Goal: Browse casually: Explore the website without a specific task or goal

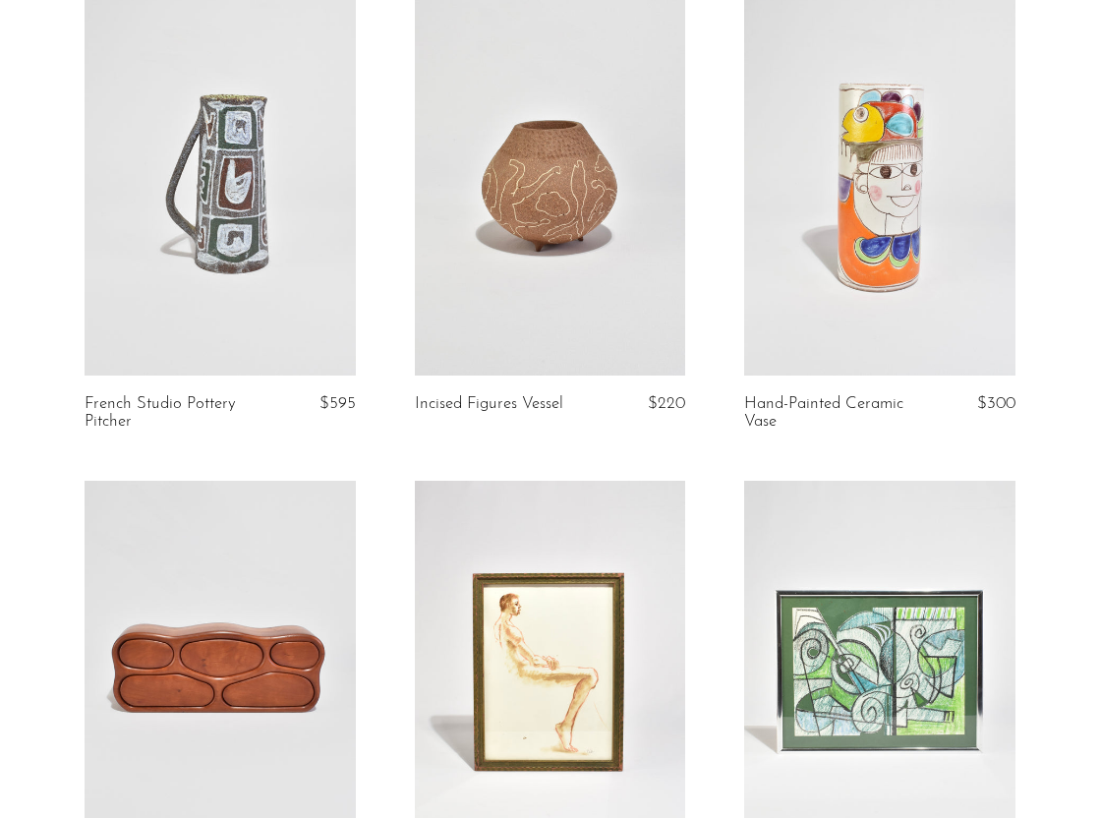
scroll to position [60, 0]
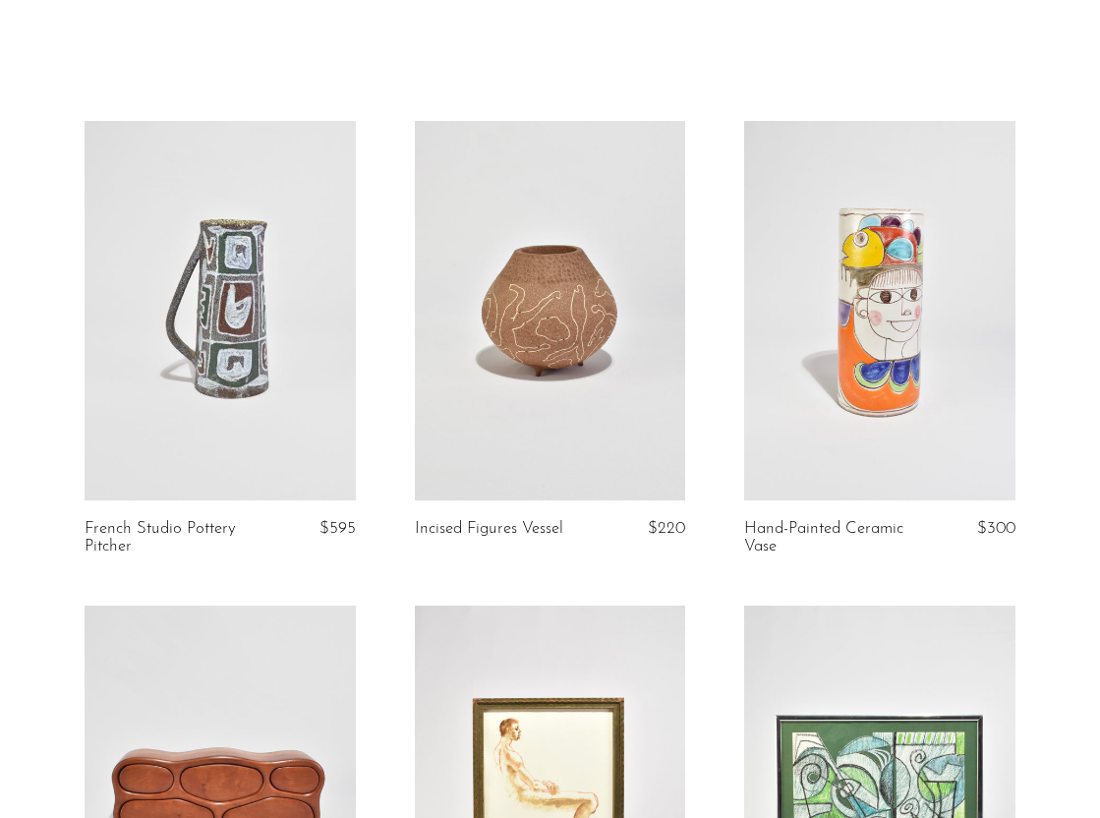
click at [925, 392] on link at bounding box center [879, 311] width 271 height 380
click at [256, 249] on link at bounding box center [220, 311] width 271 height 380
click at [292, 384] on link at bounding box center [220, 311] width 271 height 380
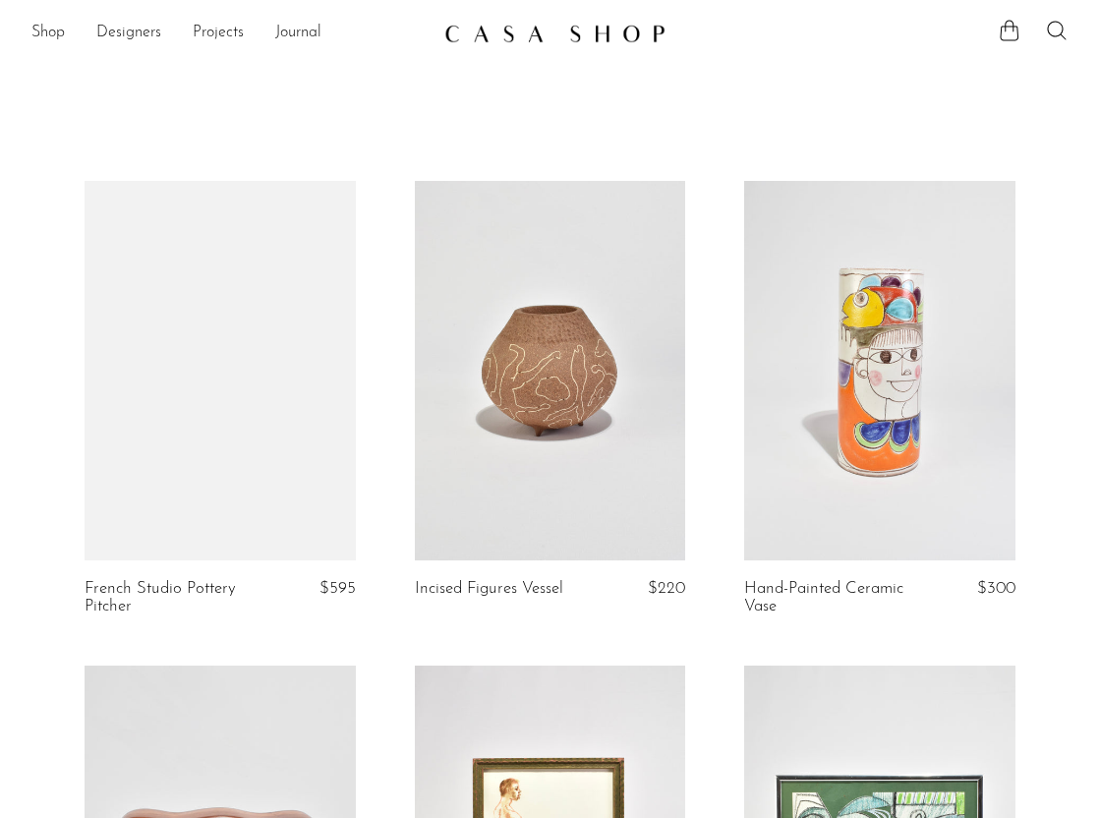
scroll to position [60, 0]
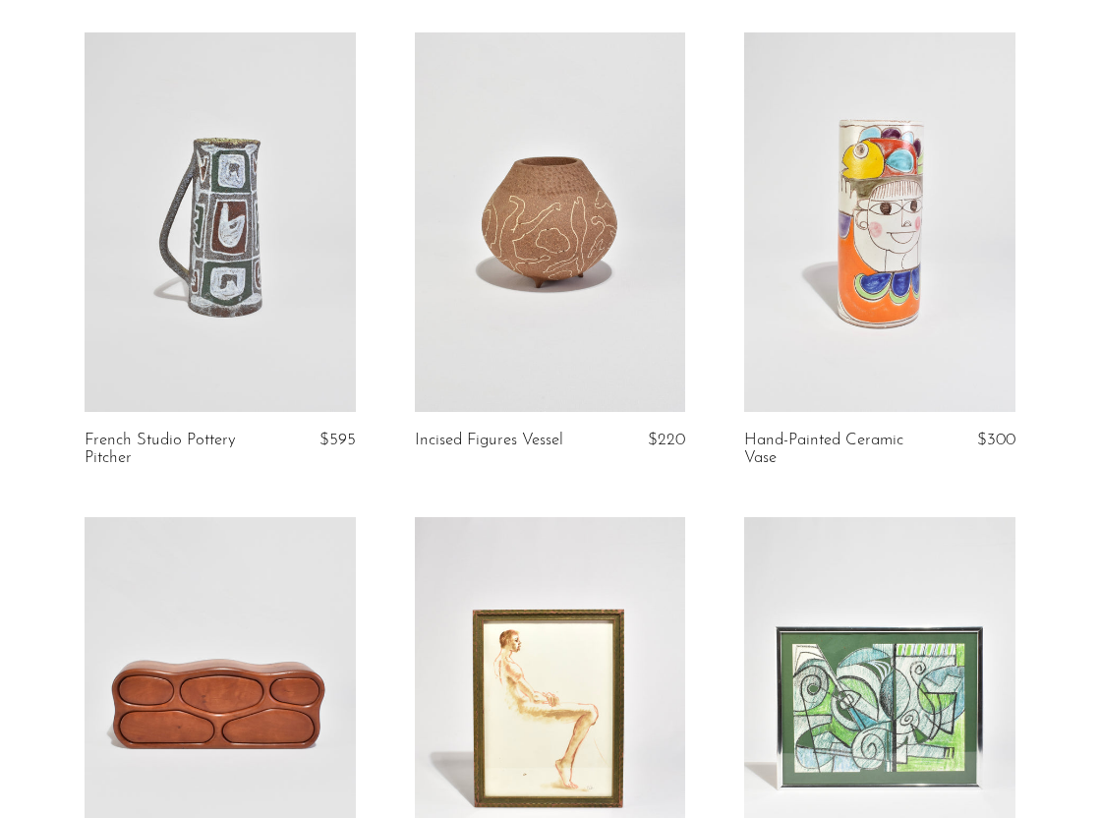
scroll to position [149, 0]
click at [330, 350] on link at bounding box center [220, 221] width 271 height 380
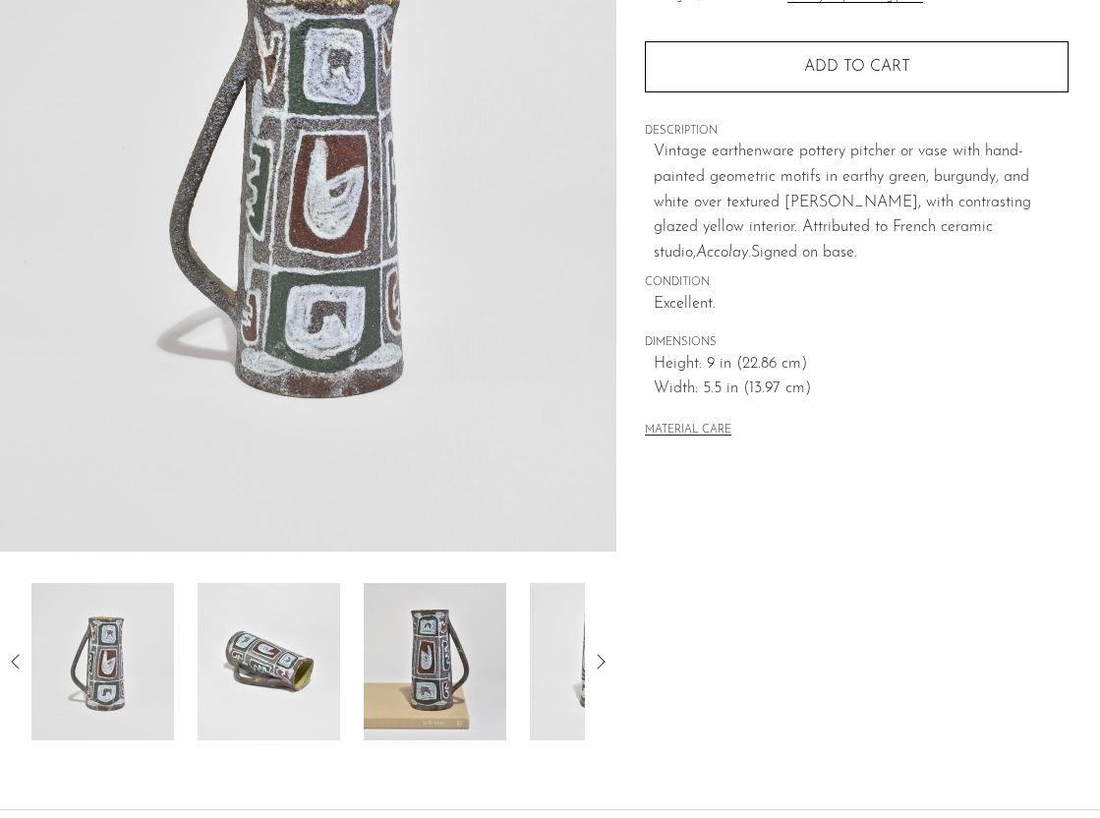
scroll to position [270, 0]
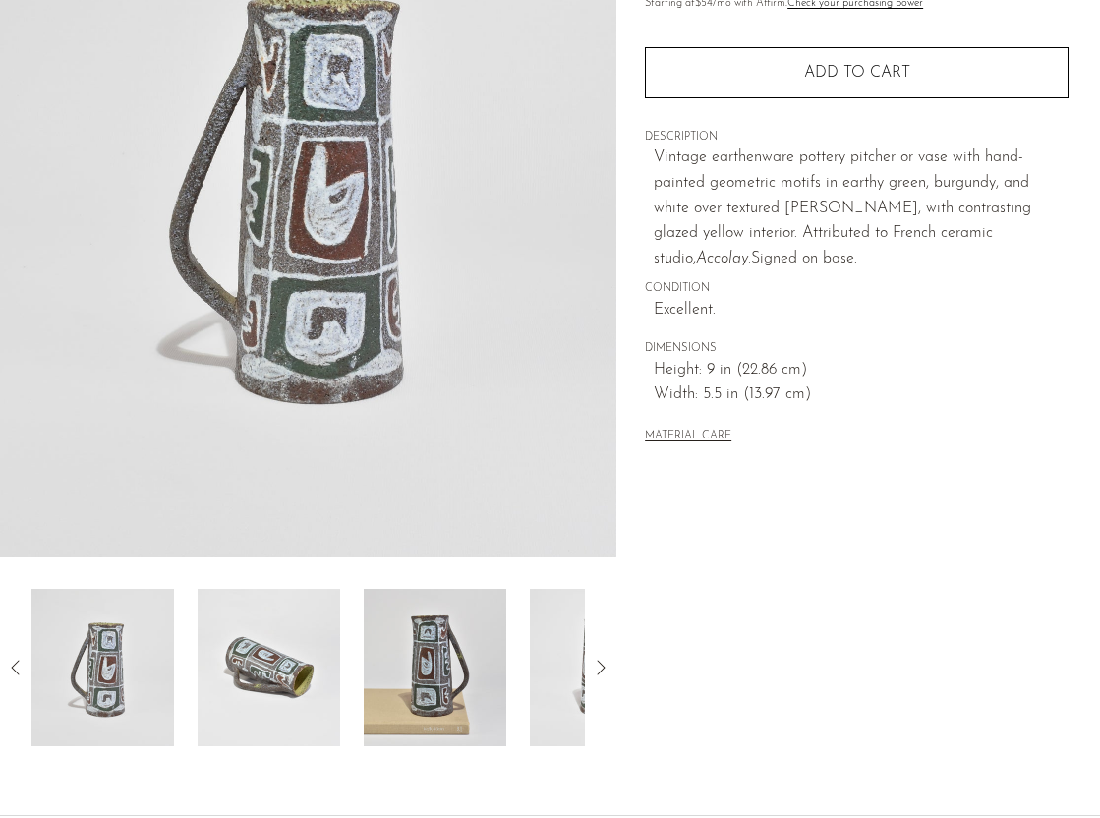
click at [273, 664] on img at bounding box center [269, 667] width 143 height 157
click at [601, 666] on icon at bounding box center [601, 668] width 24 height 24
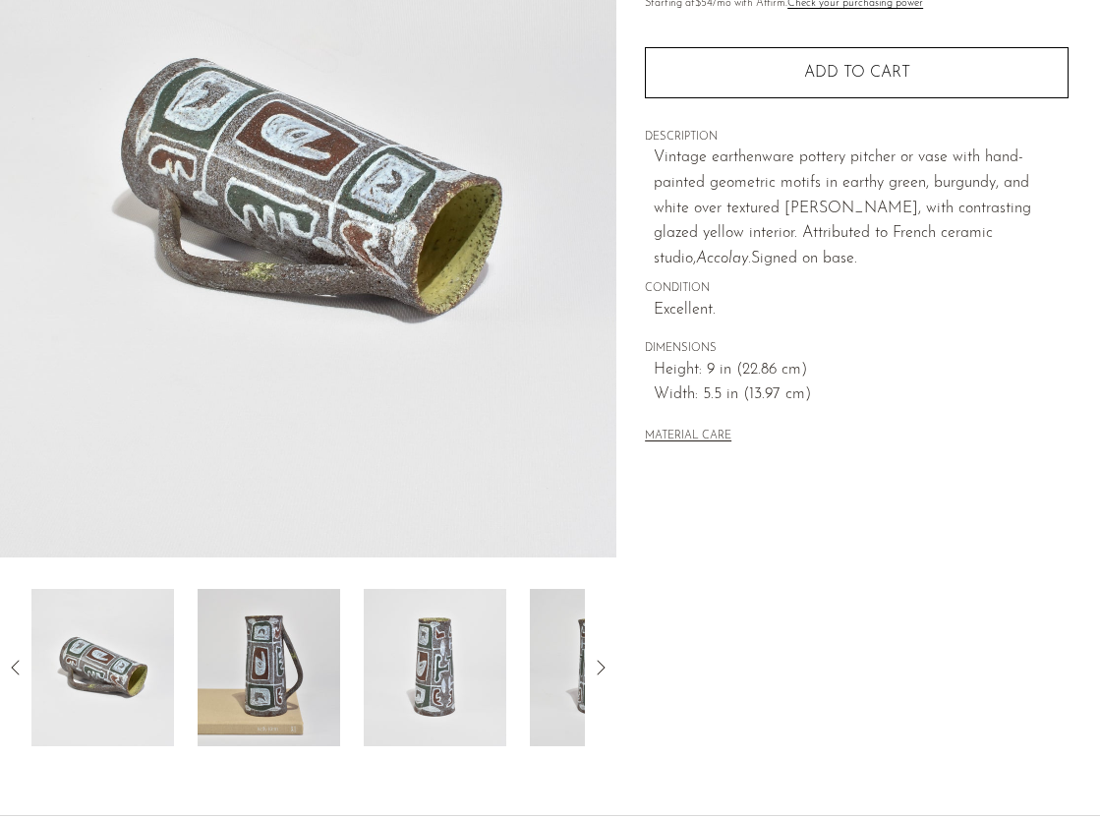
click at [603, 678] on icon at bounding box center [601, 668] width 24 height 24
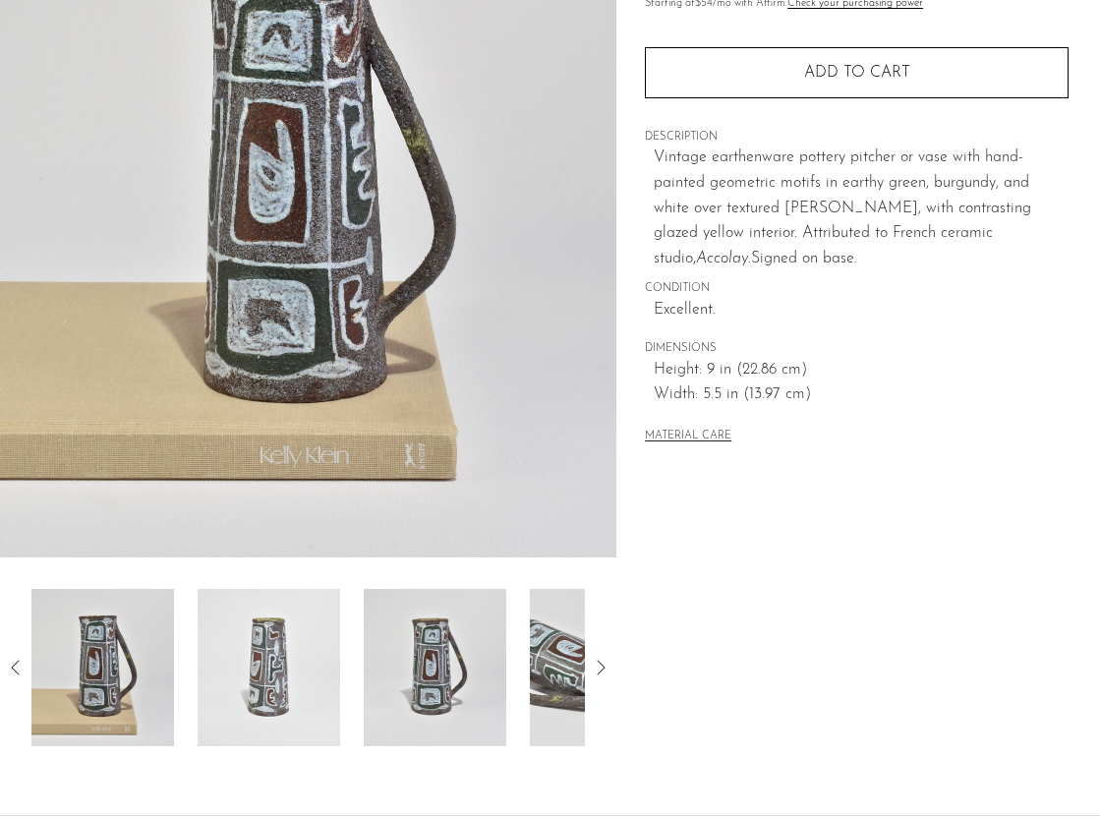
click at [604, 677] on icon at bounding box center [601, 668] width 24 height 24
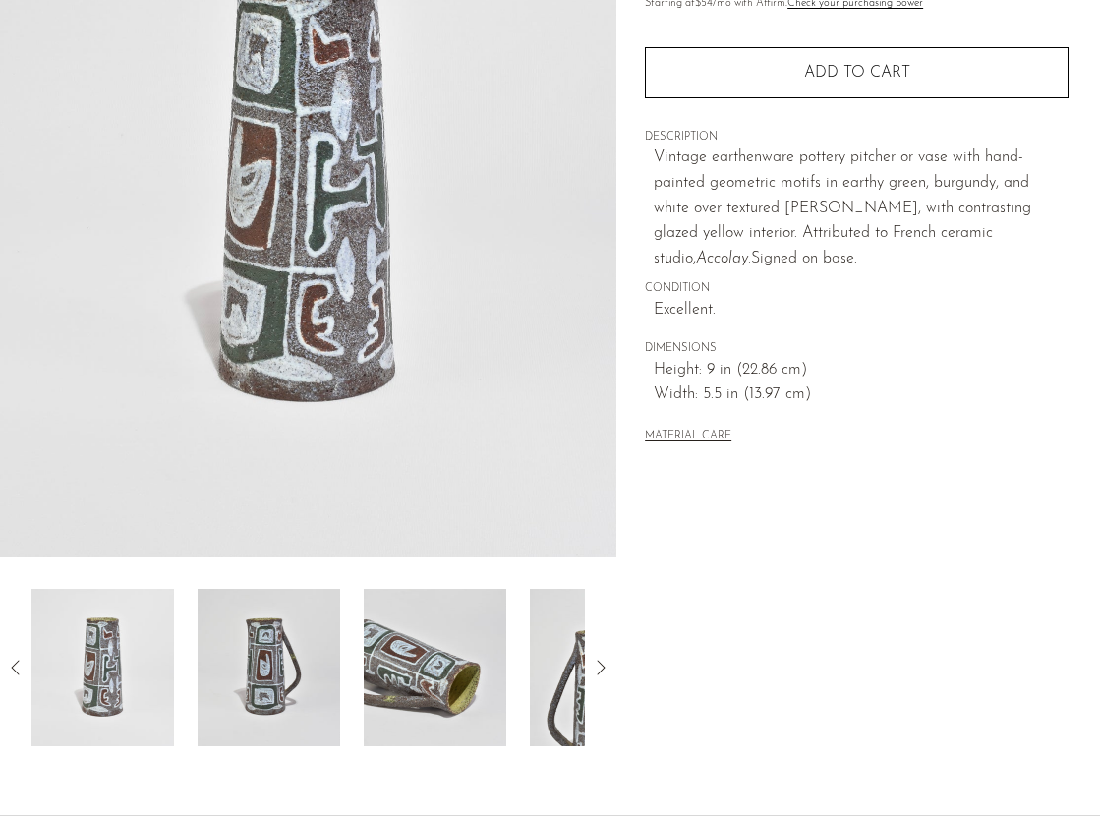
click at [604, 677] on icon at bounding box center [601, 668] width 24 height 24
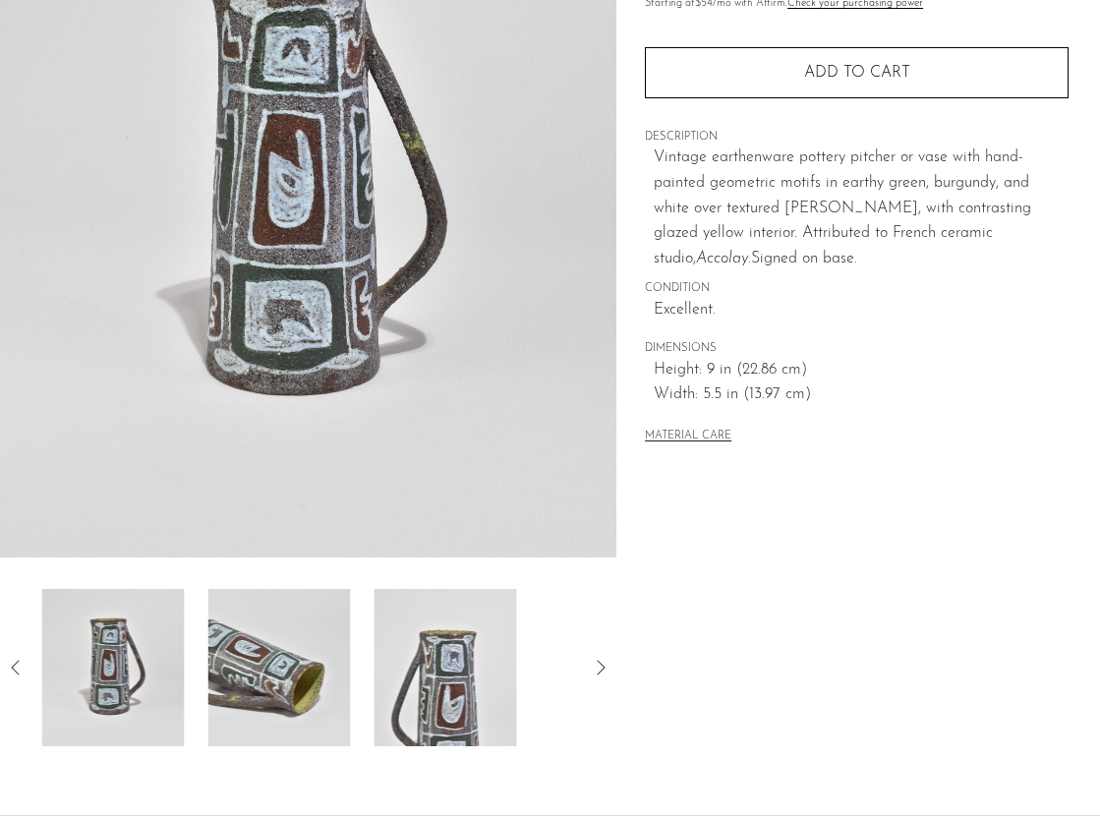
click at [604, 677] on icon at bounding box center [601, 668] width 24 height 24
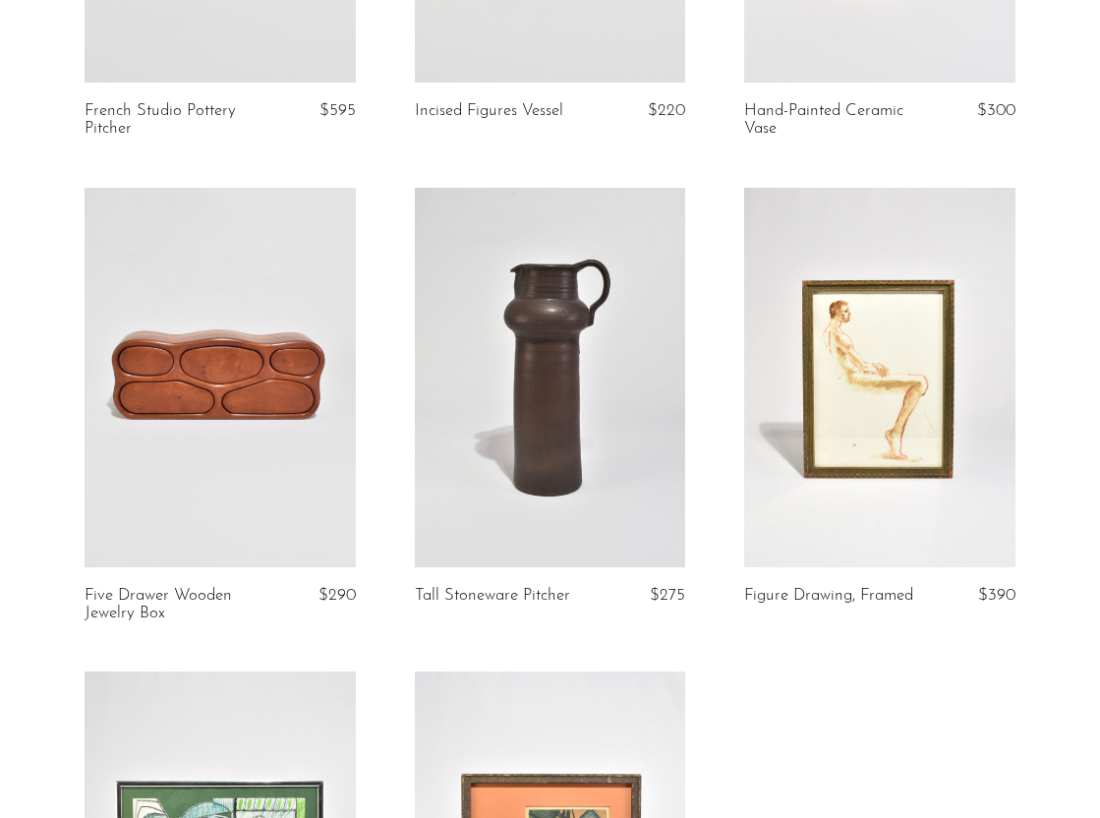
scroll to position [480, 0]
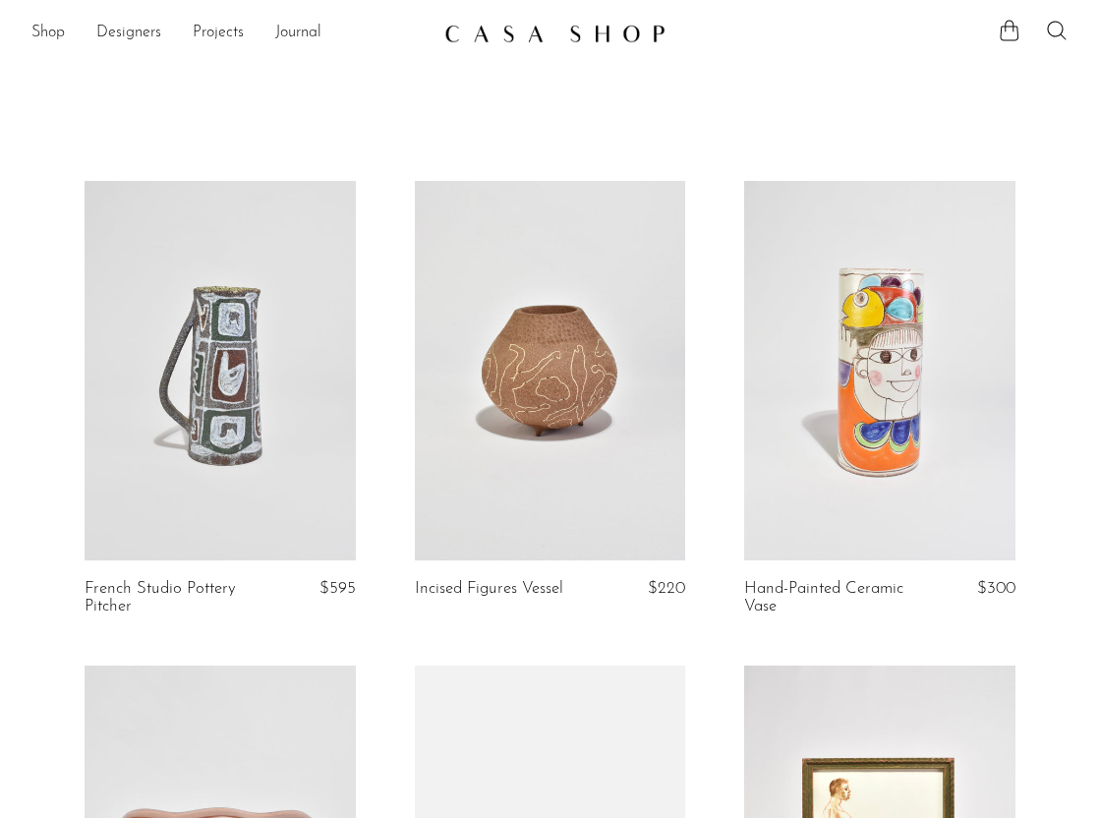
scroll to position [480, 0]
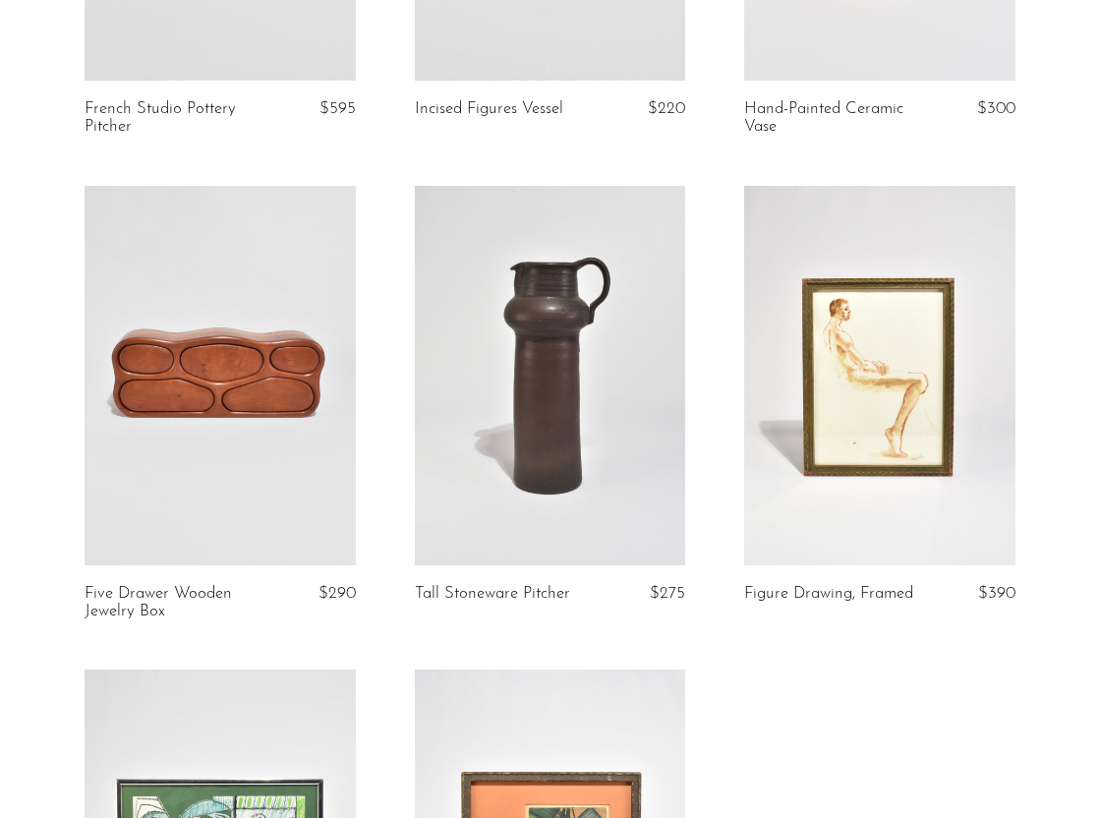
click at [590, 275] on link at bounding box center [550, 376] width 271 height 380
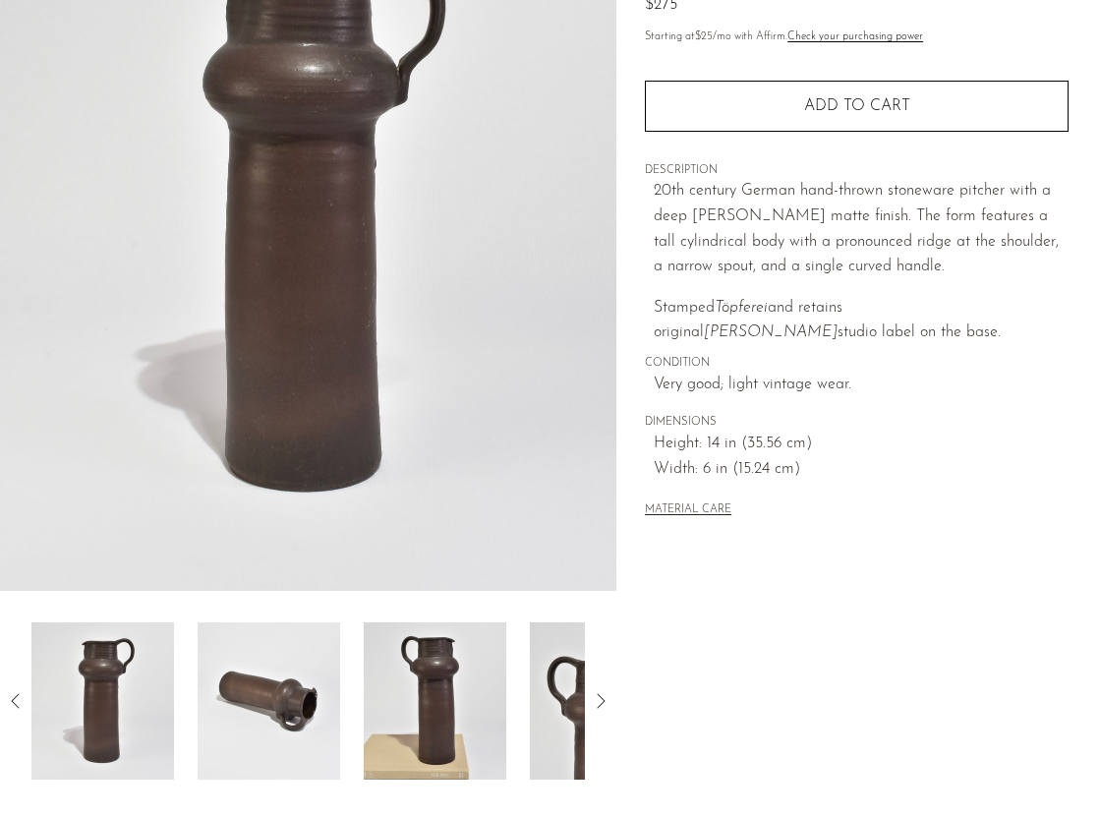
scroll to position [269, 0]
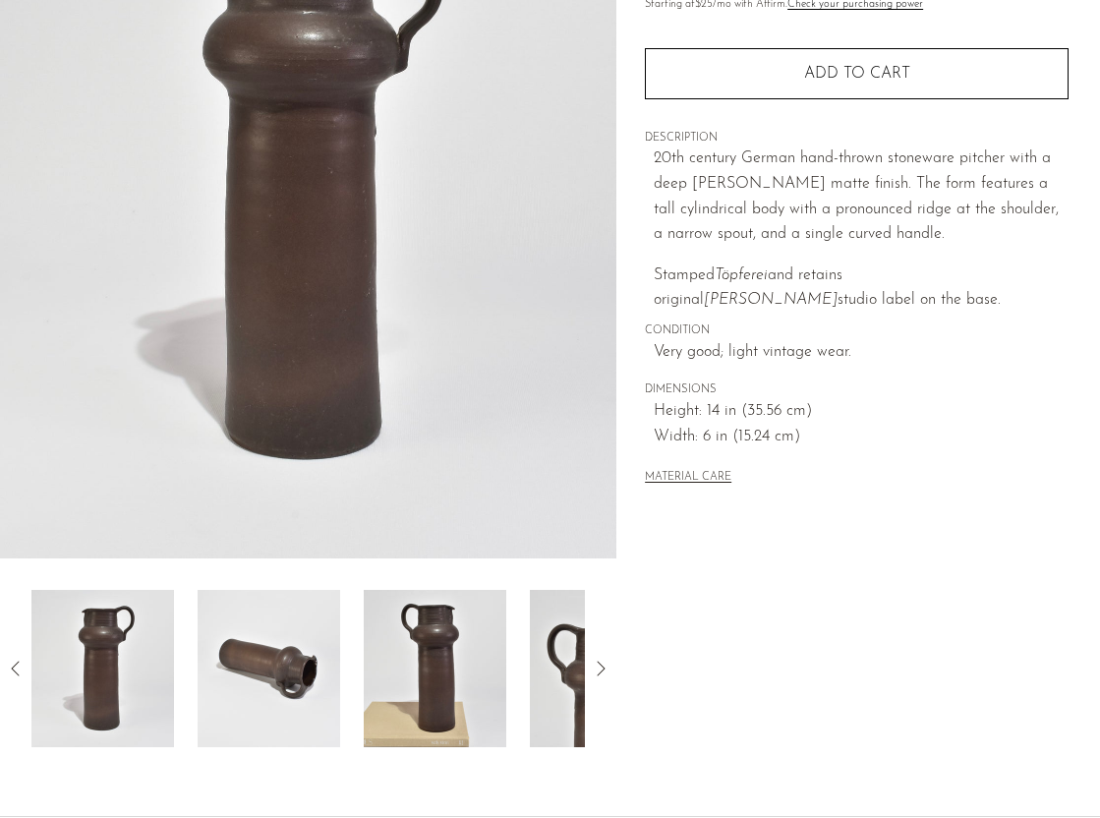
click at [258, 627] on img at bounding box center [269, 668] width 143 height 157
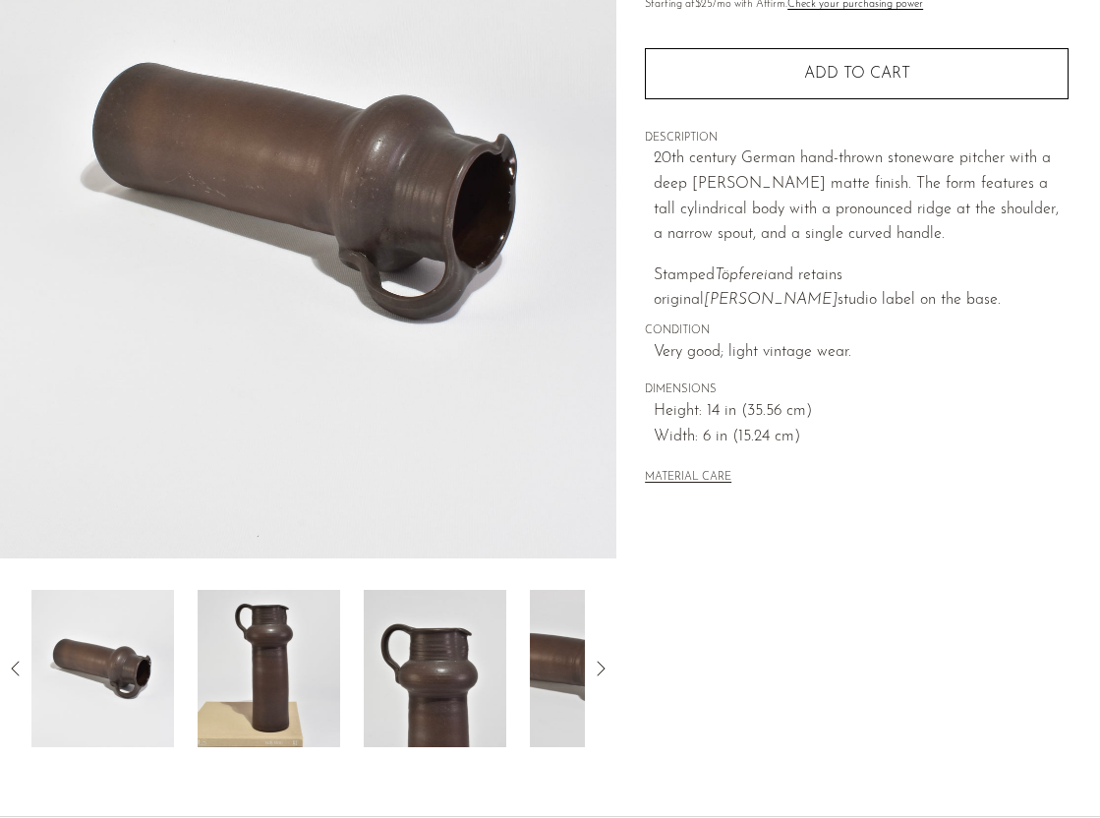
click at [298, 631] on img at bounding box center [269, 668] width 143 height 157
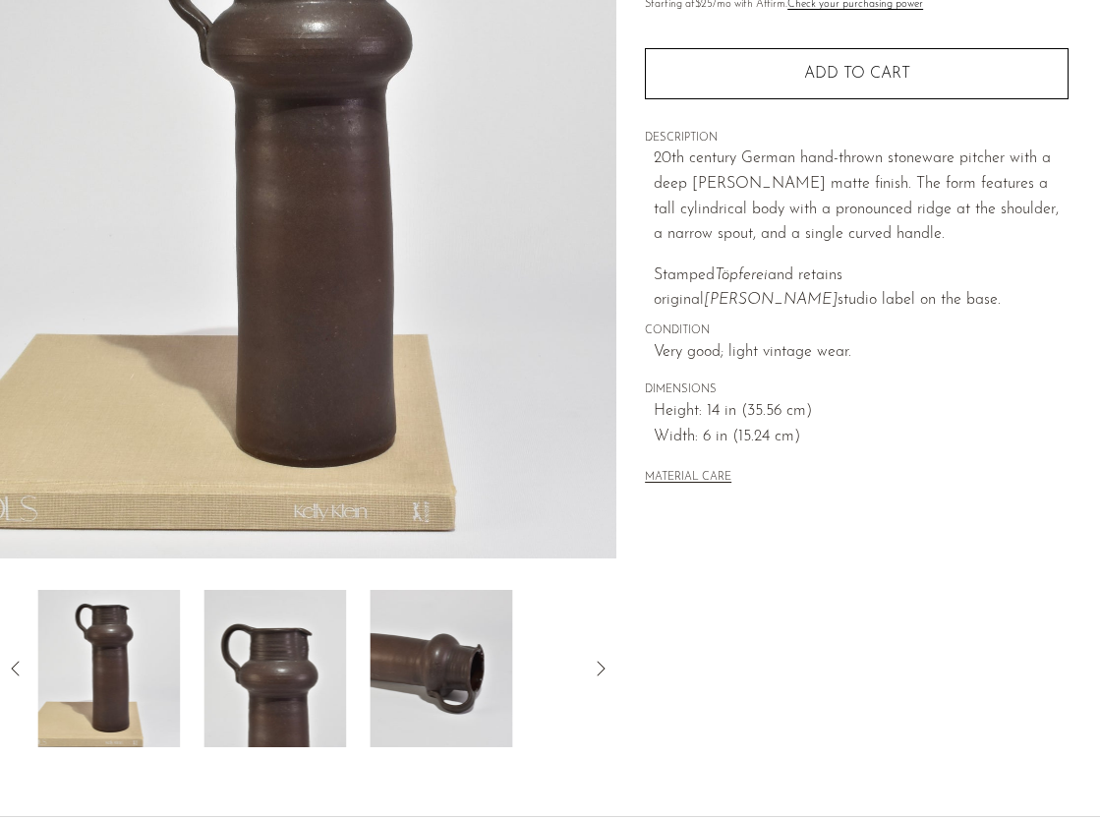
click at [289, 633] on img at bounding box center [275, 668] width 143 height 157
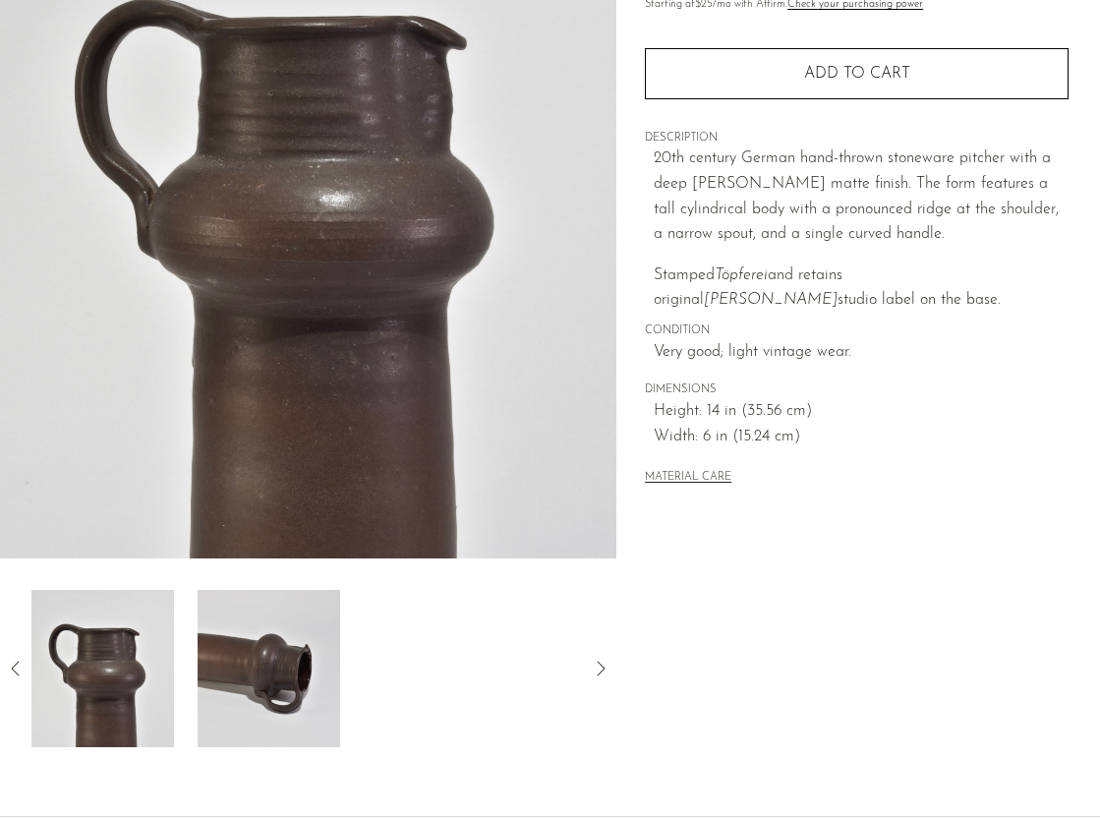
click at [285, 637] on img at bounding box center [269, 668] width 143 height 157
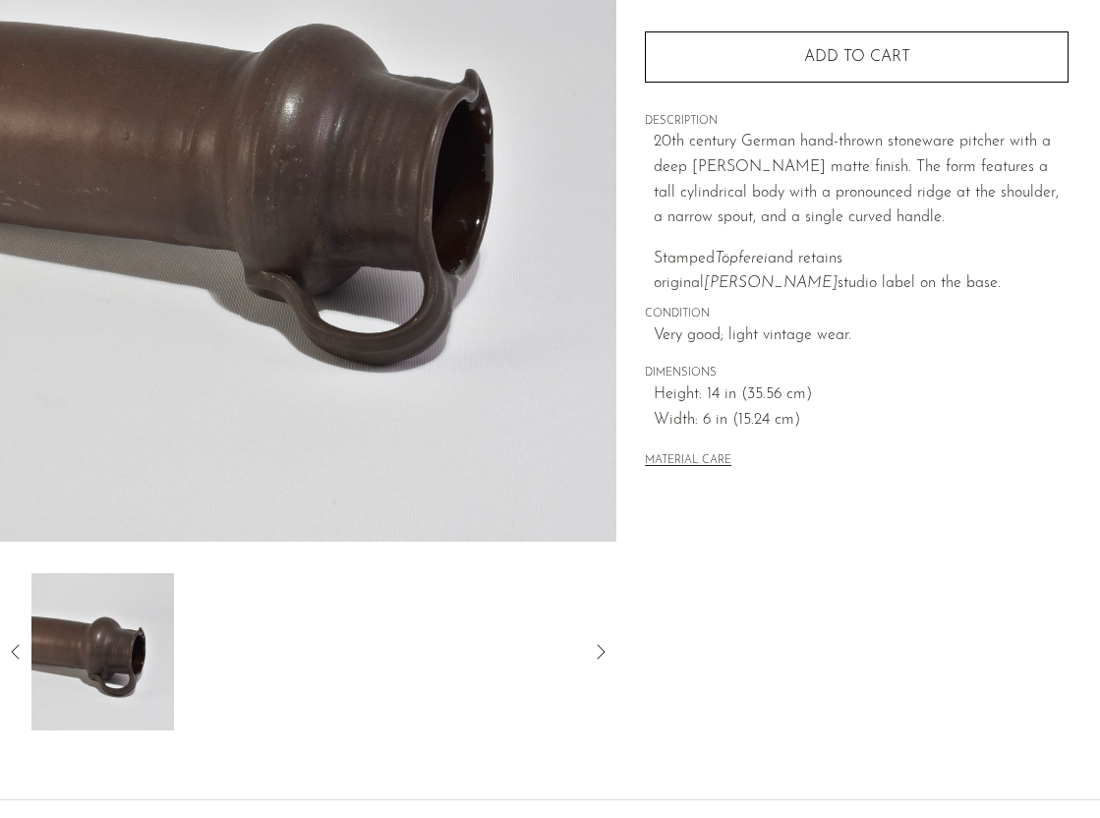
scroll to position [323, 0]
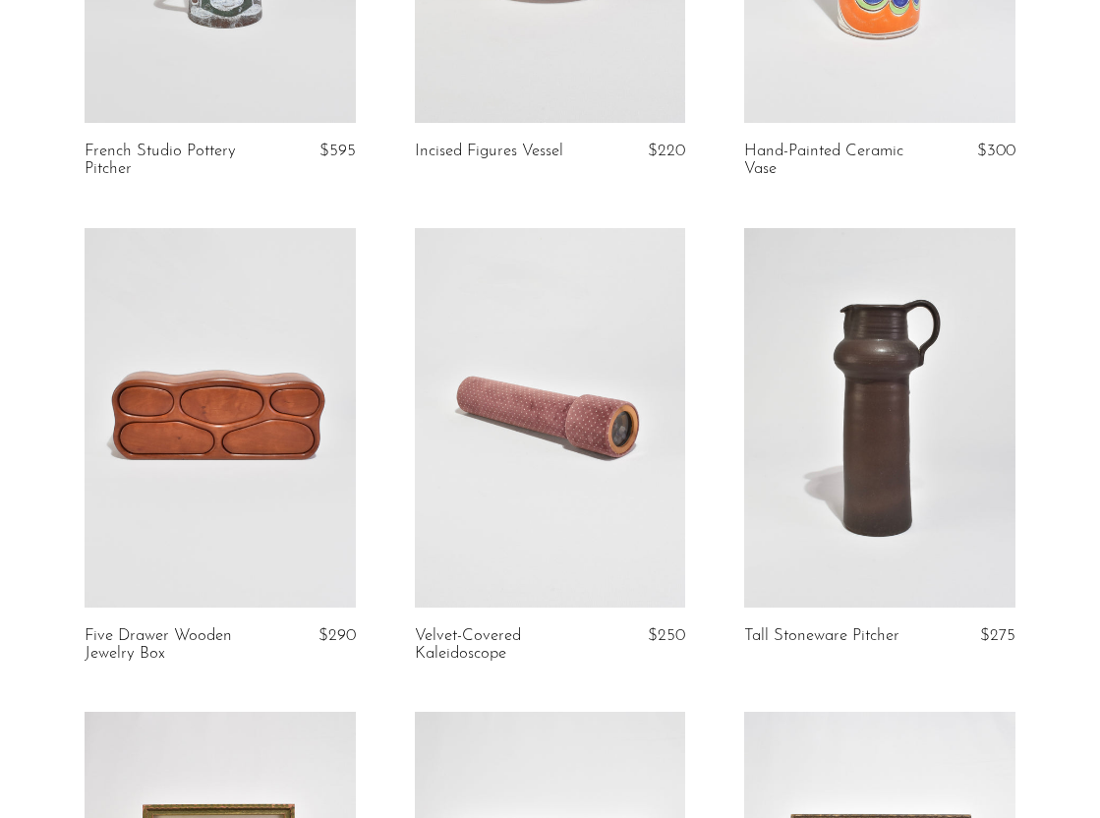
scroll to position [464, 0]
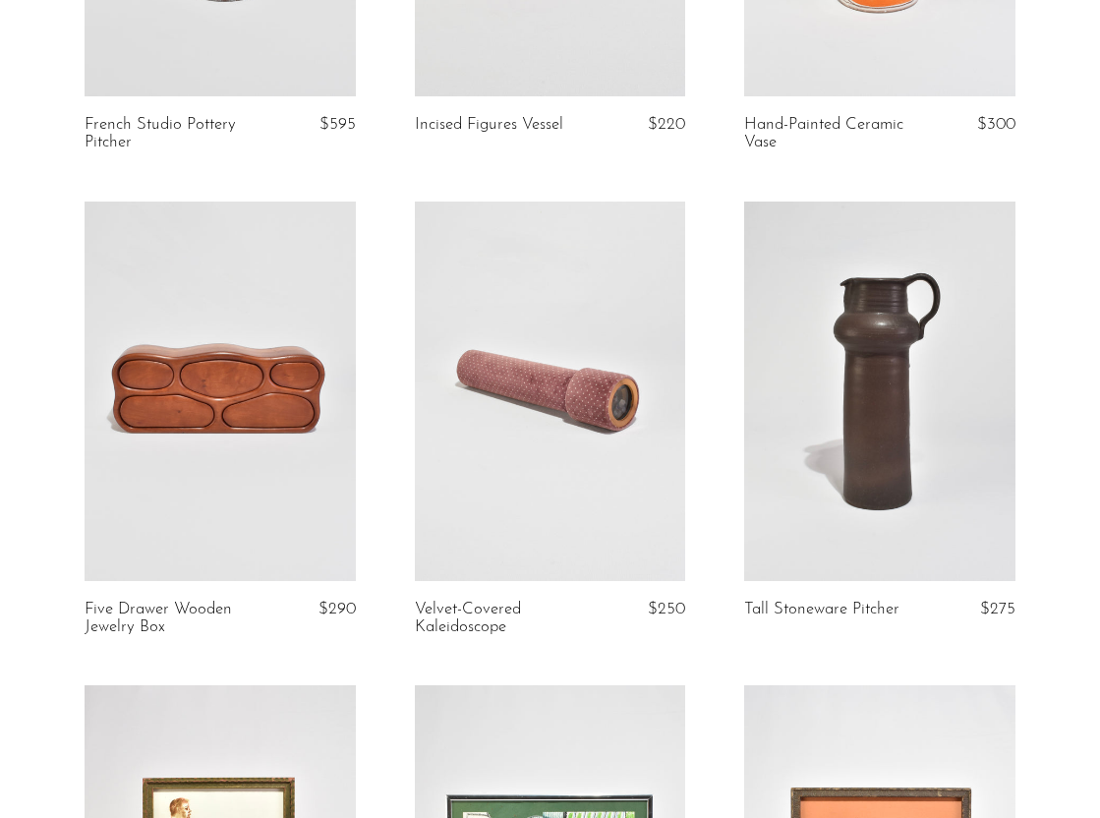
click at [609, 419] on link at bounding box center [550, 392] width 271 height 380
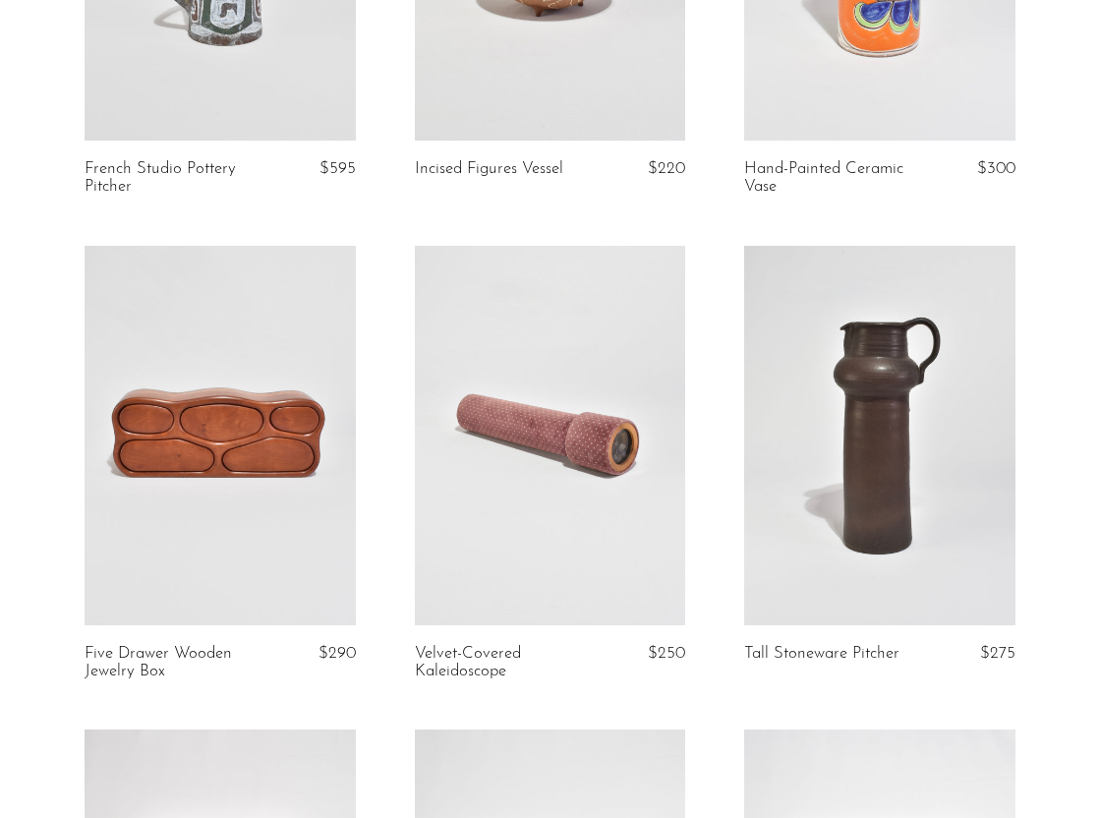
scroll to position [380, 0]
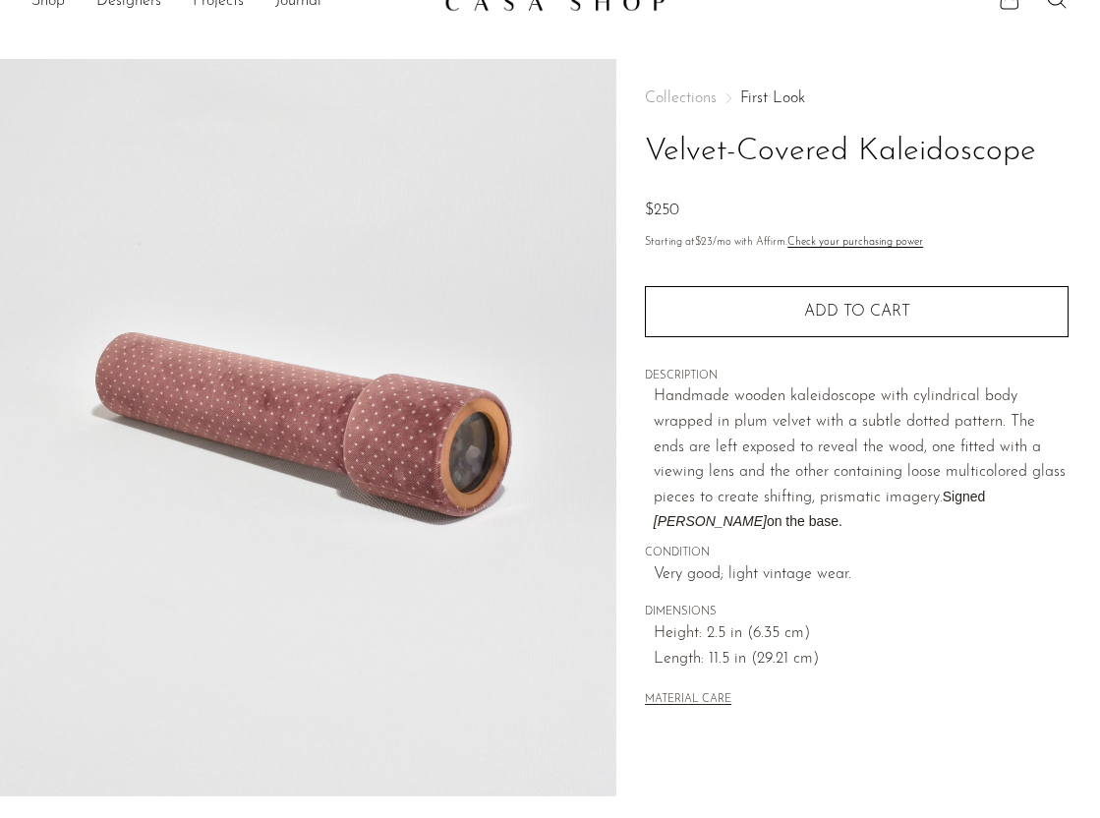
scroll to position [33, 0]
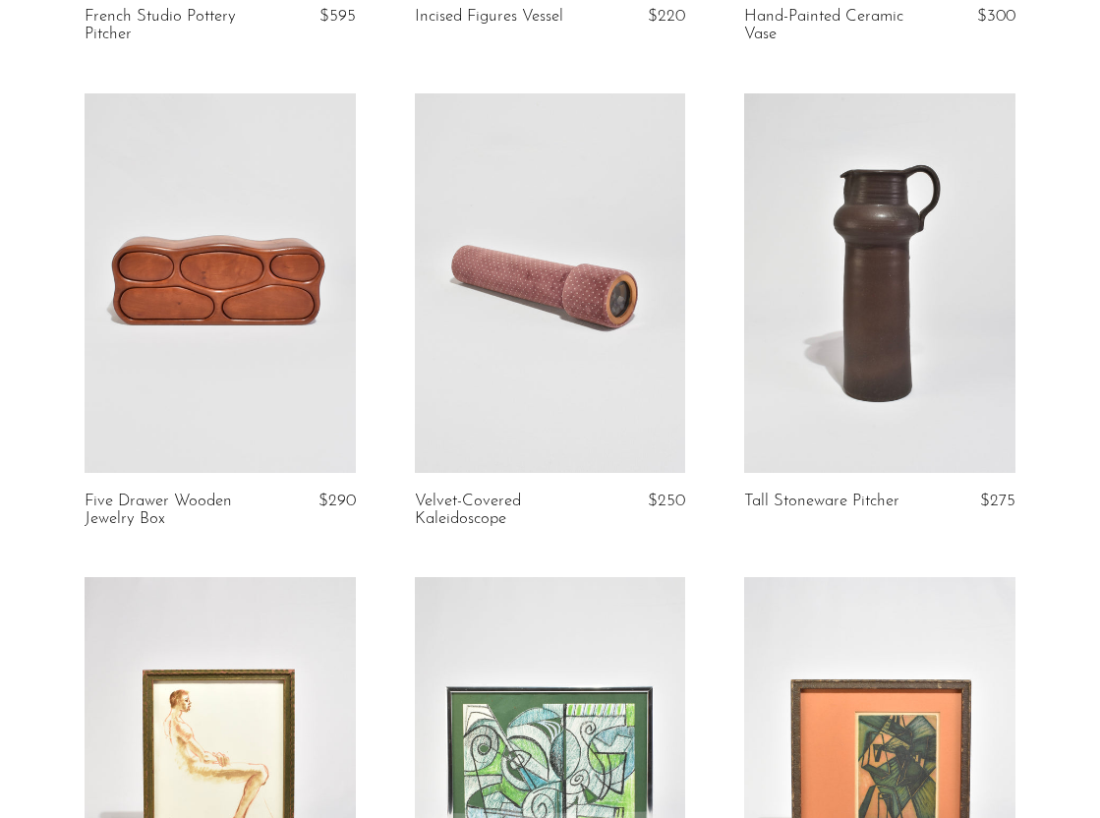
scroll to position [563, 0]
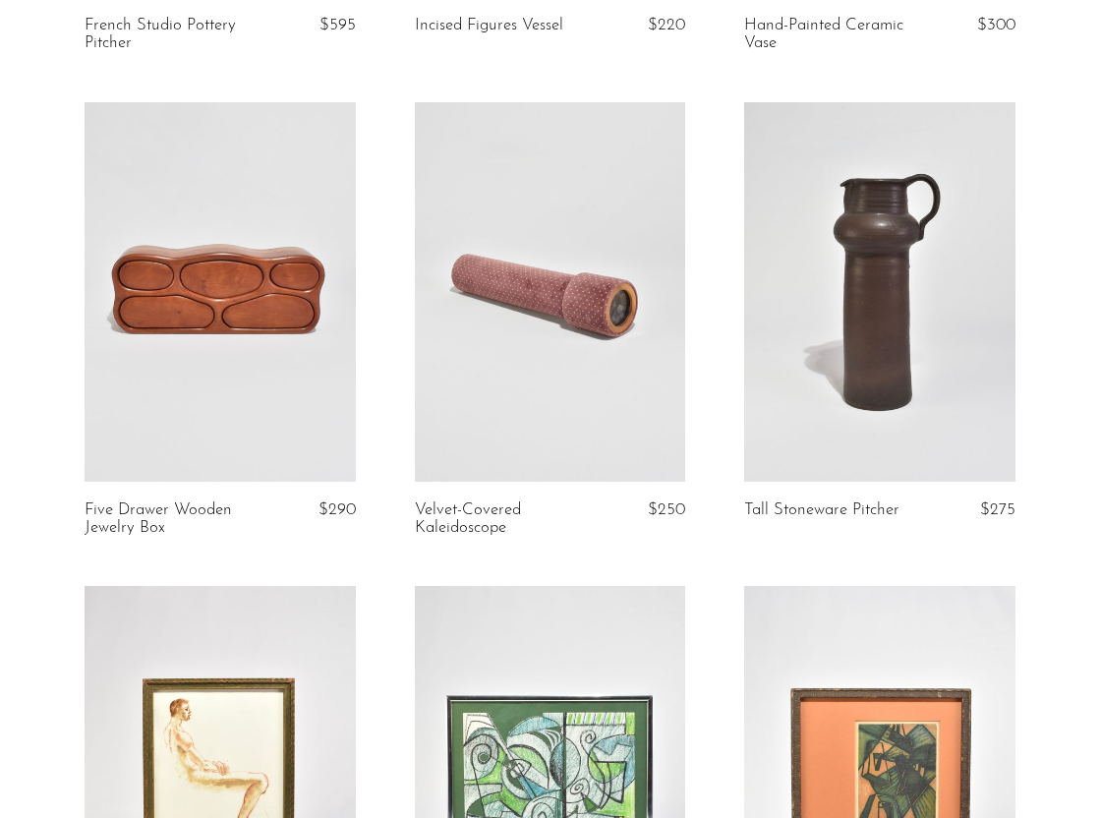
click at [585, 316] on link at bounding box center [550, 292] width 271 height 380
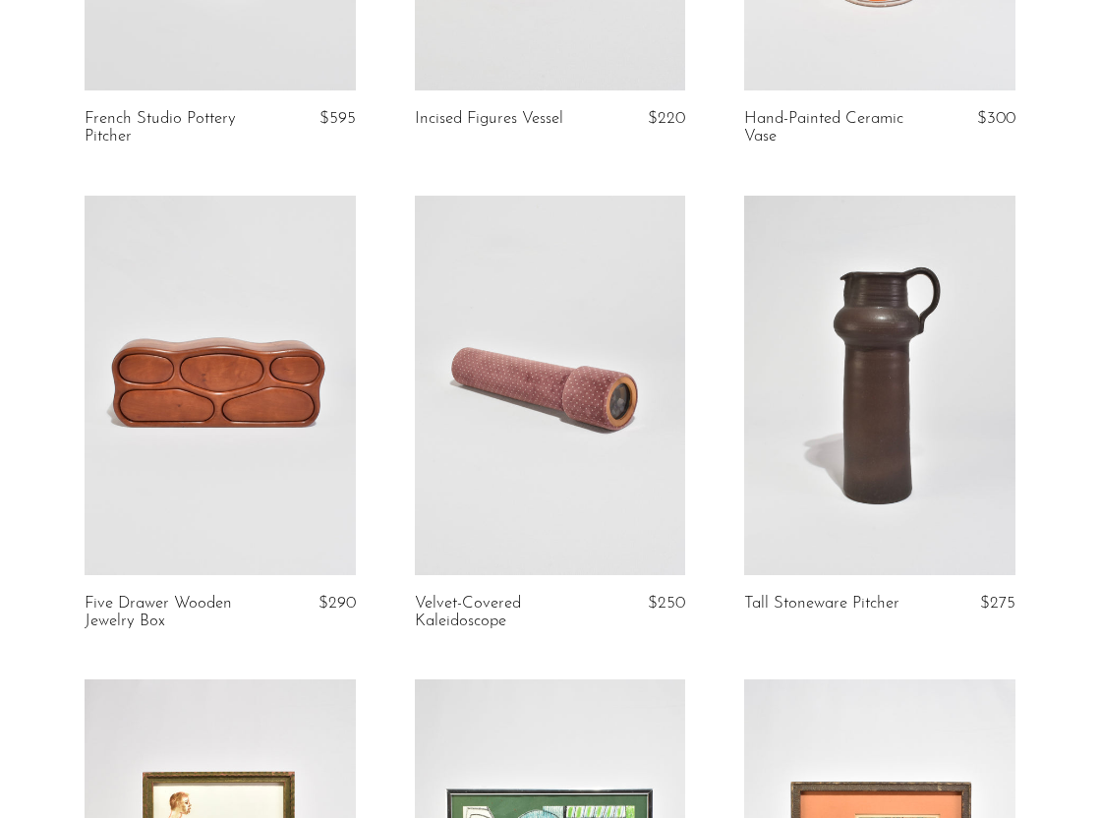
scroll to position [468, 0]
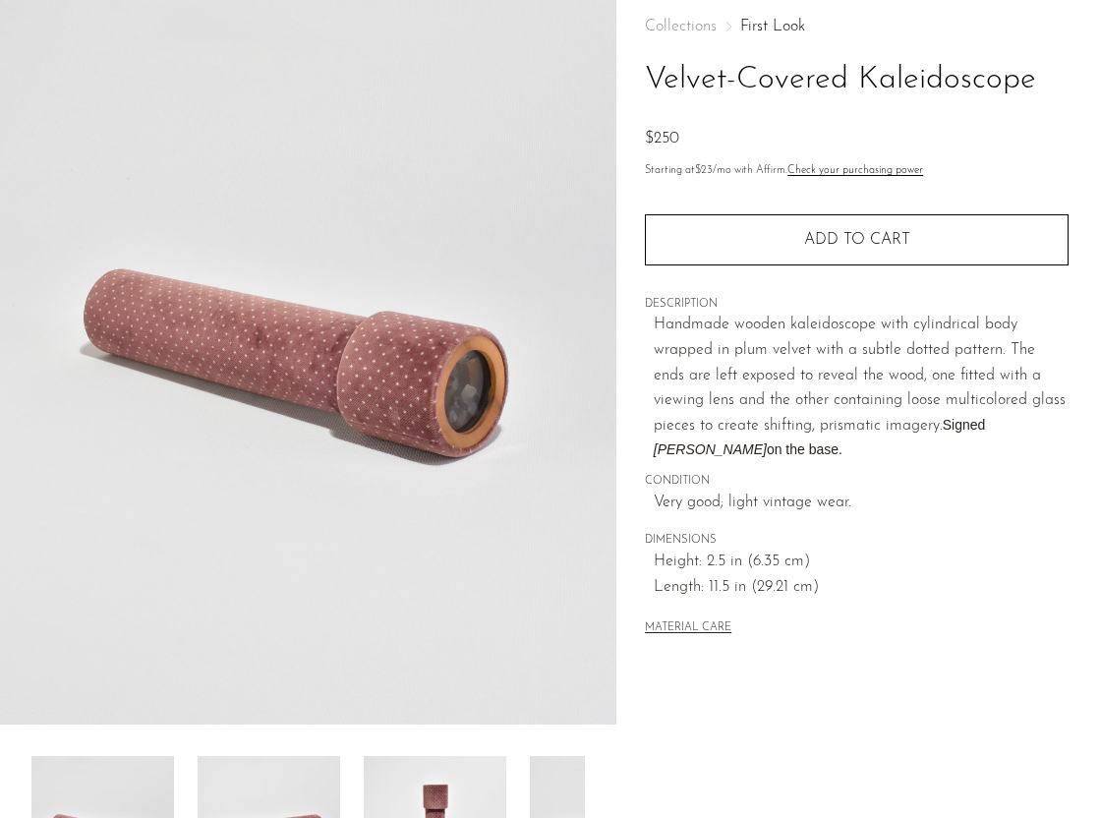
scroll to position [192, 0]
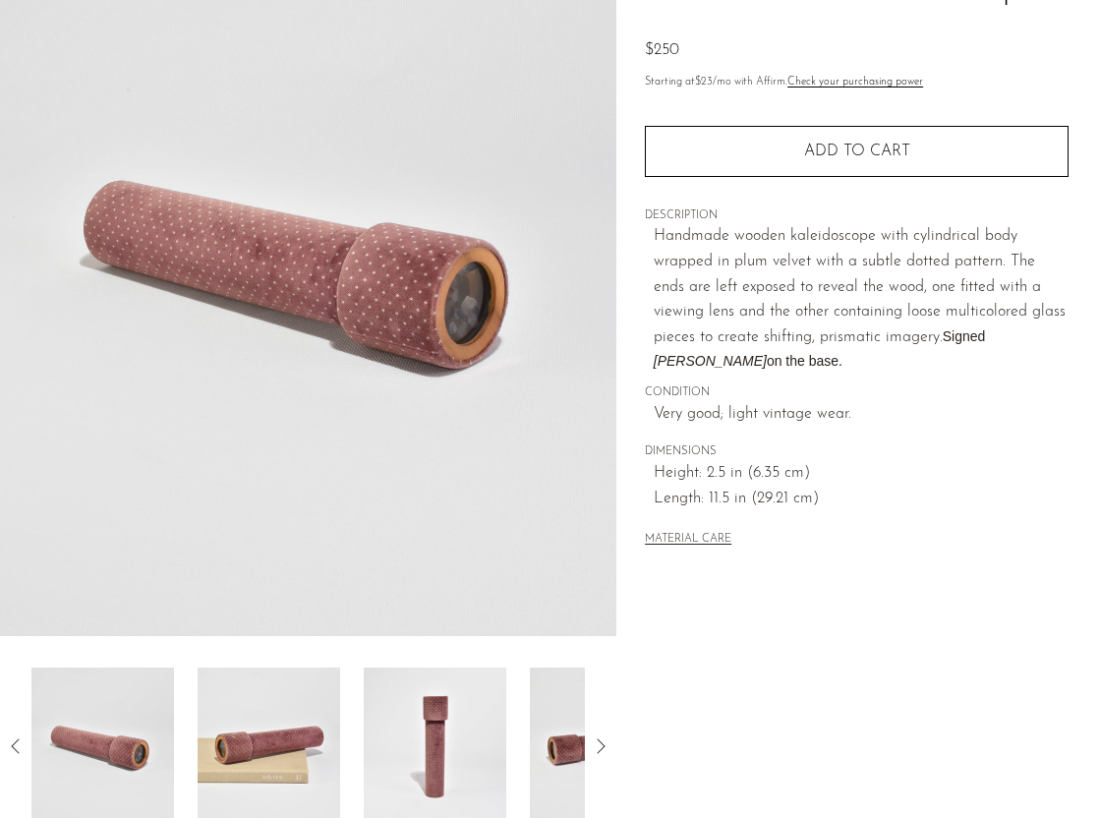
click at [281, 719] on img at bounding box center [269, 746] width 143 height 157
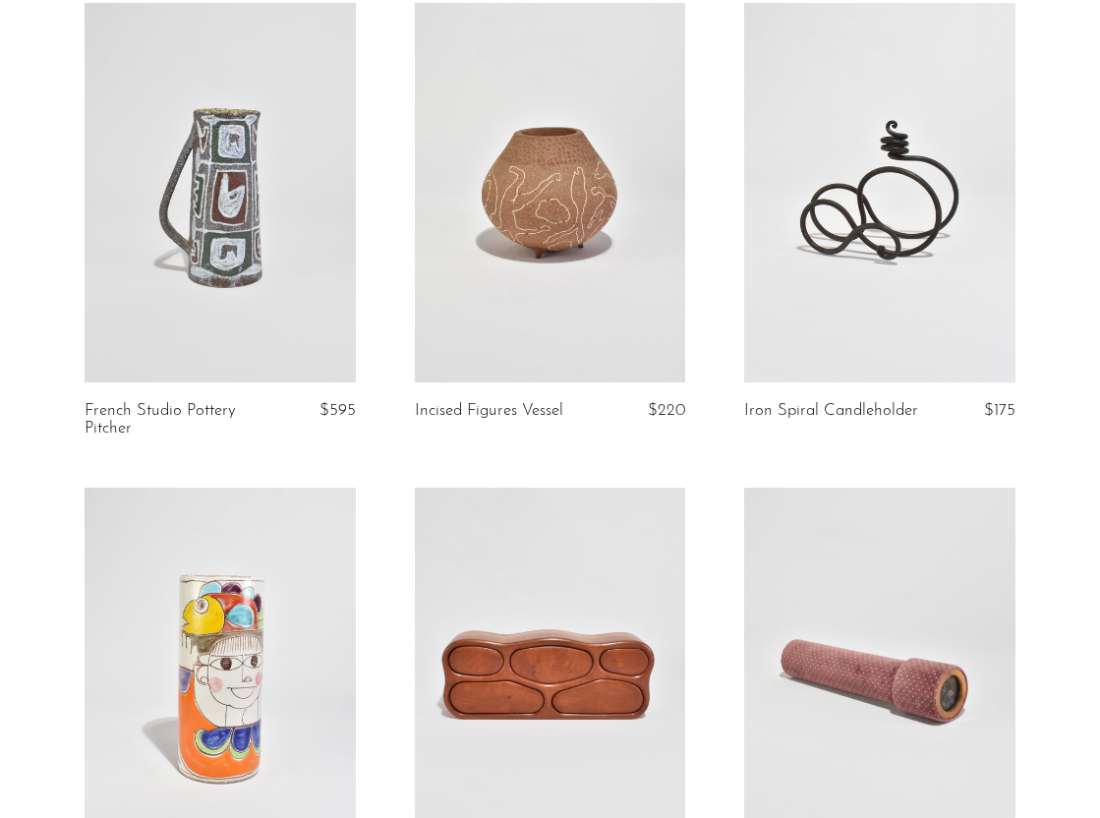
scroll to position [180, 0]
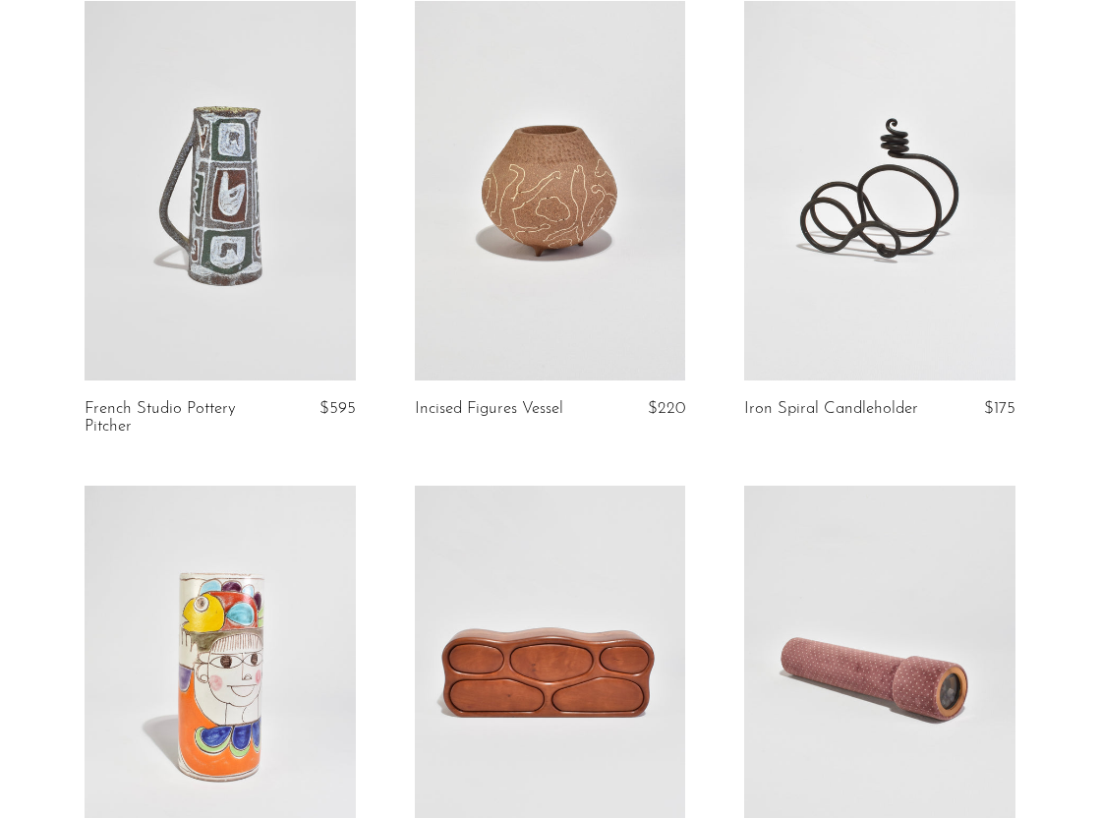
click at [489, 211] on link at bounding box center [550, 191] width 271 height 380
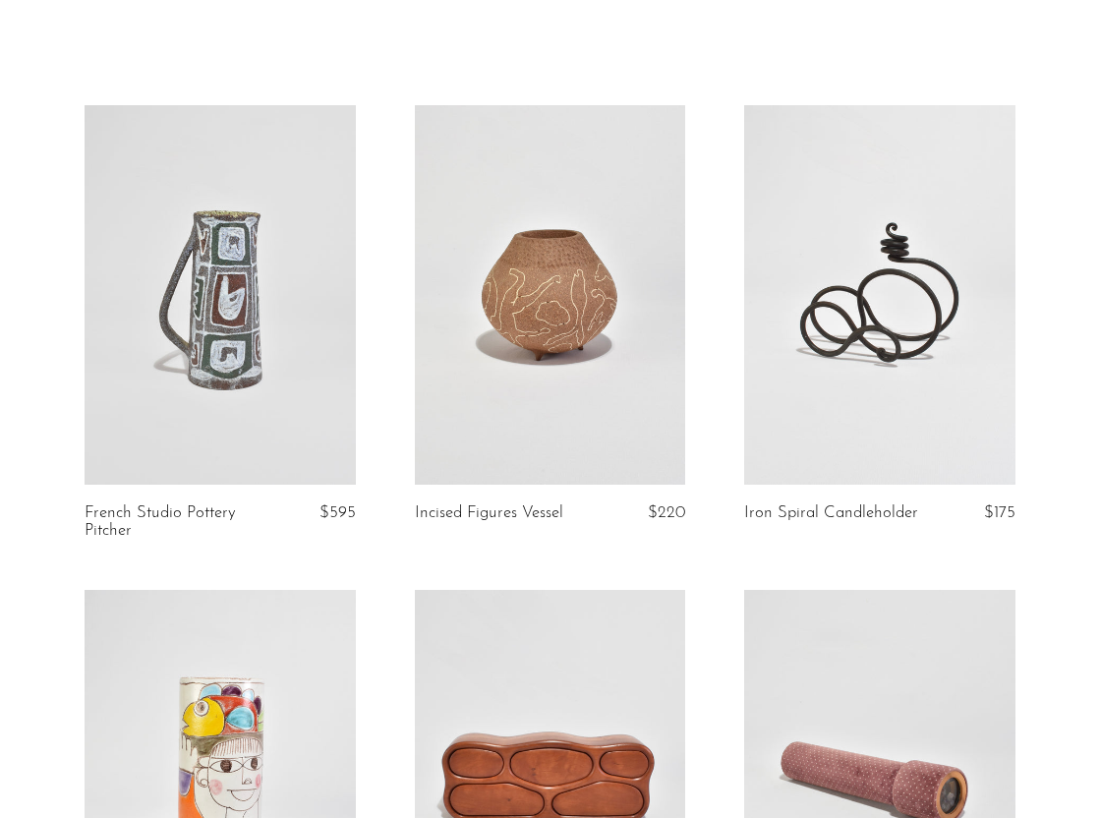
scroll to position [73, 0]
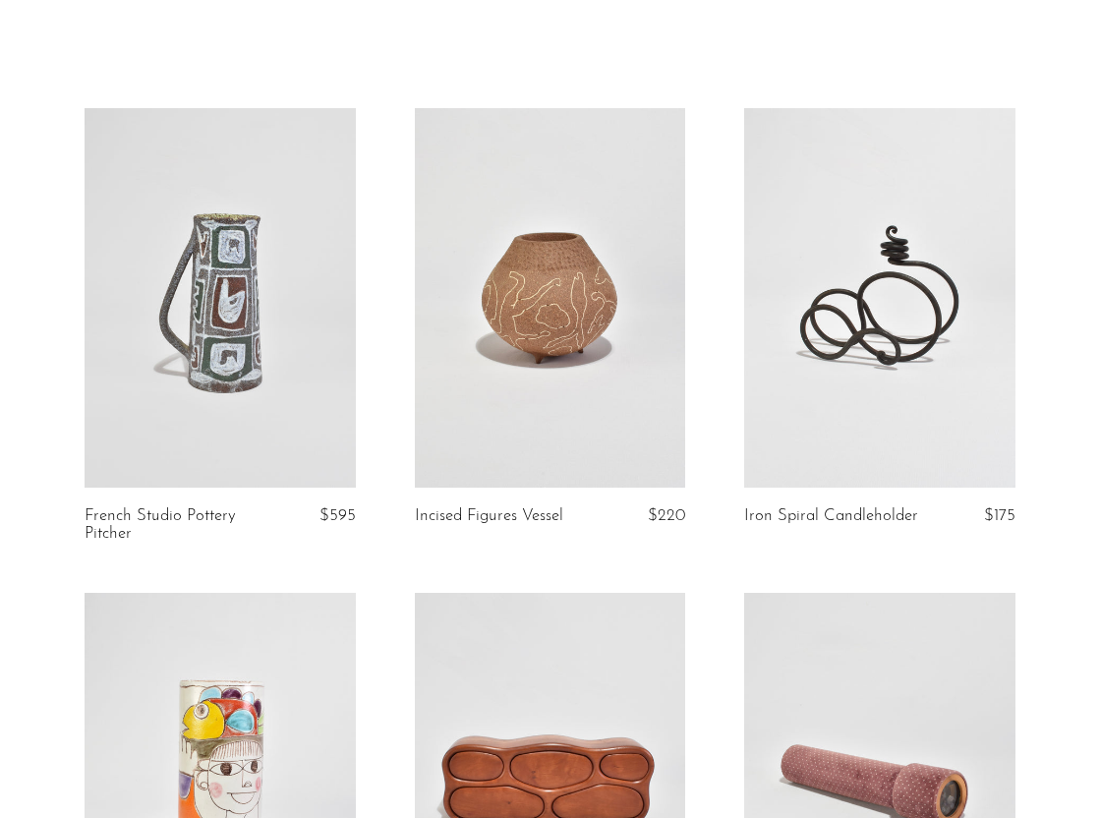
click at [916, 401] on link at bounding box center [879, 298] width 271 height 380
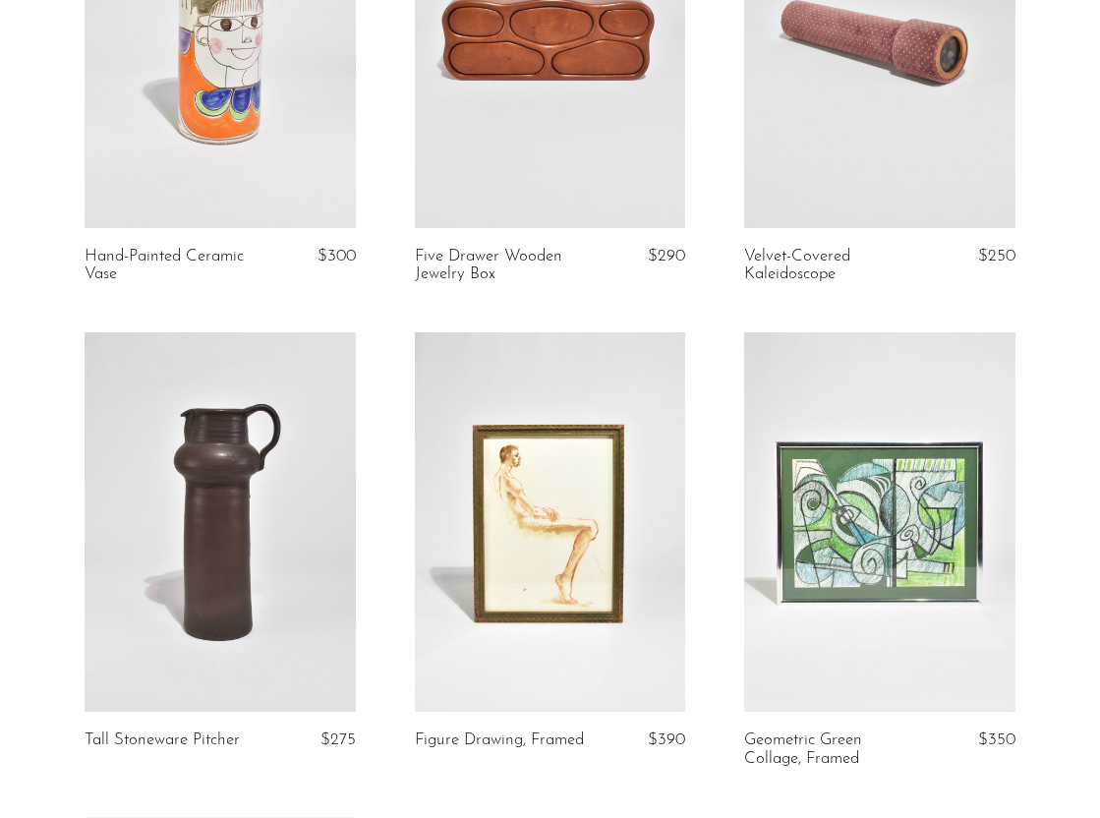
scroll to position [819, 0]
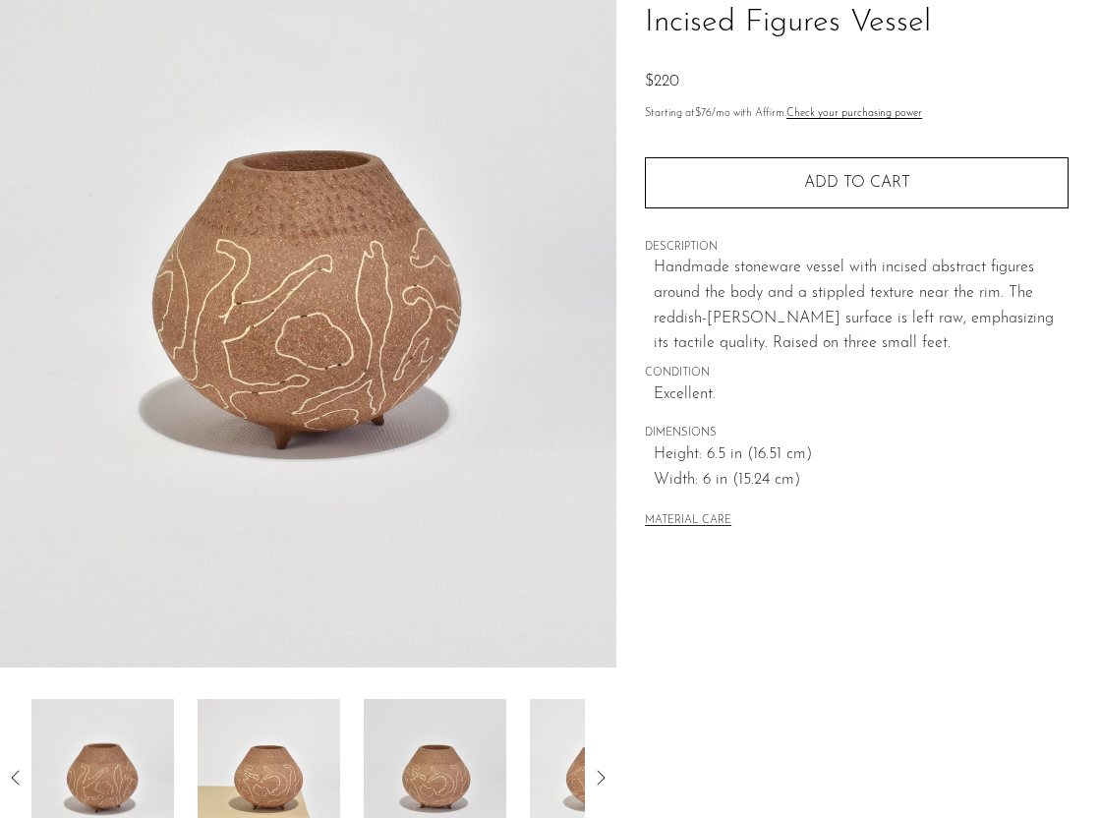
scroll to position [164, 0]
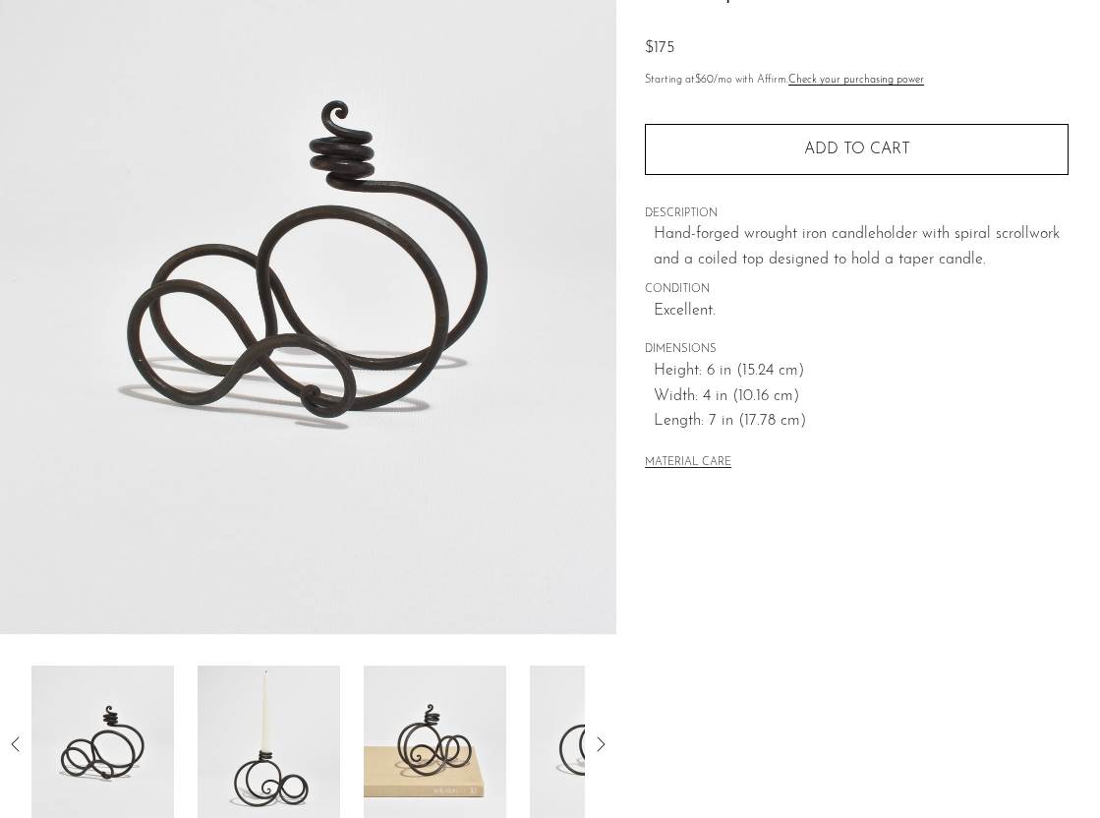
scroll to position [209, 0]
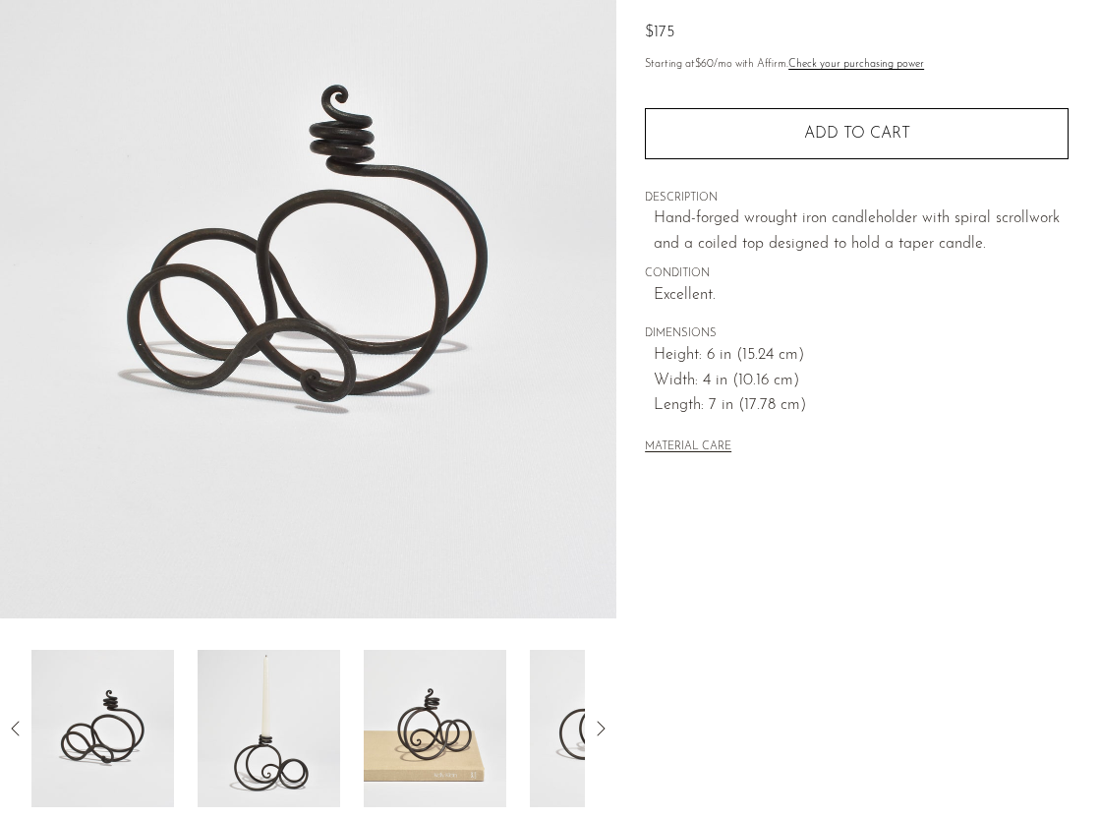
click at [280, 702] on img at bounding box center [269, 728] width 143 height 157
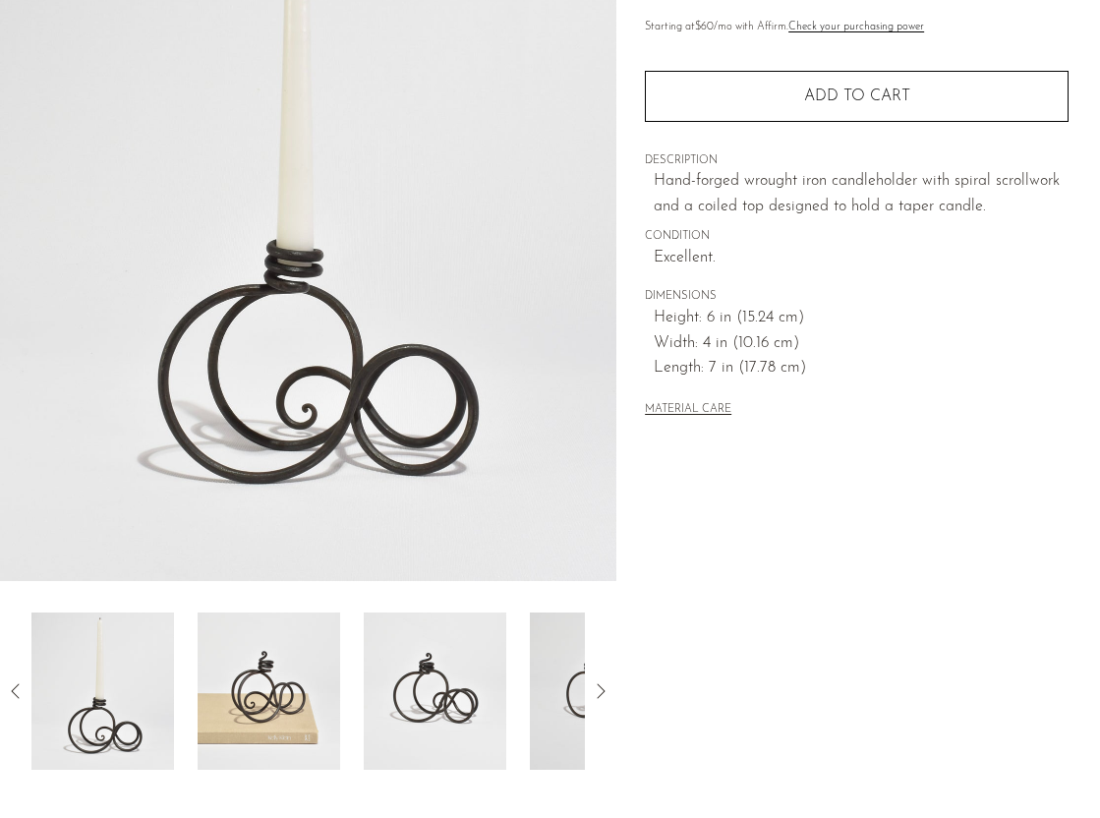
scroll to position [354, 0]
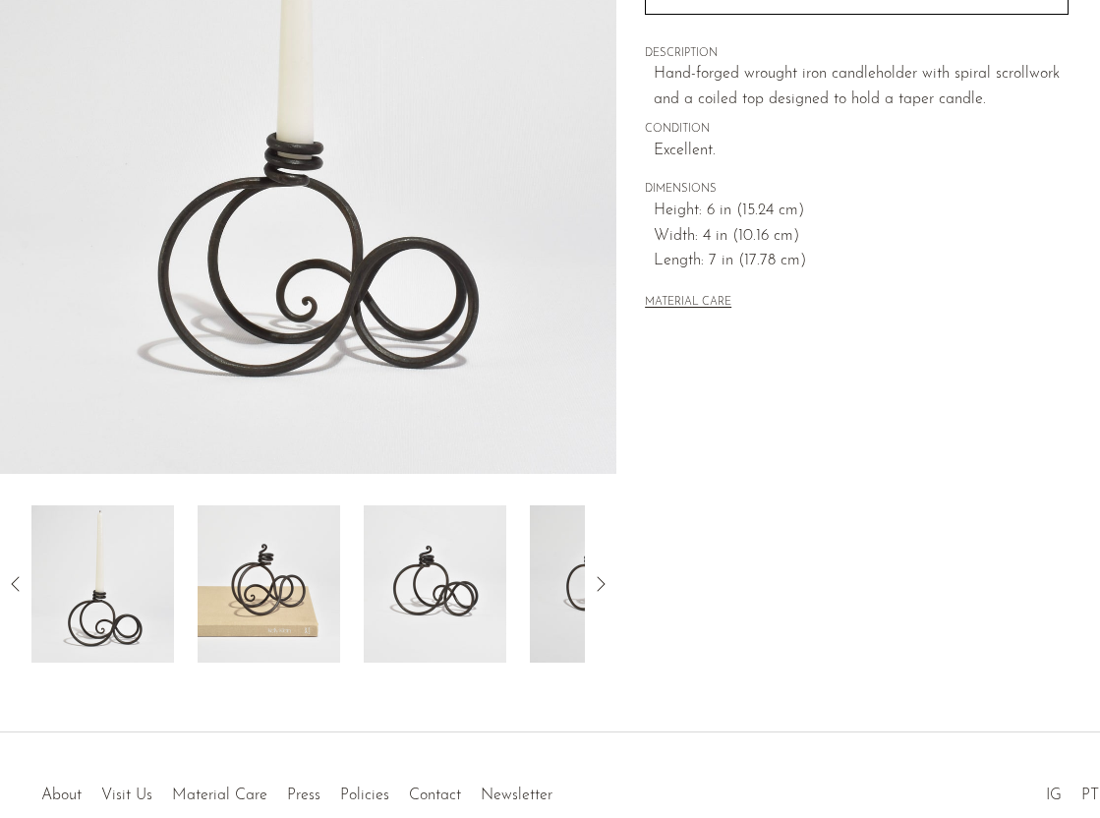
click at [254, 651] on img at bounding box center [269, 583] width 143 height 157
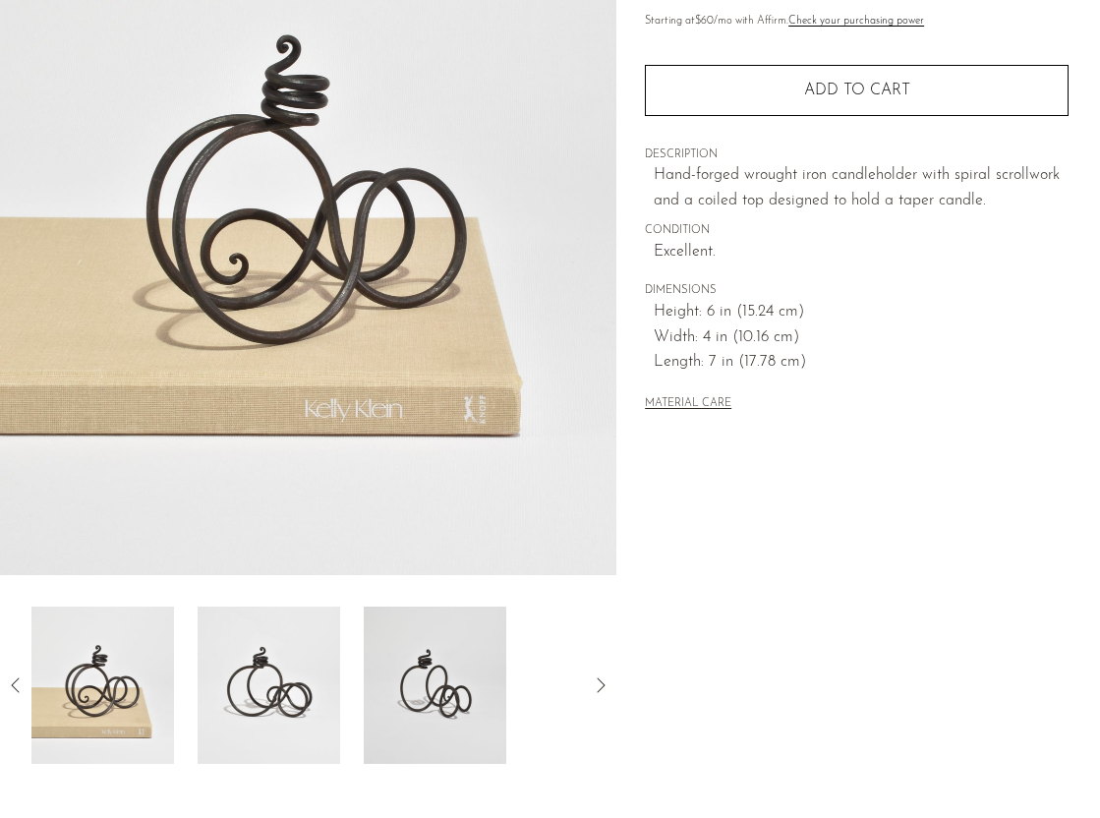
scroll to position [251, 0]
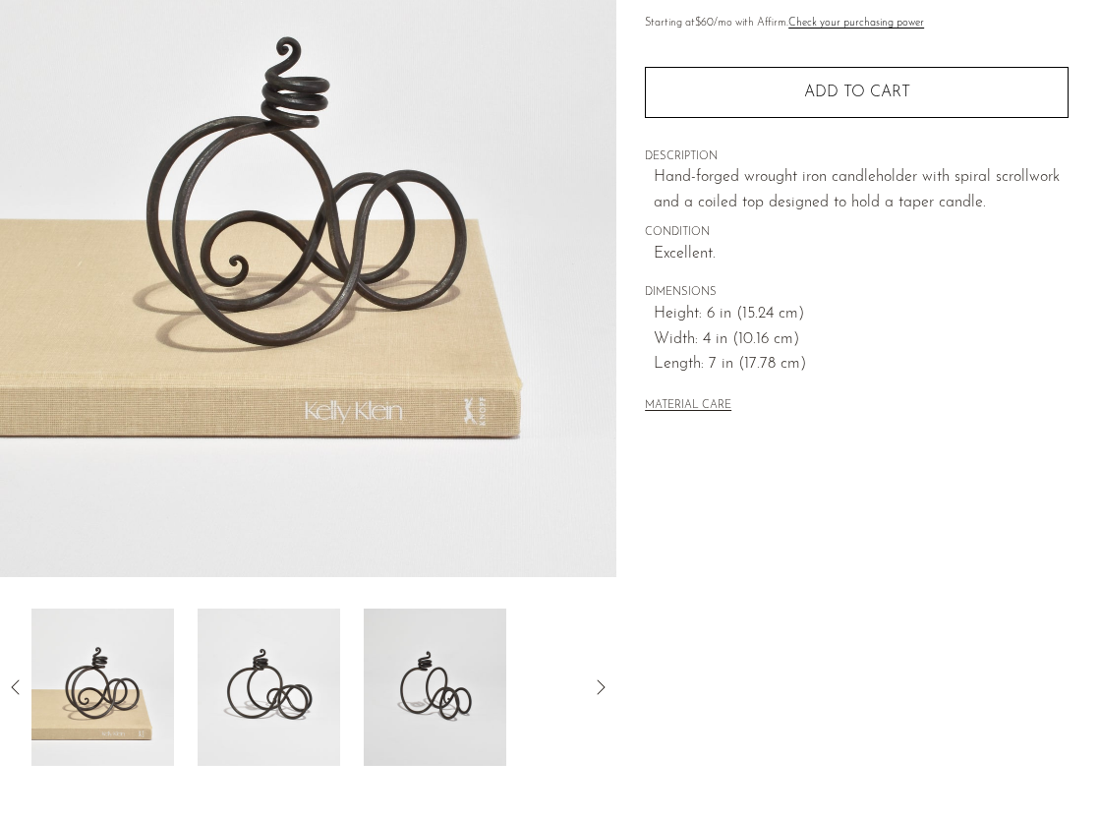
click at [228, 646] on img at bounding box center [269, 687] width 143 height 157
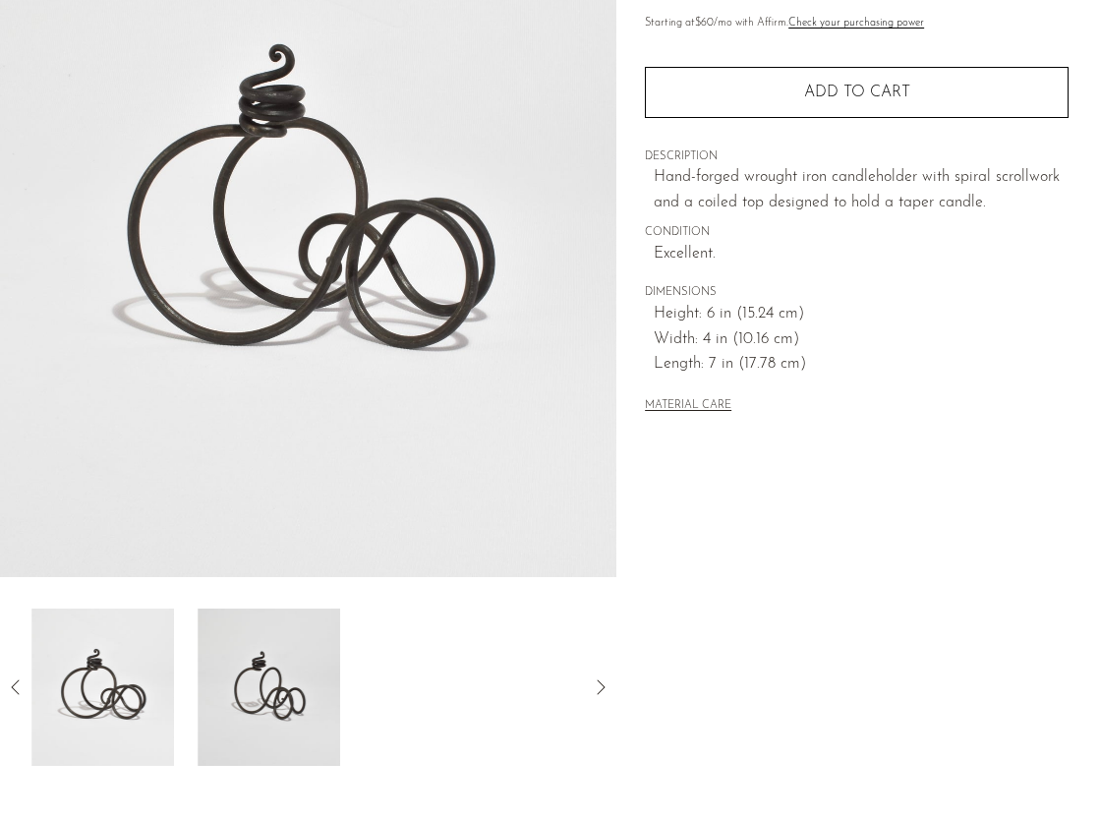
click at [228, 646] on img at bounding box center [269, 687] width 143 height 157
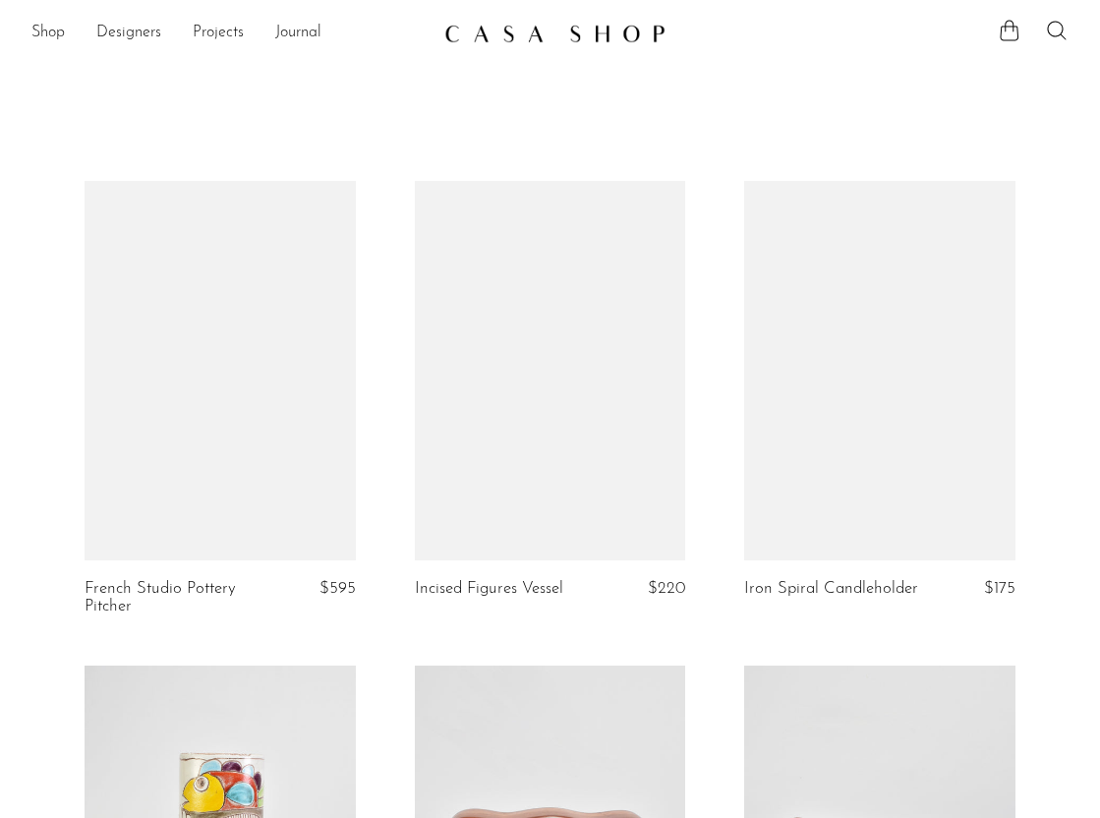
scroll to position [819, 0]
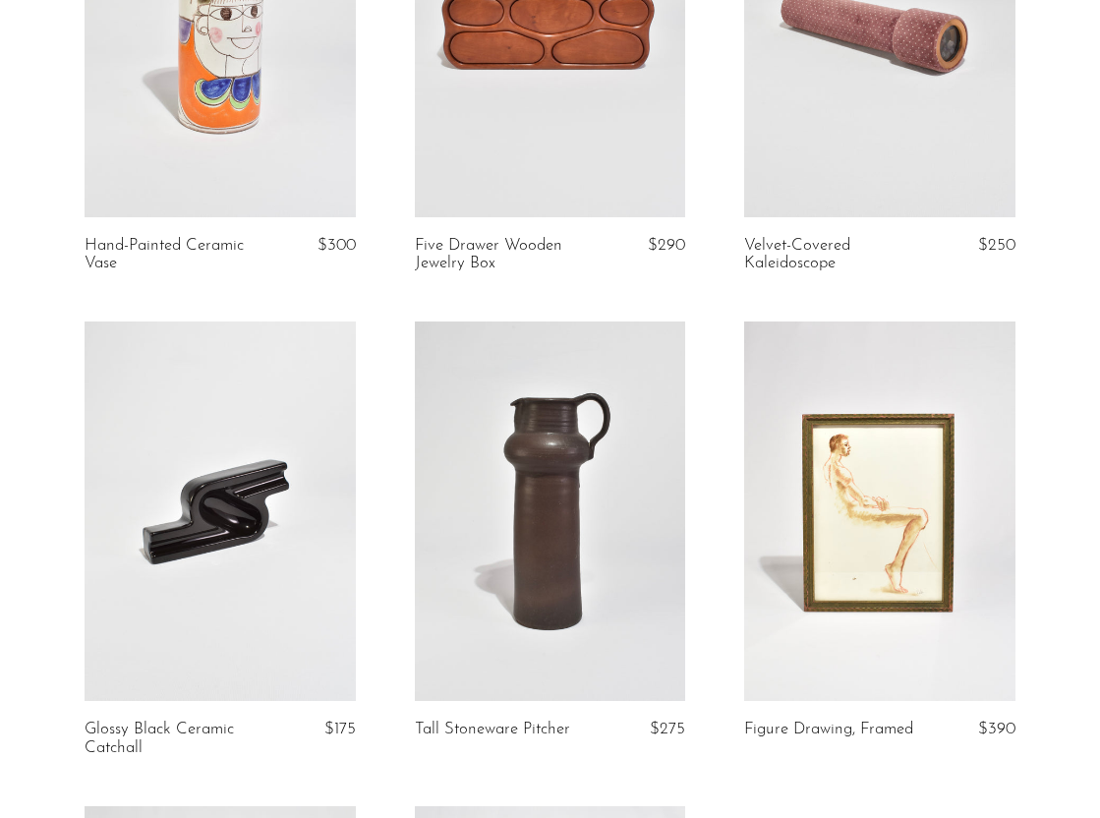
scroll to position [1115, 0]
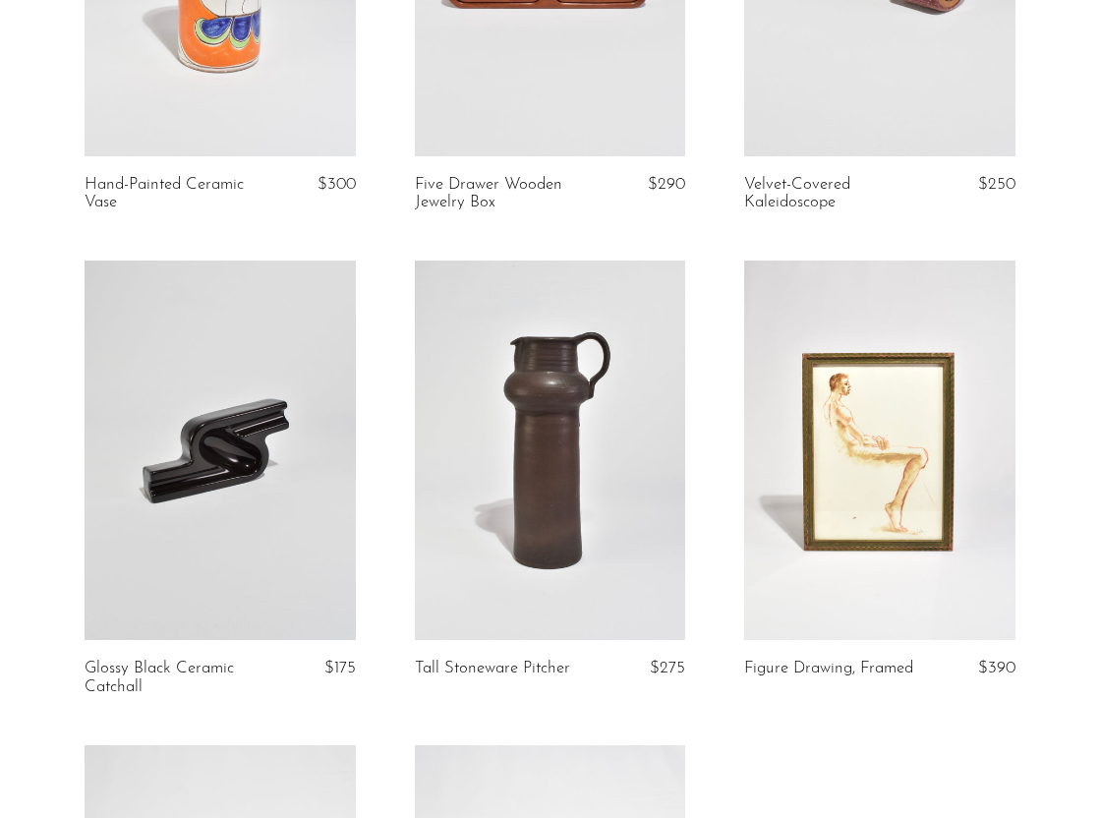
scroll to position [886, 0]
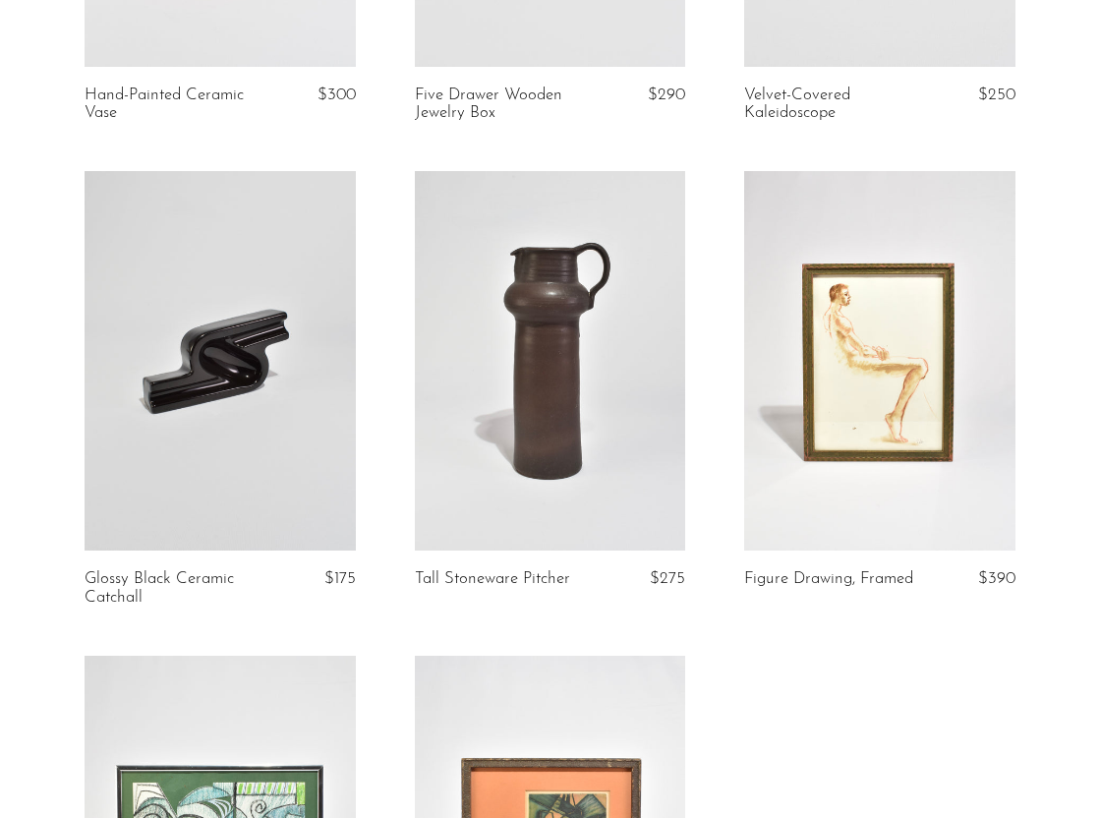
scroll to position [974, 0]
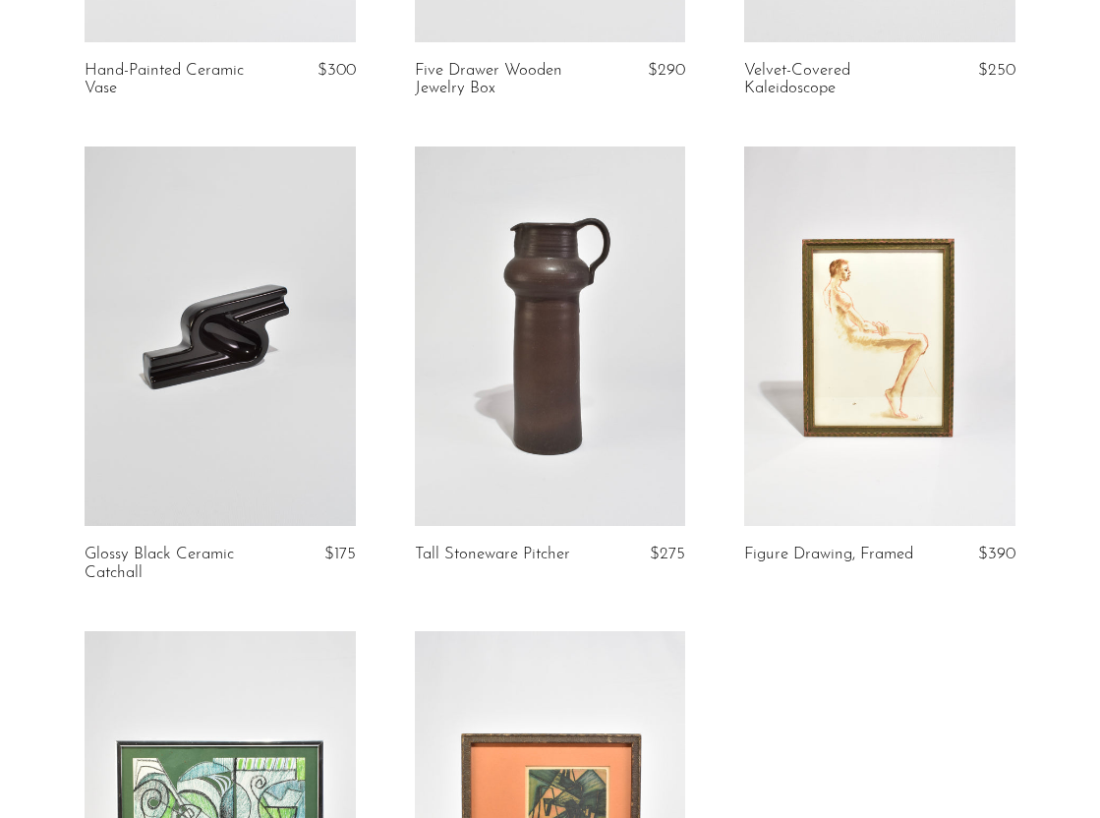
scroll to position [1008, 0]
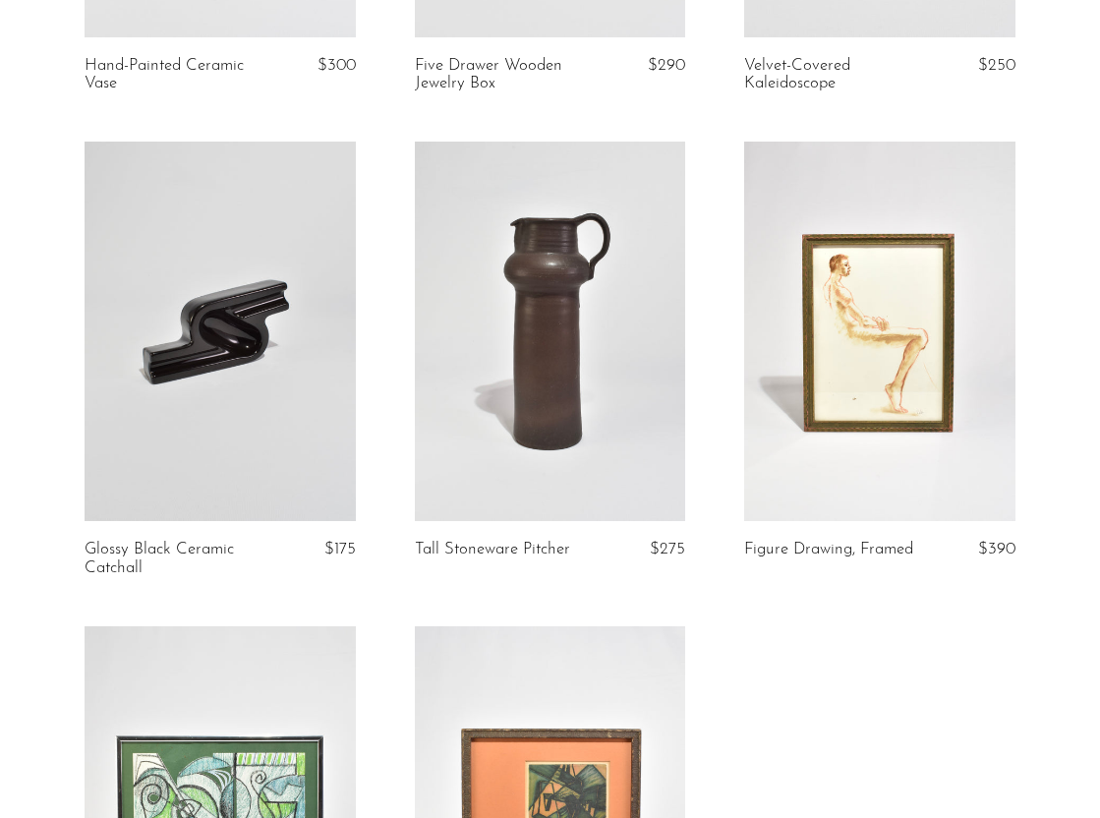
click at [297, 401] on link at bounding box center [220, 332] width 271 height 380
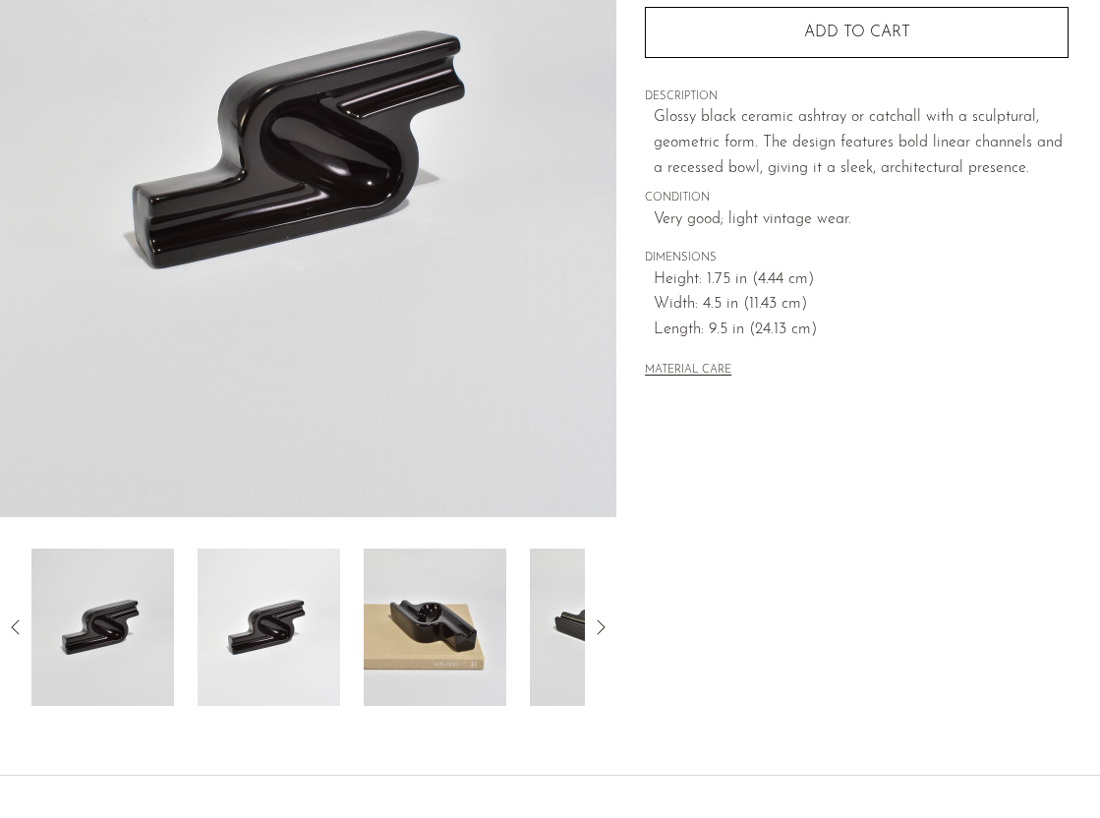
scroll to position [361, 0]
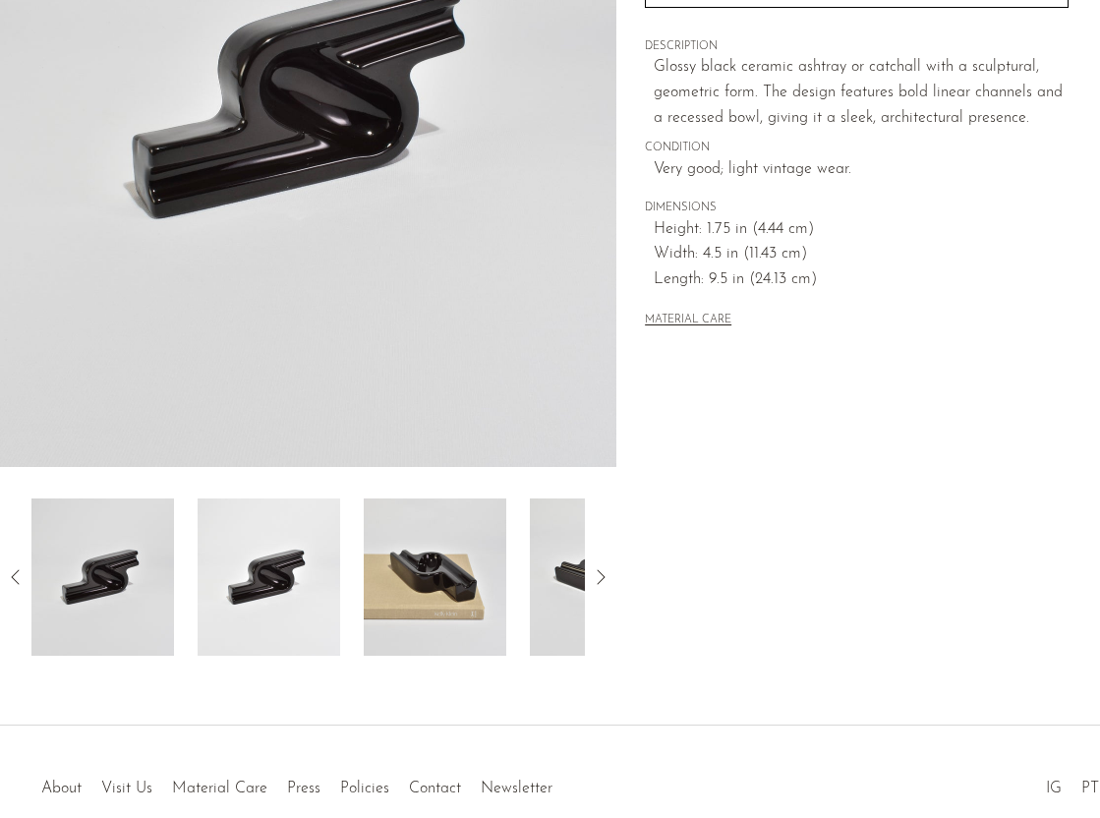
click at [281, 556] on img at bounding box center [269, 577] width 143 height 157
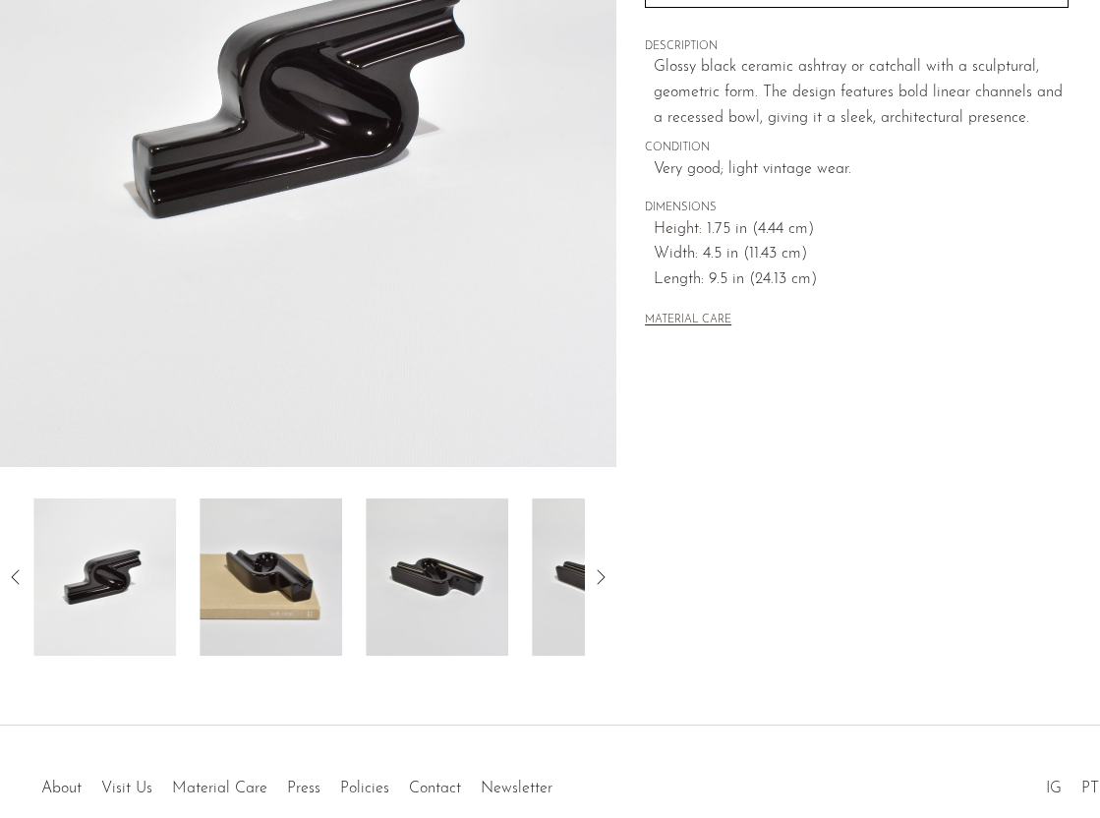
click at [281, 556] on img at bounding box center [271, 577] width 143 height 157
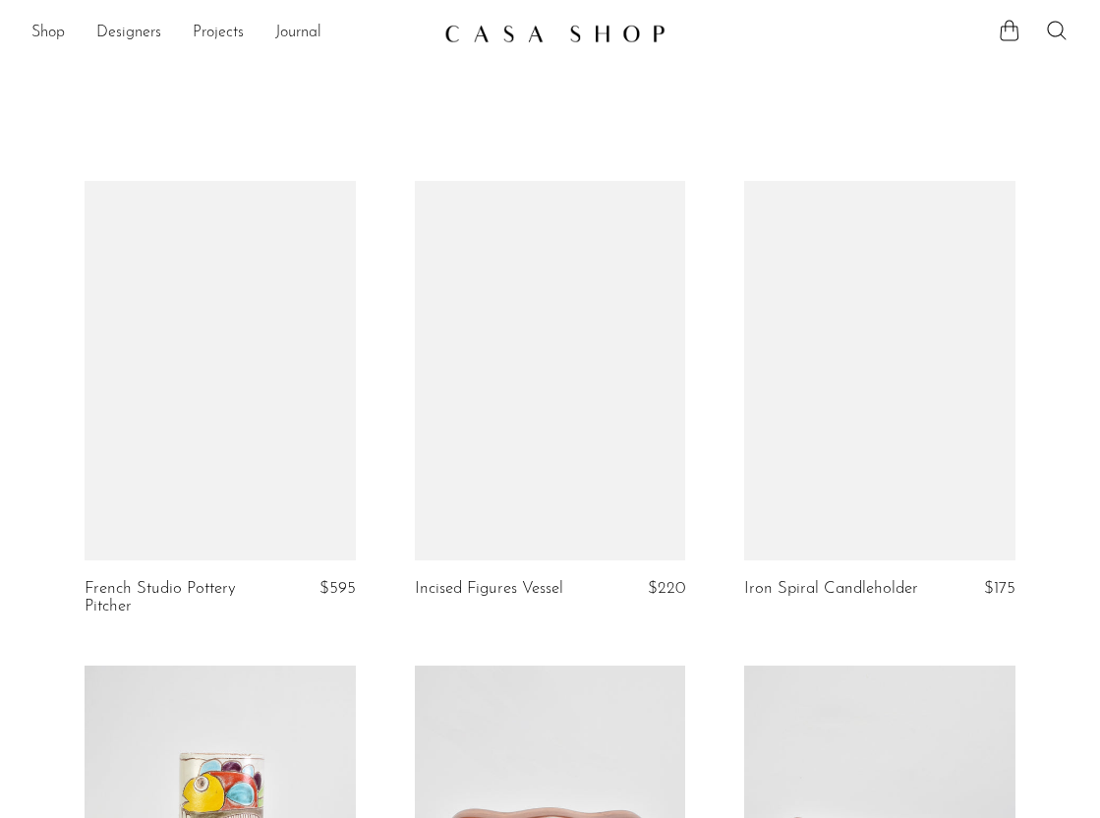
scroll to position [1008, 0]
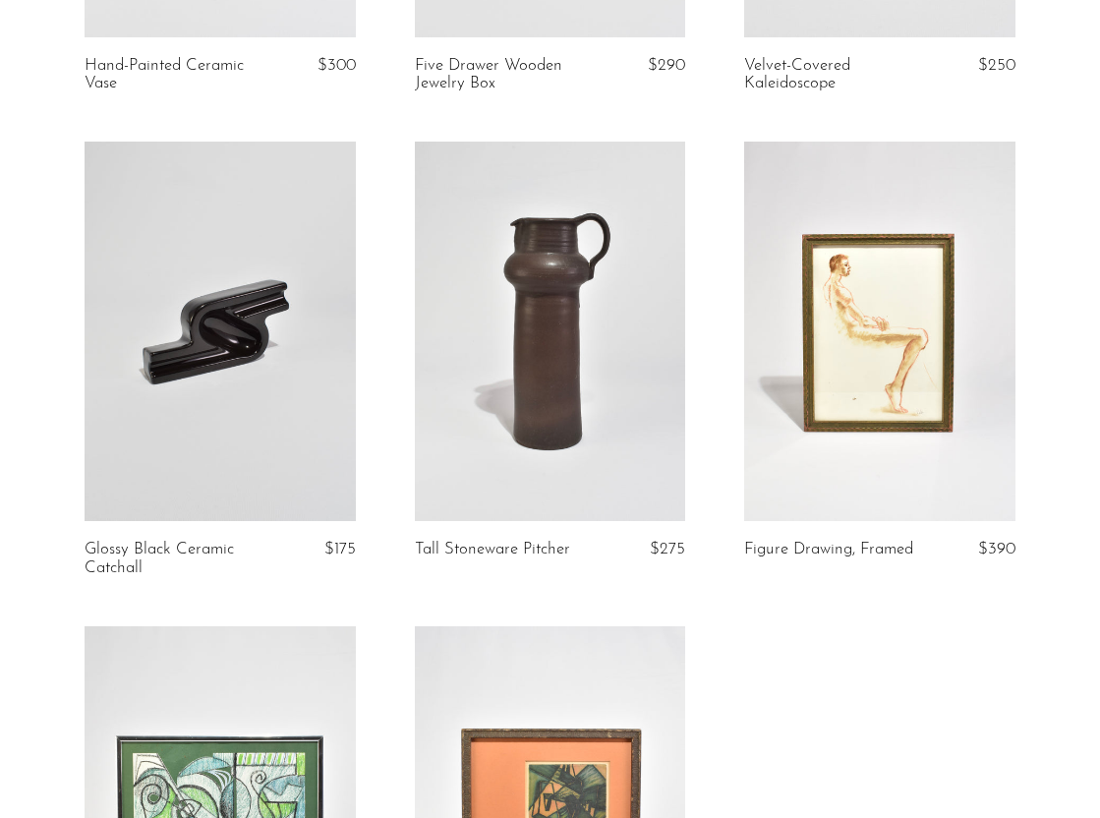
click at [147, 196] on link at bounding box center [220, 332] width 271 height 380
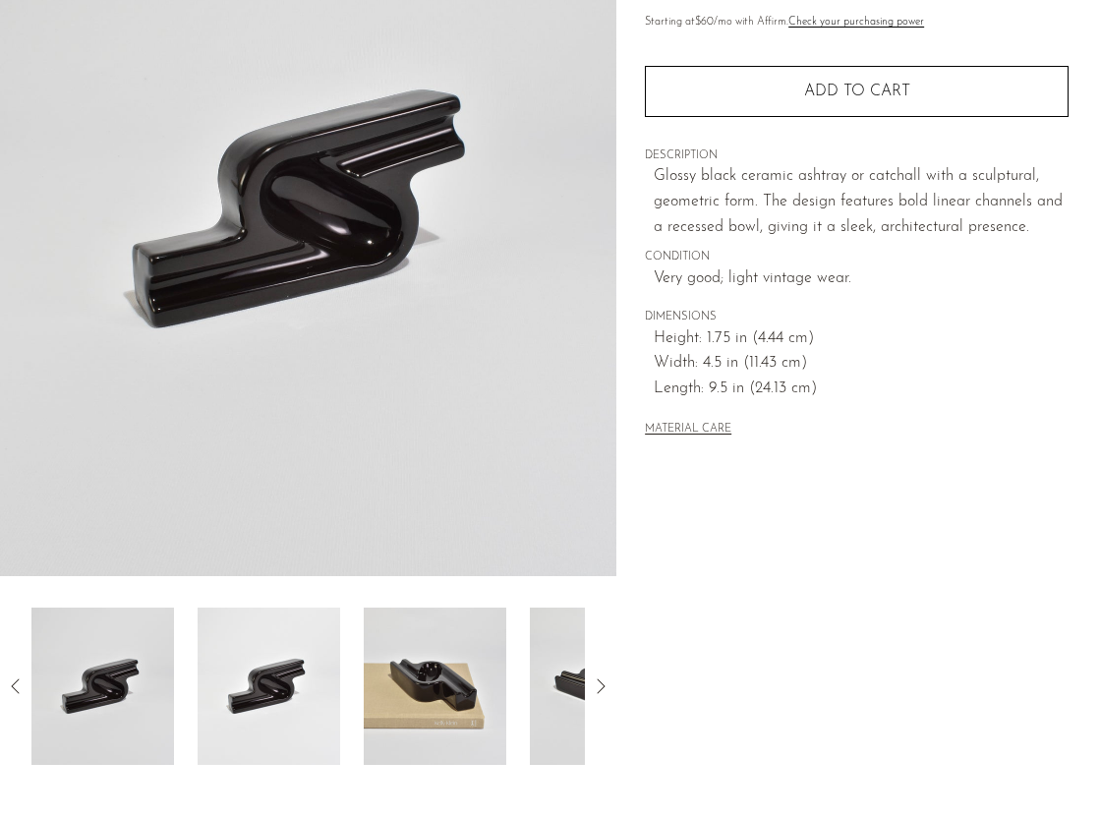
scroll to position [257, 0]
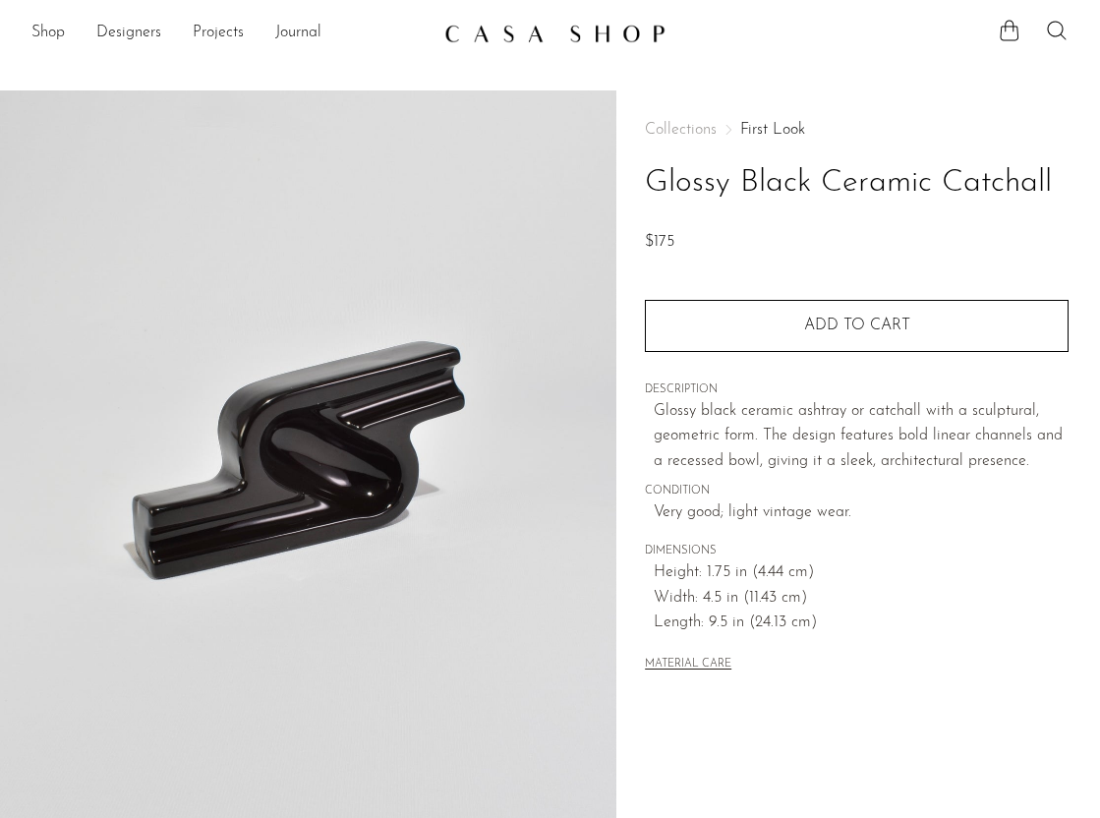
scroll to position [257, 0]
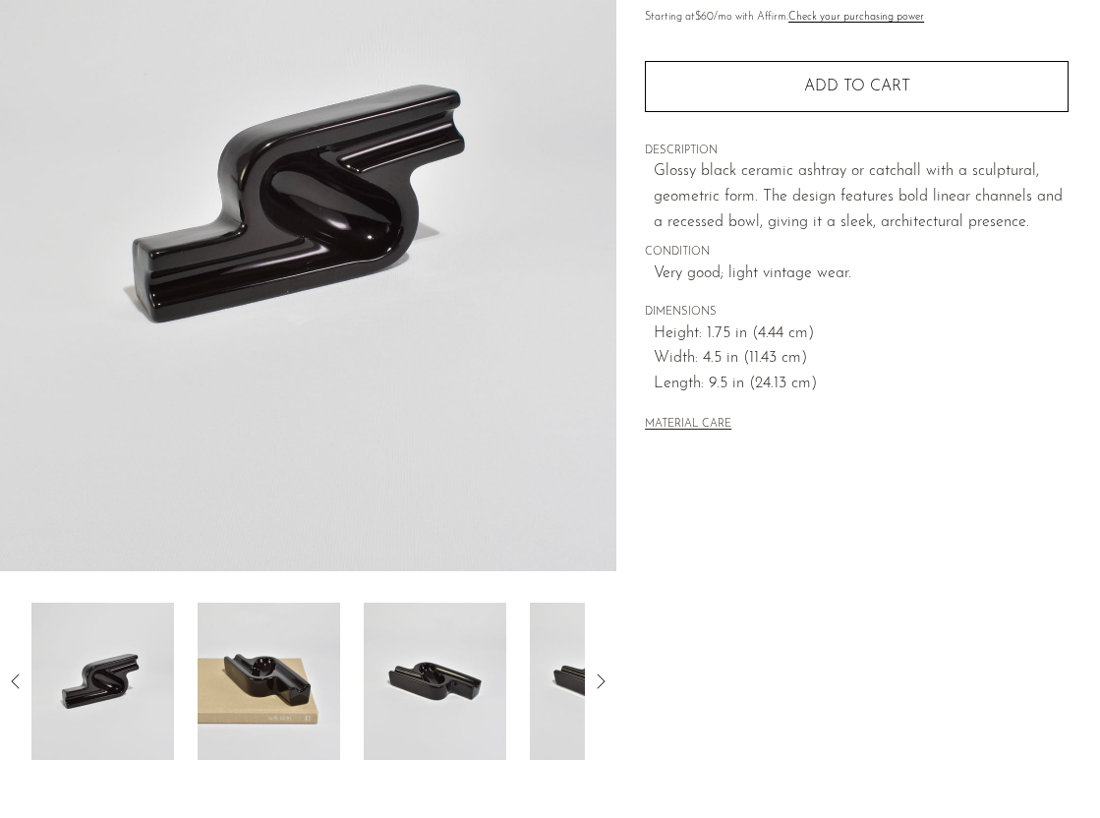
click at [290, 668] on img at bounding box center [269, 681] width 143 height 157
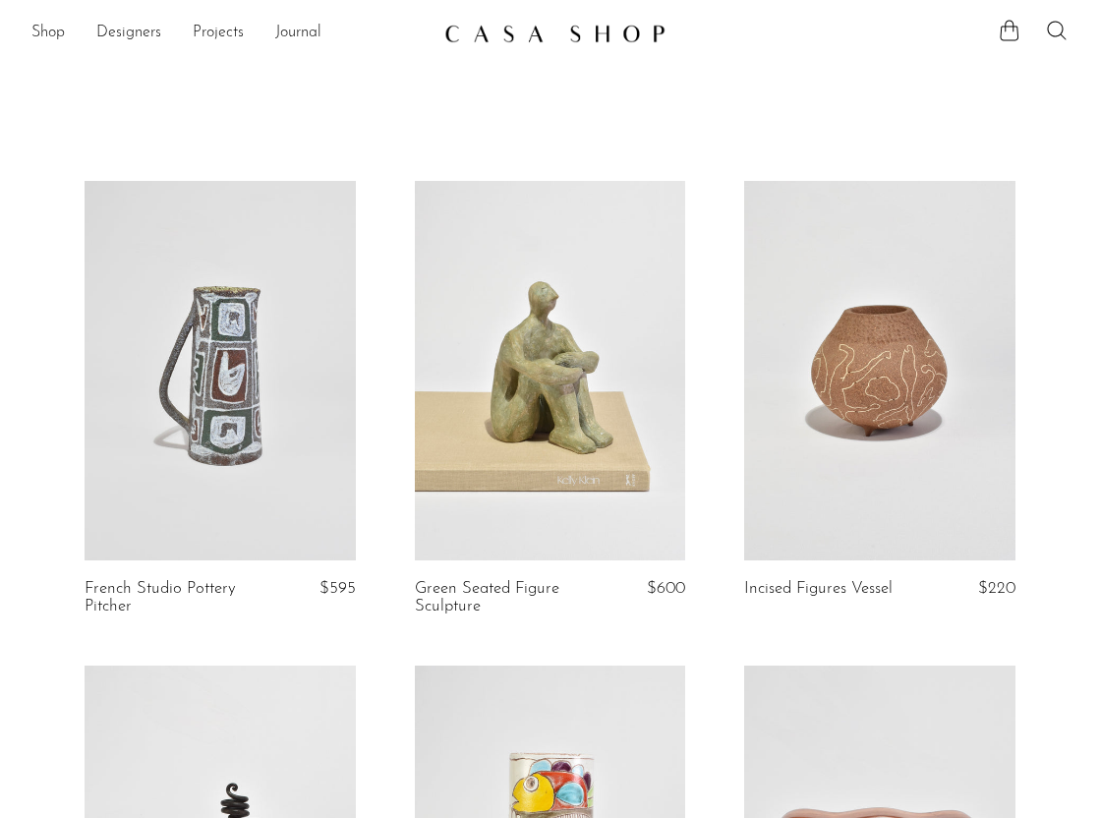
scroll to position [41, 0]
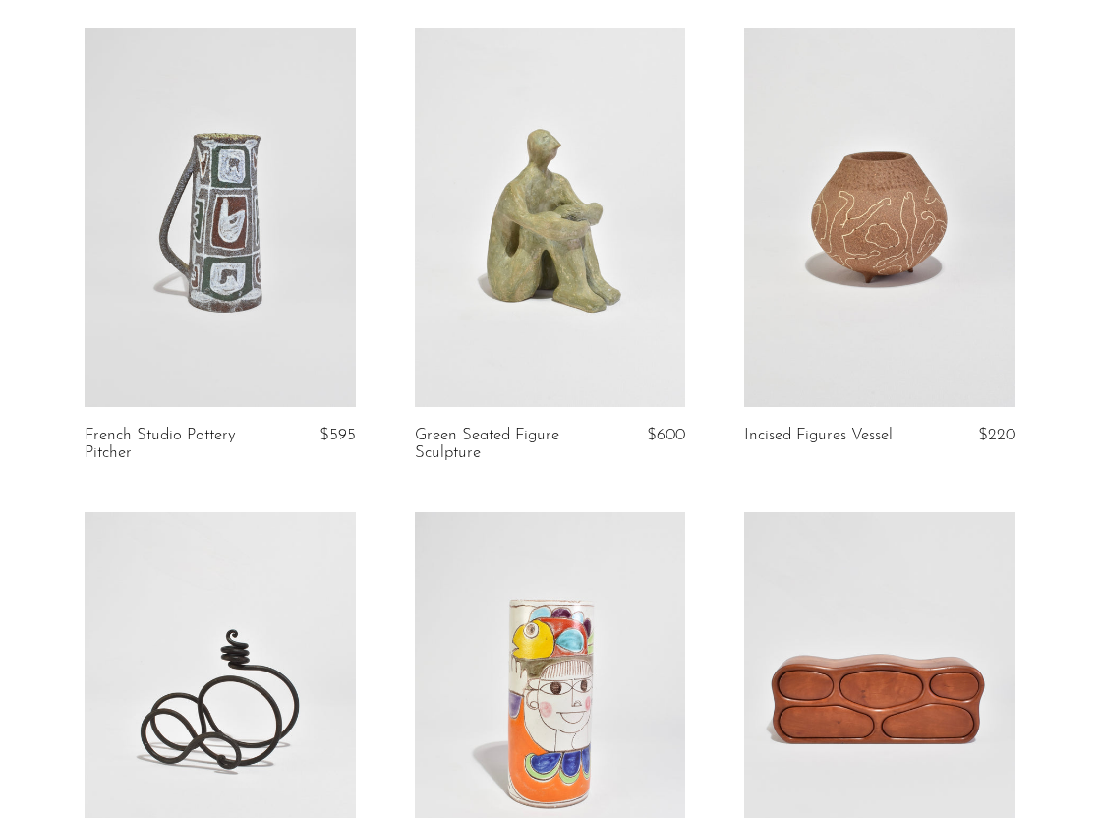
scroll to position [156, 0]
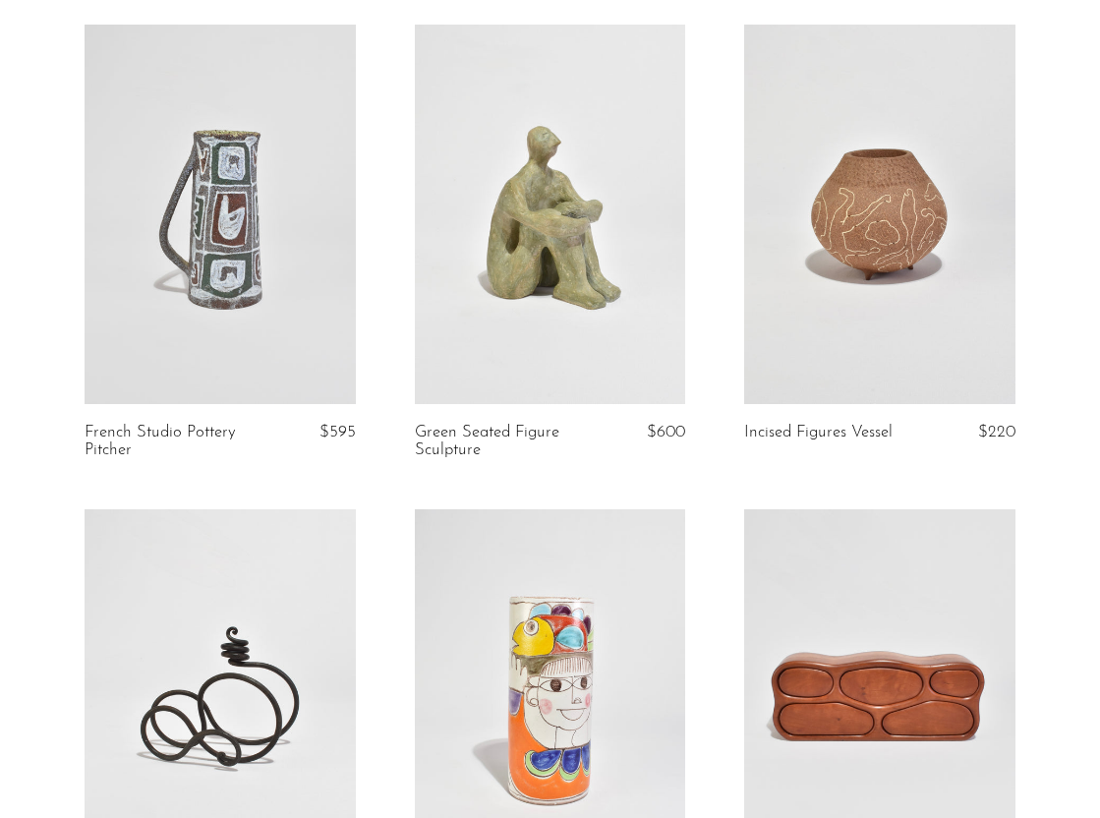
click at [562, 342] on link at bounding box center [550, 215] width 271 height 380
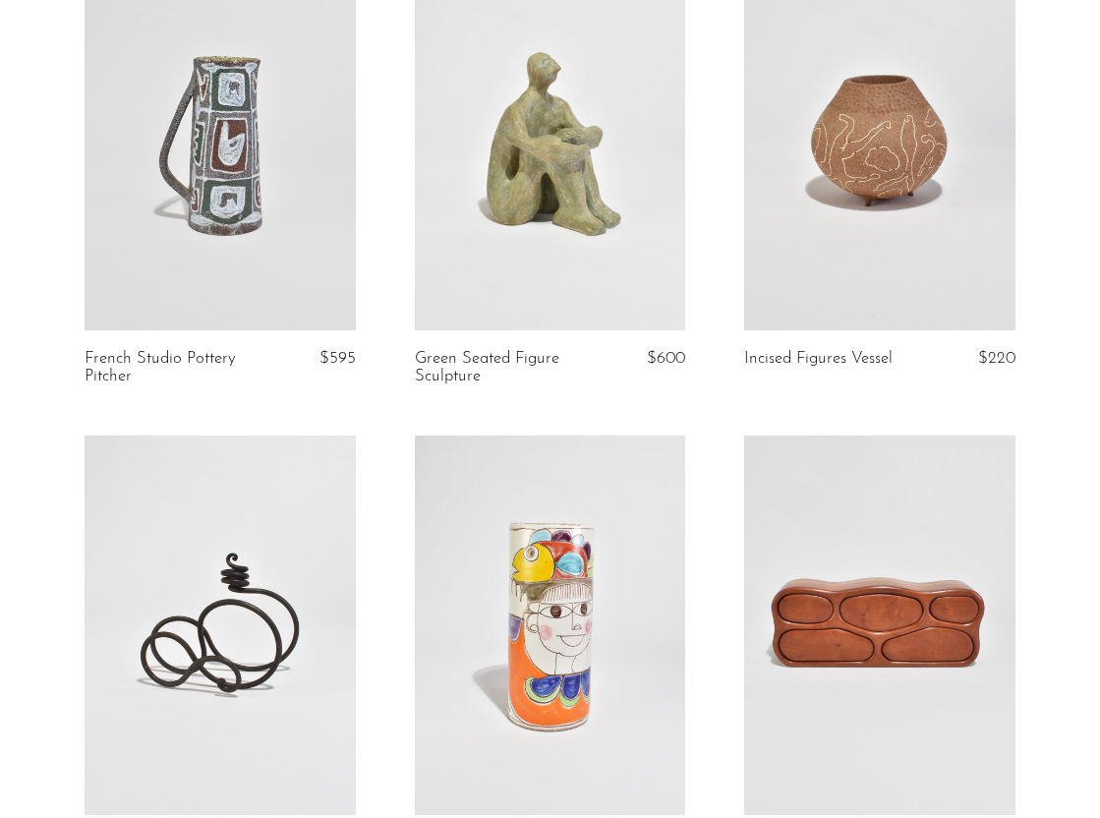
scroll to position [238, 0]
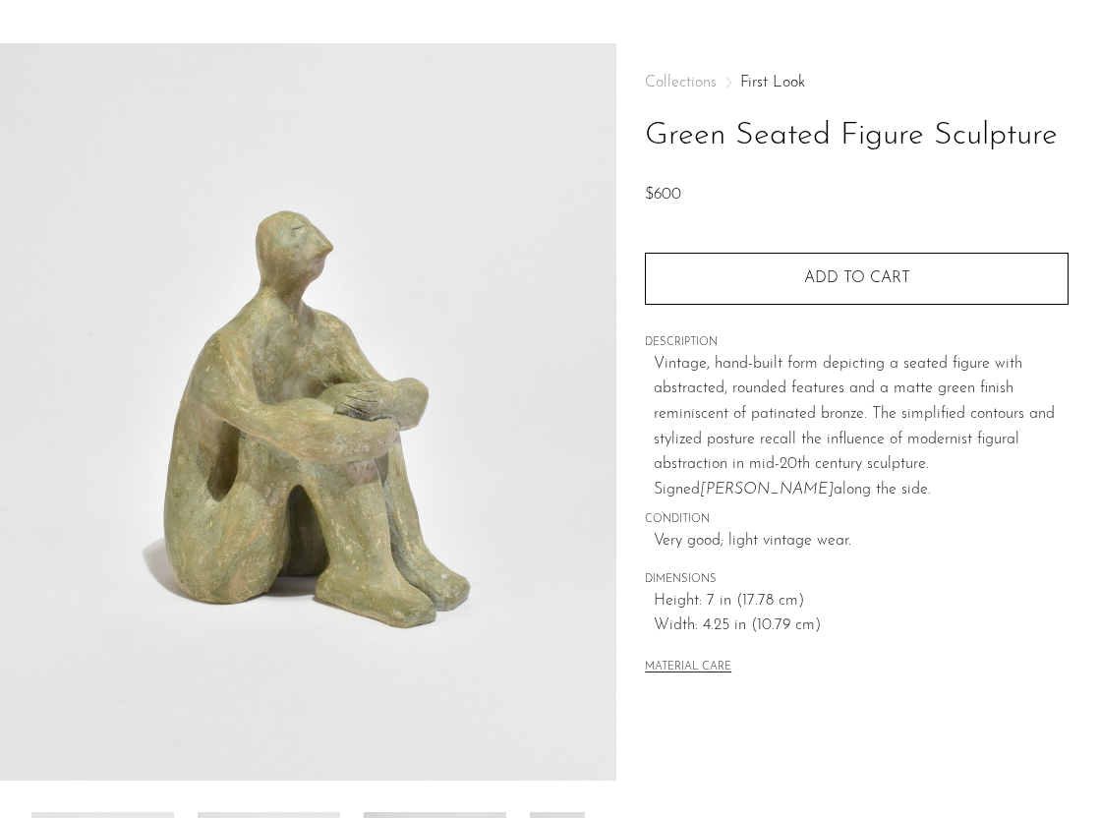
scroll to position [49, 0]
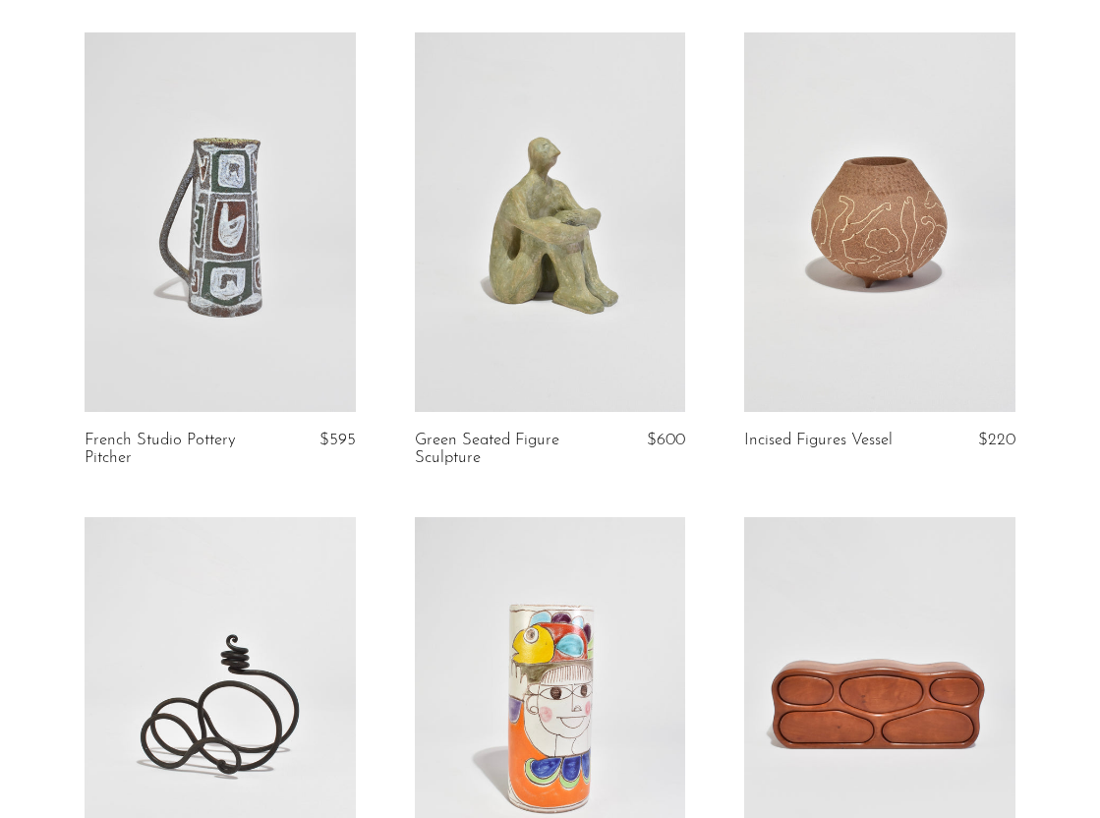
scroll to position [72, 0]
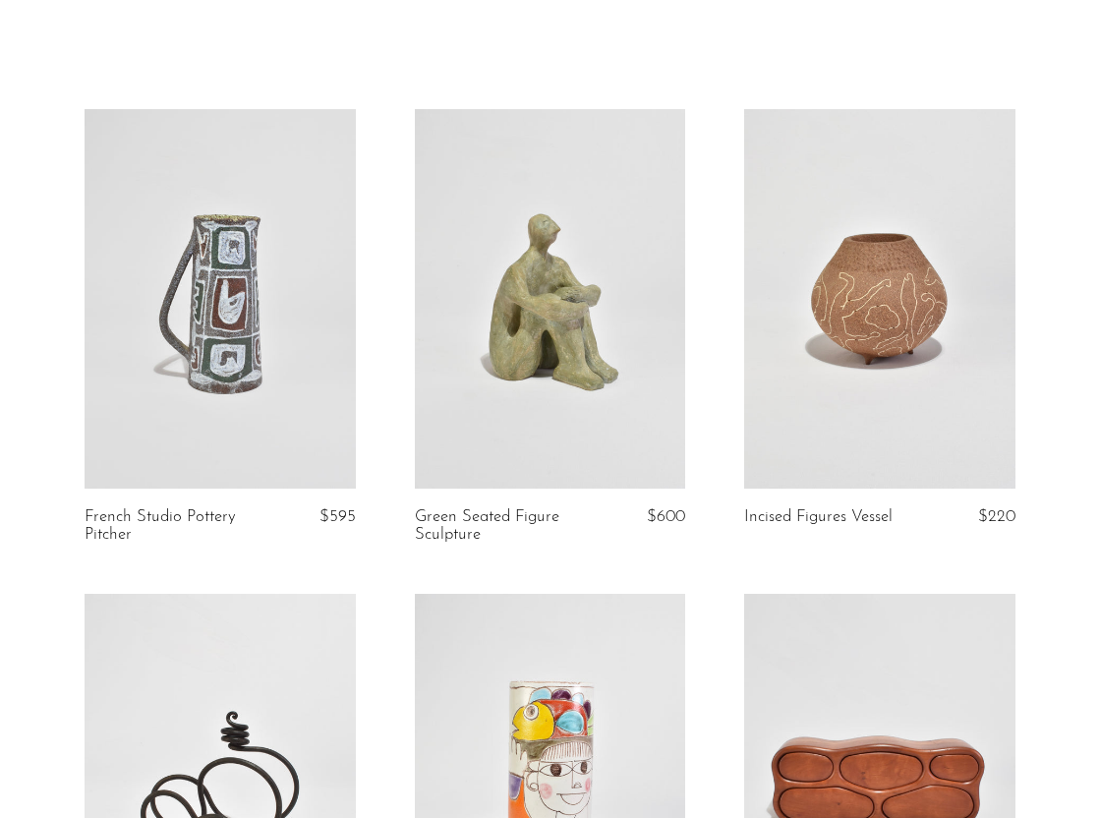
click at [614, 404] on link at bounding box center [550, 299] width 271 height 380
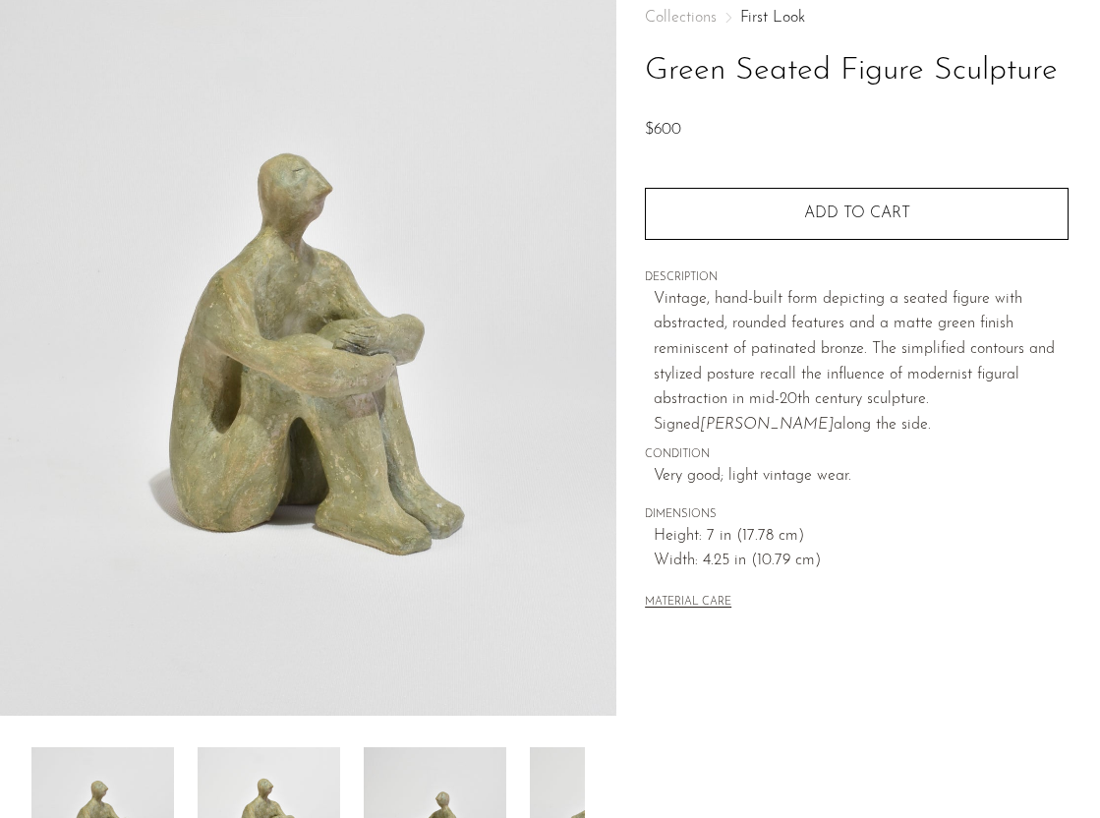
scroll to position [254, 0]
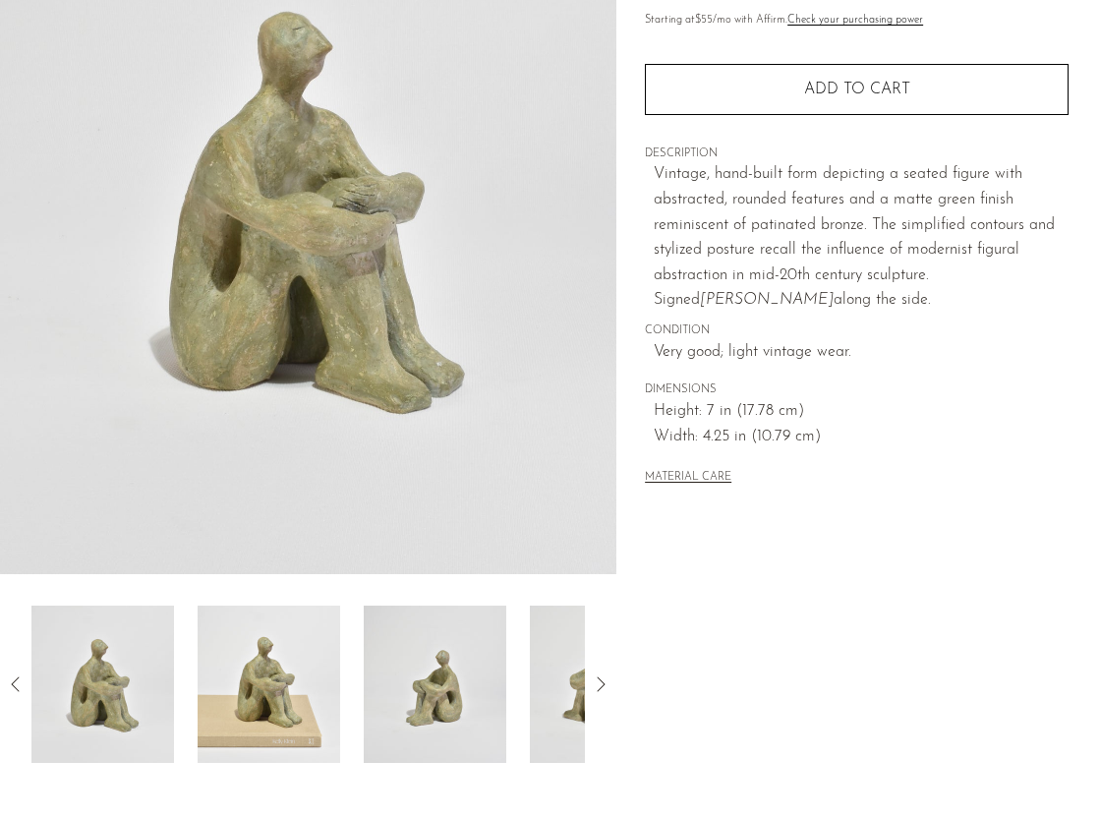
click at [288, 692] on img at bounding box center [269, 684] width 143 height 157
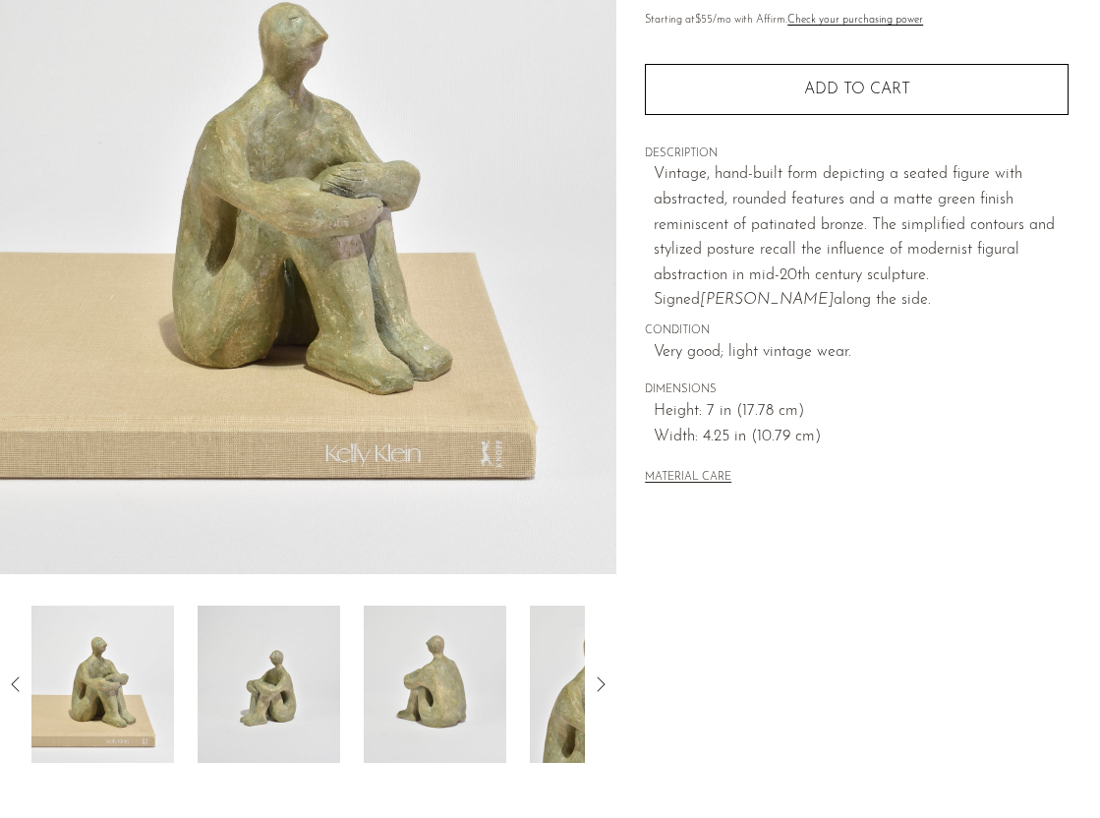
click at [260, 680] on img at bounding box center [269, 684] width 143 height 157
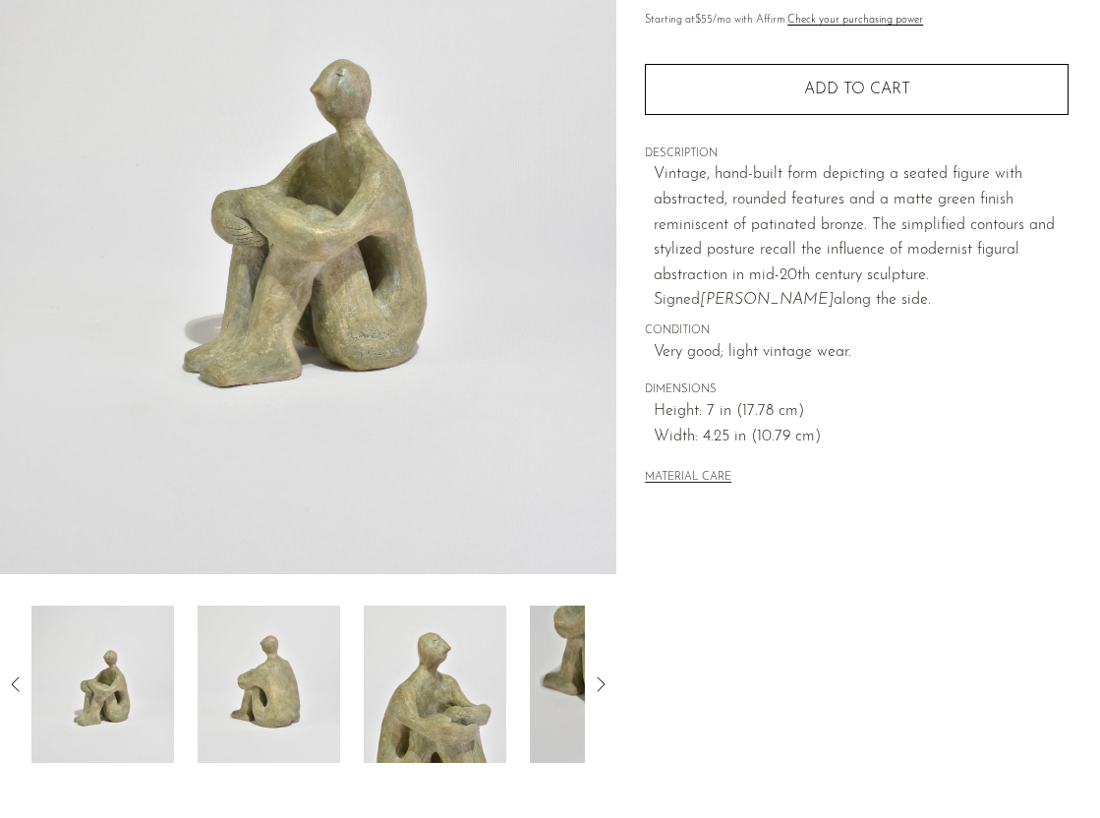
click at [260, 680] on img at bounding box center [269, 684] width 143 height 157
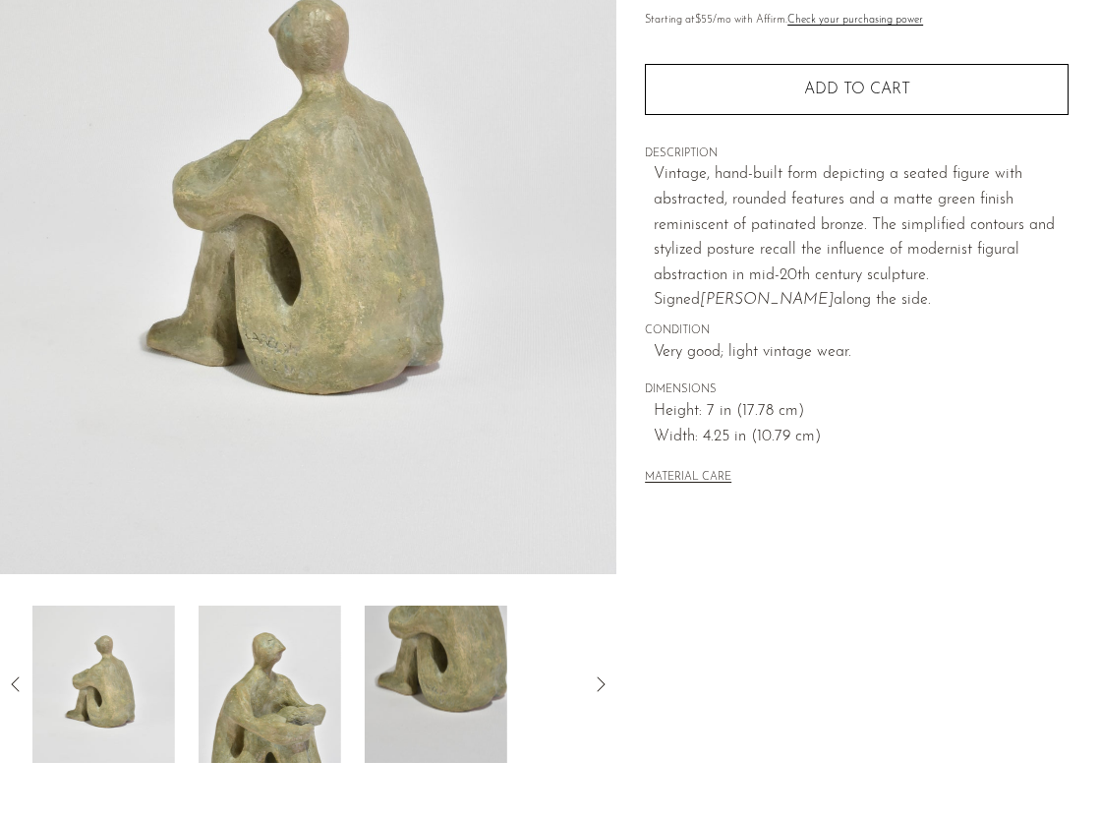
click at [268, 680] on img at bounding box center [270, 684] width 143 height 157
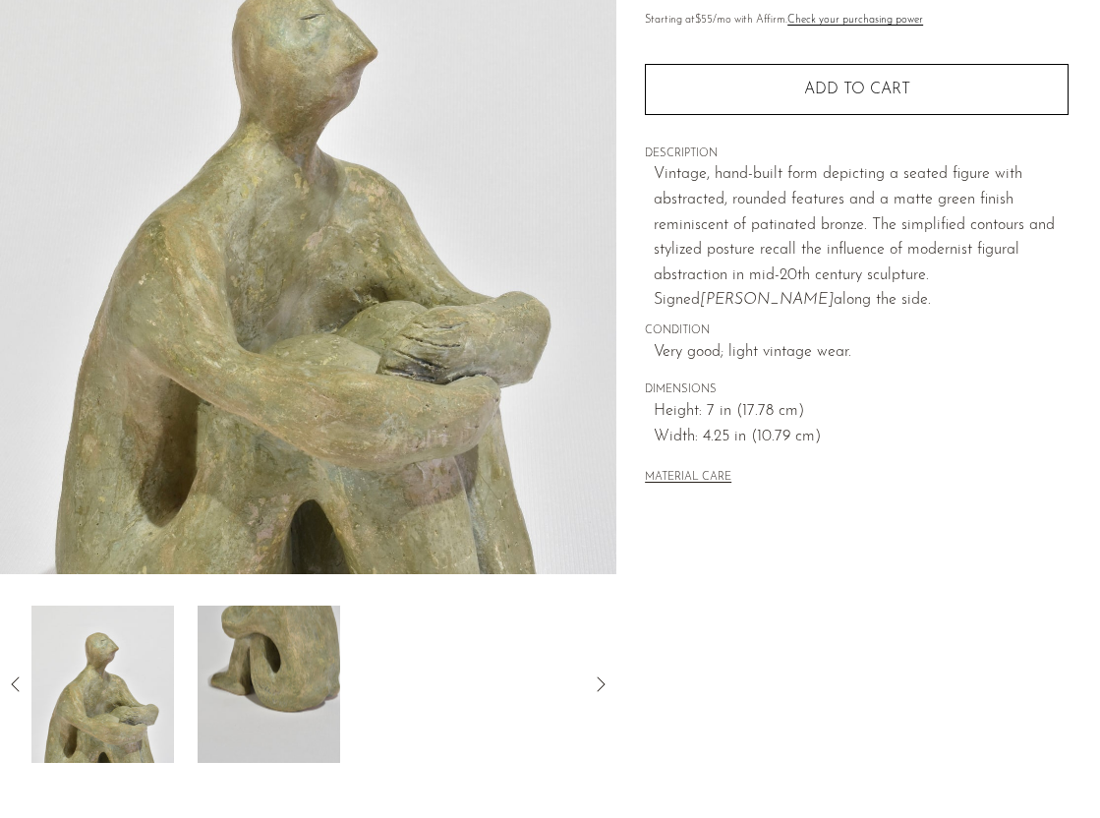
click at [268, 680] on img at bounding box center [269, 684] width 143 height 157
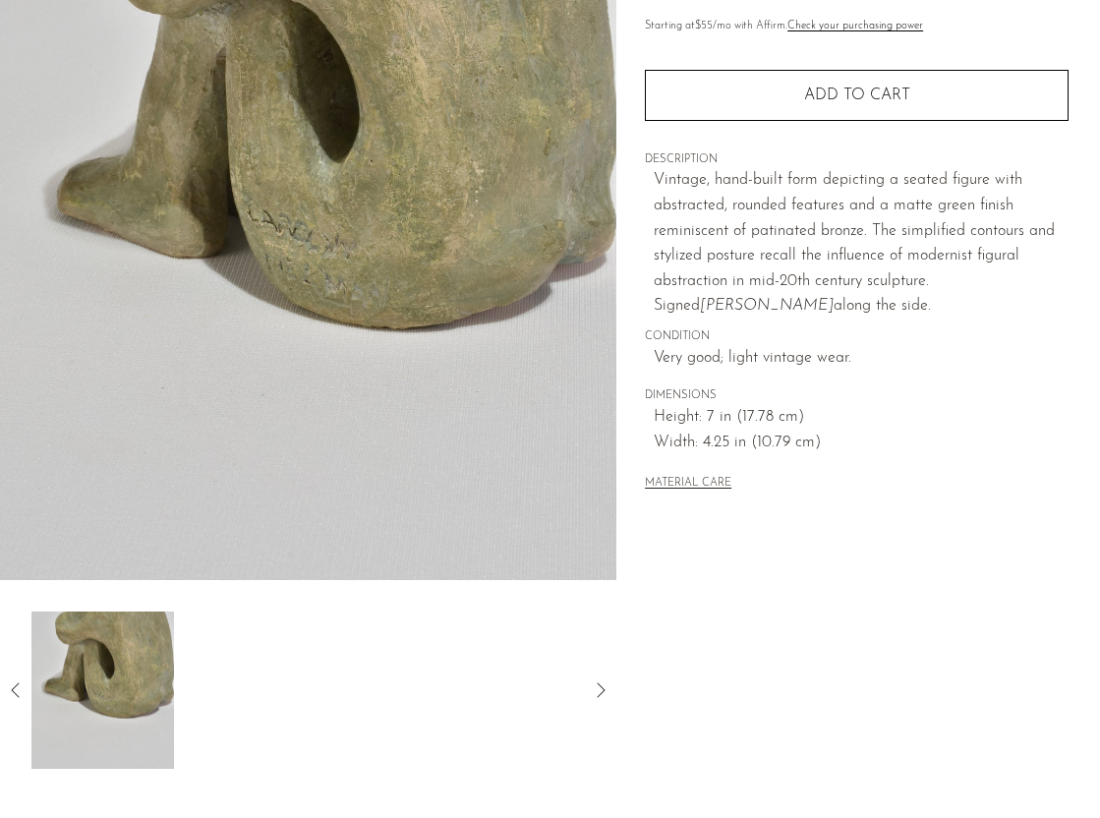
scroll to position [462, 0]
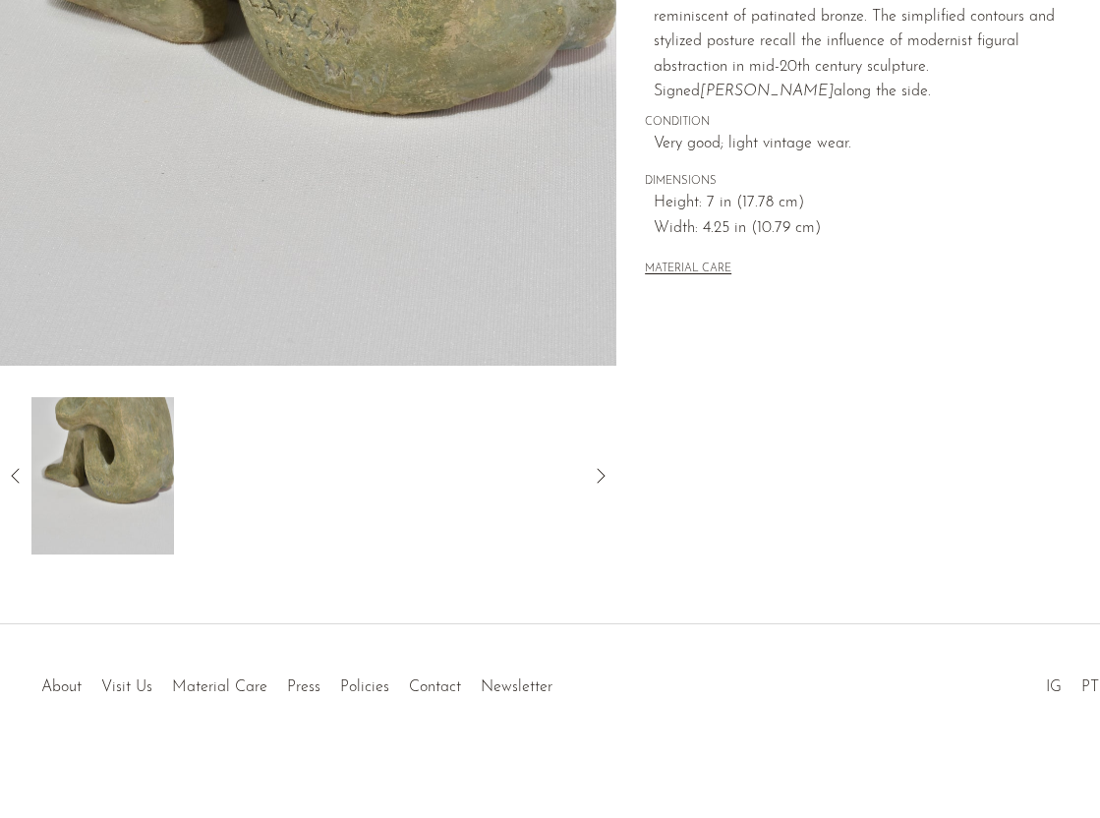
click at [17, 481] on icon at bounding box center [16, 476] width 24 height 24
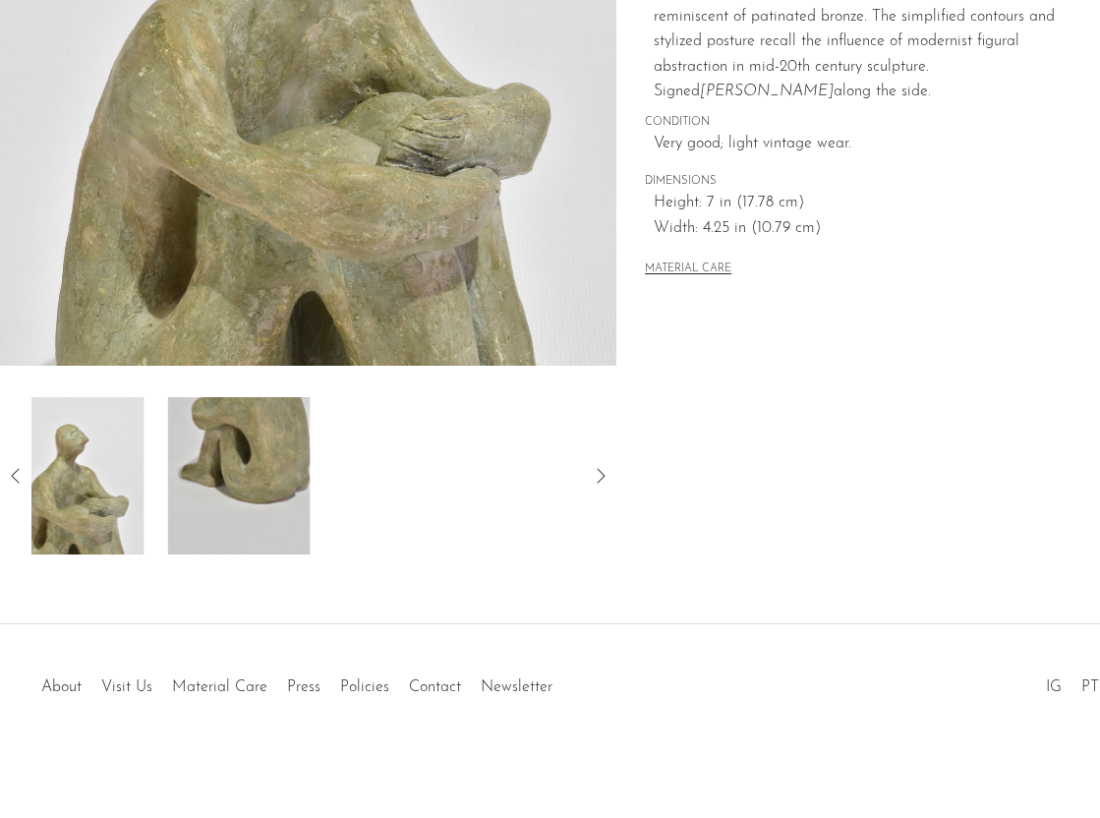
click at [17, 481] on icon at bounding box center [16, 476] width 24 height 24
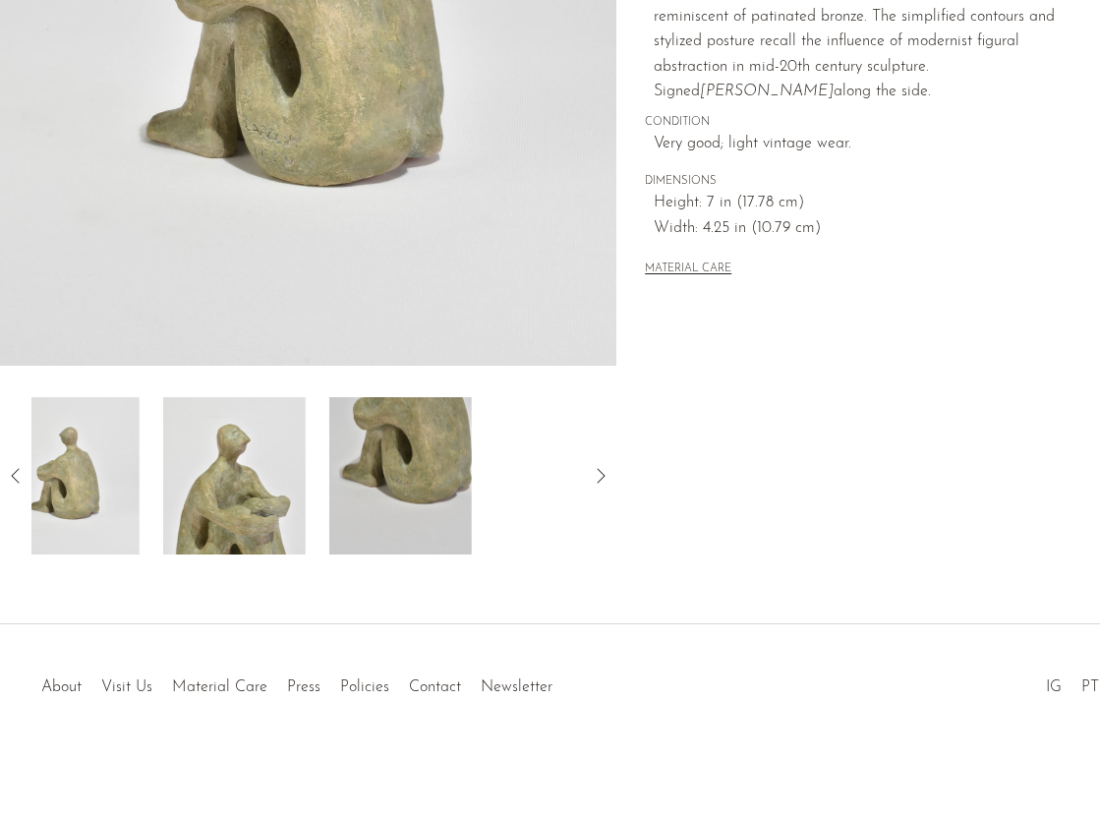
click at [17, 481] on icon at bounding box center [16, 476] width 24 height 24
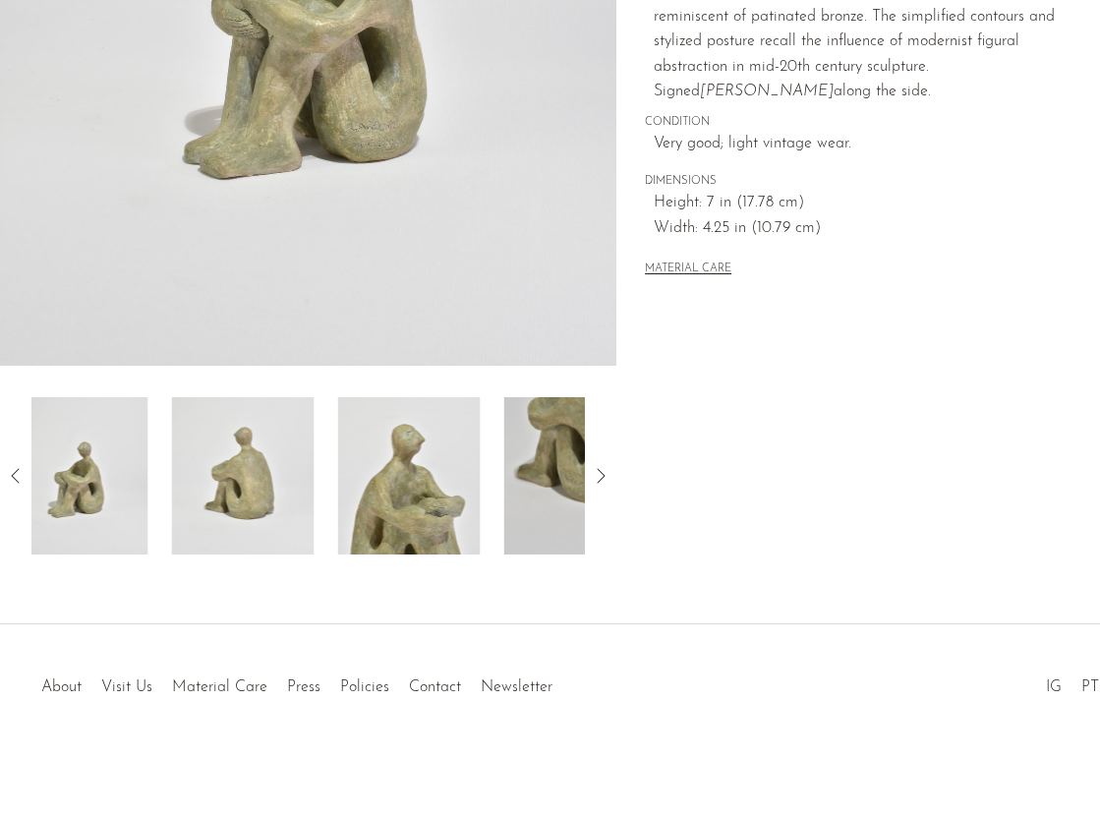
click at [17, 481] on icon at bounding box center [16, 476] width 24 height 24
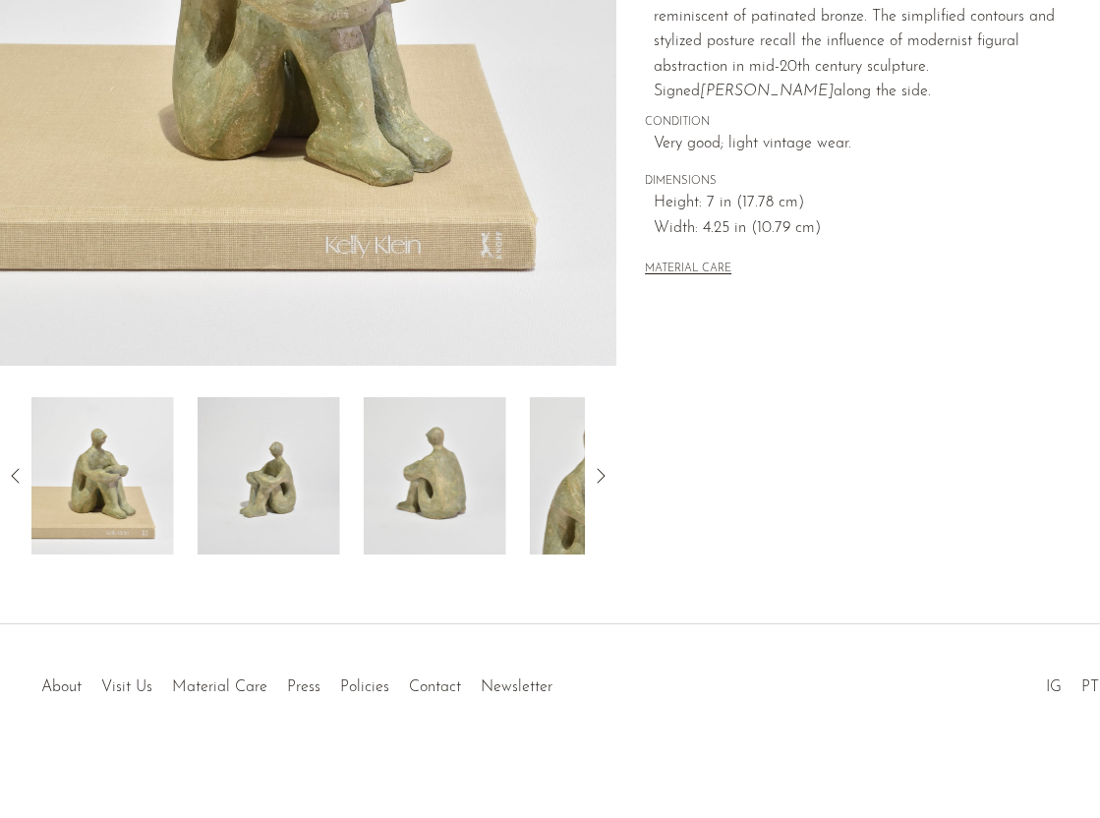
click at [767, 657] on div "About Visit Us Material Care Press Policies Contact Newsletter IG PT" at bounding box center [549, 666] width 1037 height 69
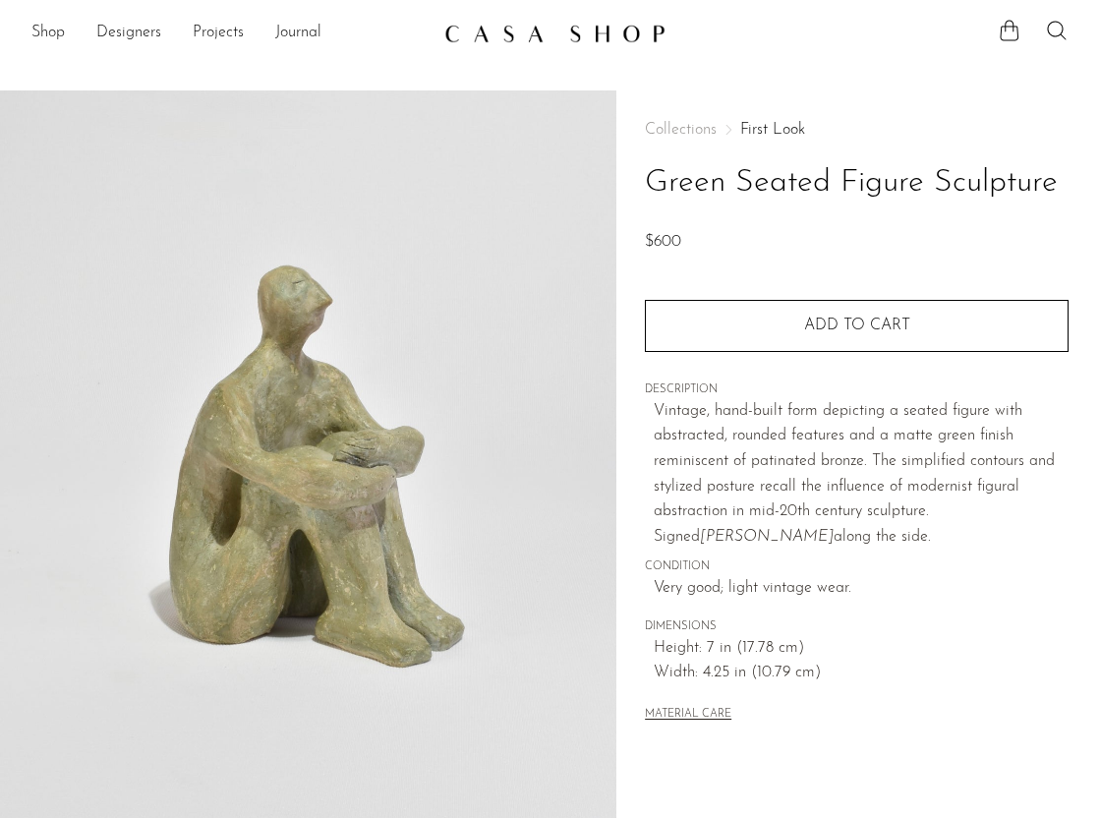
scroll to position [462, 0]
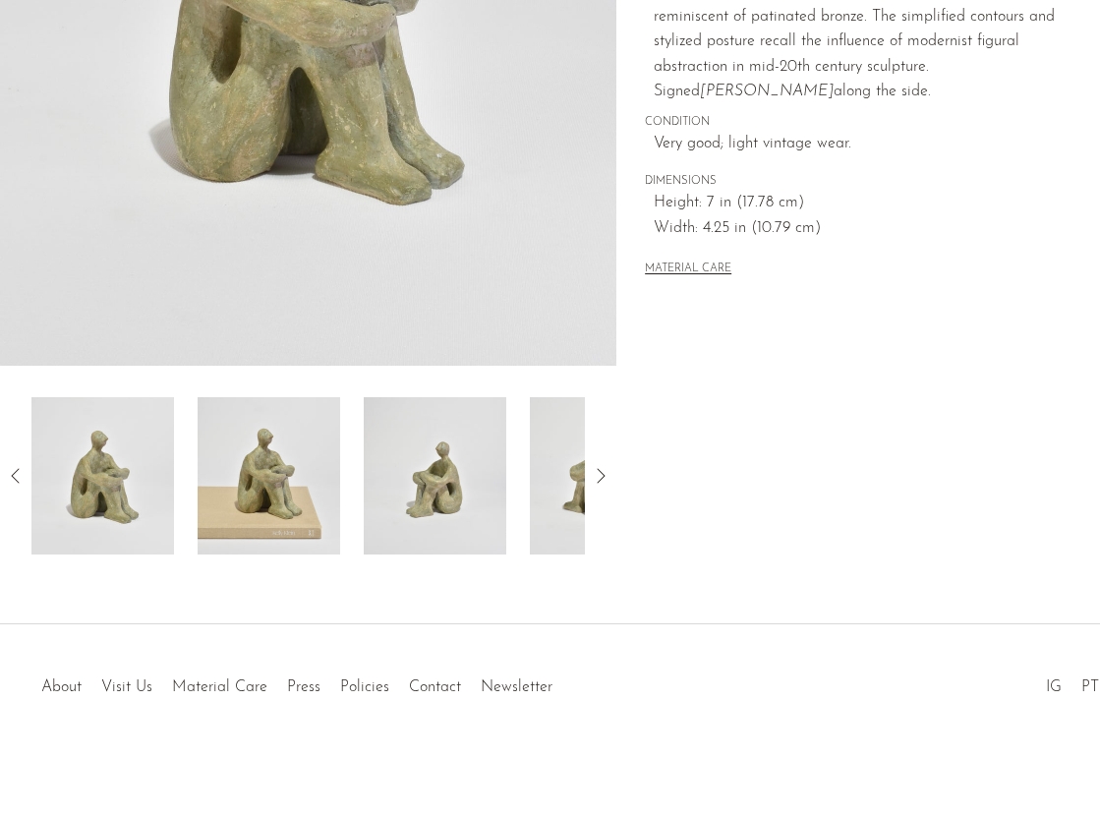
click at [600, 470] on icon at bounding box center [601, 476] width 24 height 24
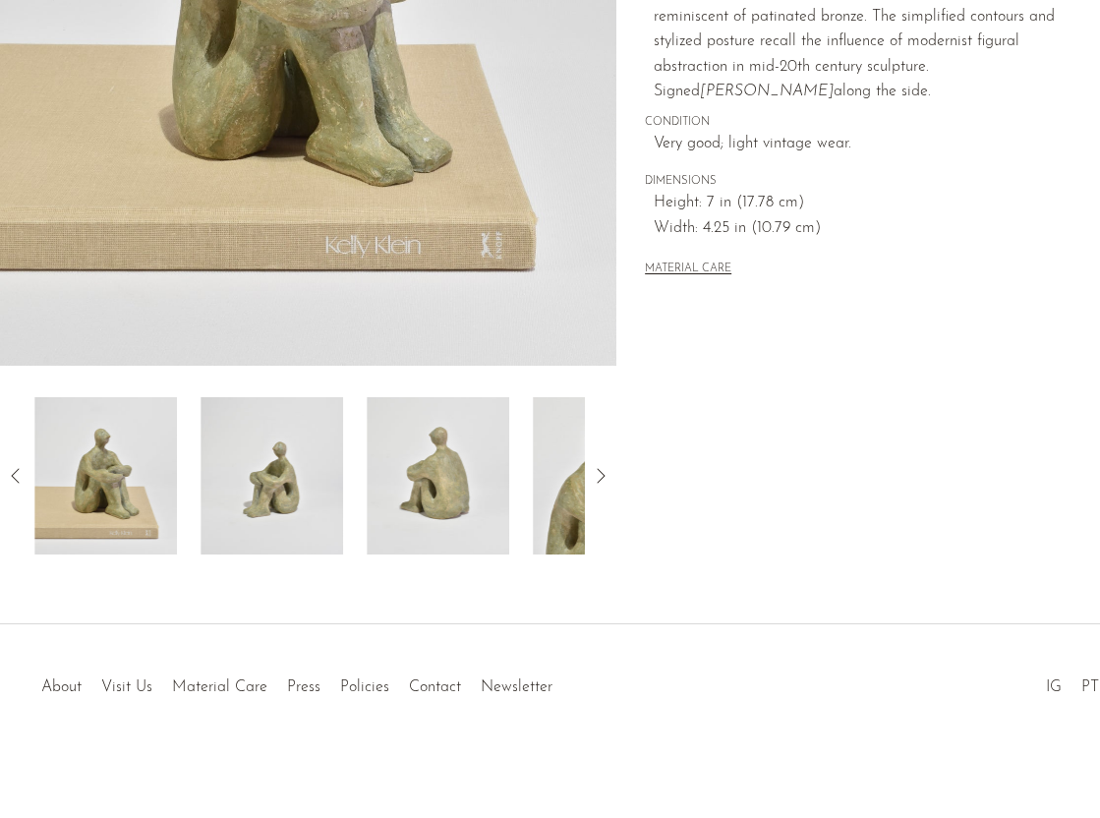
click at [603, 475] on icon at bounding box center [601, 476] width 24 height 24
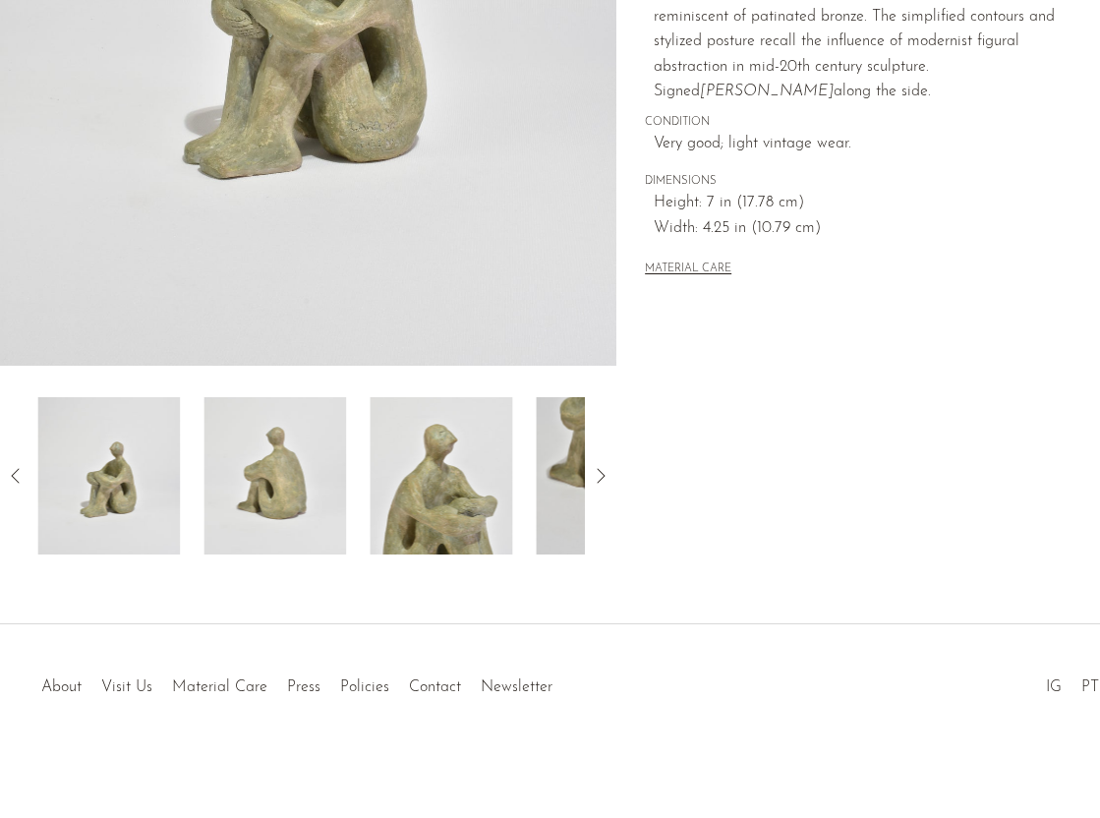
click at [603, 475] on icon at bounding box center [601, 476] width 24 height 24
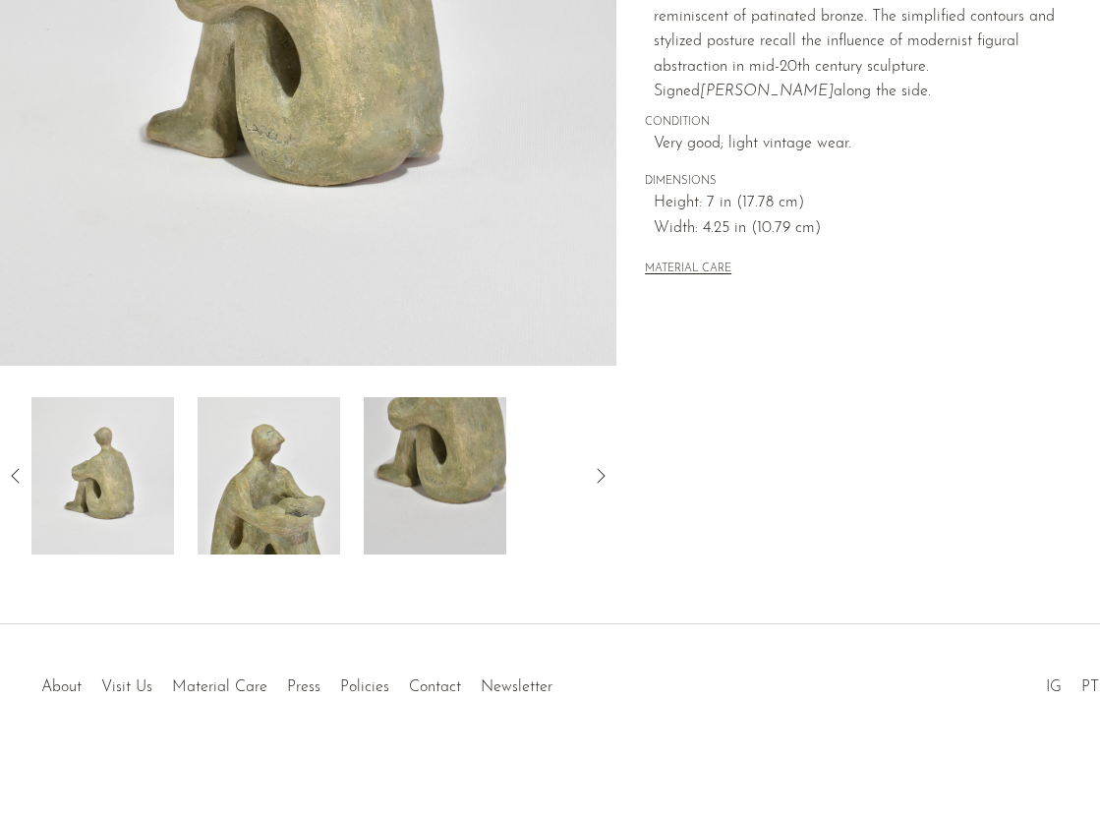
click at [411, 454] on img at bounding box center [435, 475] width 143 height 157
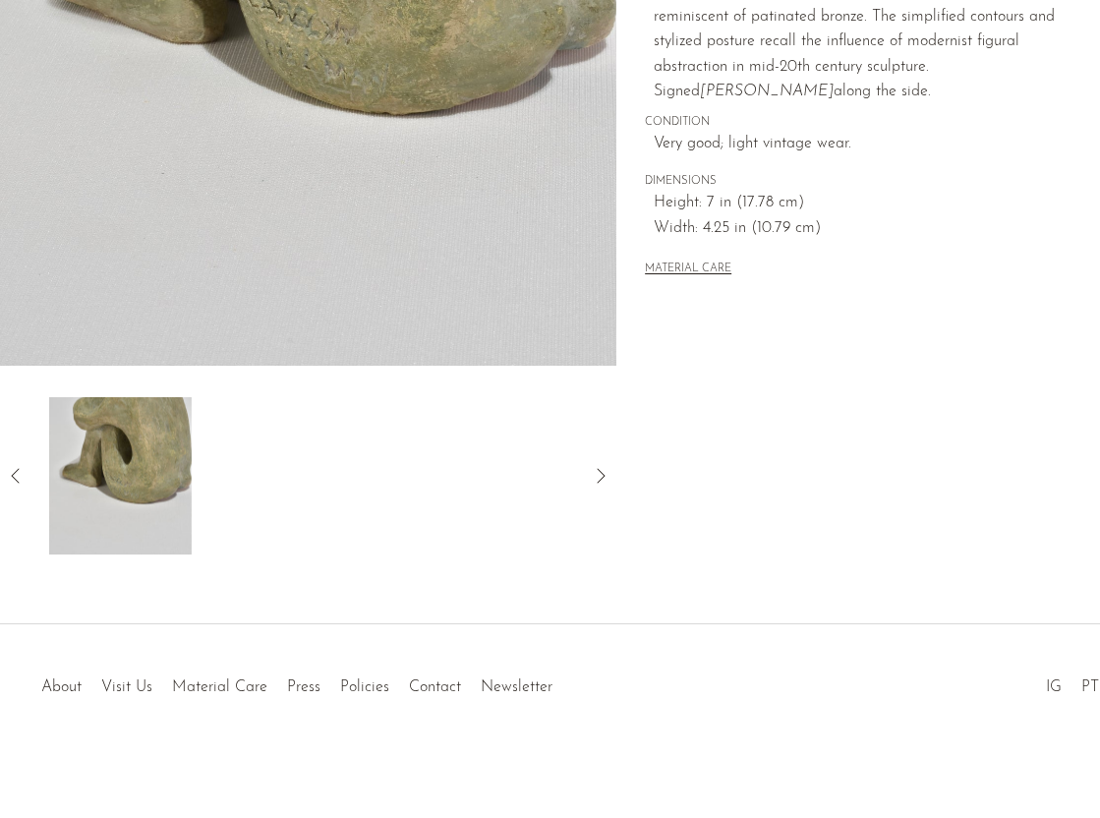
scroll to position [300, 0]
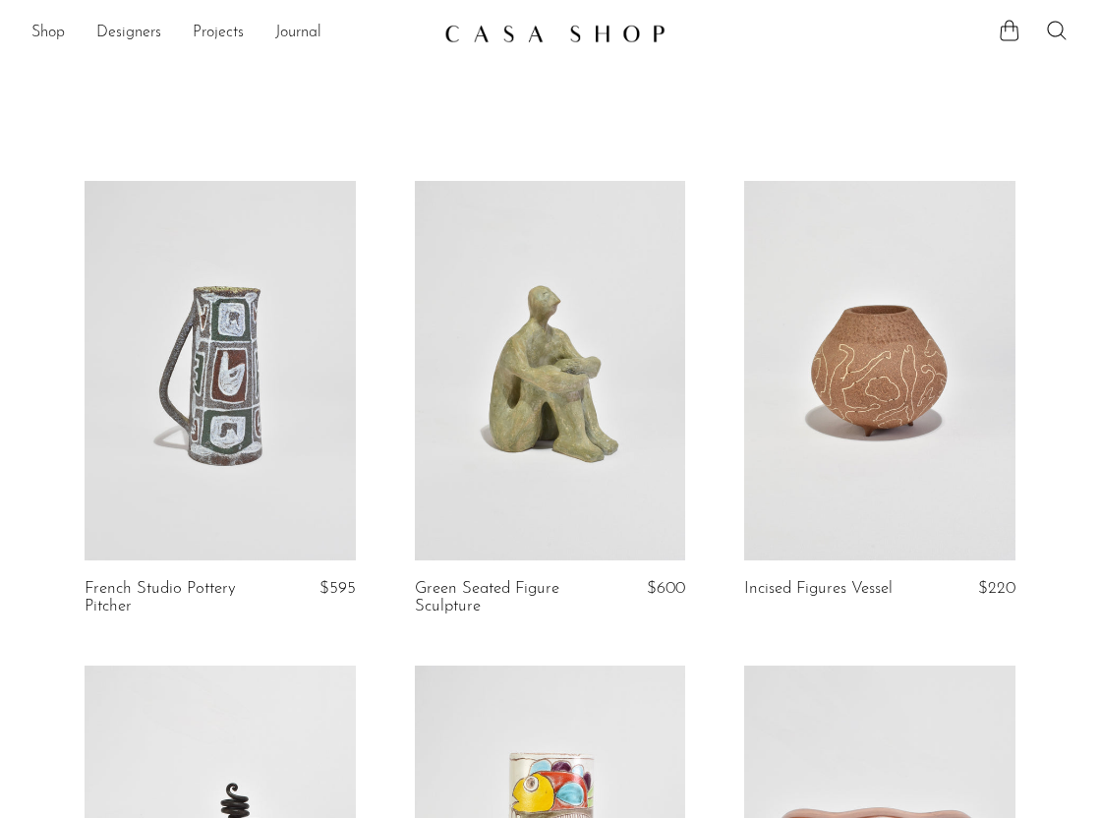
scroll to position [61, 0]
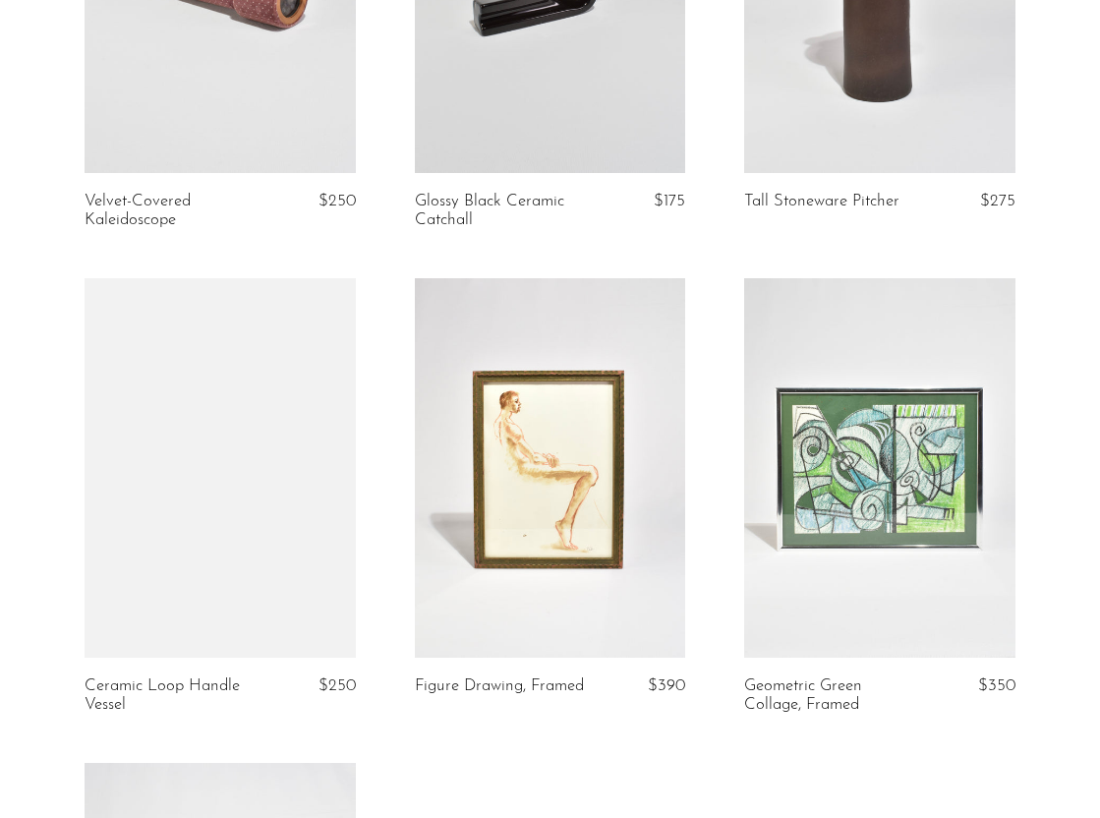
scroll to position [1418, 0]
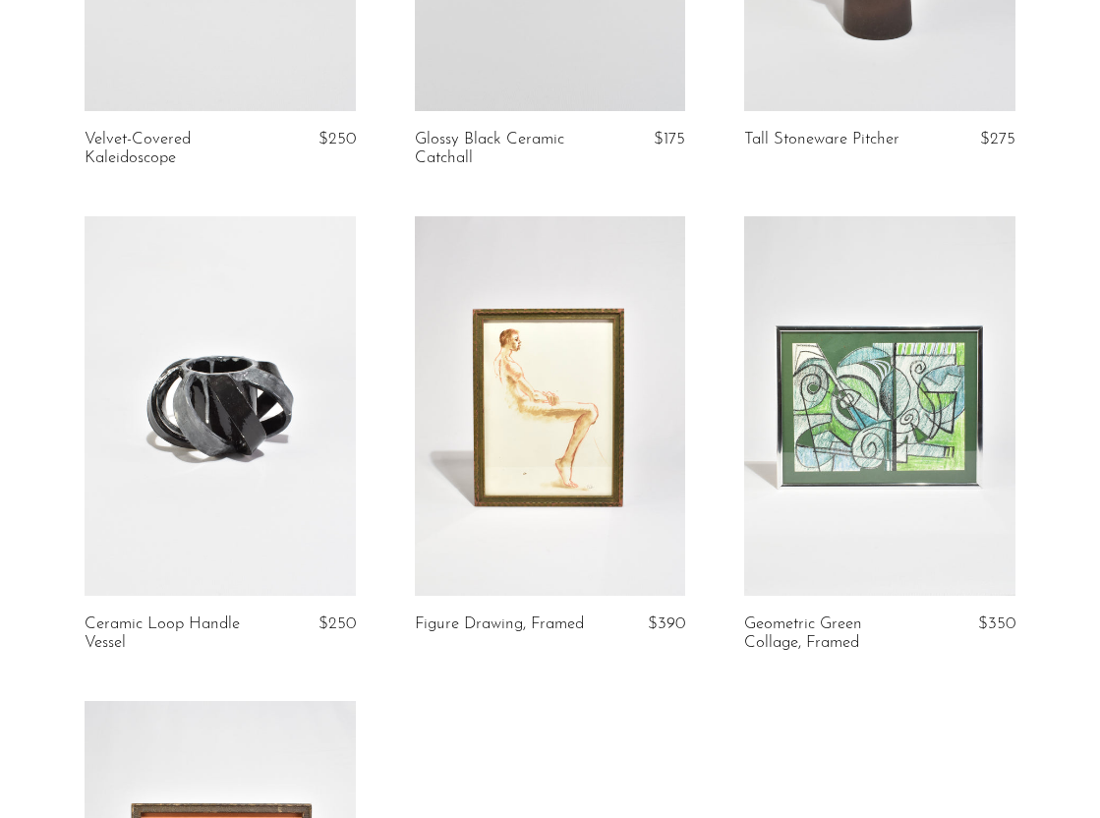
click at [765, 413] on link at bounding box center [879, 406] width 271 height 380
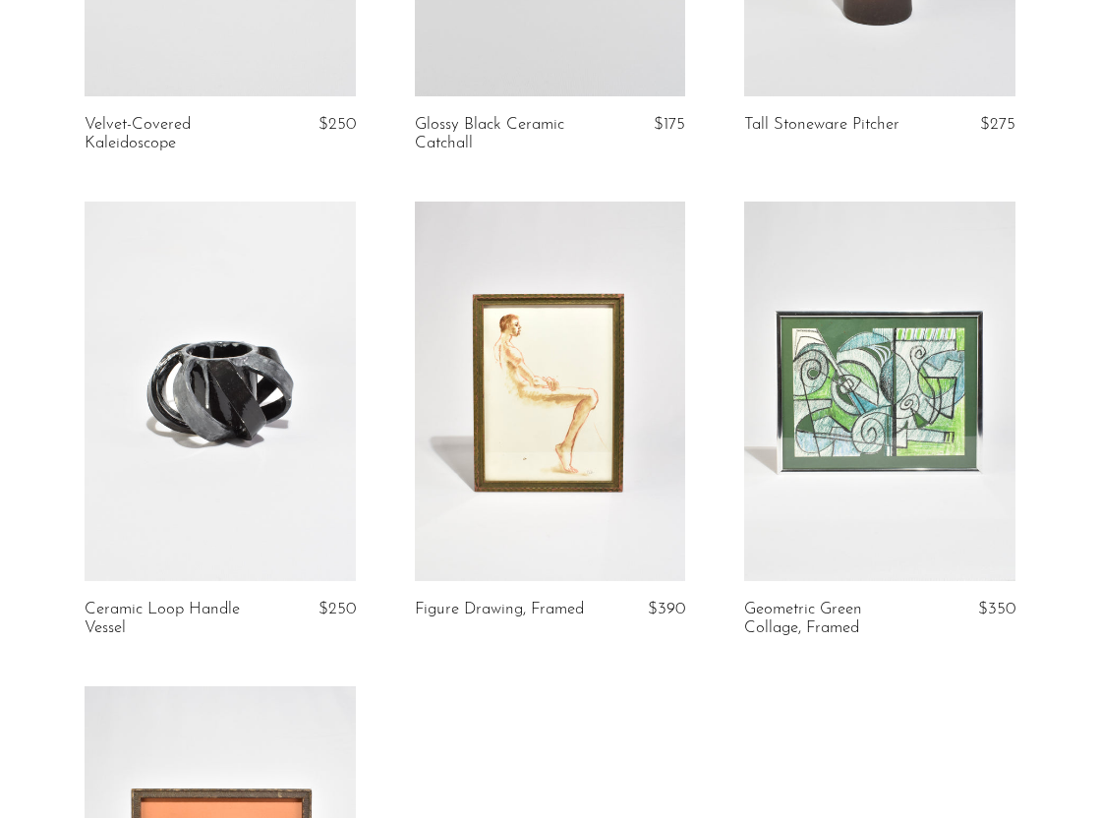
scroll to position [1408, 0]
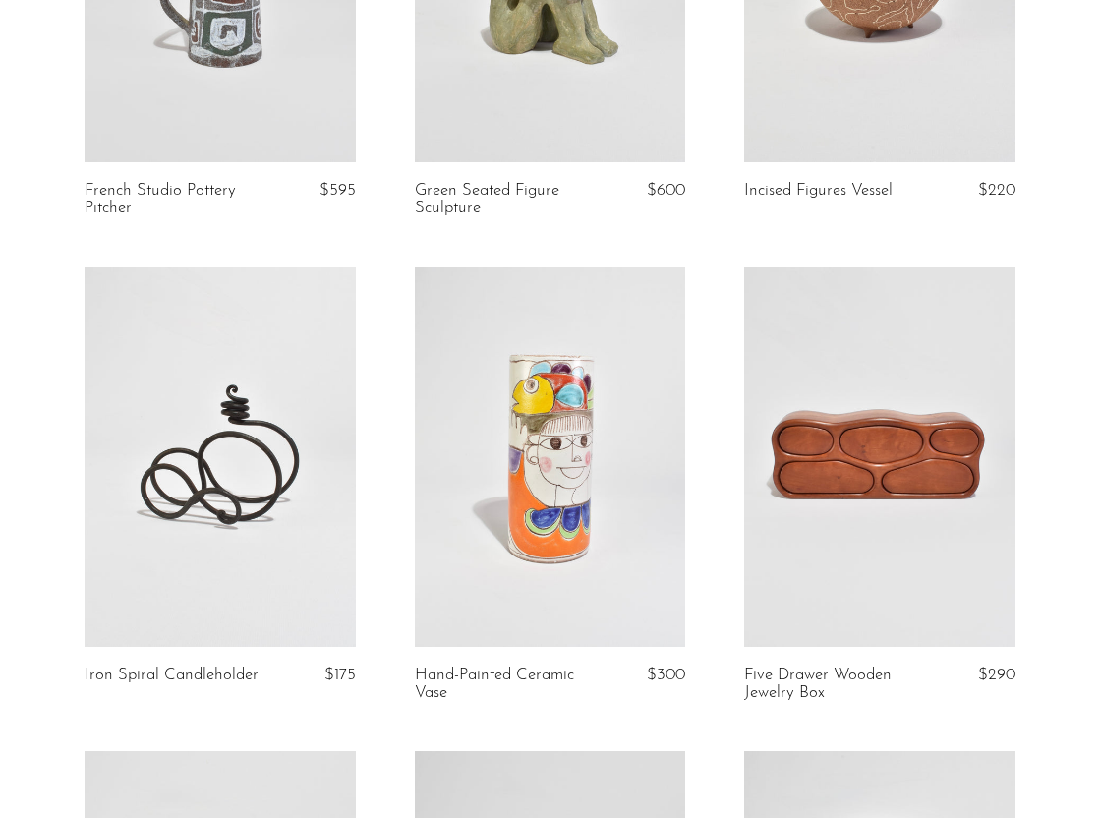
scroll to position [404, 0]
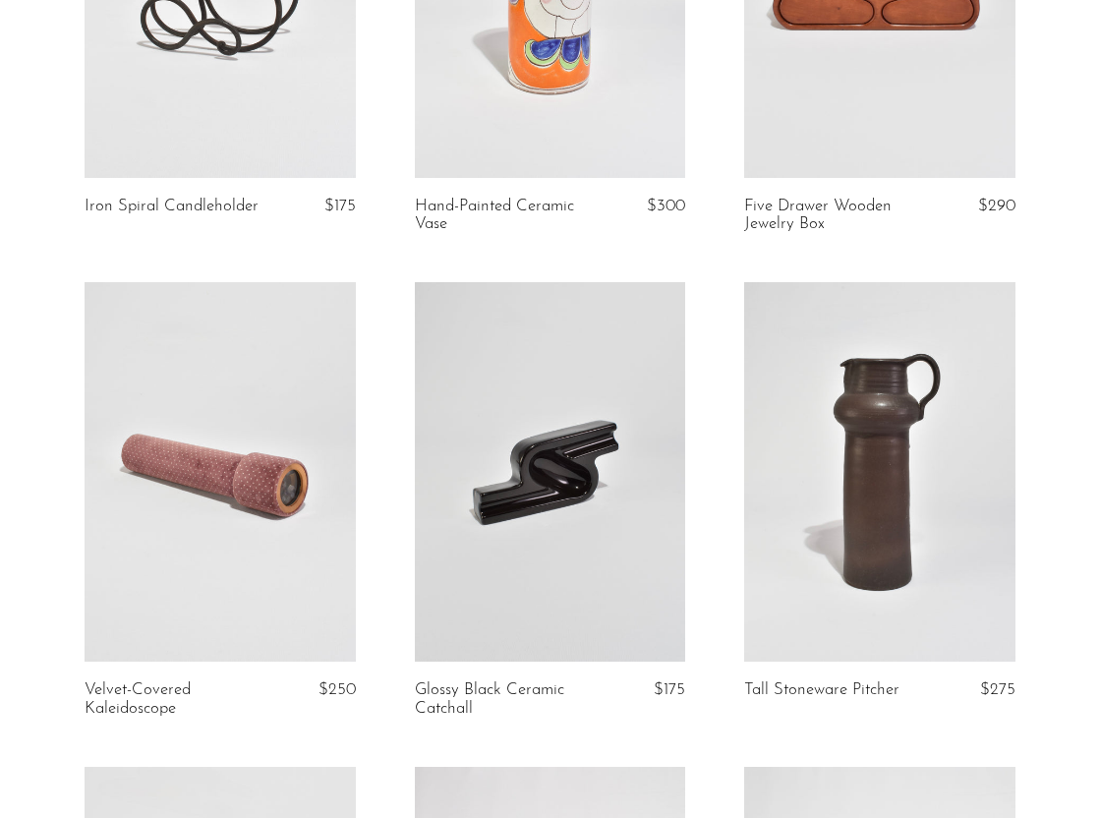
scroll to position [1534, 0]
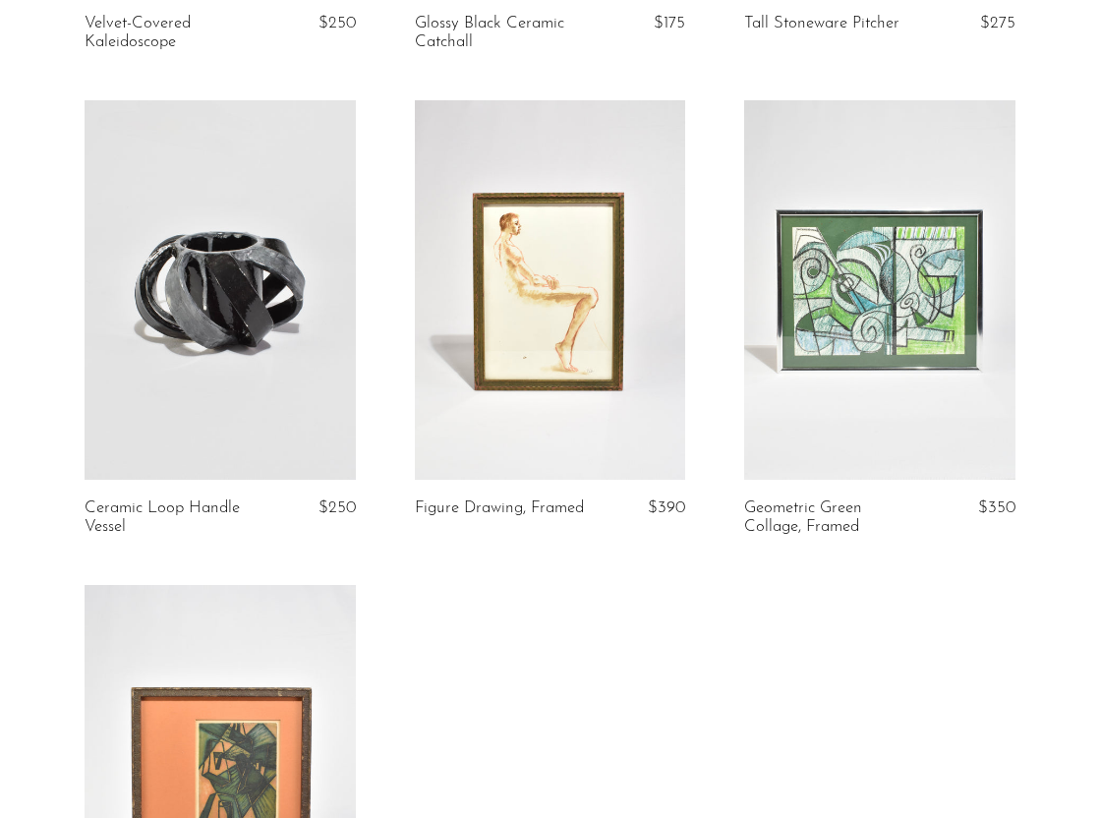
click at [209, 350] on link at bounding box center [220, 290] width 271 height 380
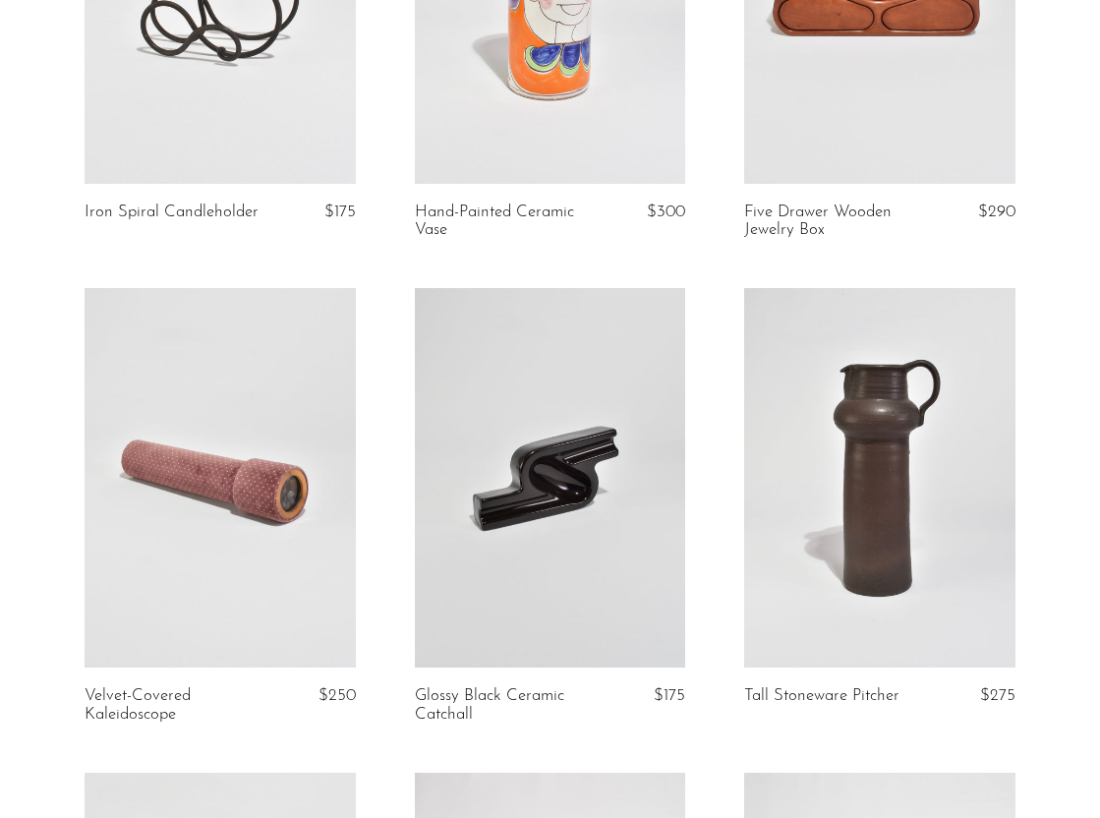
scroll to position [811, 0]
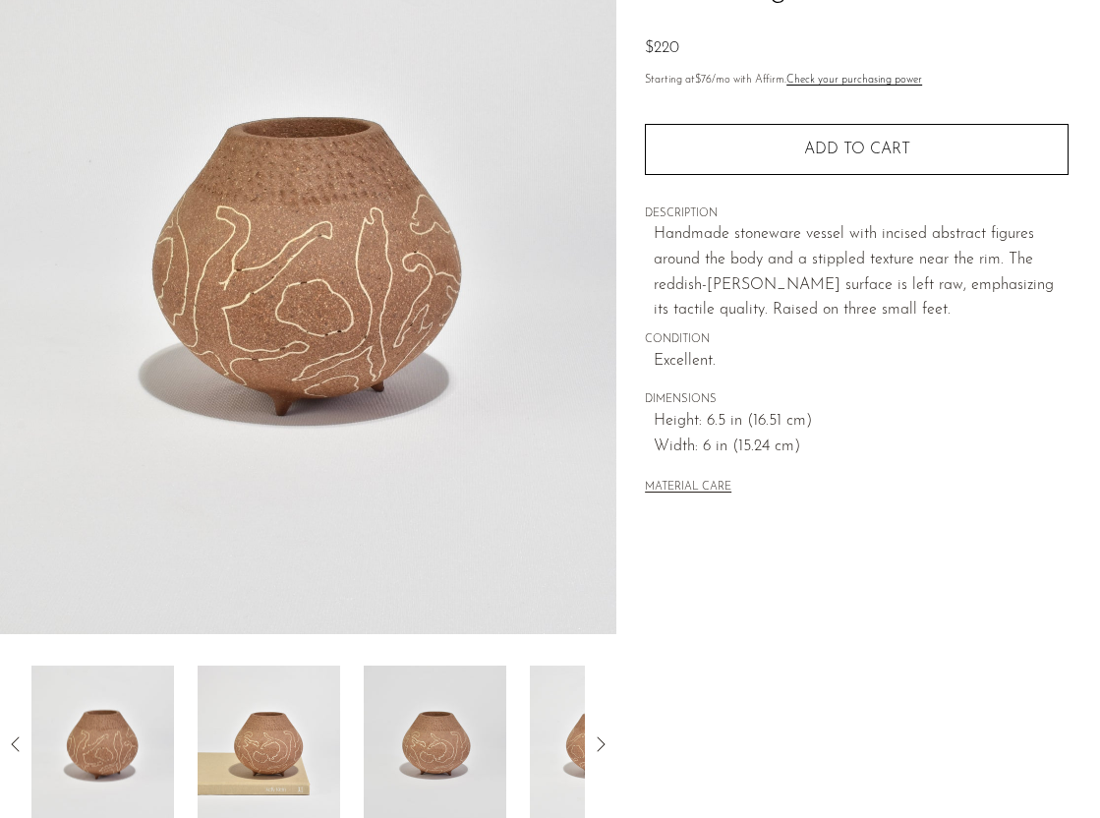
scroll to position [195, 0]
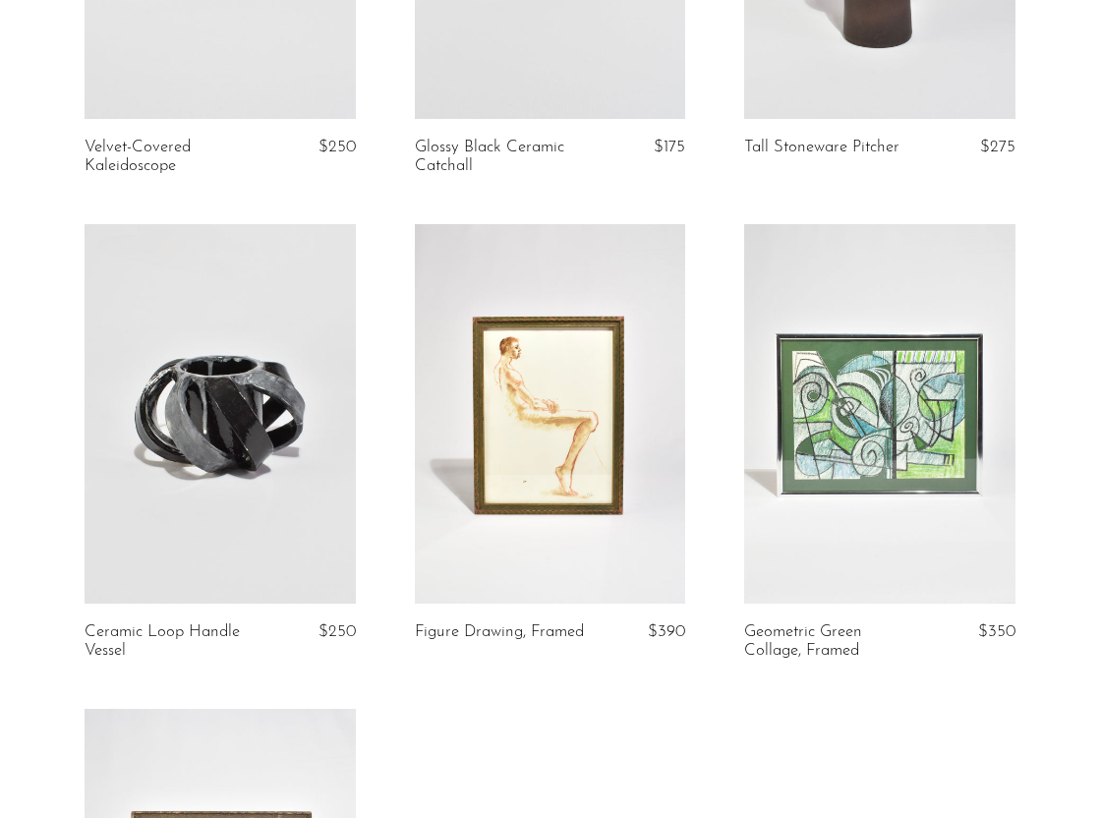
scroll to position [1335, 0]
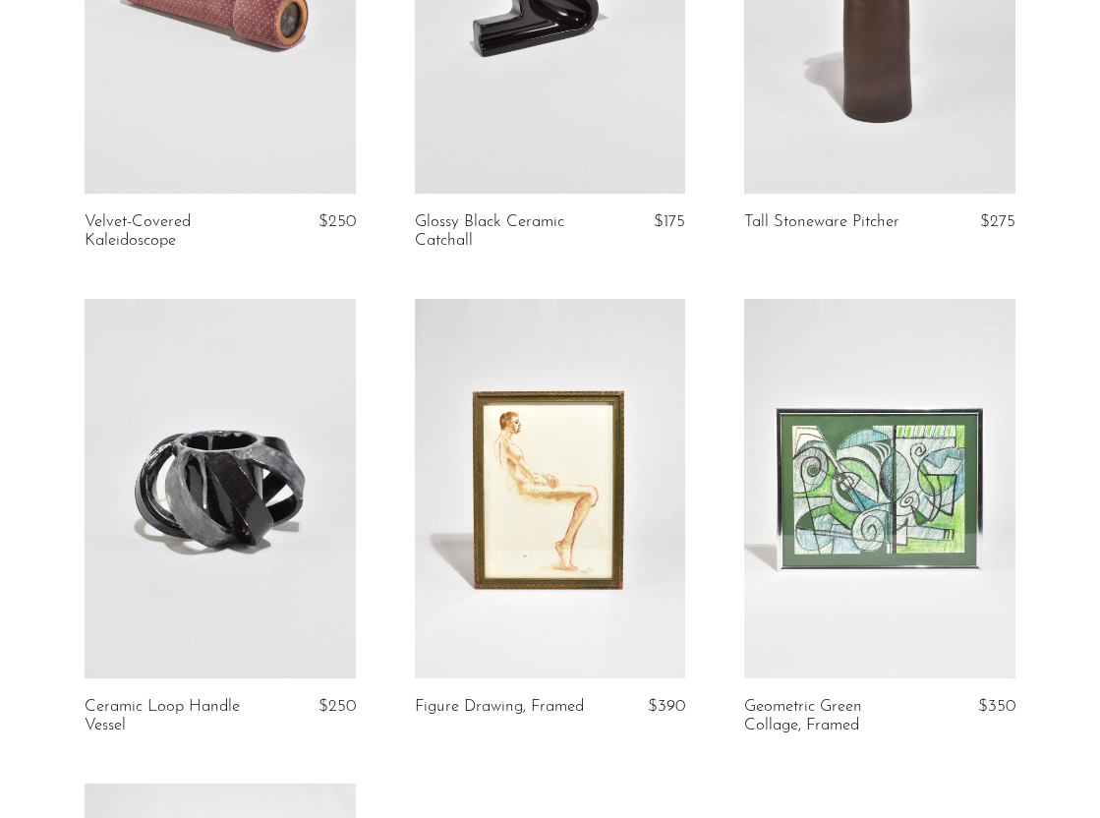
click at [209, 444] on link at bounding box center [220, 489] width 271 height 380
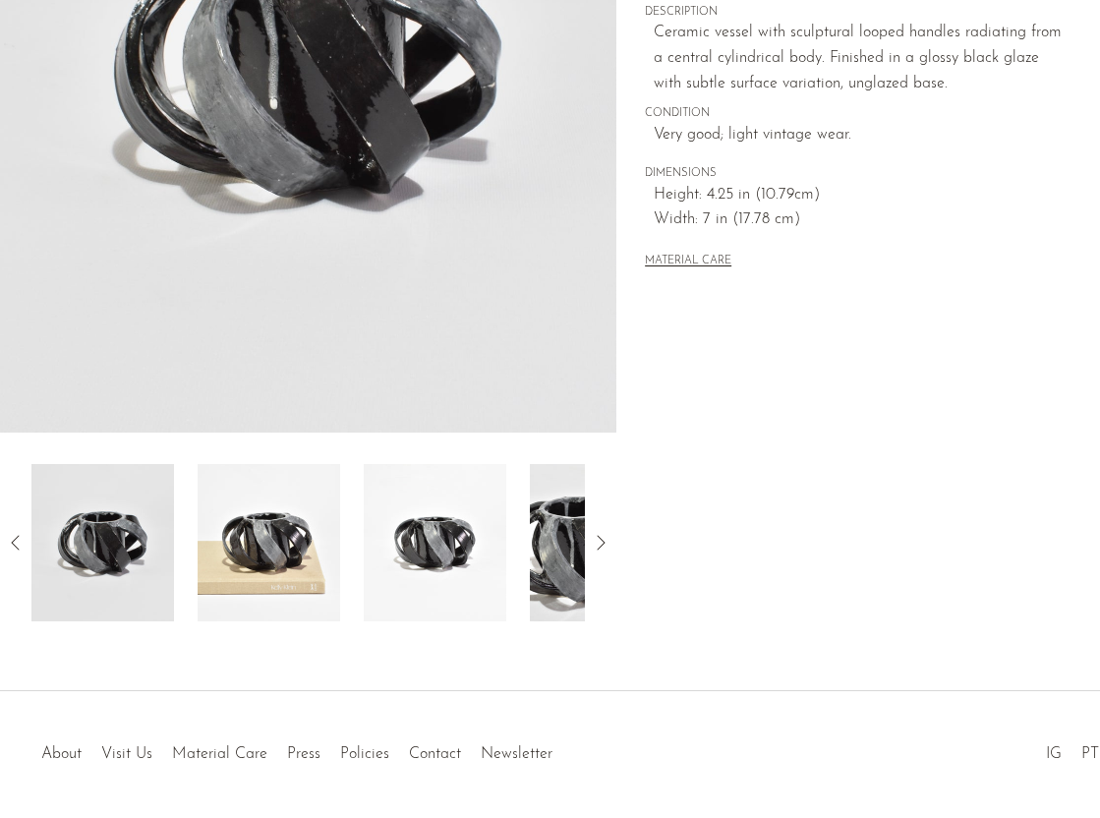
scroll to position [412, 0]
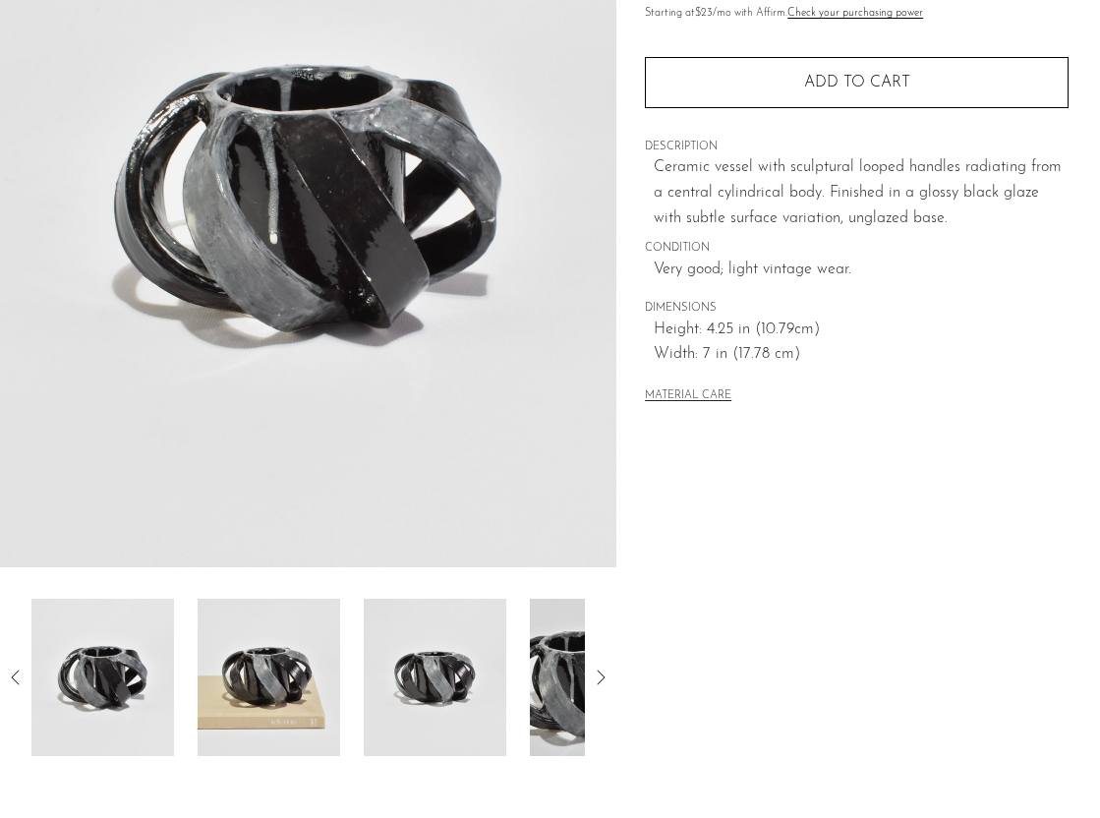
scroll to position [294, 0]
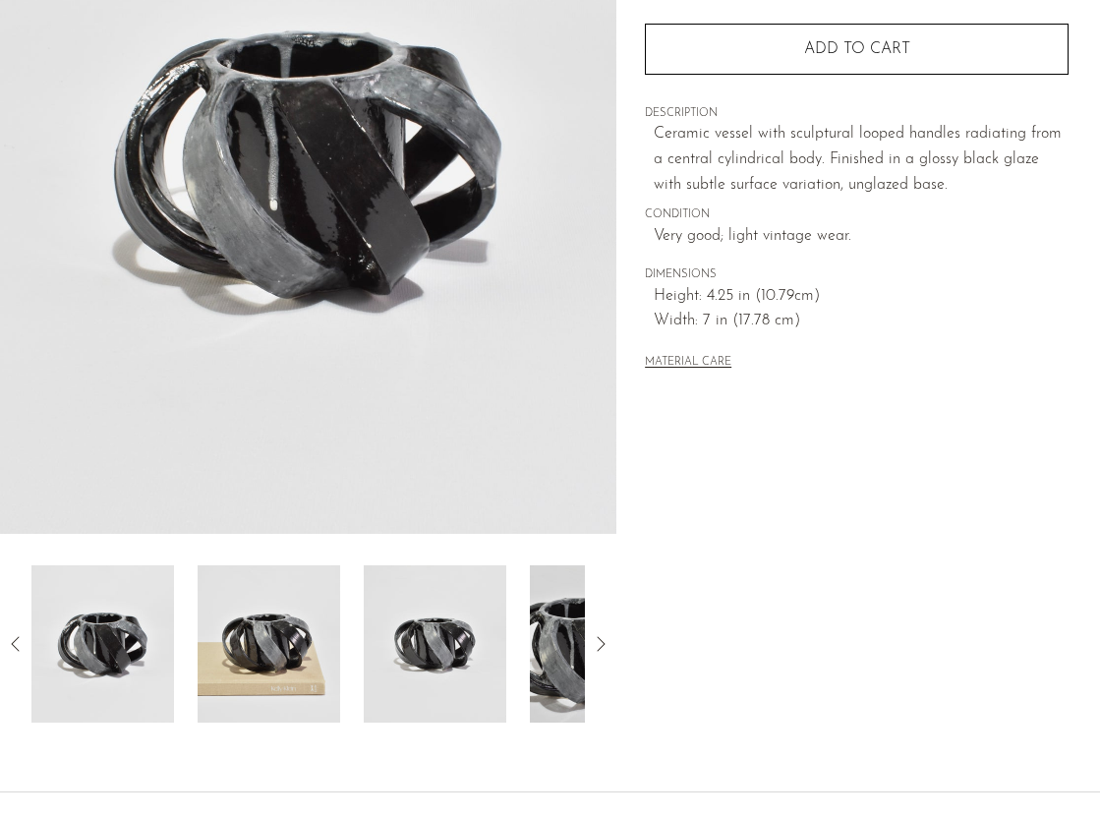
click at [244, 710] on img at bounding box center [269, 643] width 143 height 157
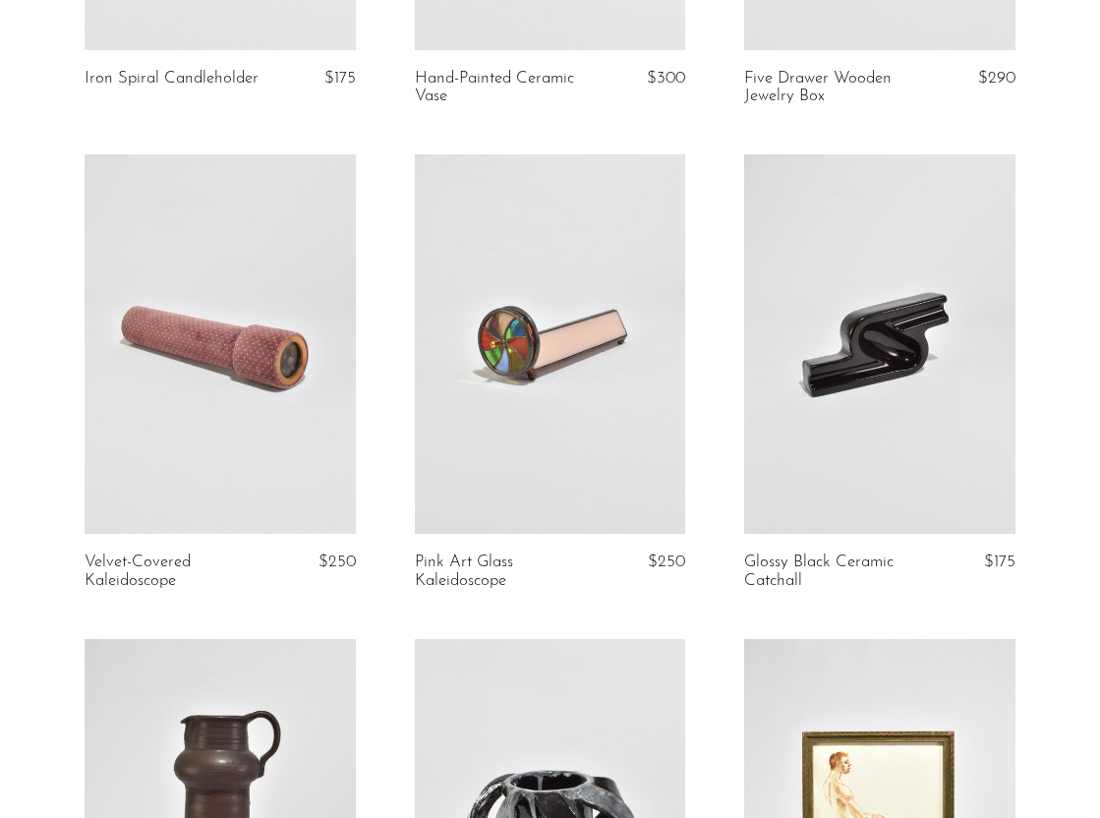
scroll to position [994, 0]
click at [562, 463] on link at bounding box center [550, 345] width 271 height 380
click at [248, 325] on link at bounding box center [220, 345] width 271 height 380
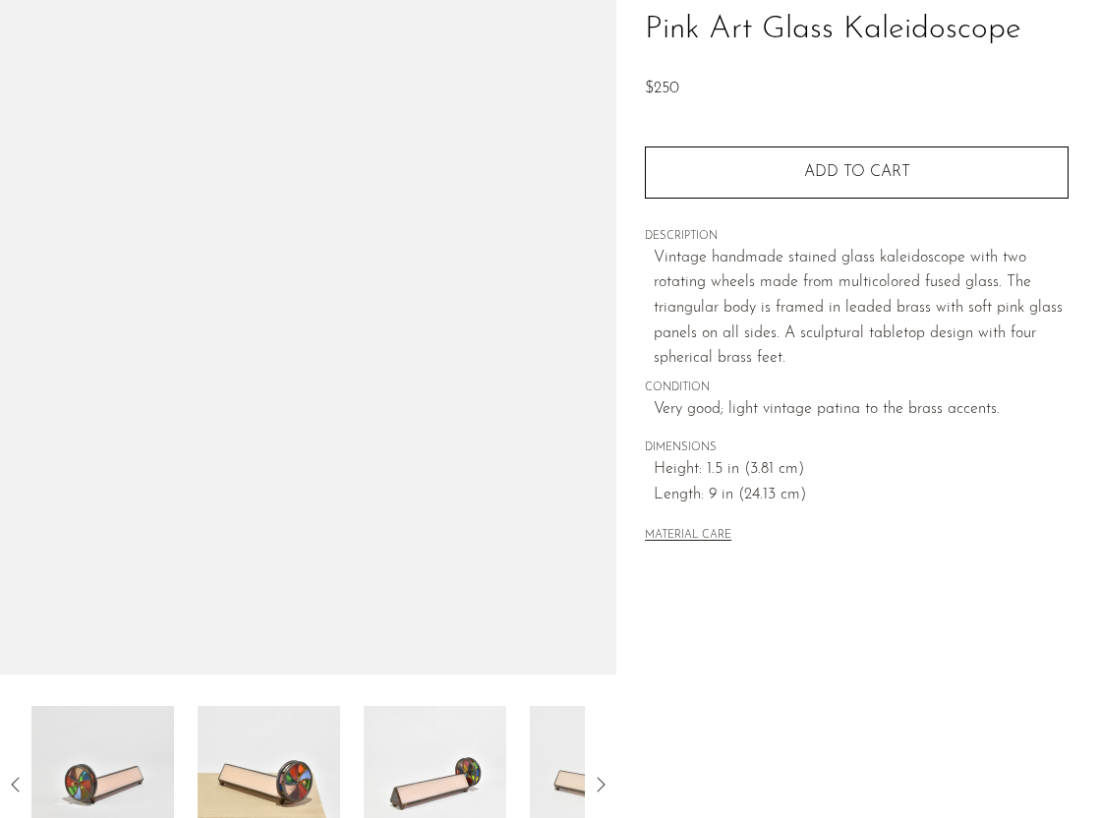
scroll to position [158, 0]
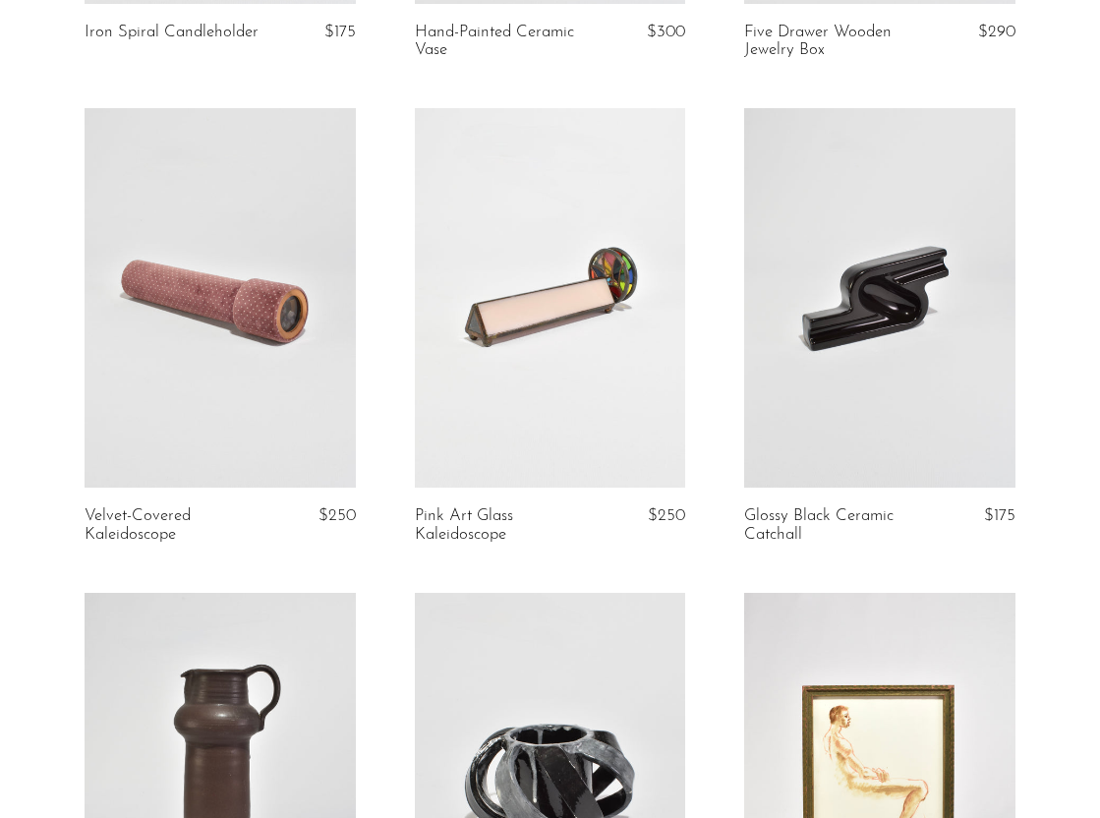
scroll to position [1026, 0]
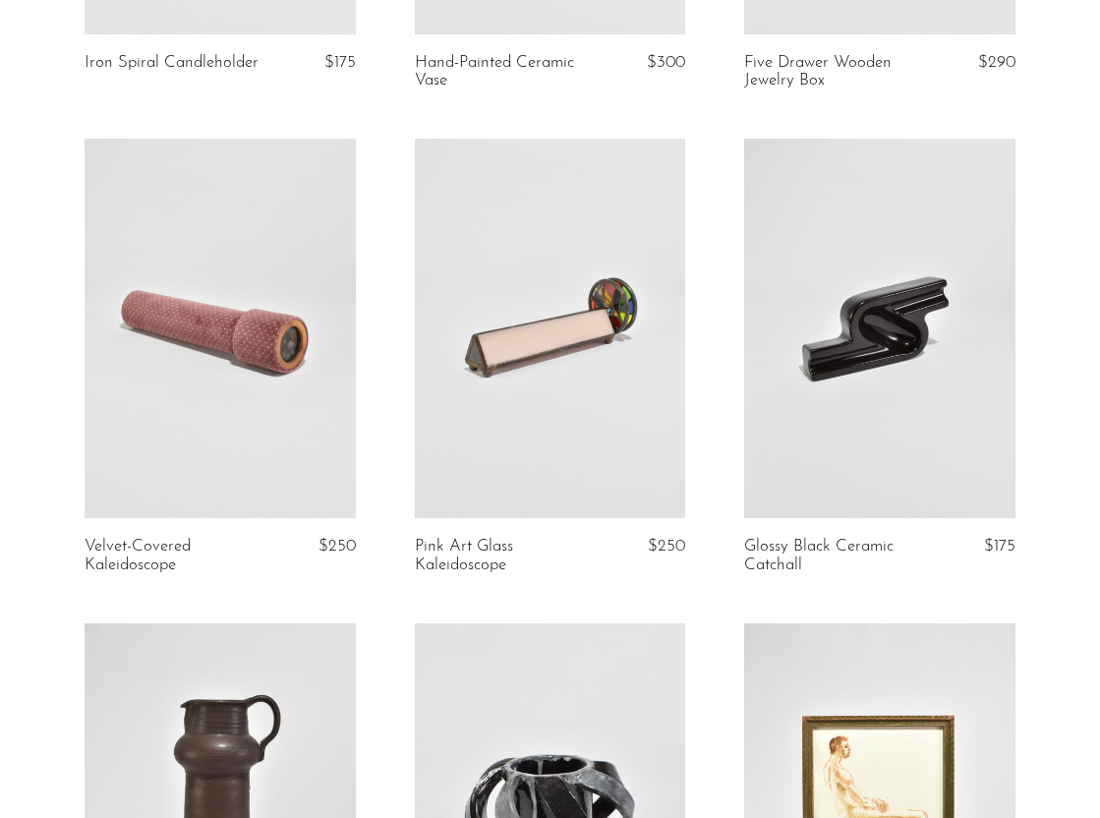
scroll to position [1010, 0]
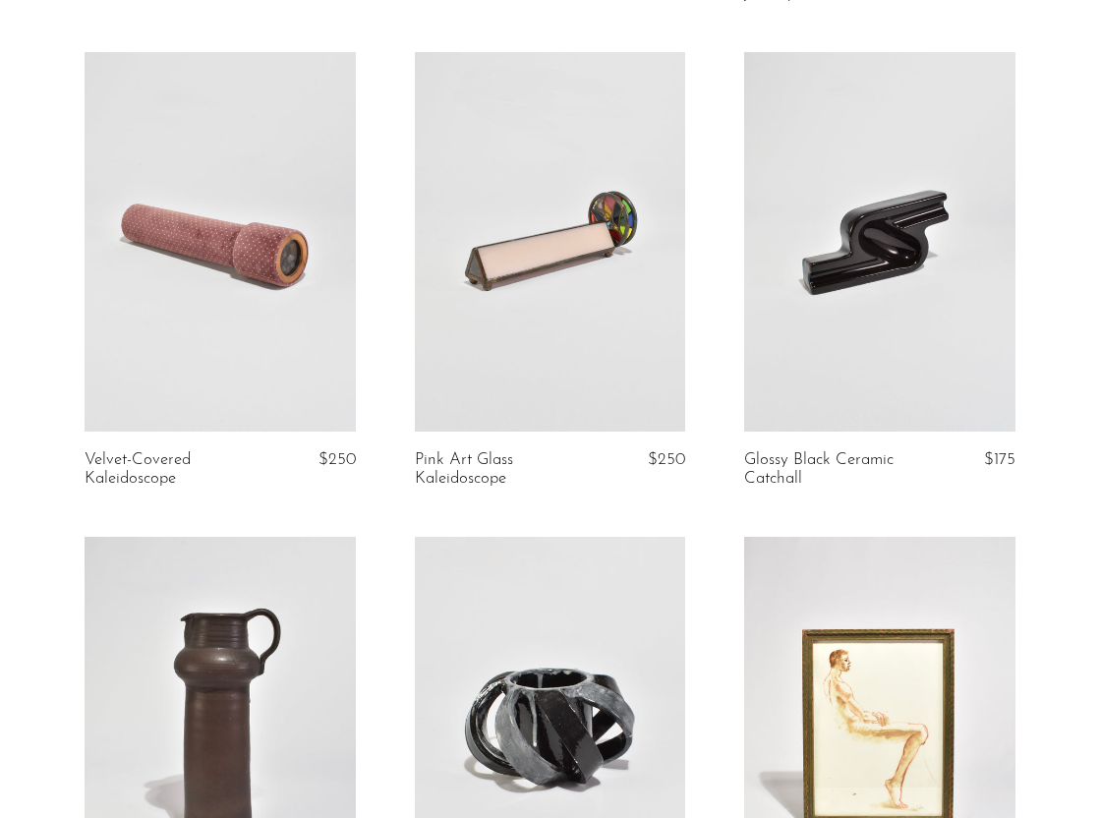
scroll to position [1098, 0]
click at [547, 281] on link at bounding box center [550, 241] width 271 height 380
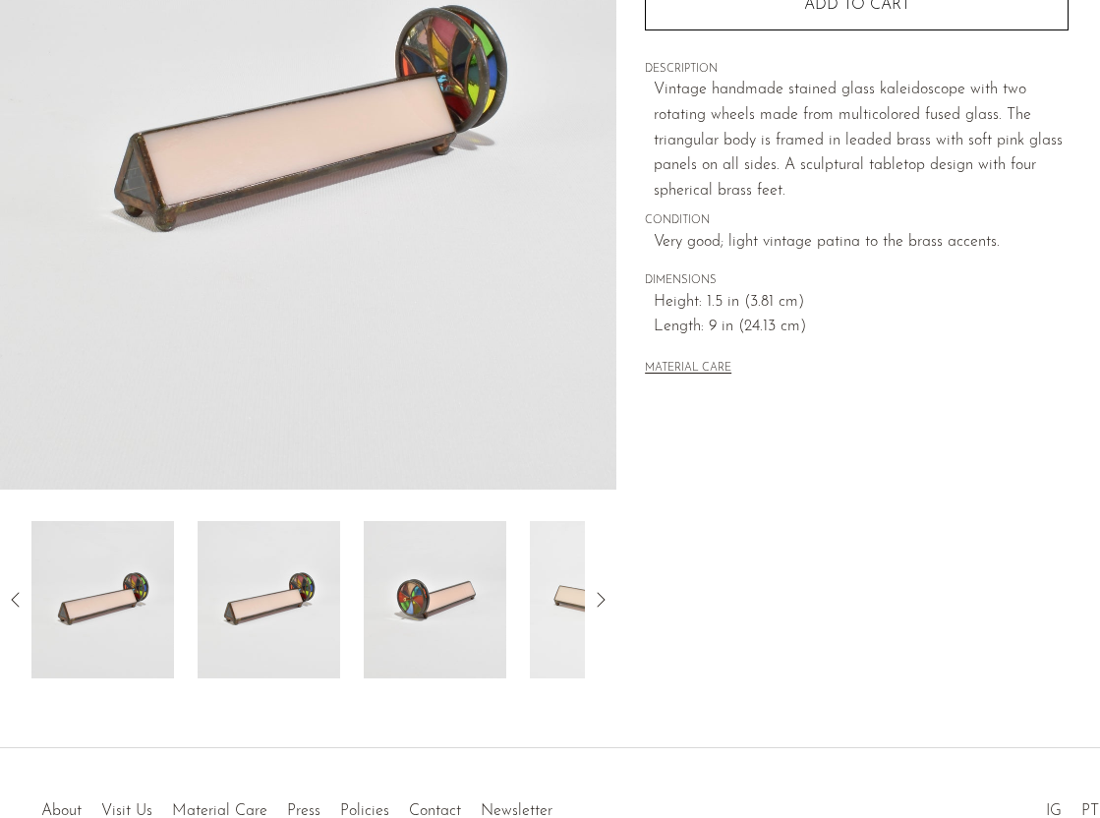
scroll to position [319, 0]
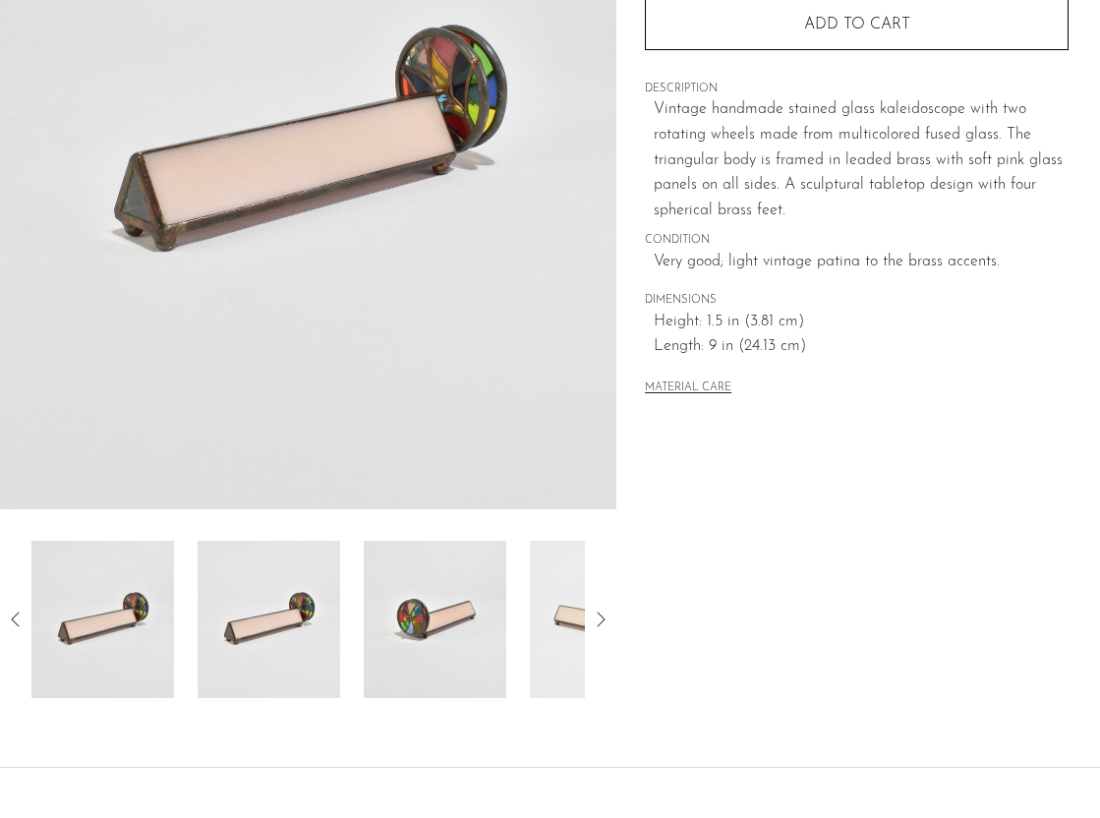
click at [256, 667] on img at bounding box center [269, 619] width 143 height 157
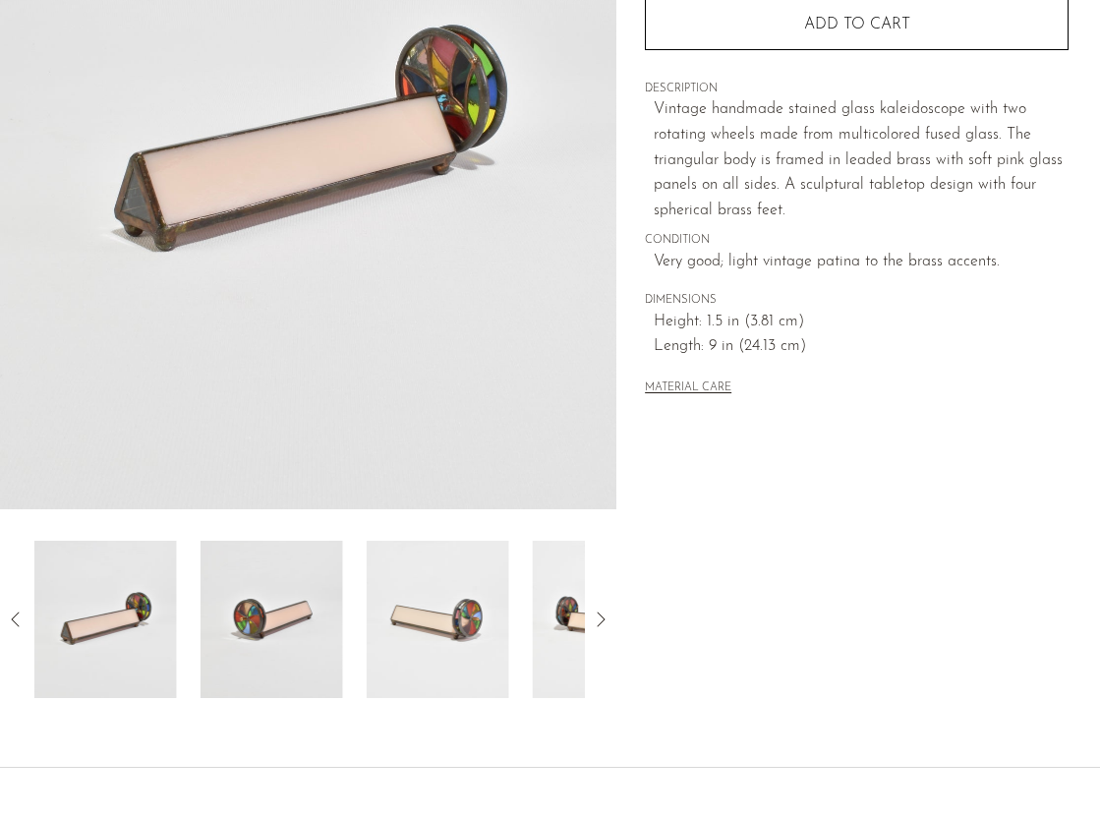
click at [286, 645] on img at bounding box center [272, 619] width 143 height 157
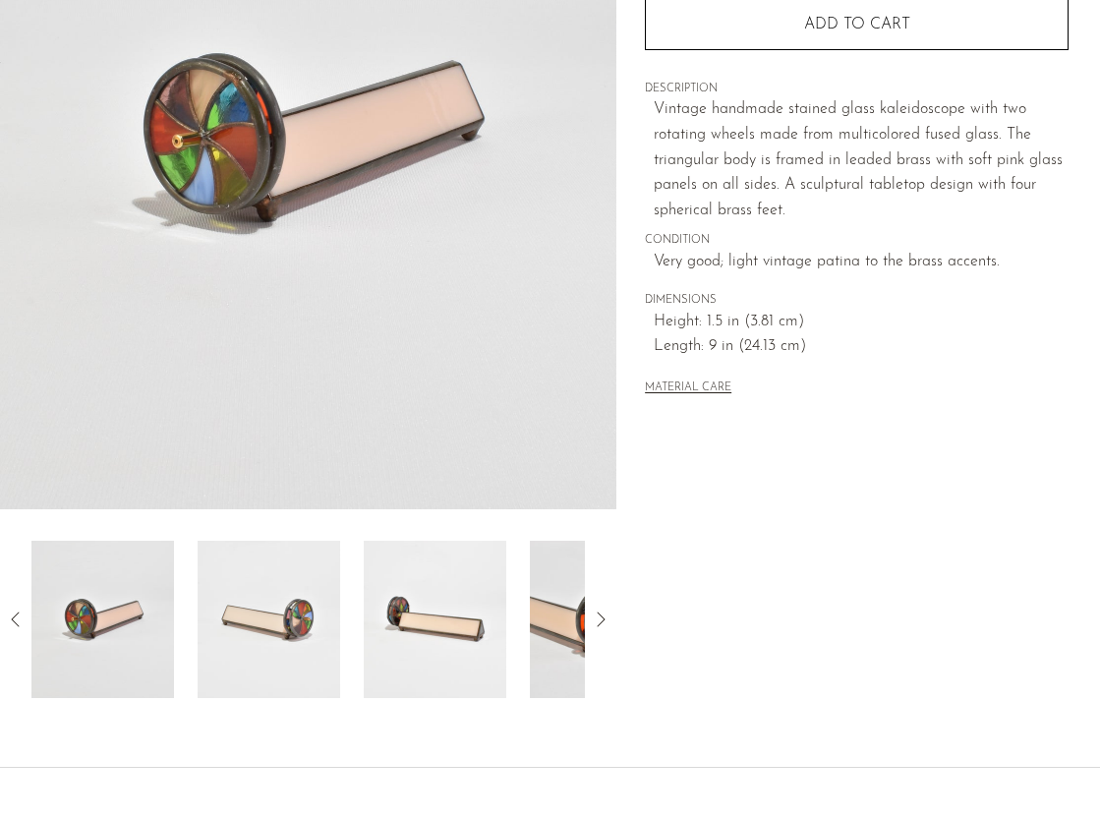
click at [19, 615] on icon at bounding box center [16, 620] width 24 height 24
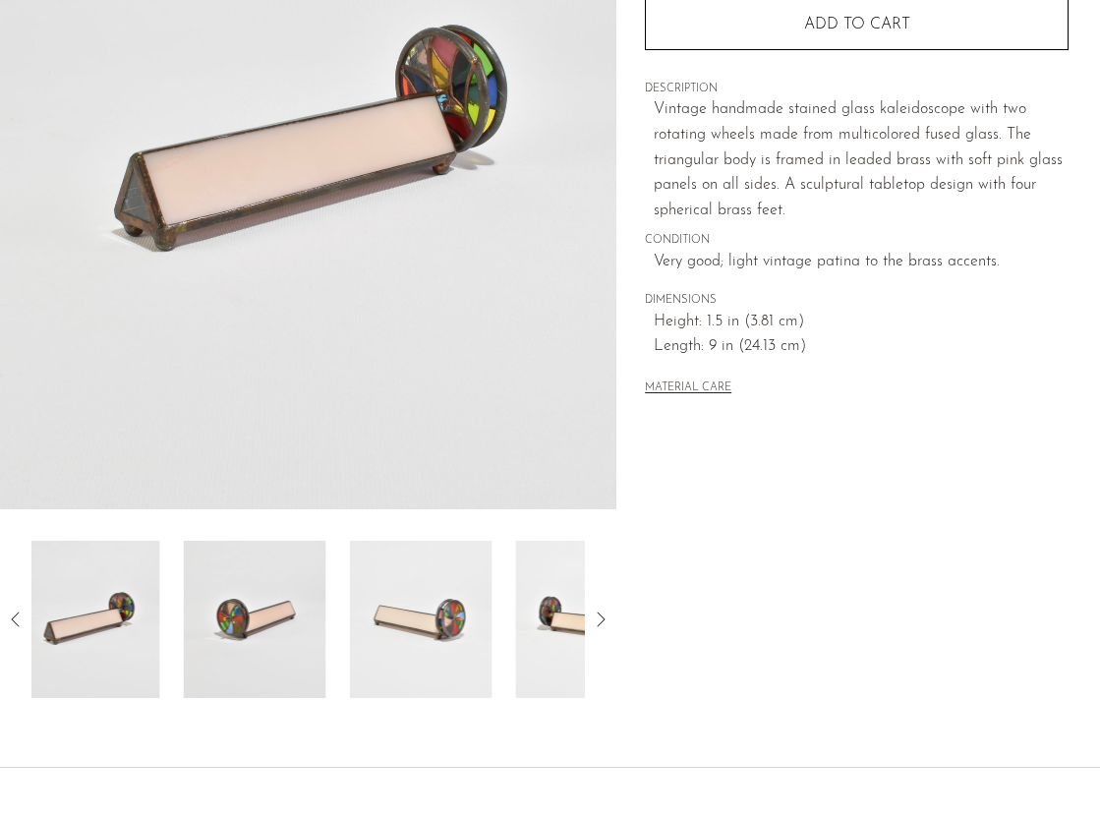
click at [19, 615] on icon at bounding box center [16, 620] width 24 height 24
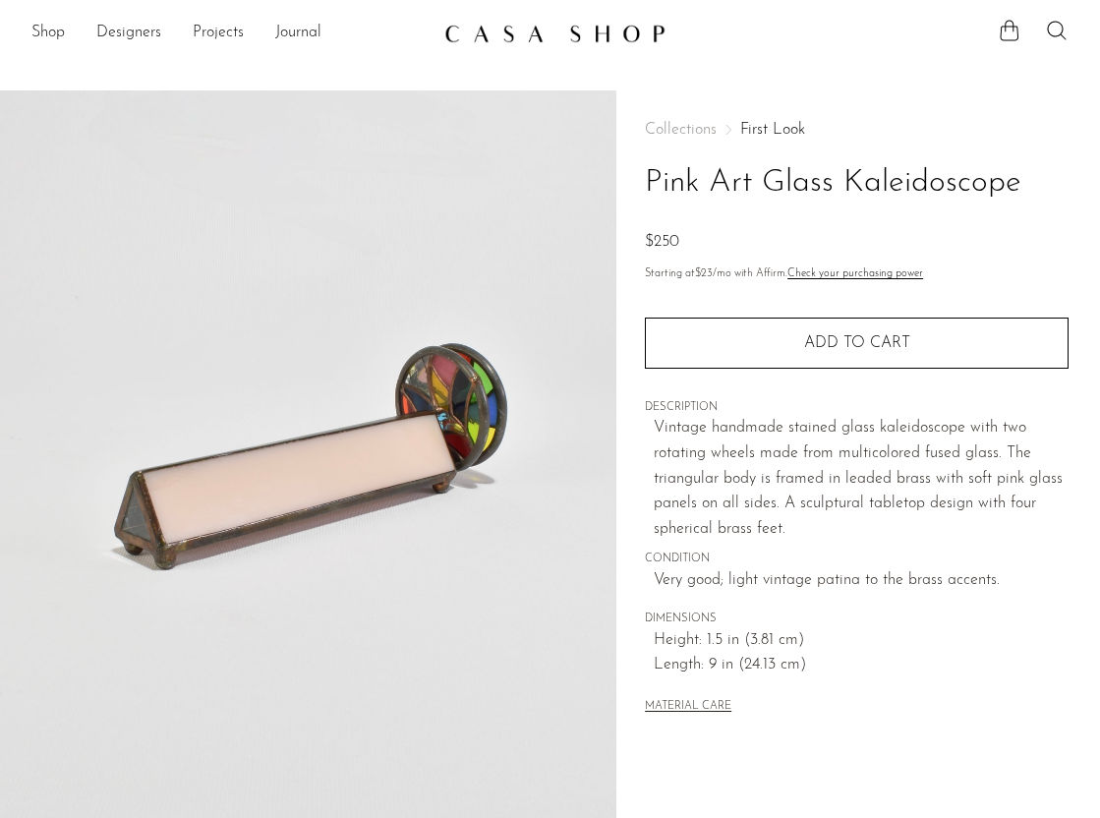
scroll to position [319, 0]
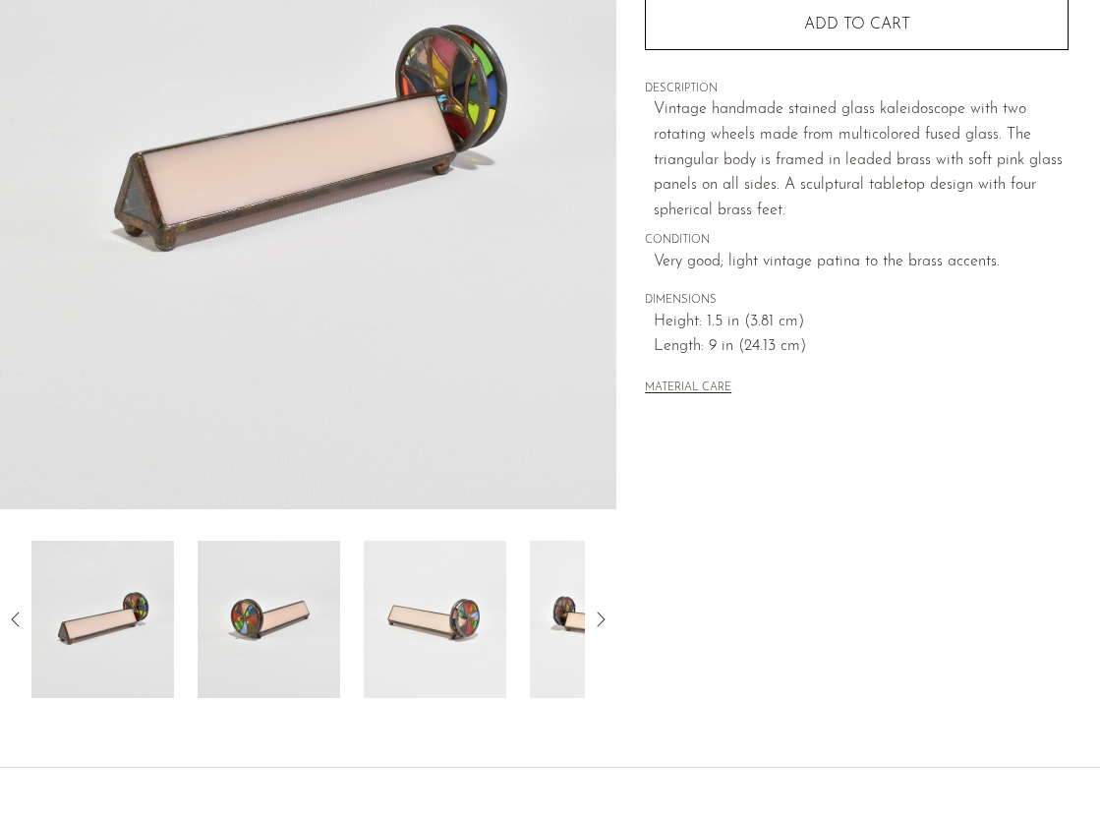
click at [108, 621] on img at bounding box center [102, 619] width 143 height 157
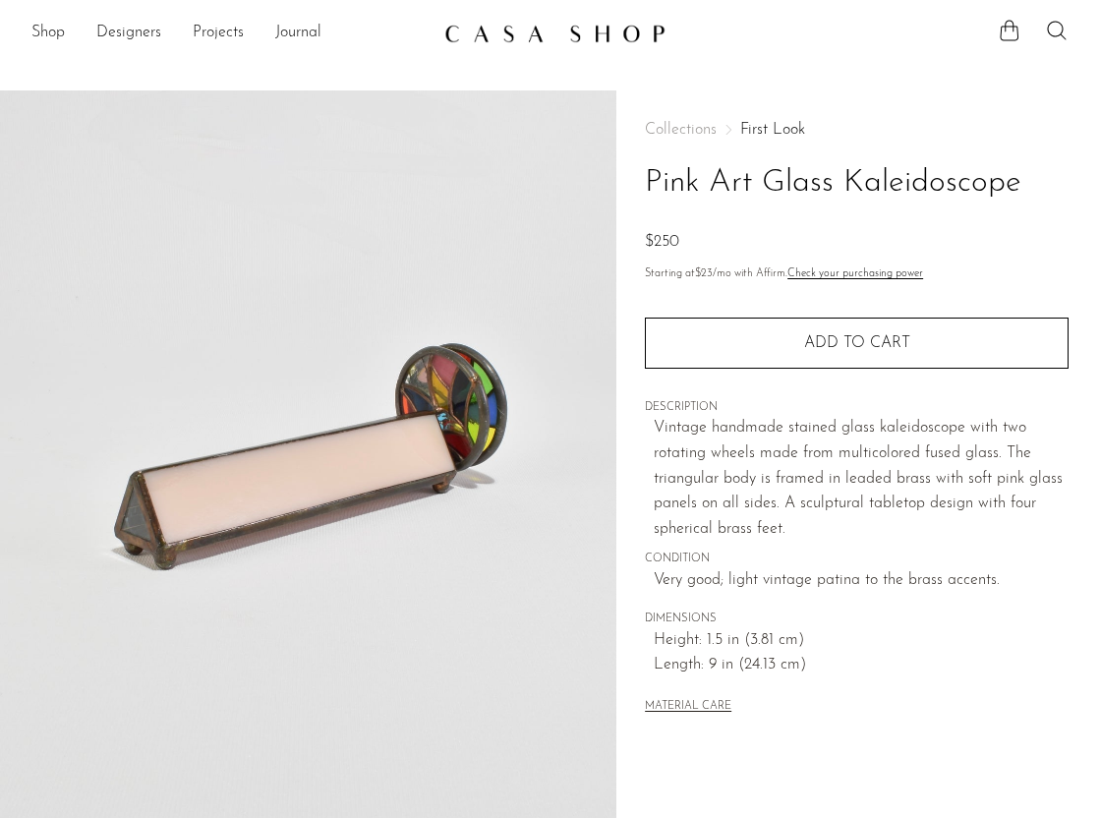
scroll to position [319, 0]
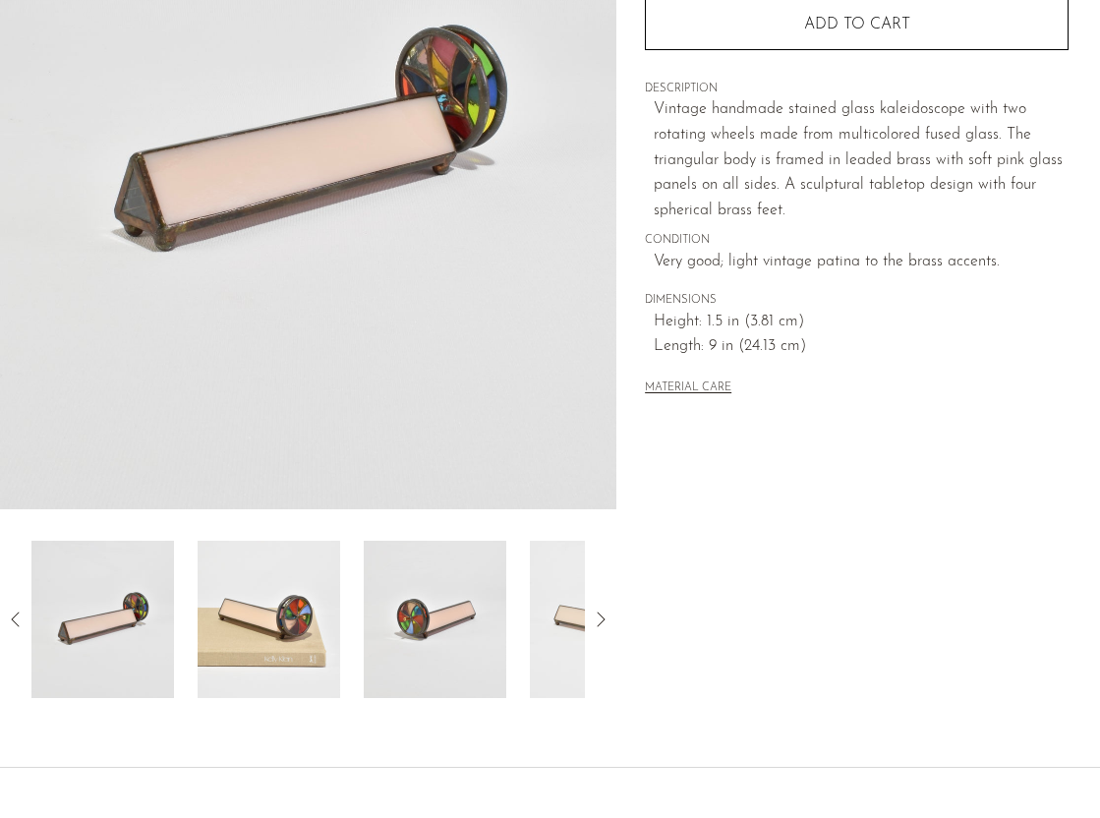
click at [133, 645] on img at bounding box center [102, 619] width 143 height 157
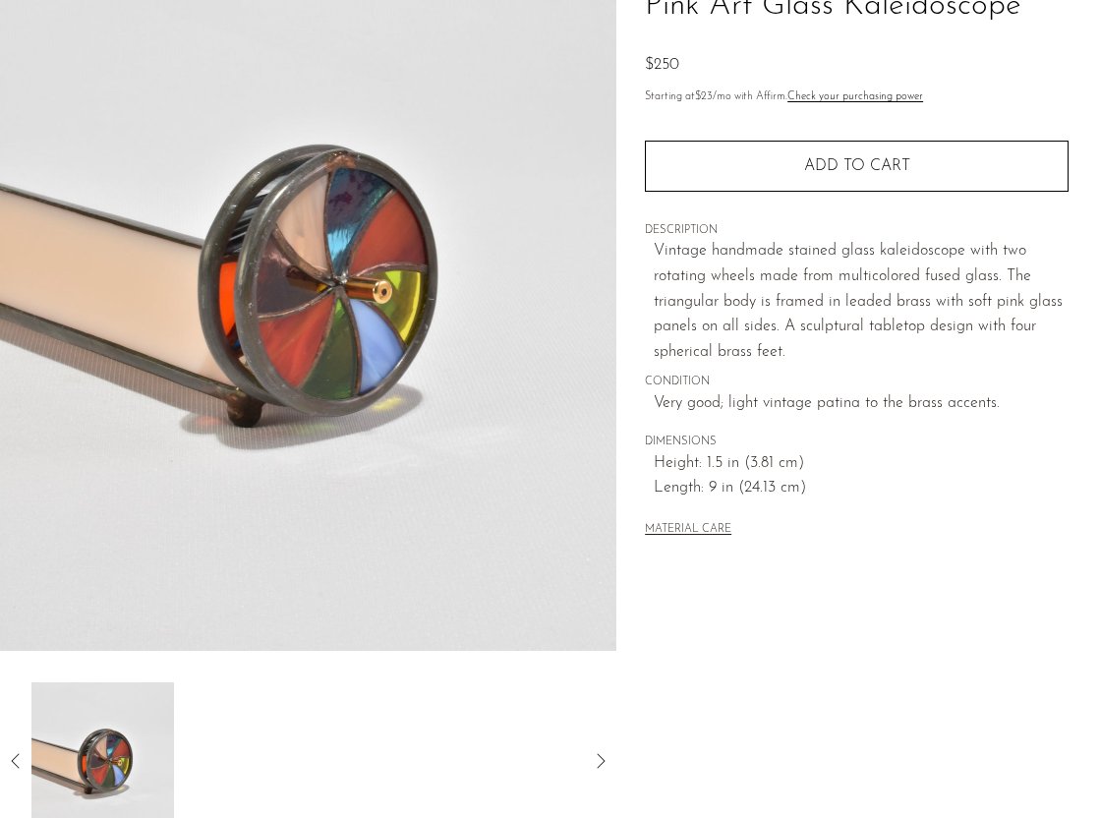
scroll to position [144, 0]
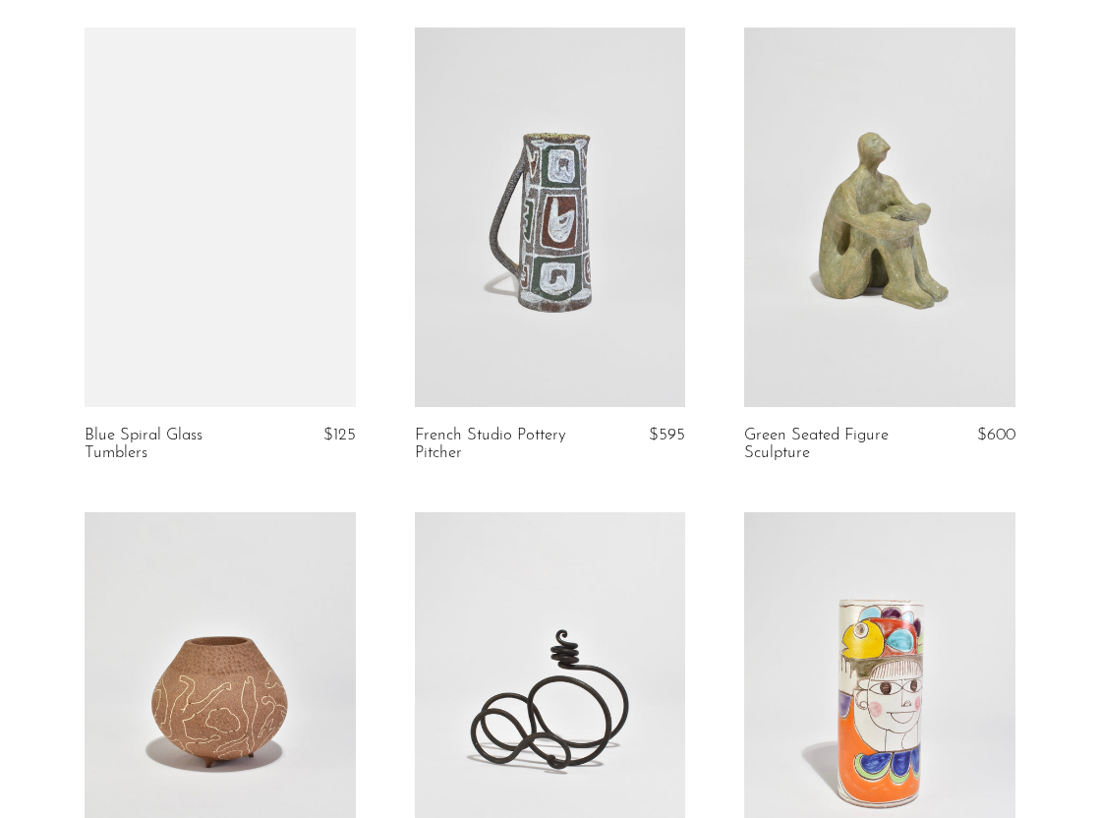
scroll to position [186, 0]
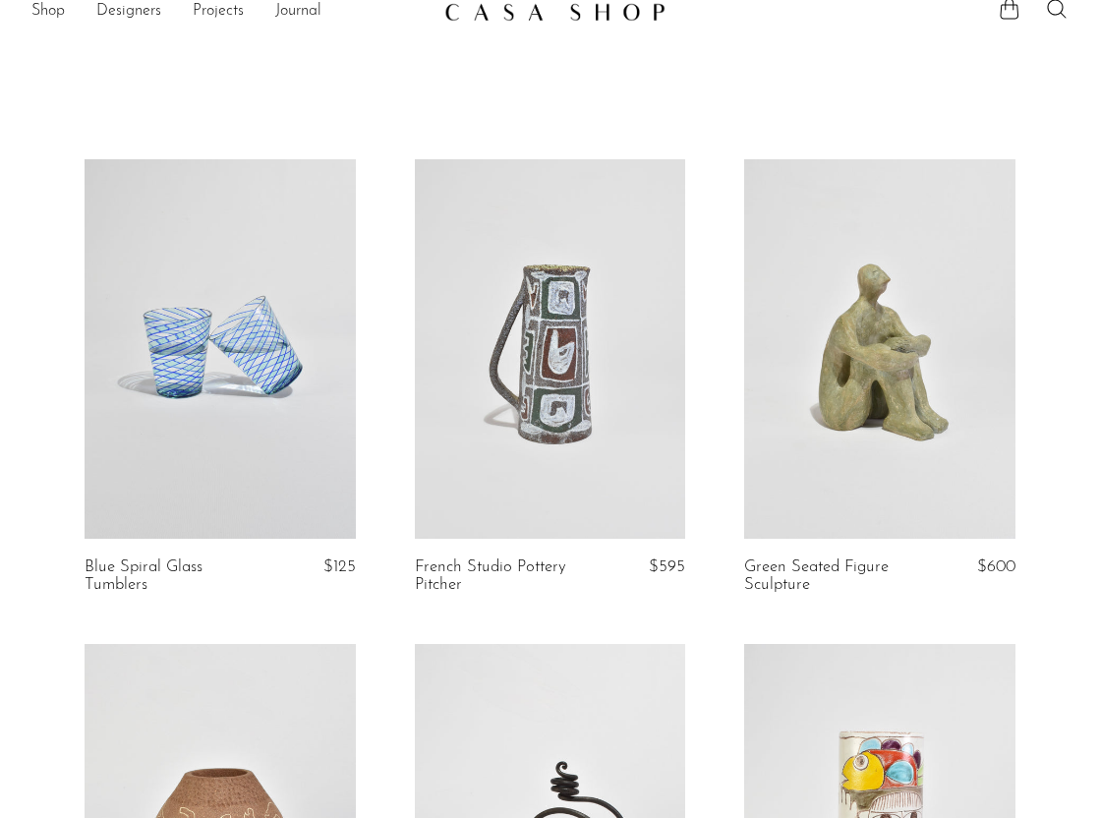
scroll to position [14, 0]
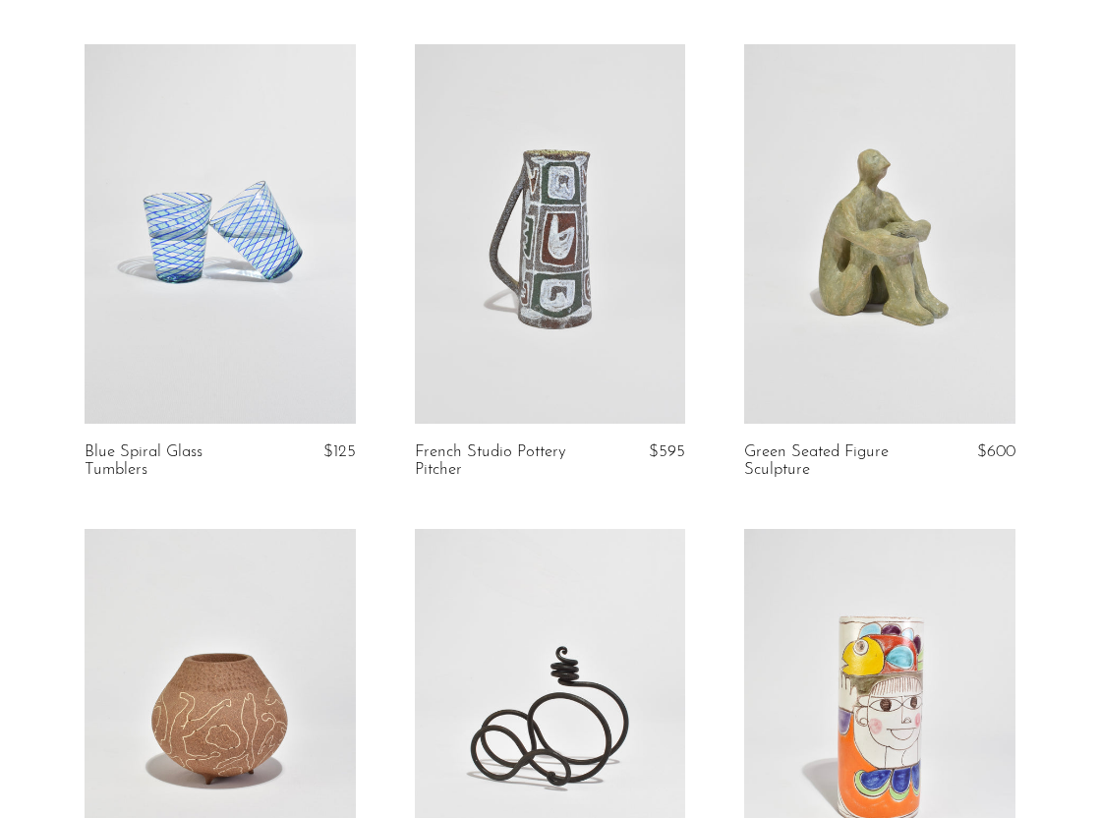
scroll to position [102, 0]
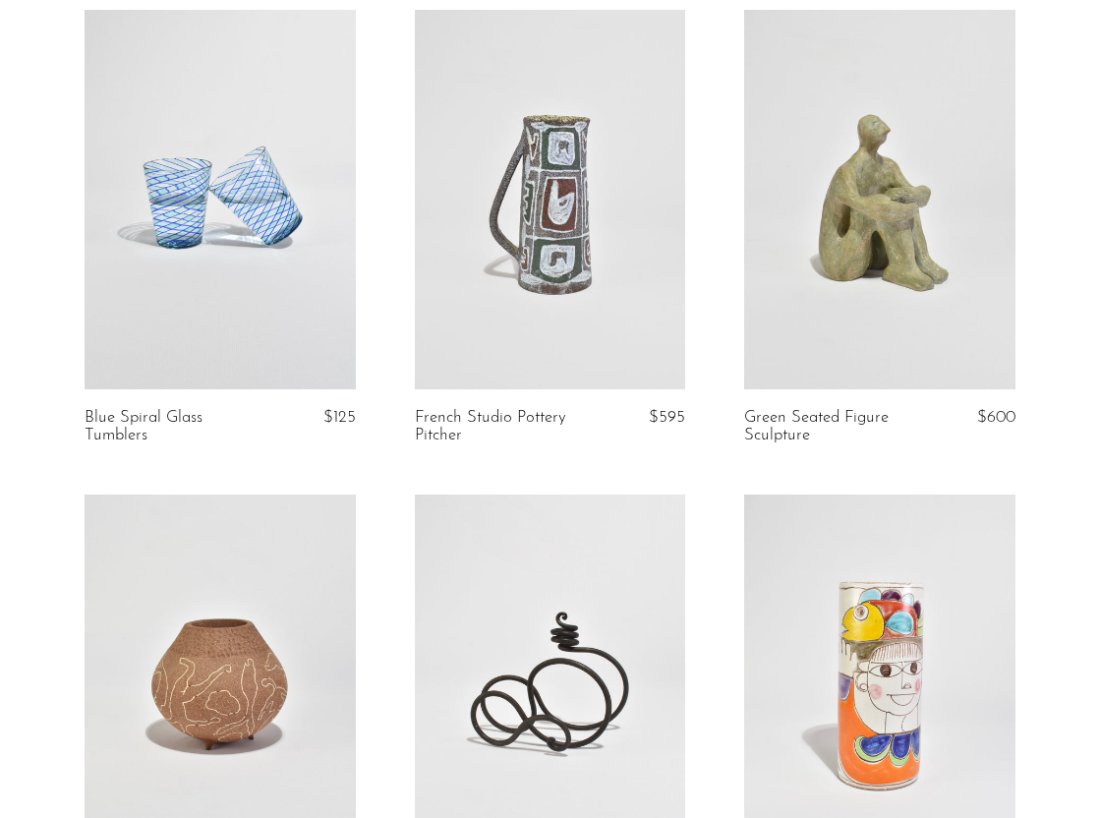
scroll to position [178, 0]
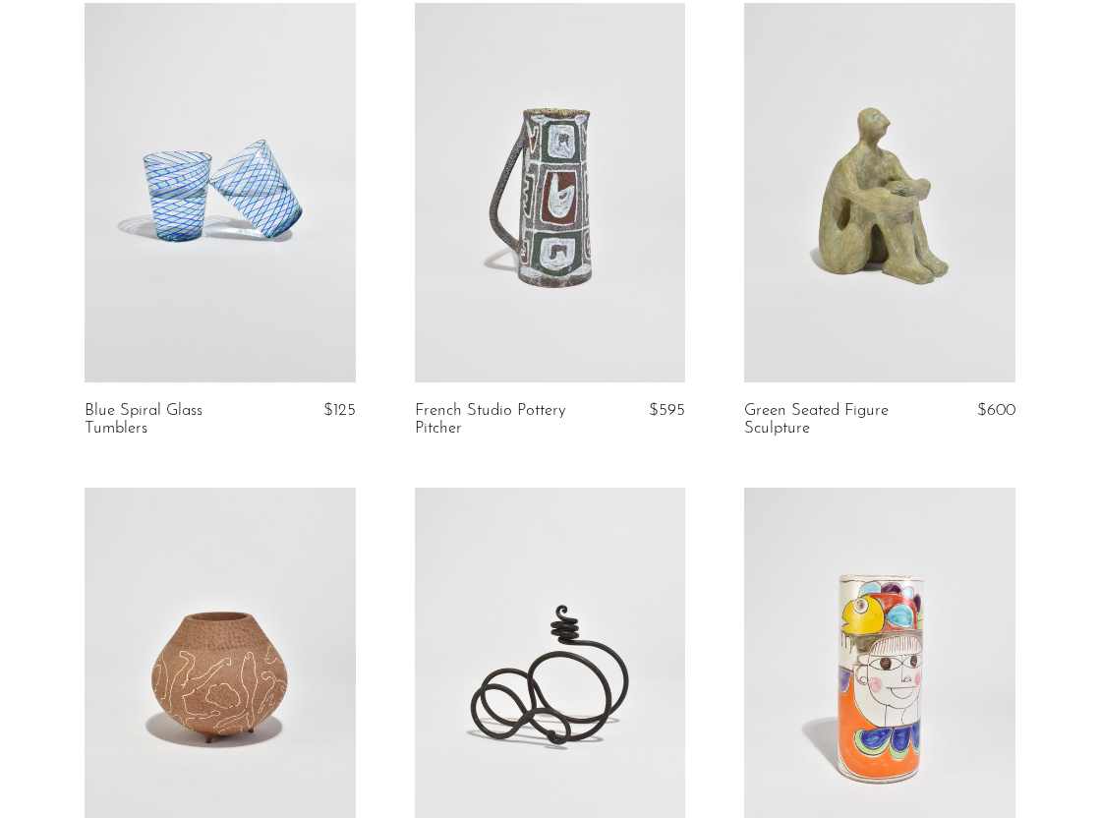
click at [256, 287] on link at bounding box center [220, 193] width 271 height 380
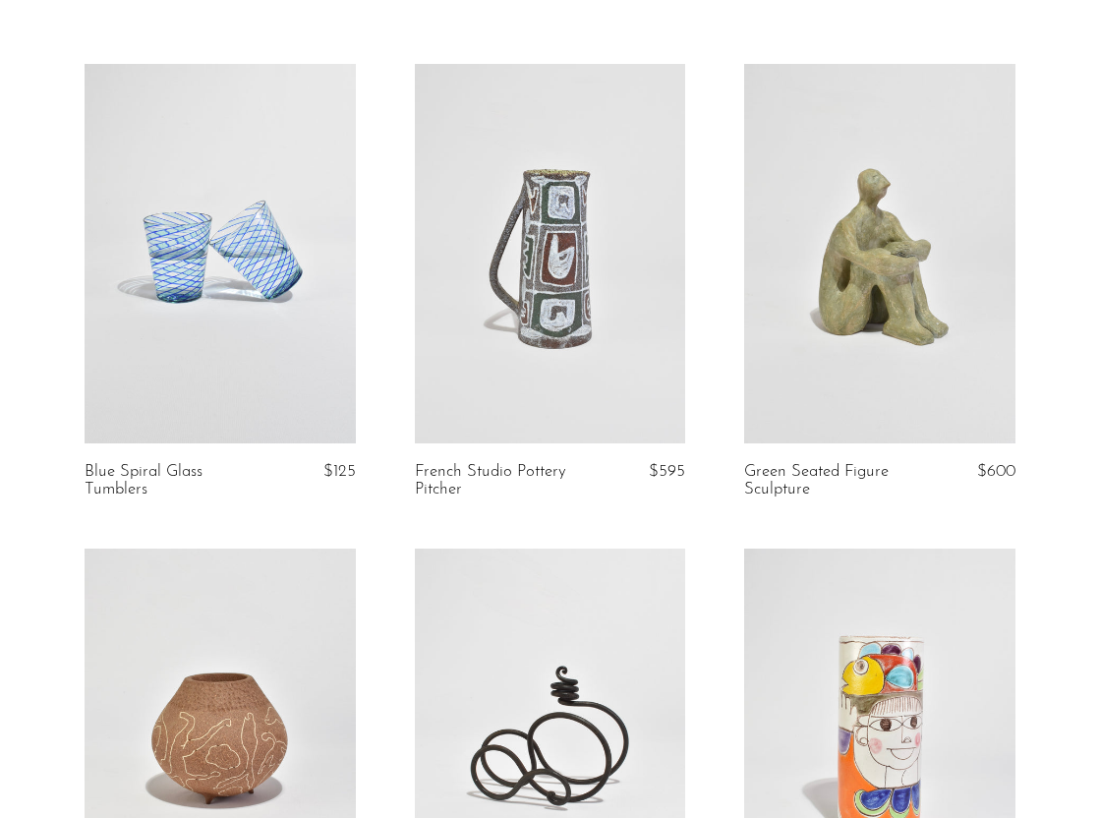
click at [347, 325] on link at bounding box center [220, 254] width 271 height 380
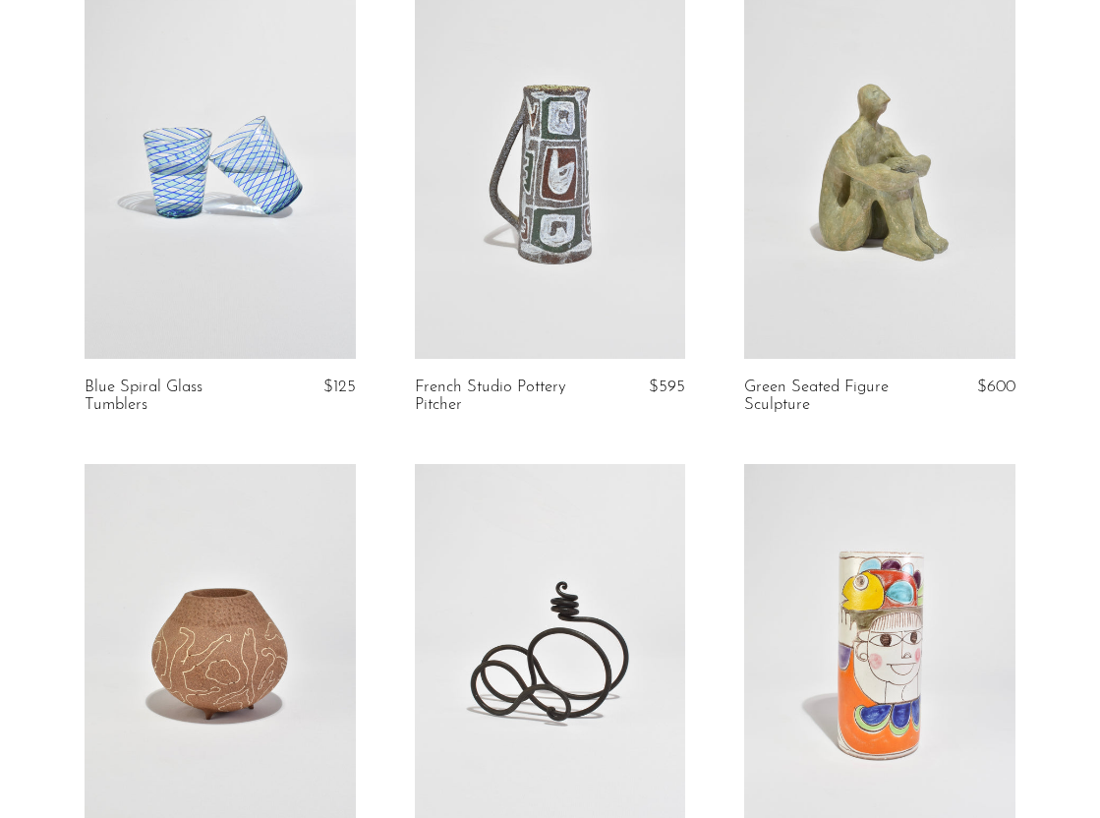
scroll to position [151, 0]
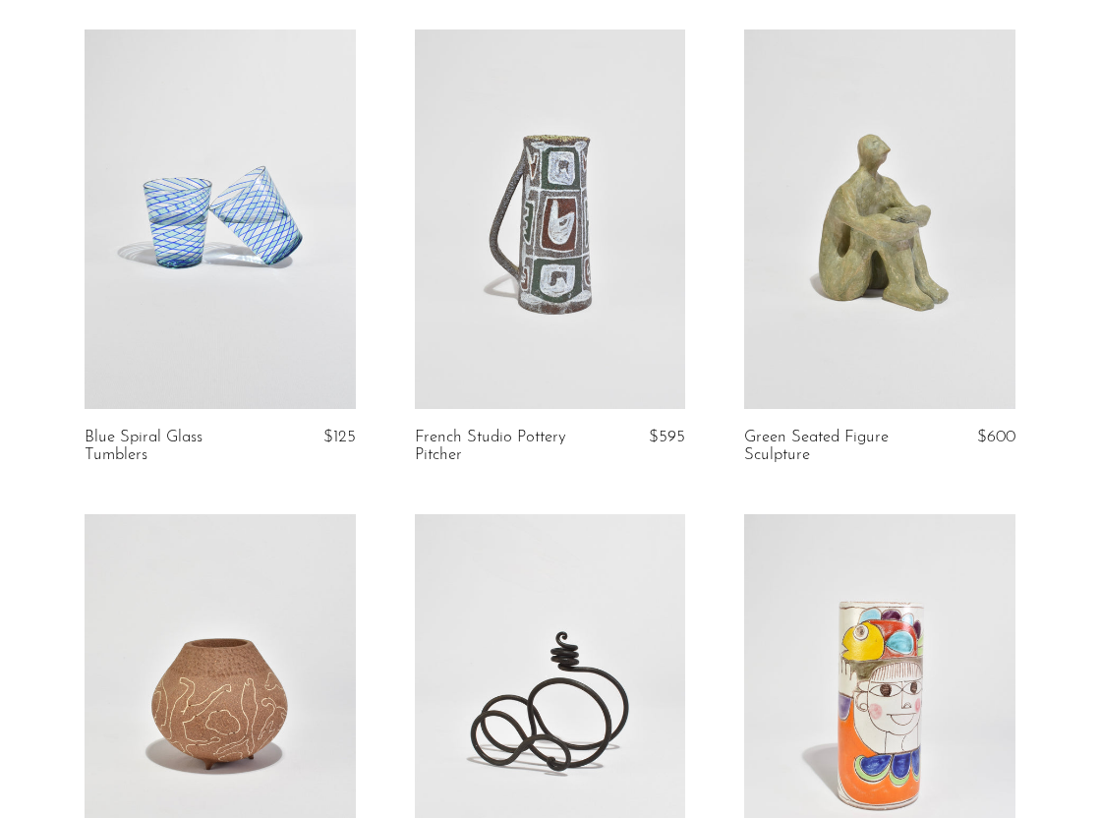
click at [268, 329] on link at bounding box center [220, 220] width 271 height 380
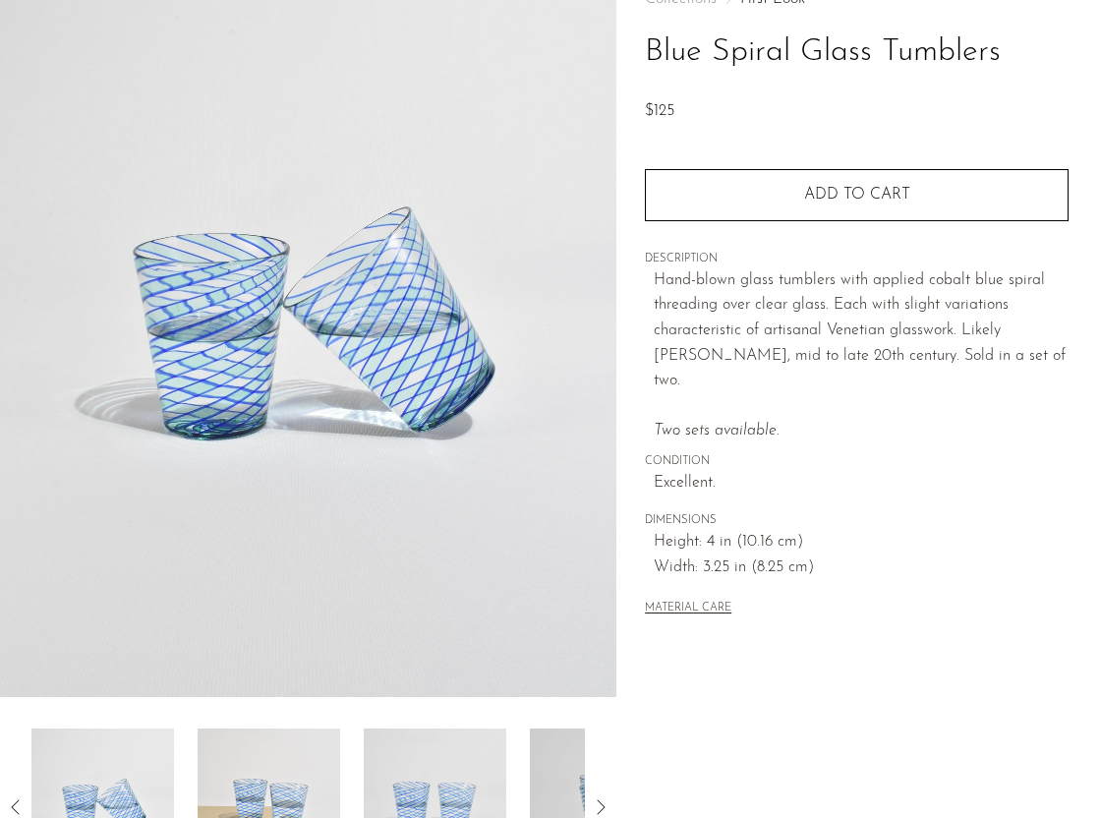
scroll to position [136, 0]
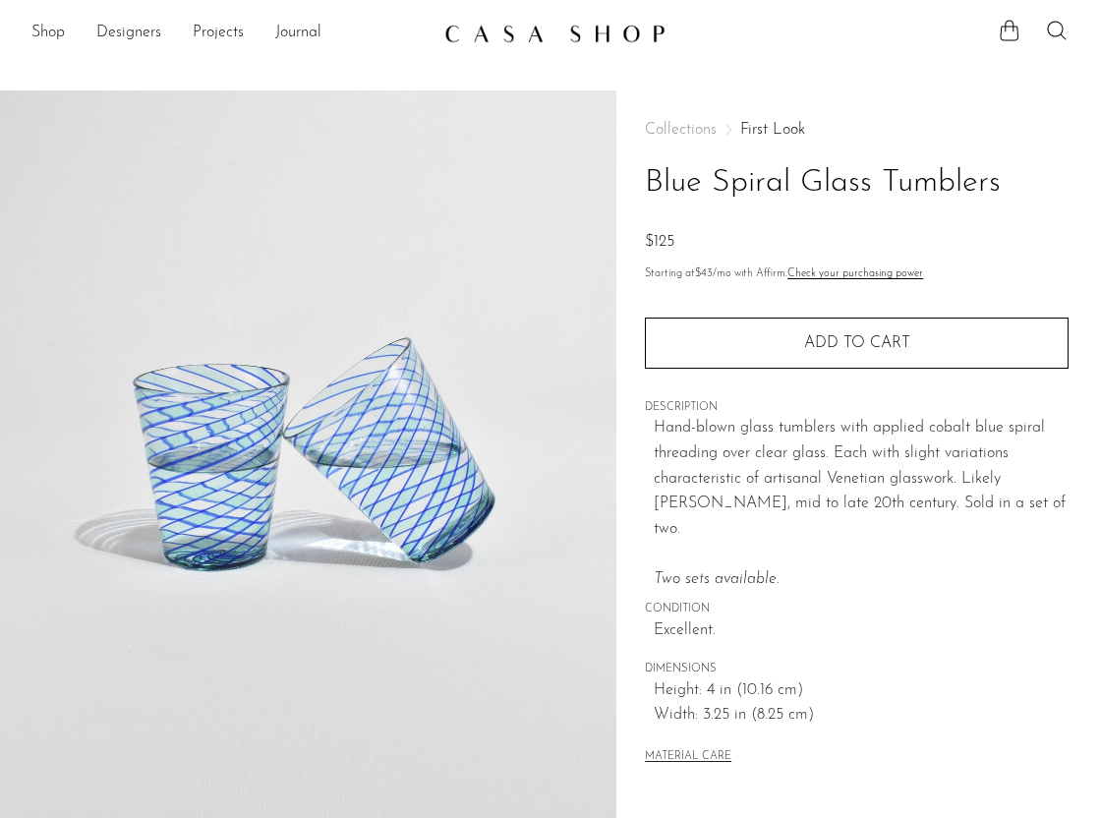
scroll to position [86, 0]
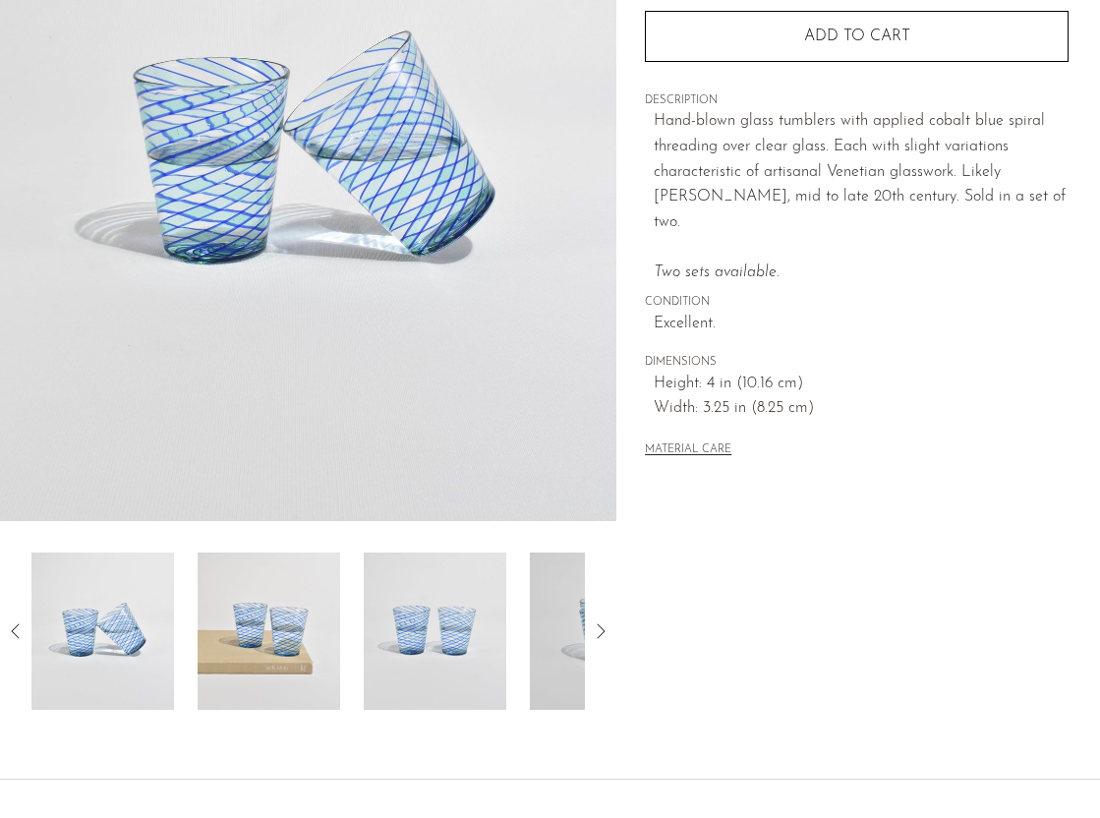
scroll to position [445, 0]
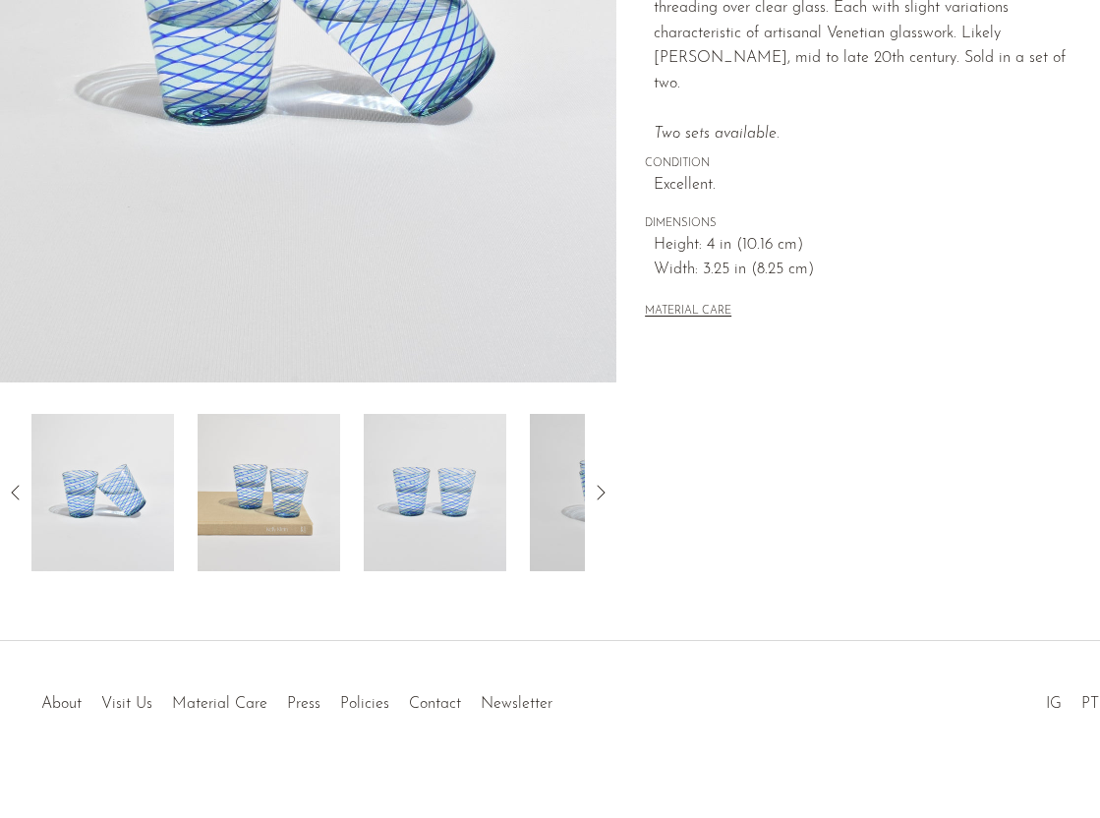
click at [270, 491] on img at bounding box center [269, 492] width 143 height 157
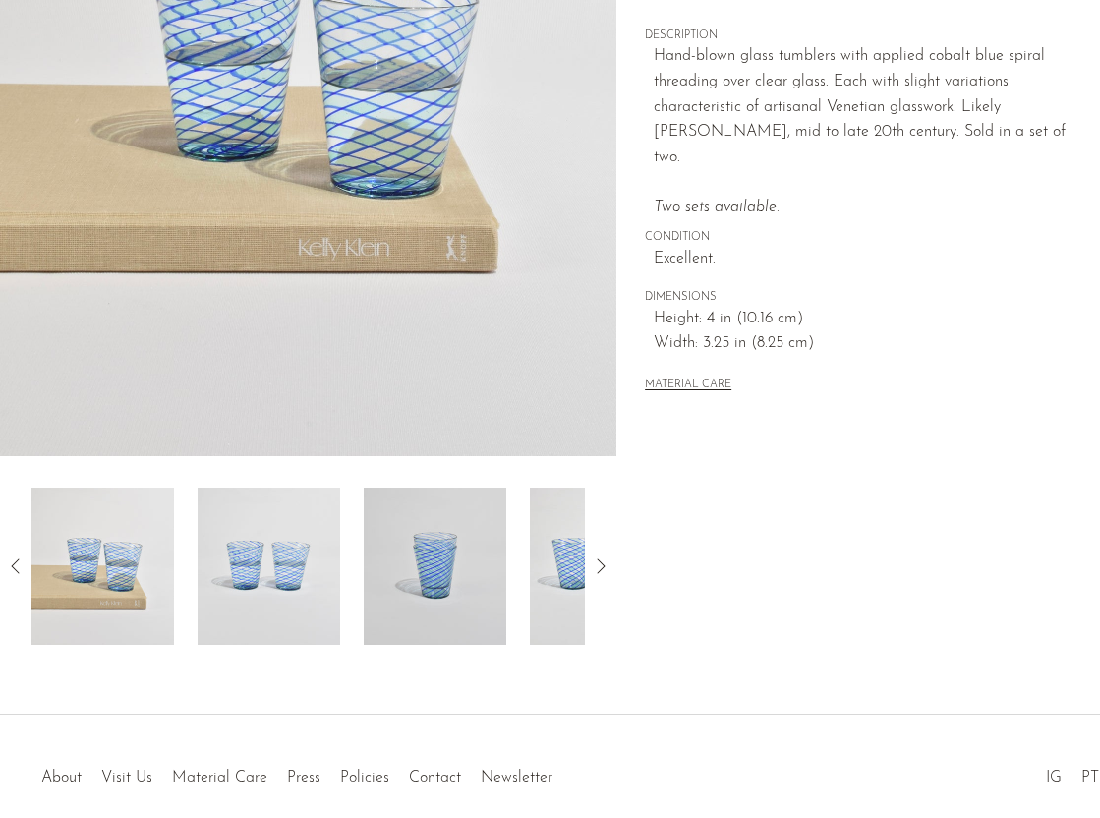
scroll to position [355, 0]
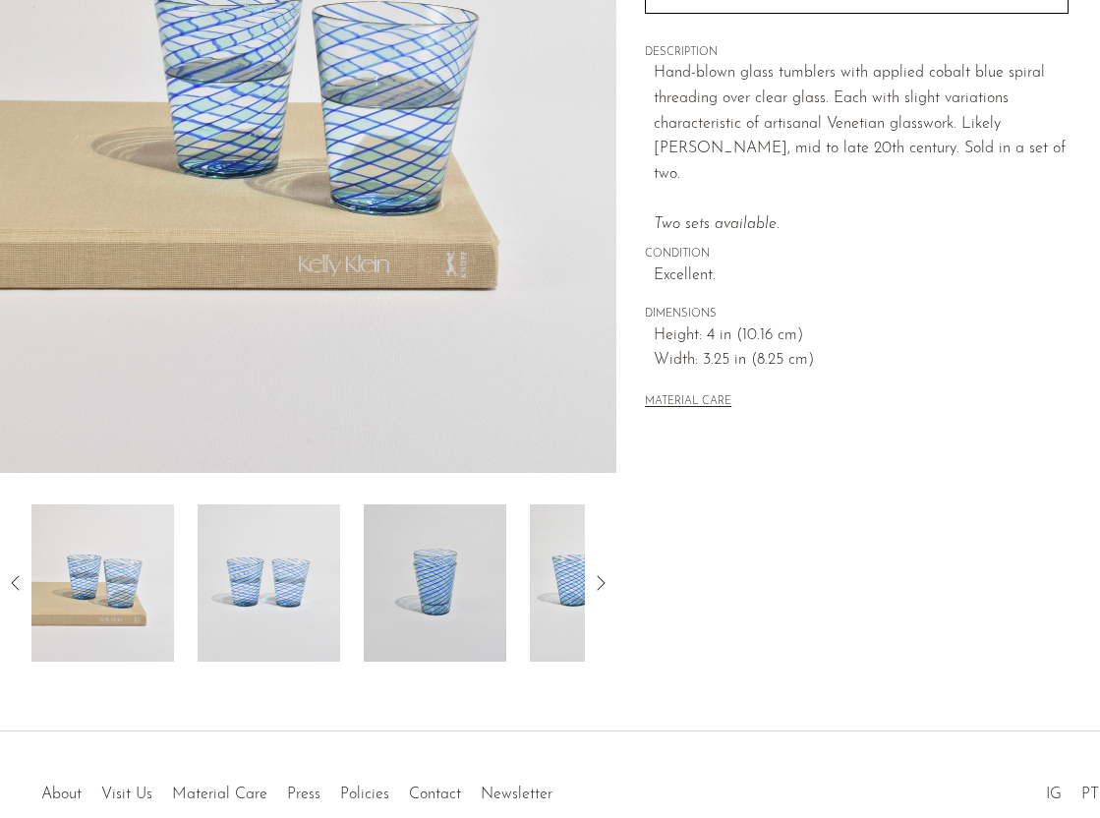
click at [243, 590] on img at bounding box center [269, 582] width 143 height 157
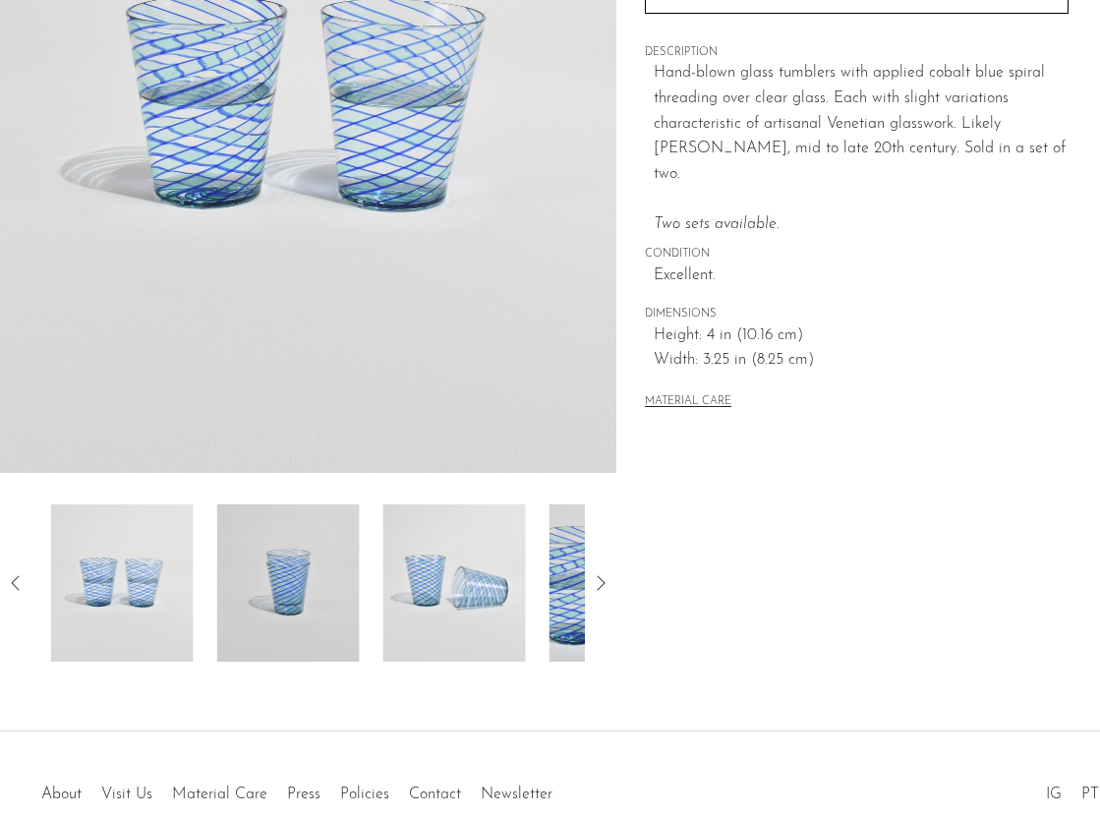
click at [275, 578] on img at bounding box center [288, 582] width 143 height 157
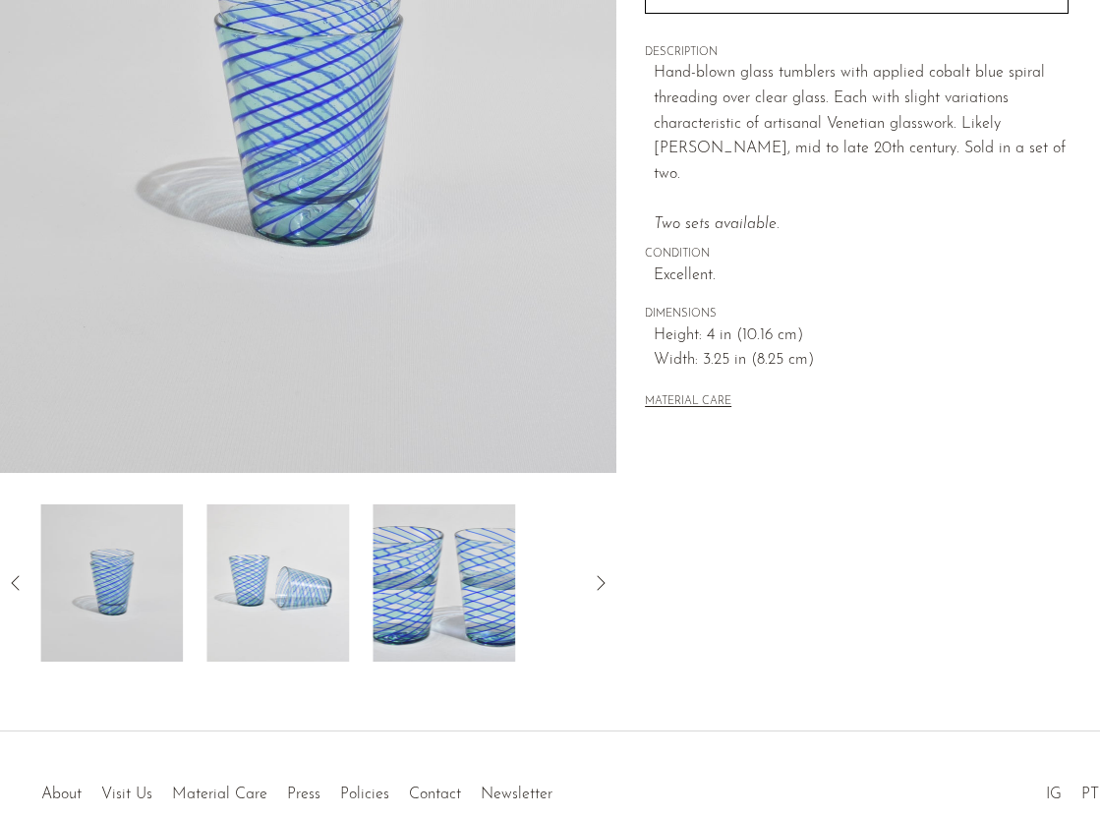
click at [275, 578] on img at bounding box center [278, 582] width 143 height 157
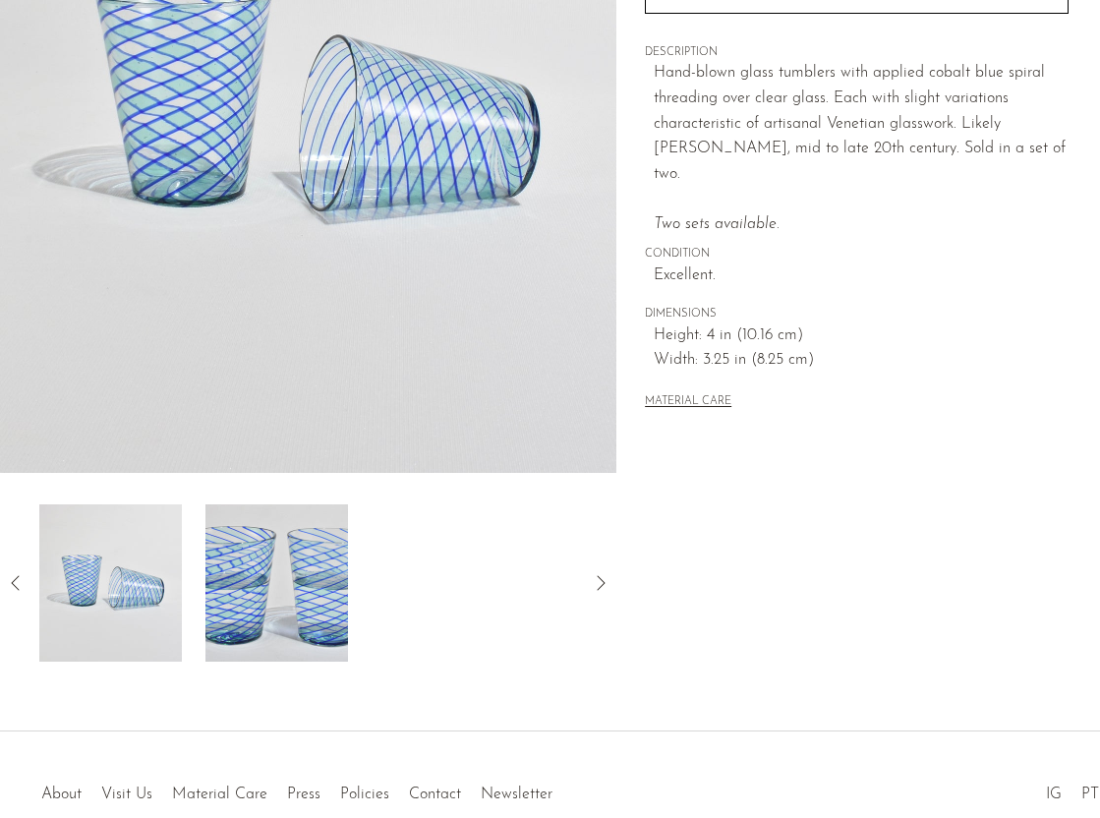
click at [275, 578] on img at bounding box center [277, 582] width 143 height 157
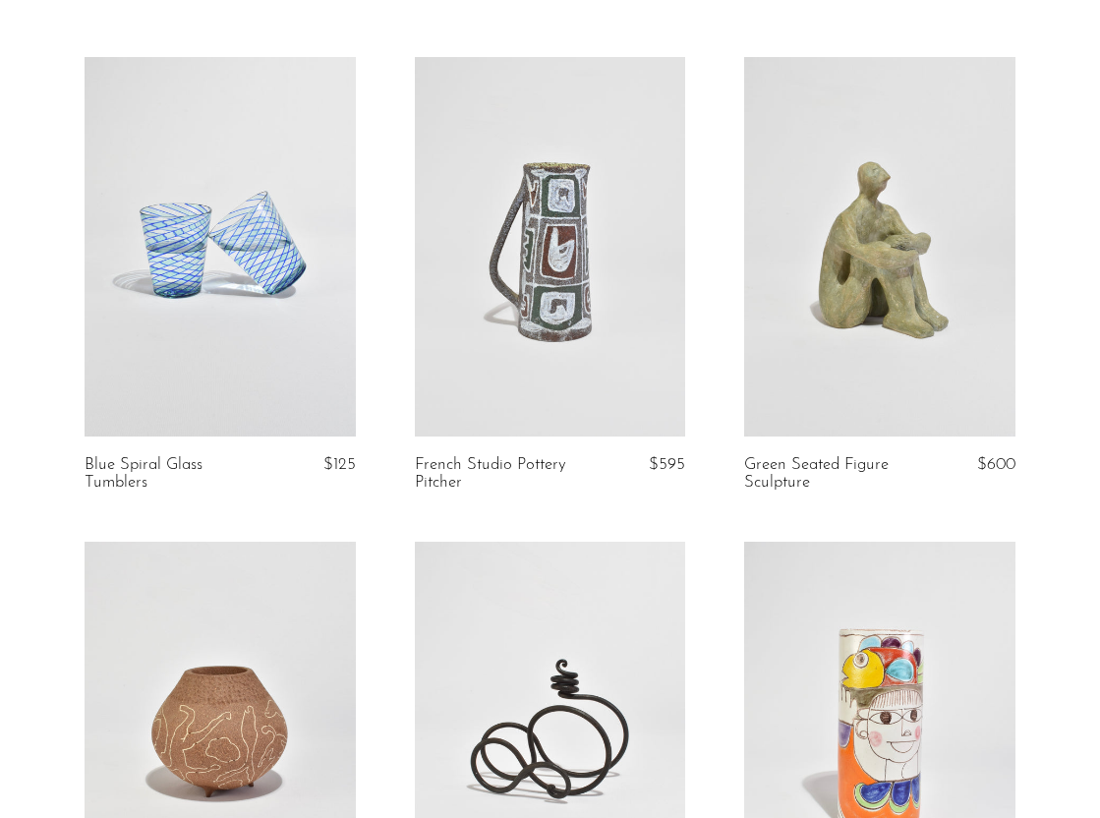
scroll to position [128, 0]
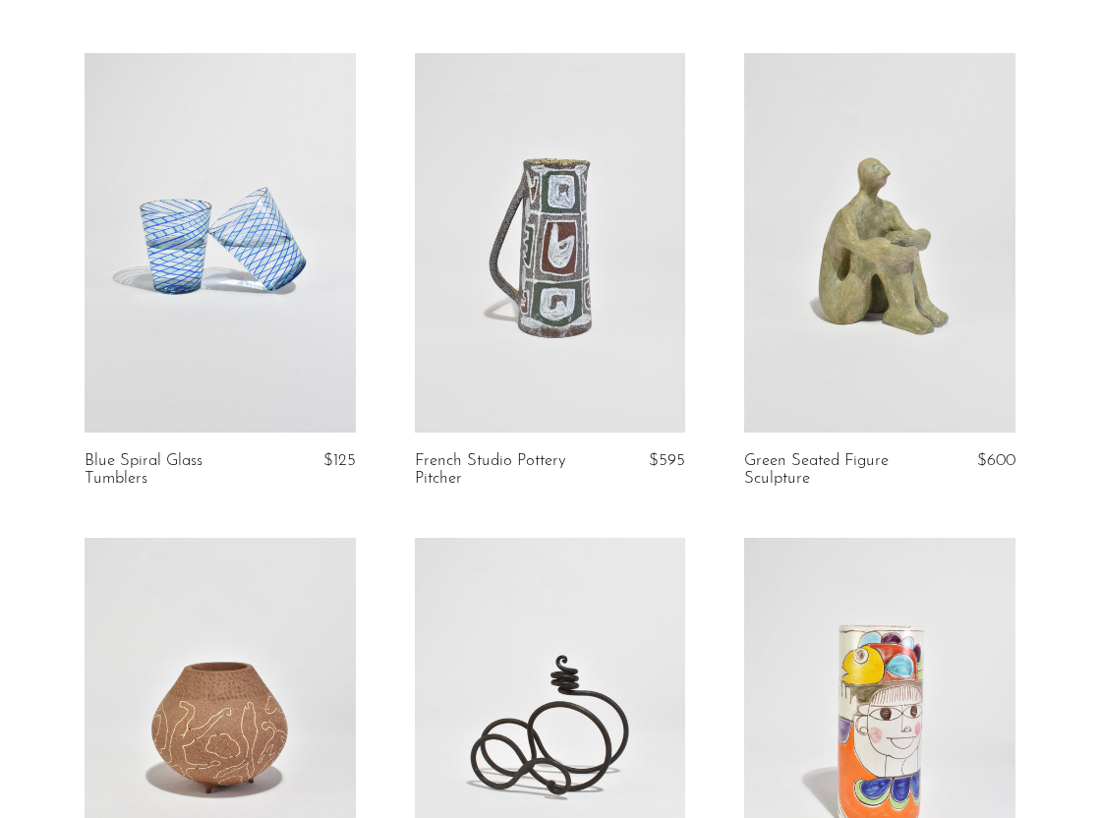
click at [315, 286] on link at bounding box center [220, 243] width 271 height 380
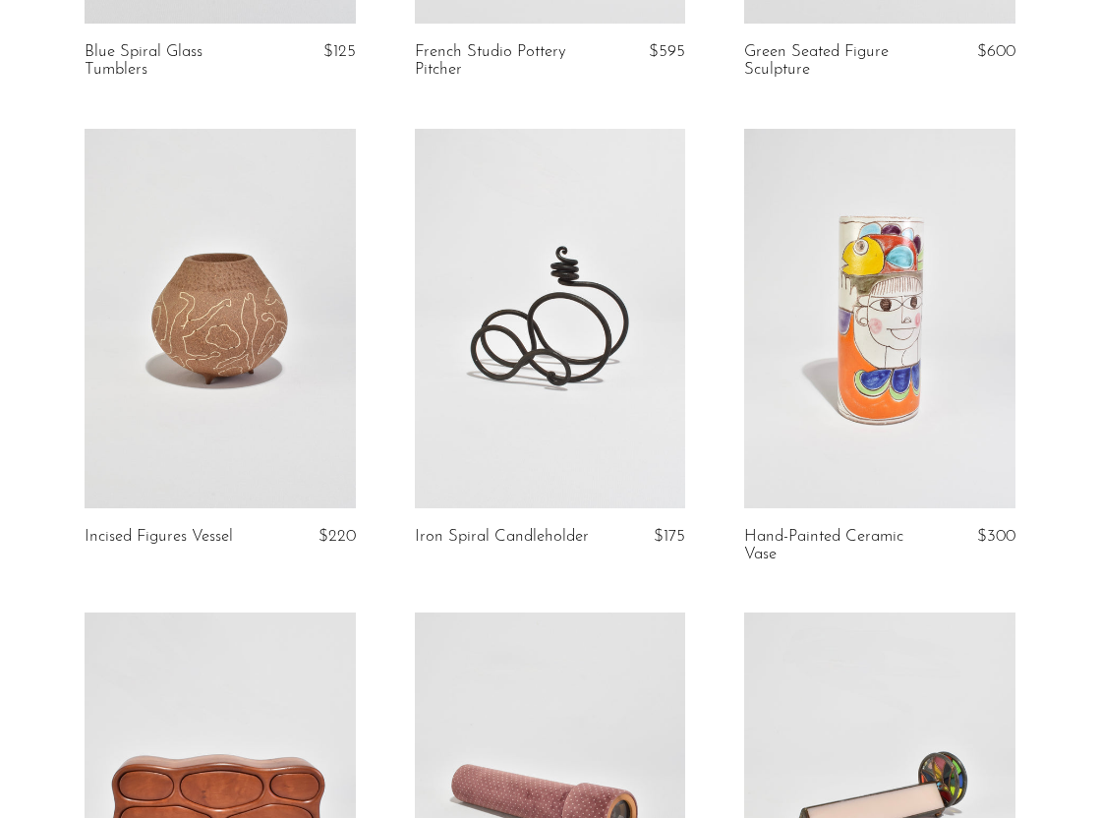
scroll to position [540, 0]
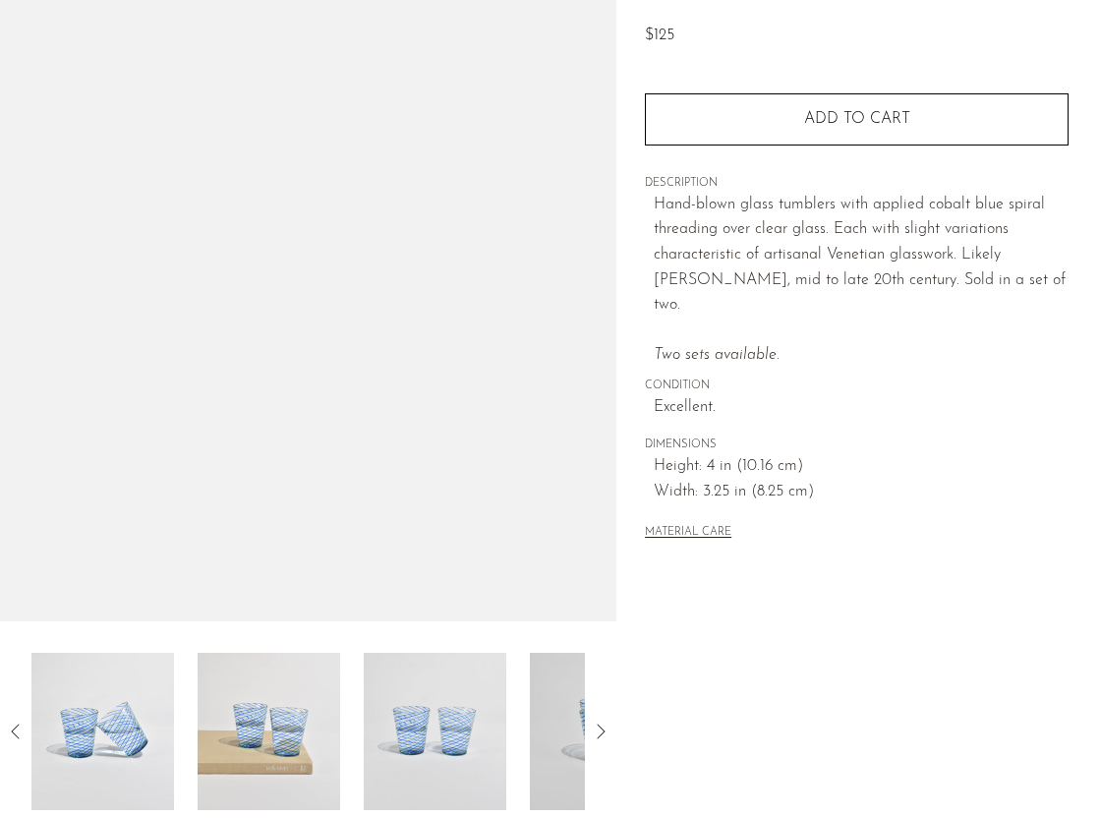
scroll to position [212, 0]
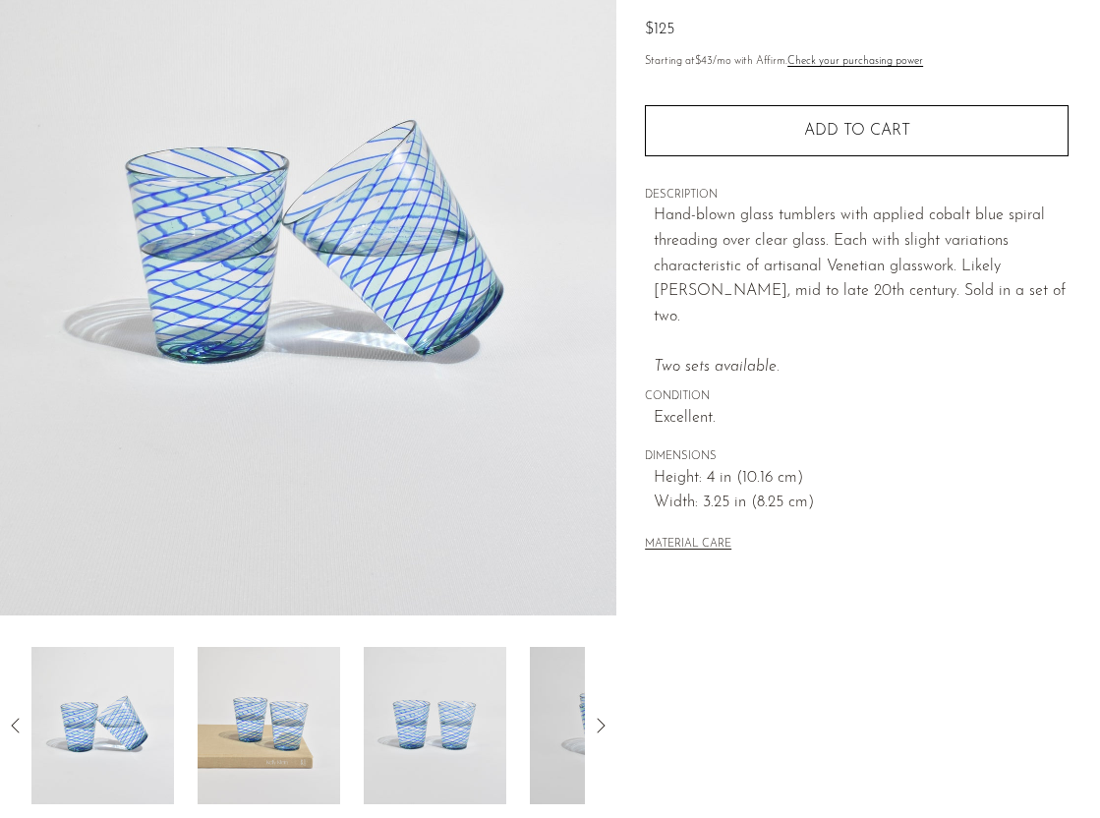
click at [300, 687] on img at bounding box center [269, 725] width 143 height 157
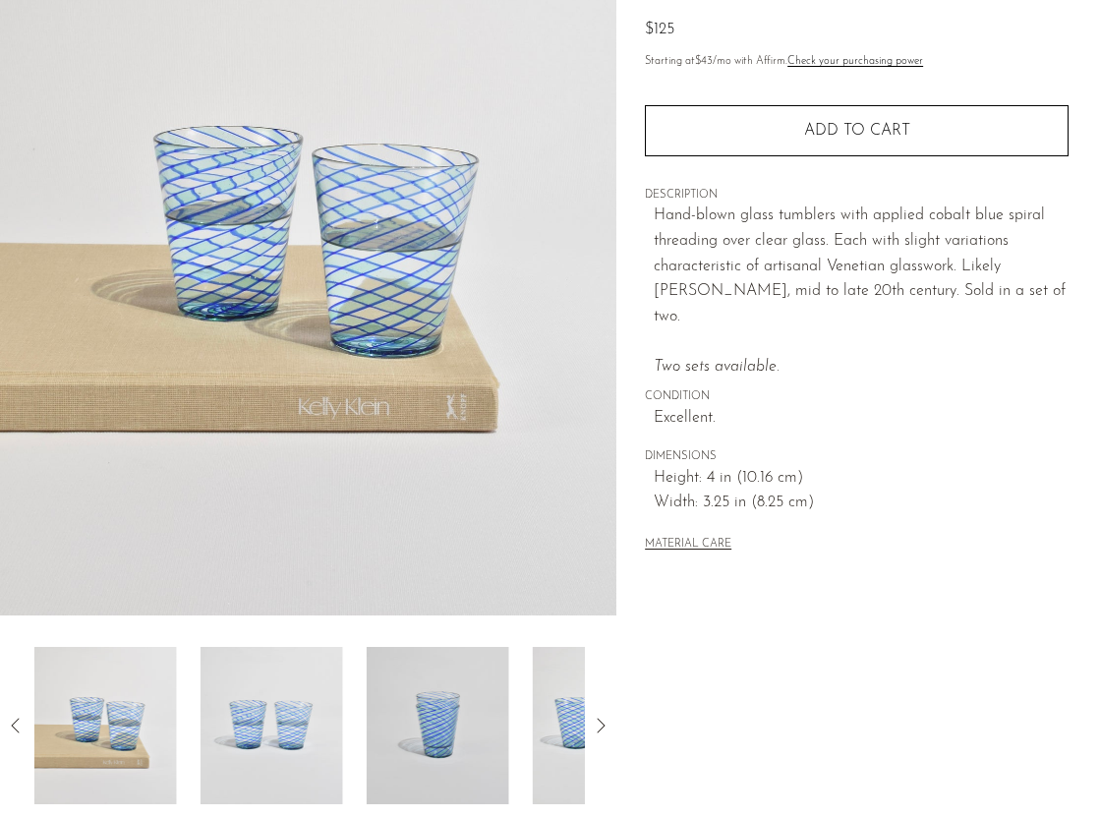
click at [301, 682] on img at bounding box center [272, 725] width 143 height 157
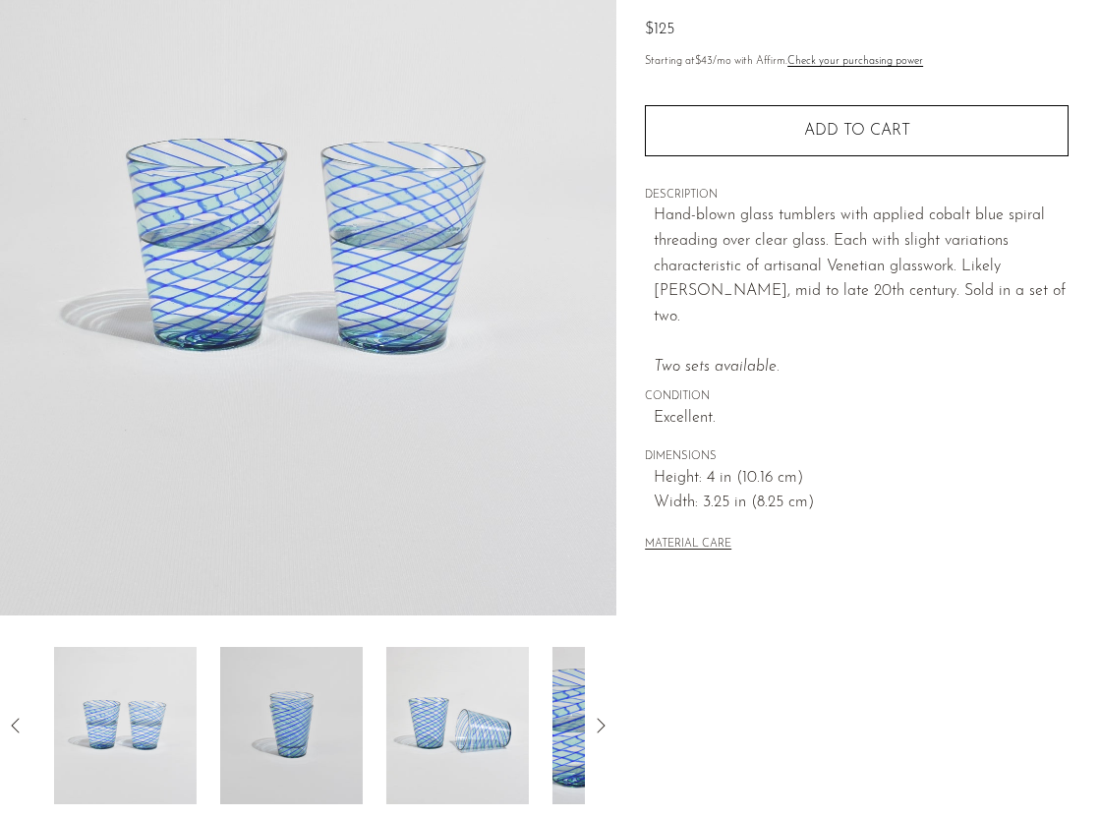
click at [300, 682] on img at bounding box center [291, 725] width 143 height 157
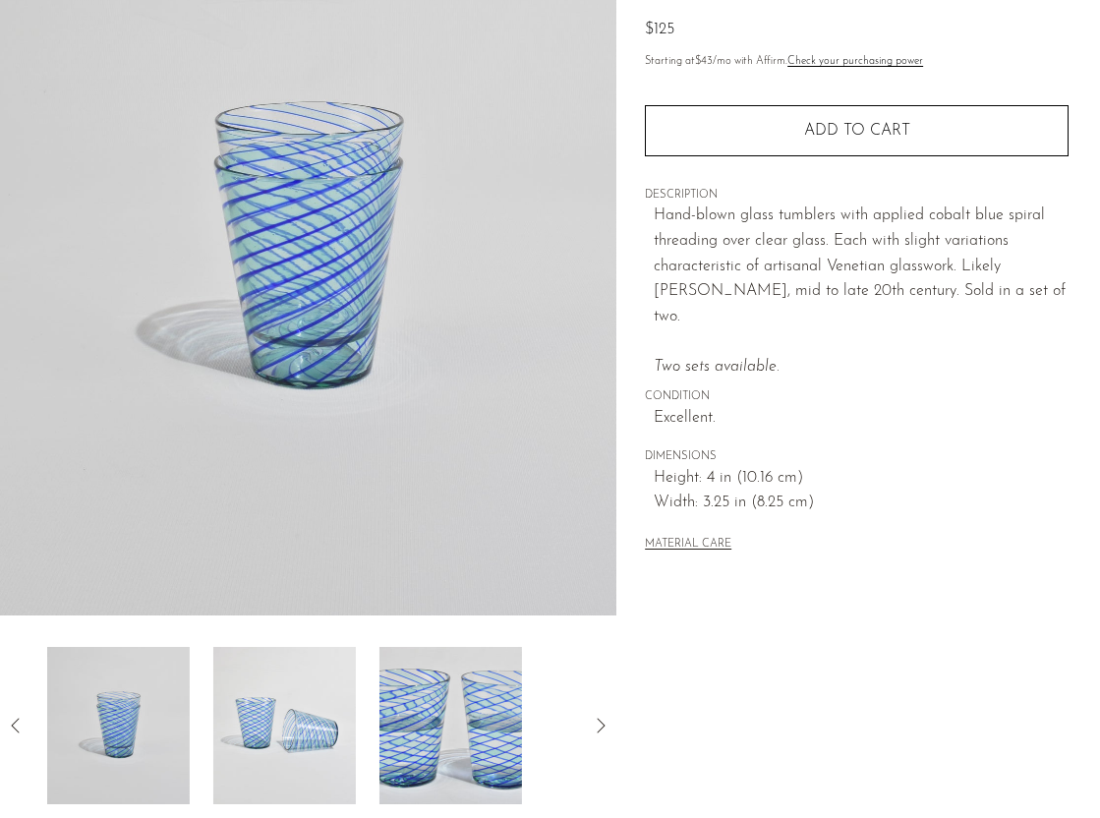
click at [300, 682] on img at bounding box center [284, 725] width 143 height 157
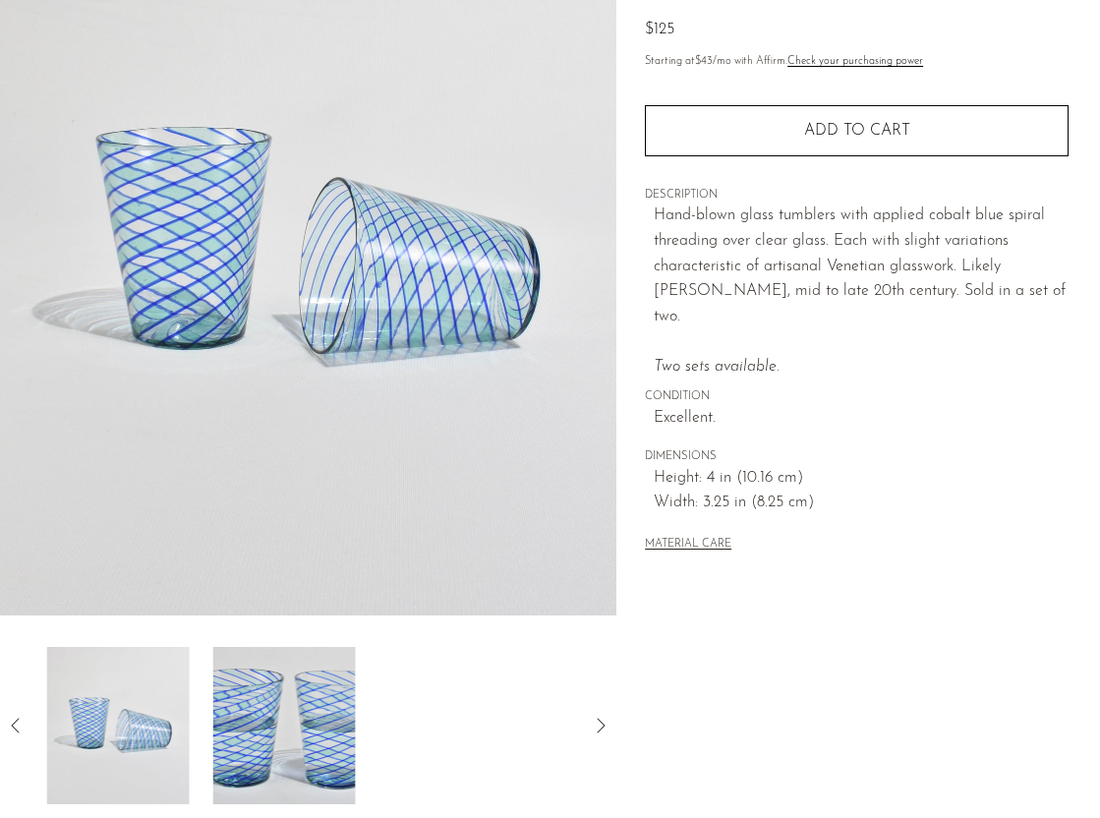
click at [300, 682] on img at bounding box center [284, 725] width 143 height 157
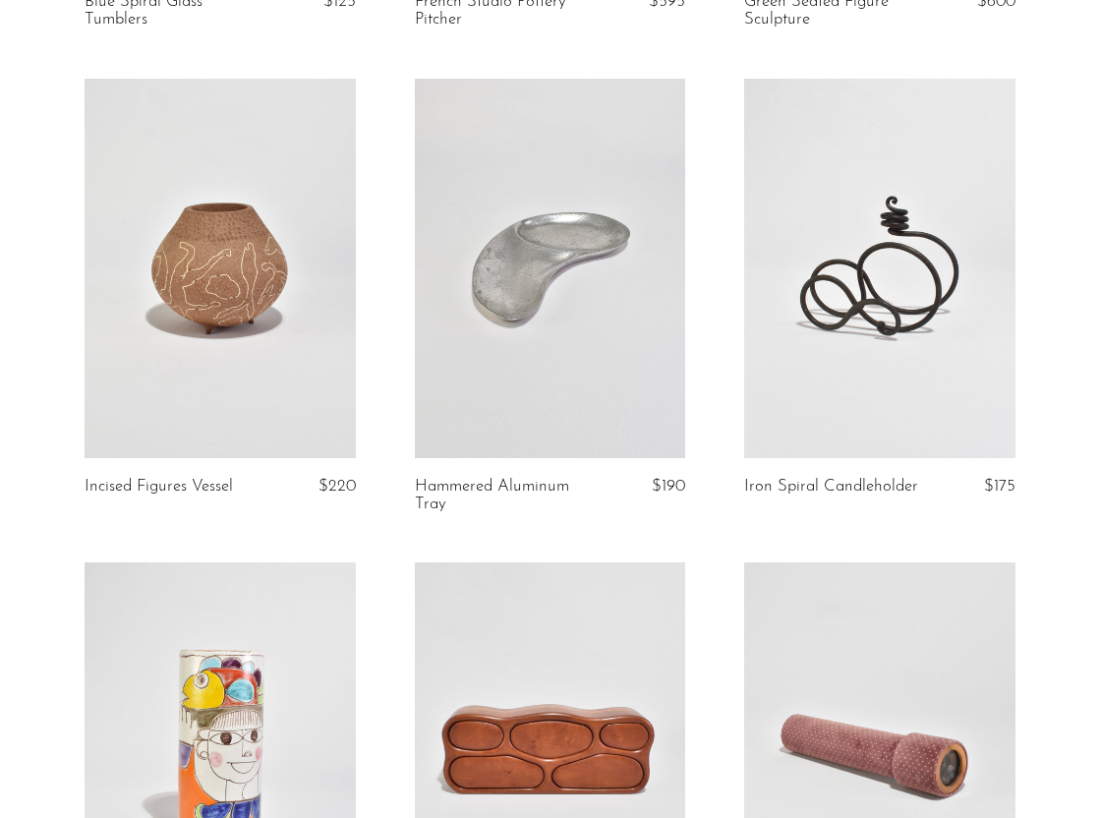
scroll to position [561, 0]
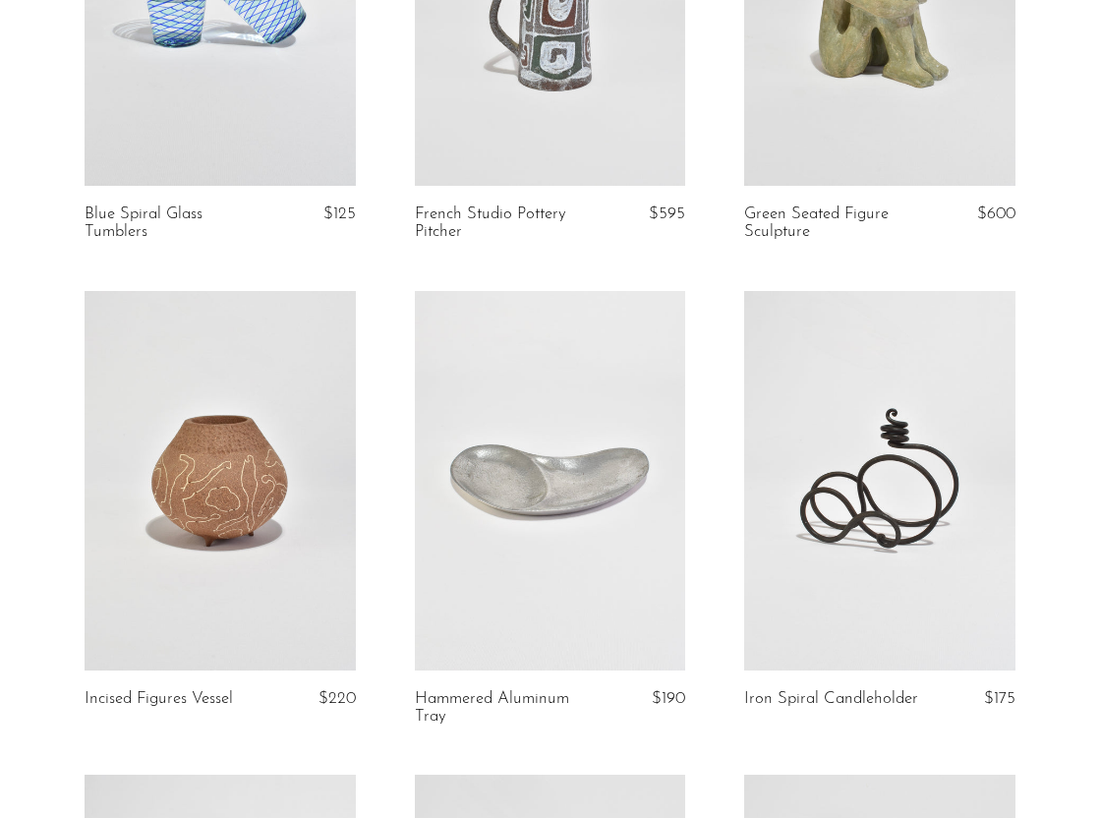
scroll to position [373, 0]
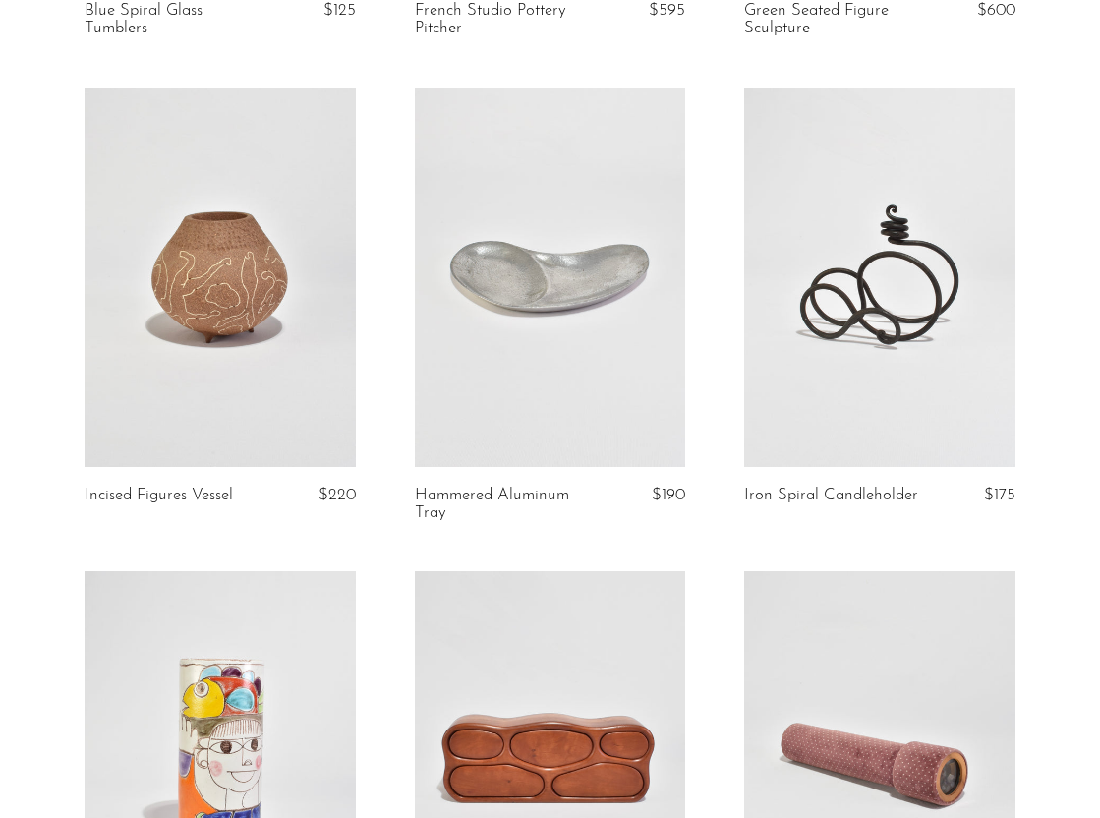
scroll to position [580, 0]
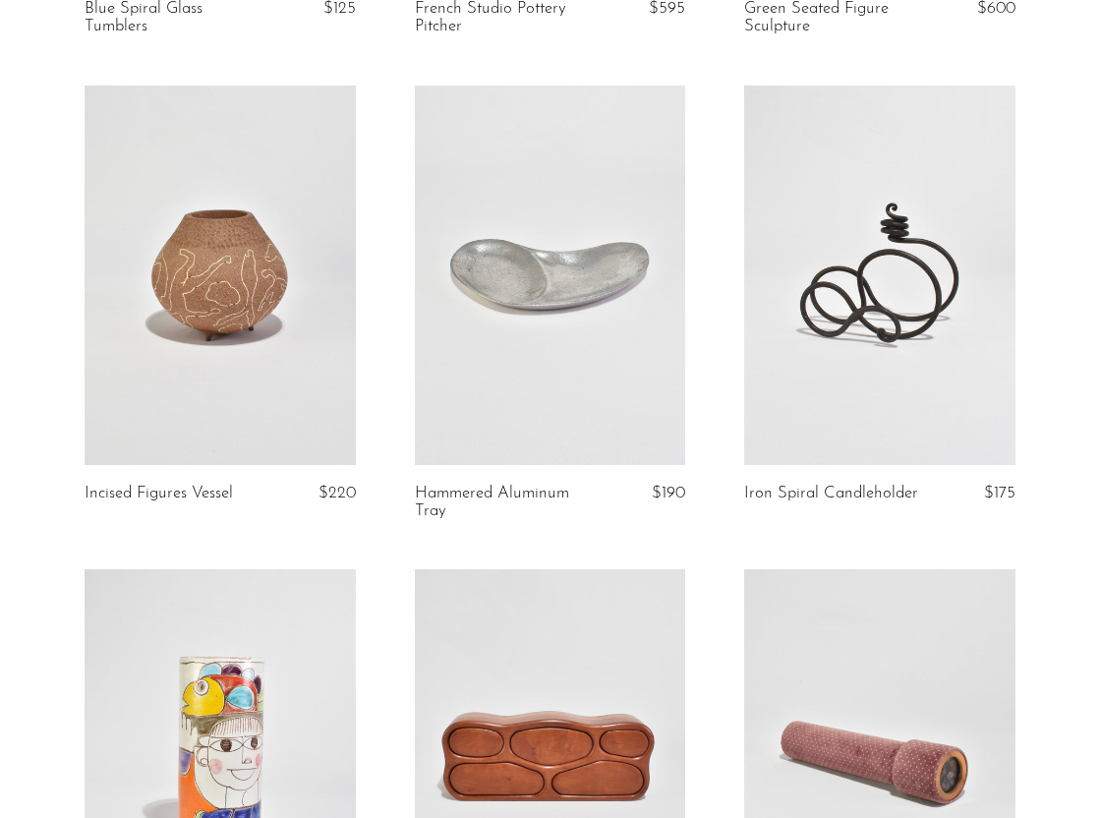
click at [672, 284] on link at bounding box center [550, 276] width 271 height 380
click at [642, 325] on link at bounding box center [550, 276] width 271 height 380
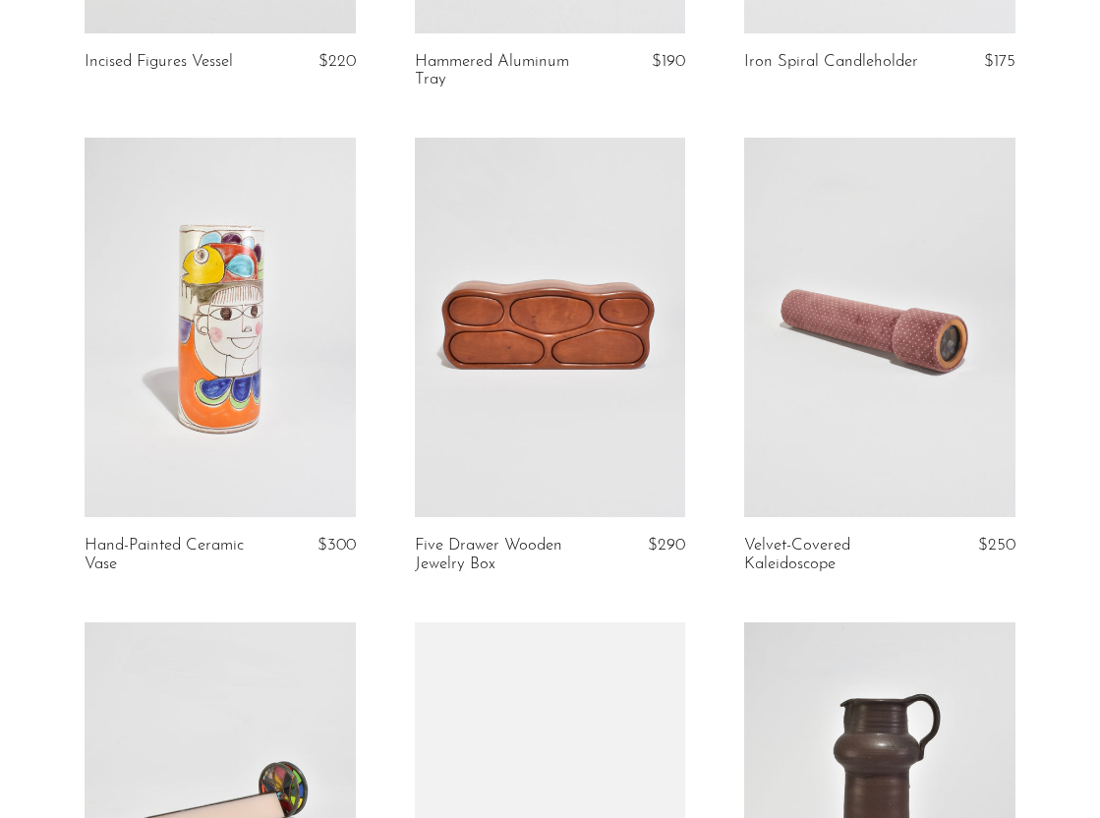
scroll to position [1056, 0]
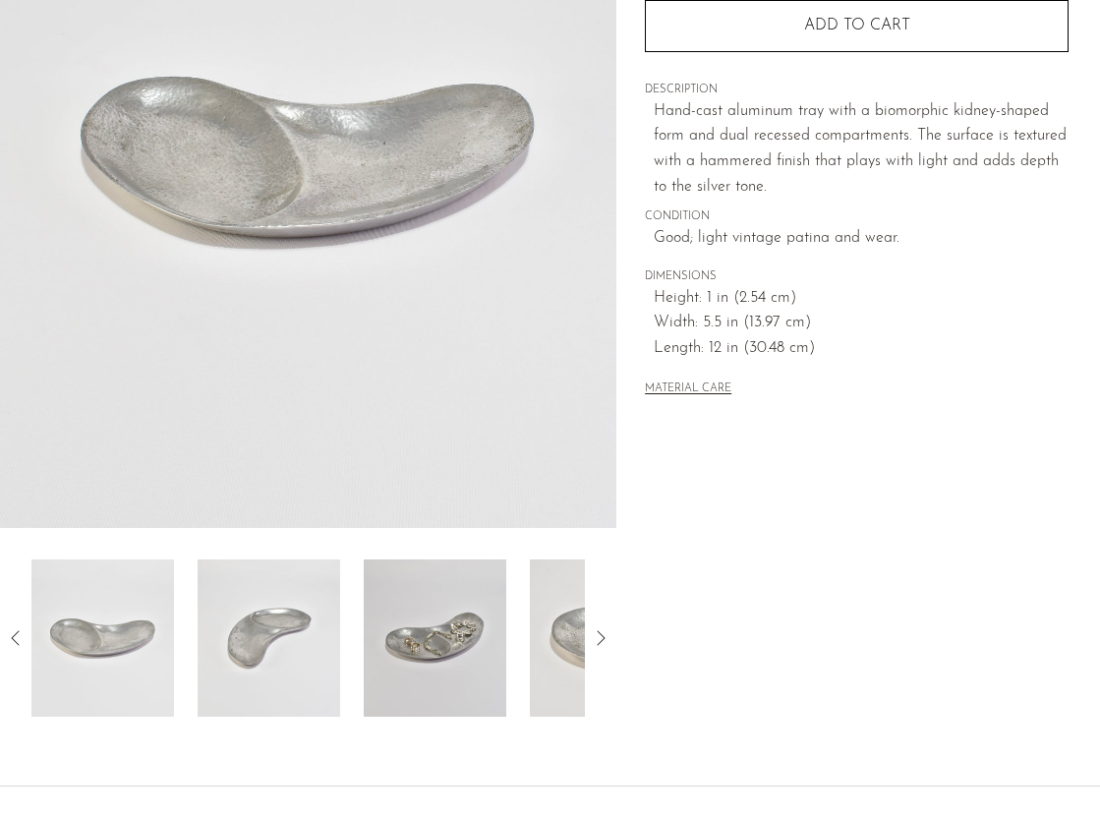
scroll to position [308, 0]
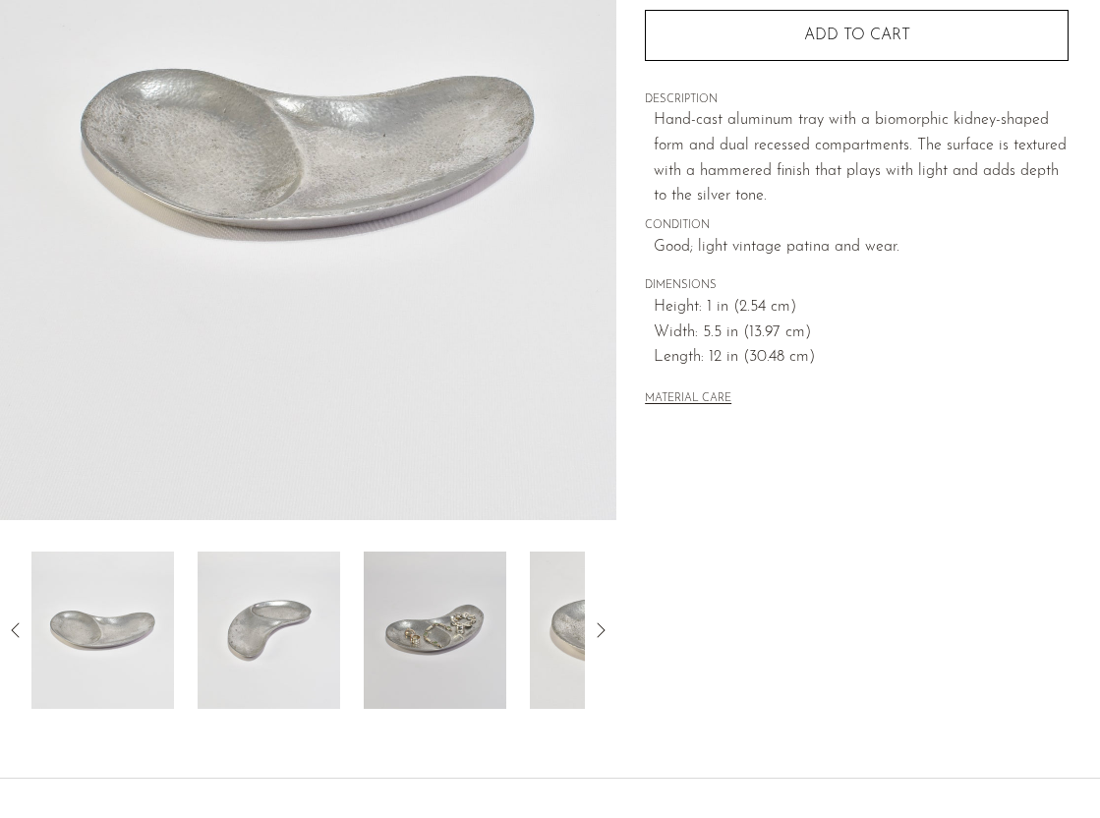
click at [264, 611] on img at bounding box center [269, 630] width 143 height 157
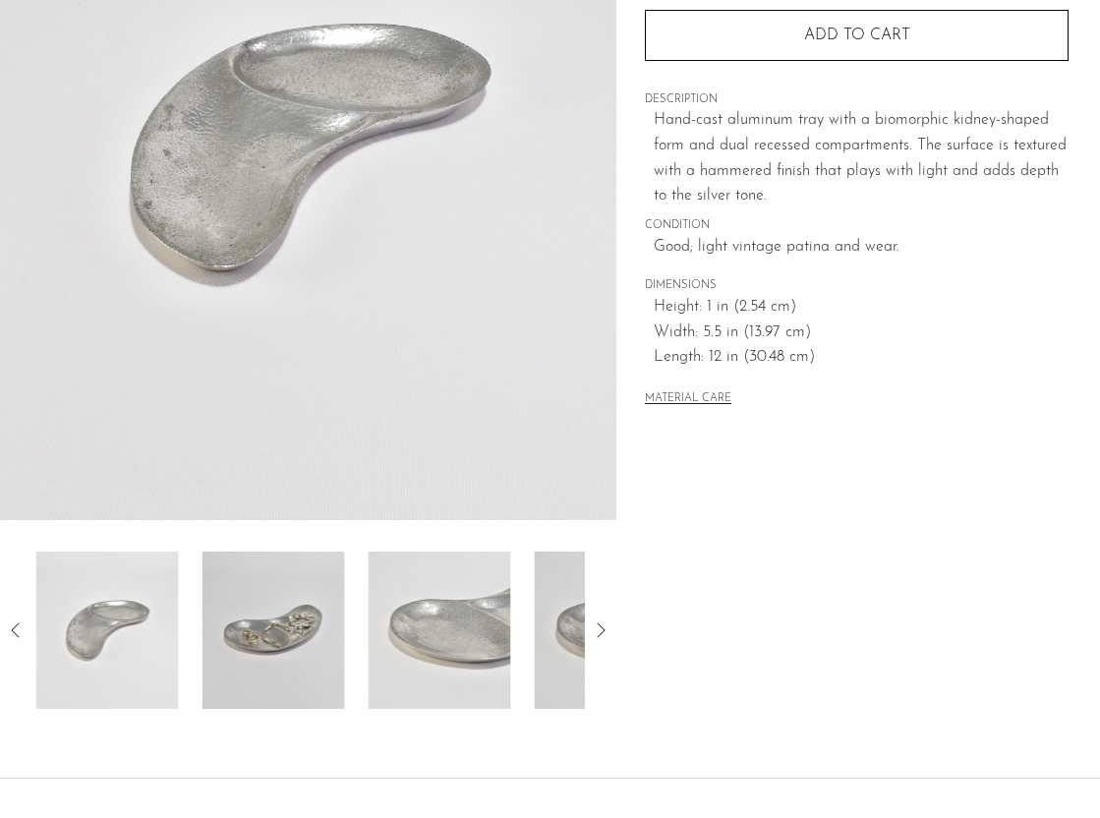
click at [274, 604] on img at bounding box center [274, 630] width 143 height 157
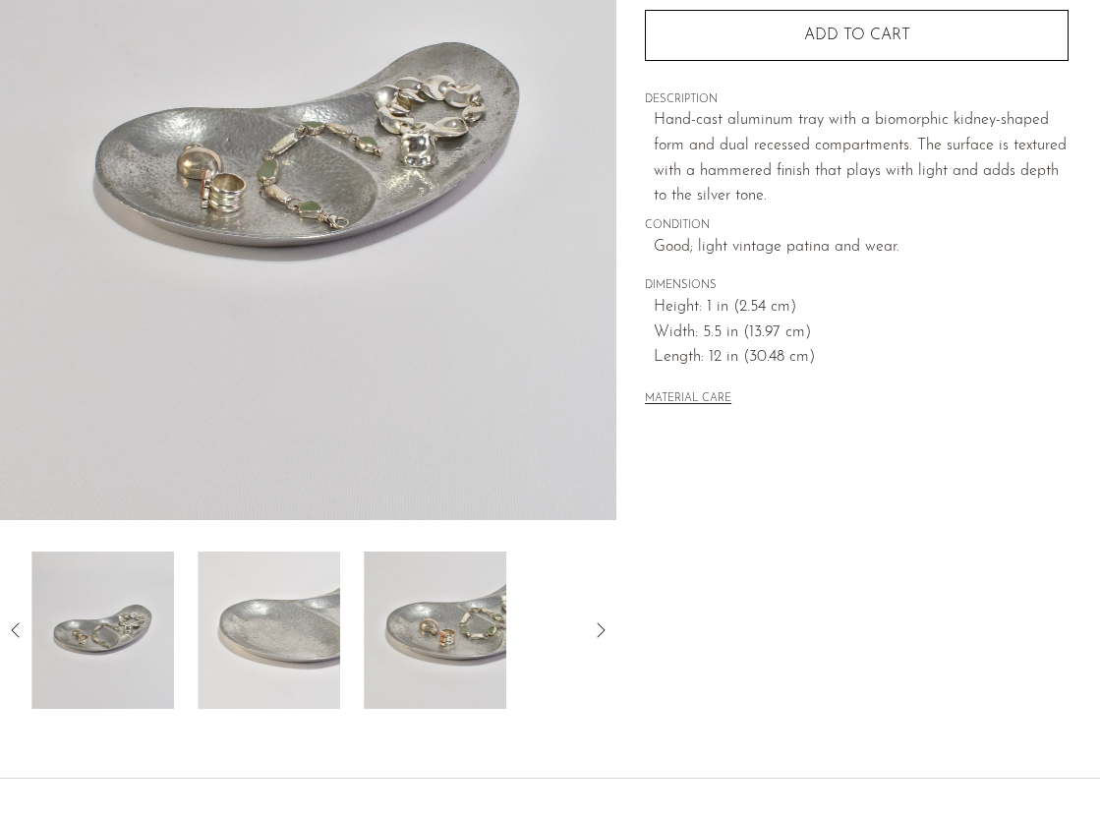
click at [279, 603] on img at bounding box center [269, 630] width 143 height 157
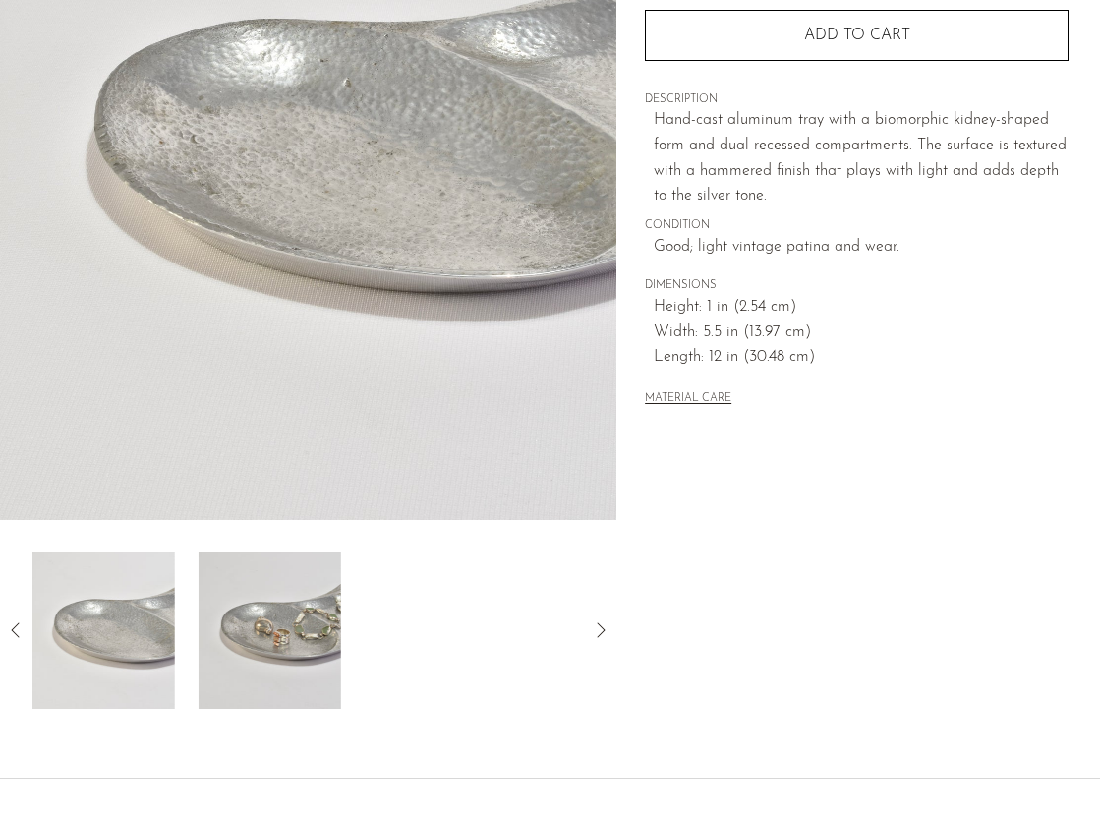
click at [289, 604] on img at bounding box center [270, 630] width 143 height 157
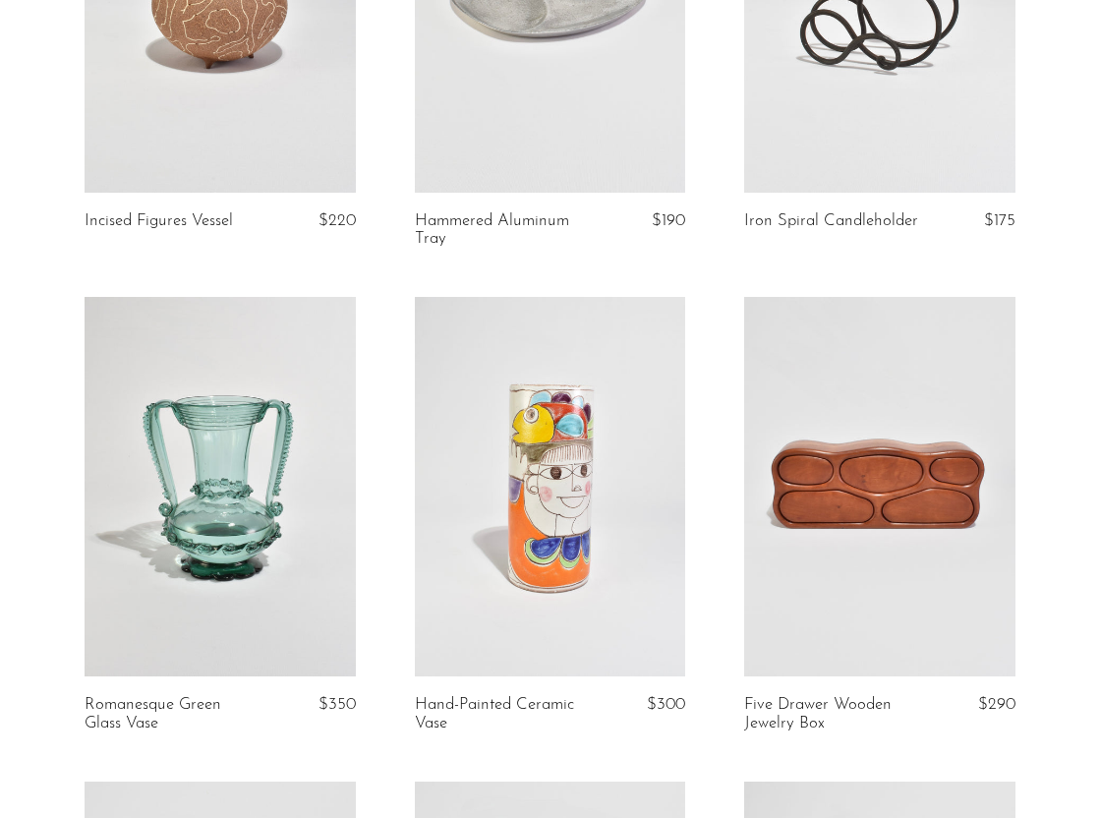
scroll to position [866, 0]
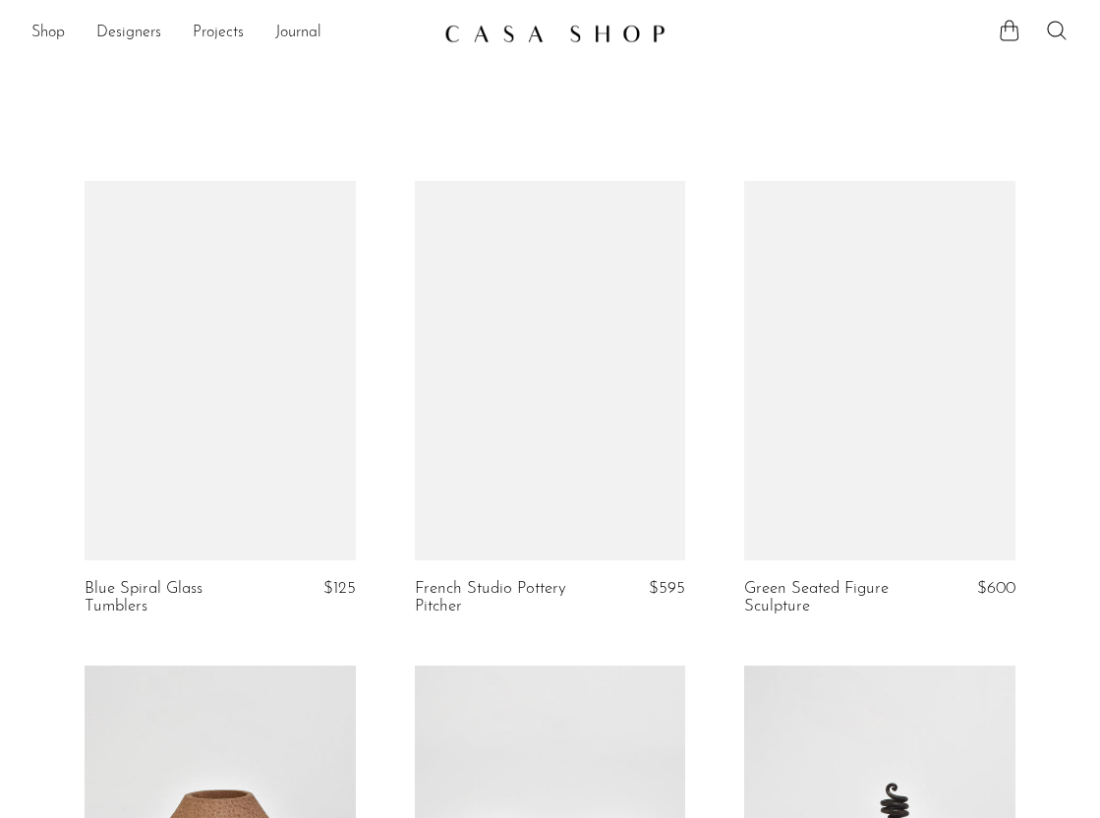
scroll to position [866, 0]
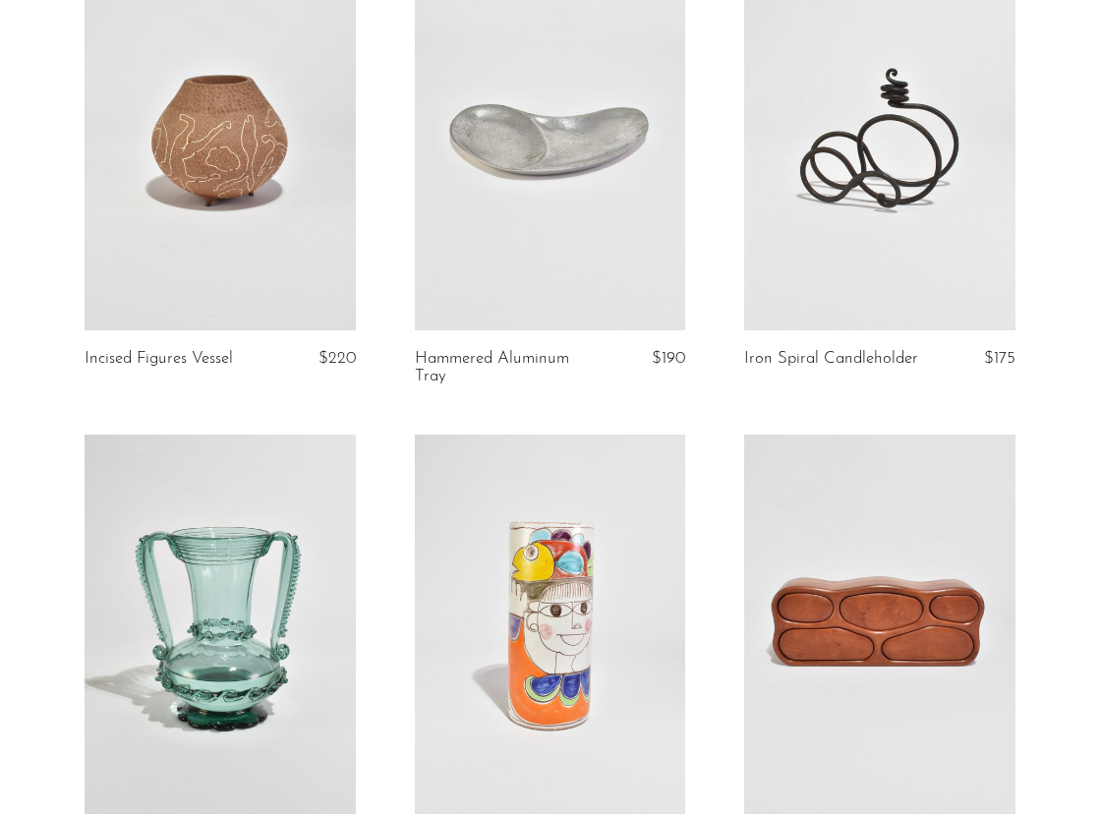
scroll to position [745, 0]
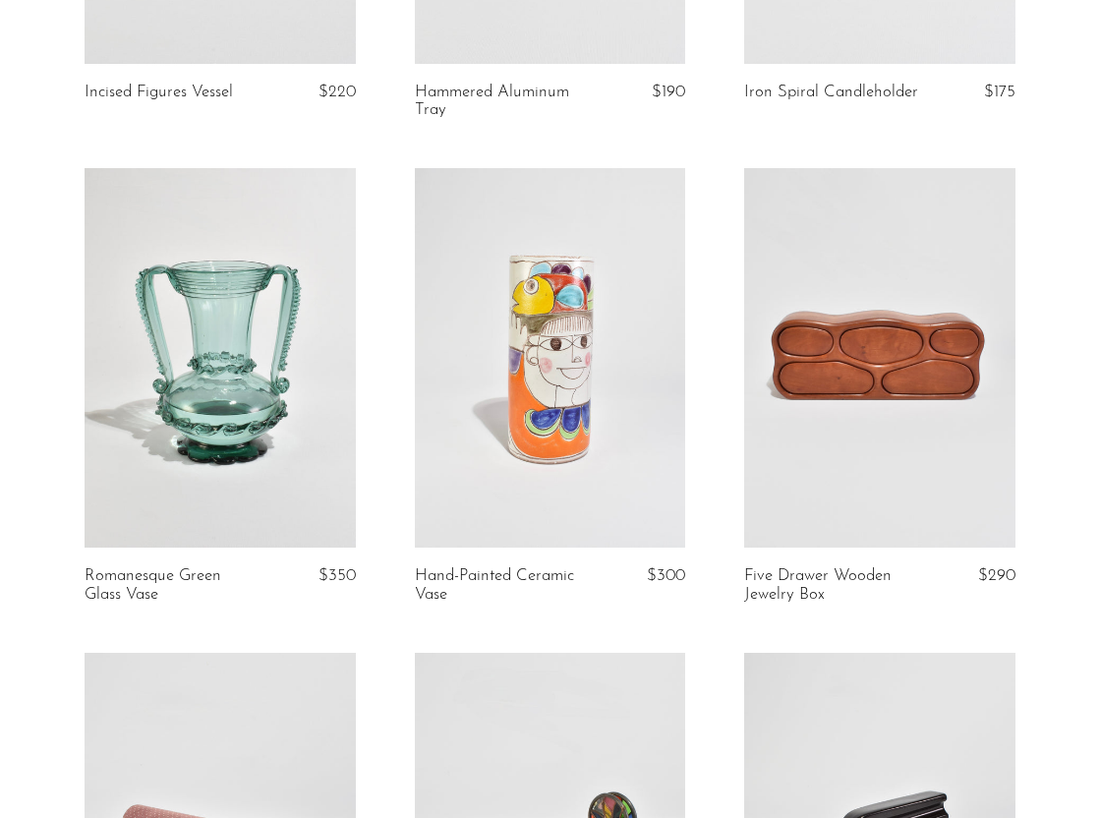
scroll to position [986, 0]
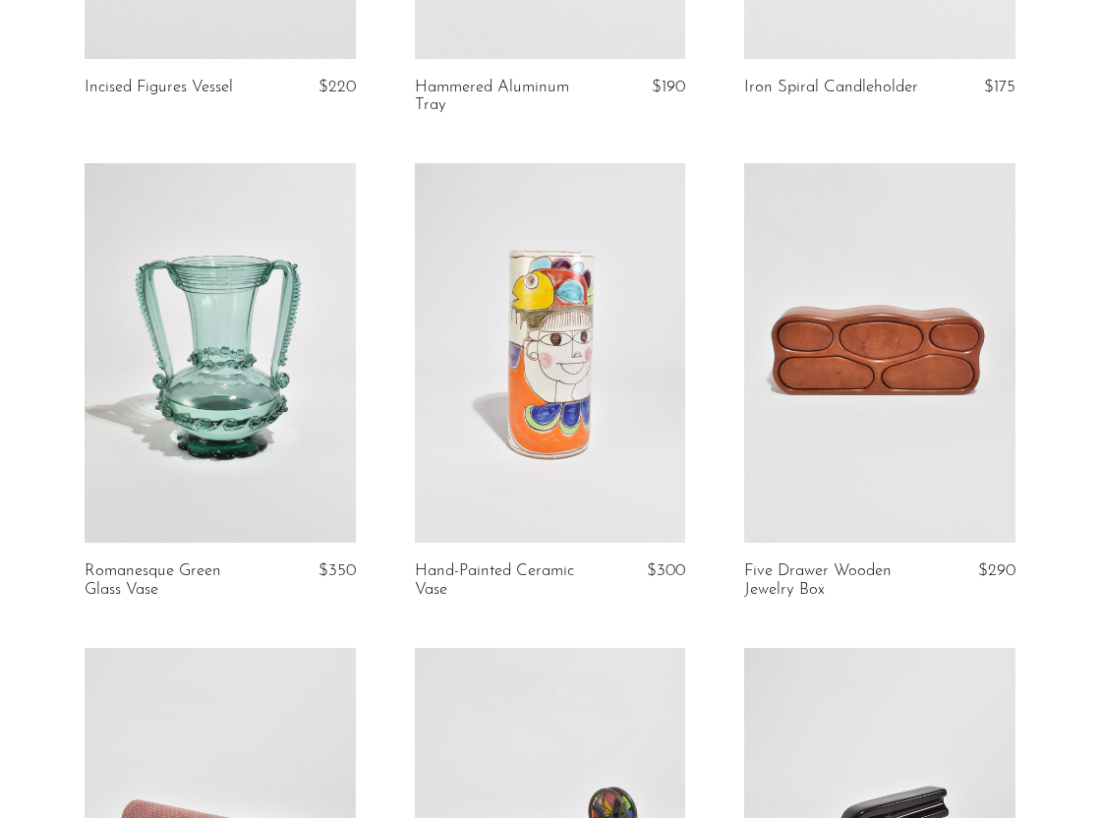
click at [292, 477] on link at bounding box center [220, 353] width 271 height 380
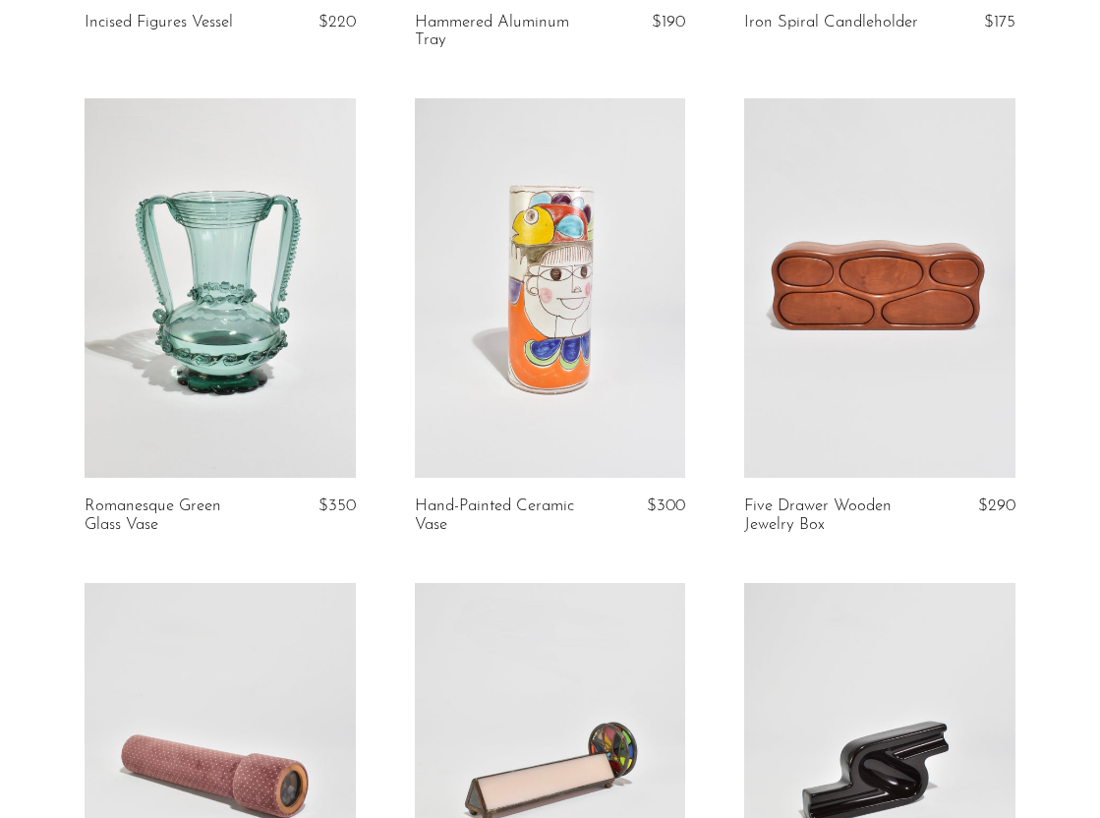
scroll to position [1042, 0]
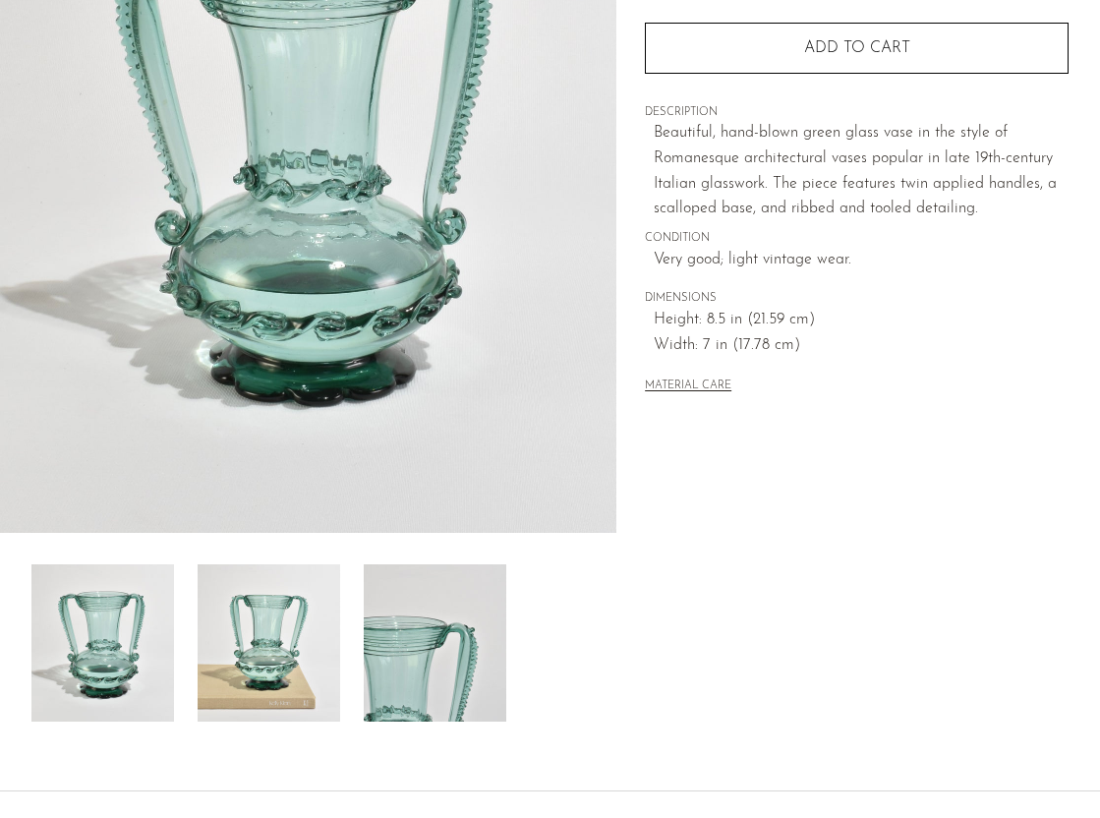
scroll to position [310, 0]
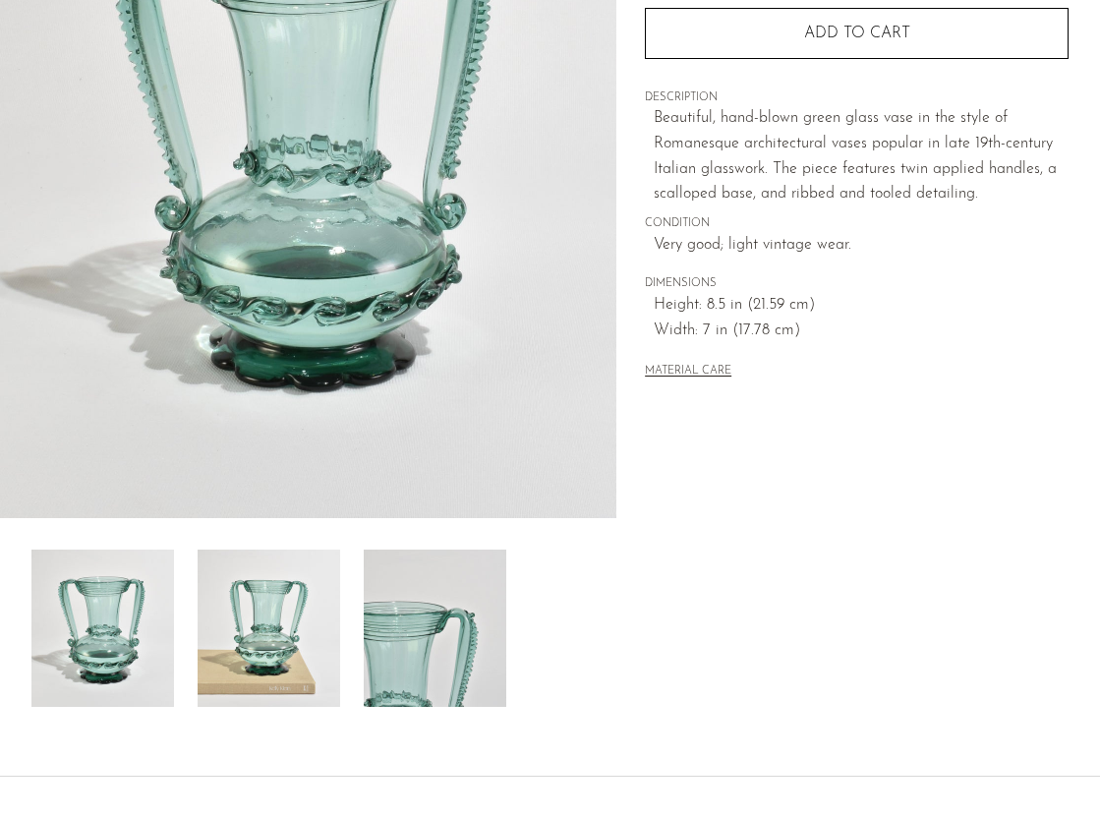
click at [224, 614] on img at bounding box center [269, 628] width 143 height 157
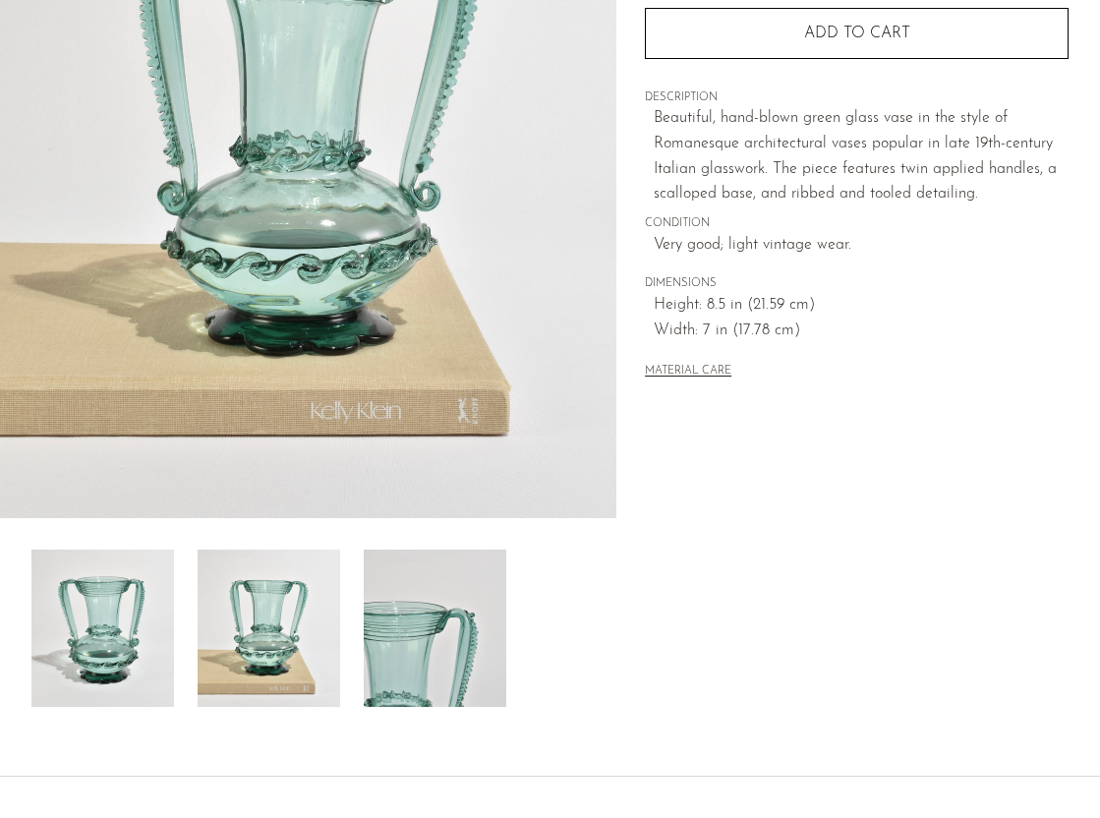
click at [382, 627] on img at bounding box center [435, 628] width 143 height 157
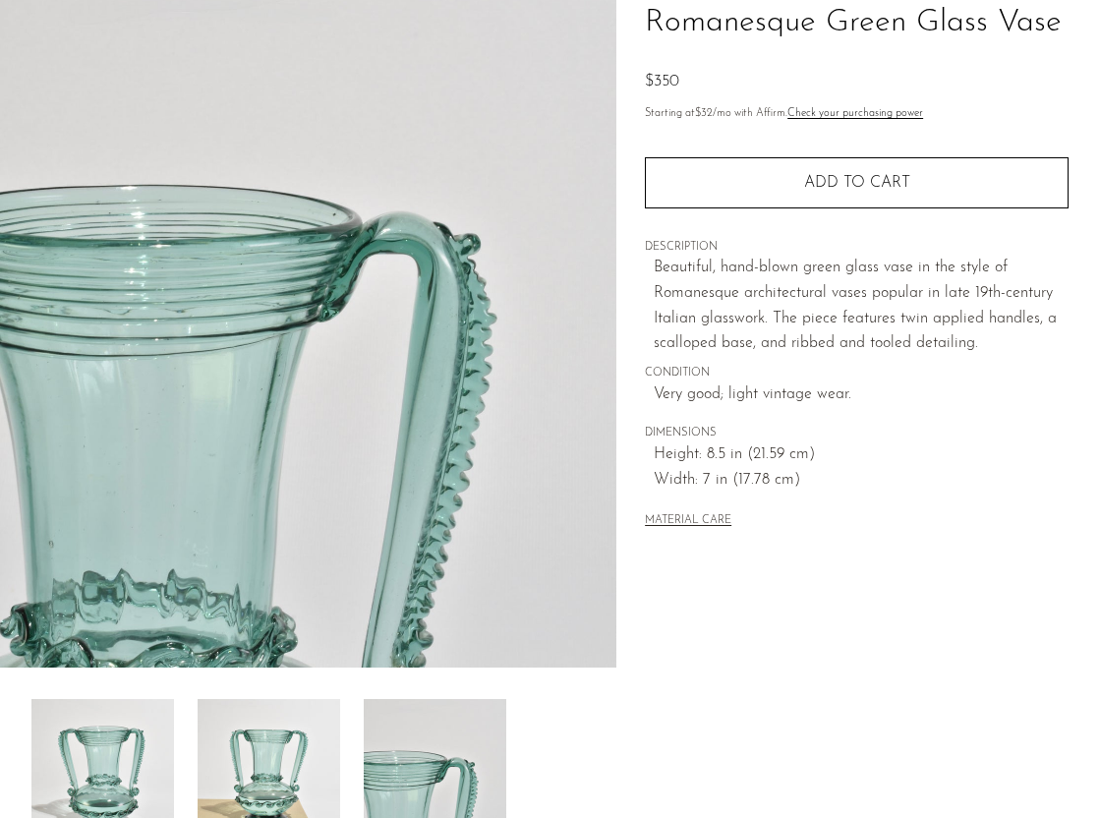
scroll to position [159, 0]
click at [332, 689] on div at bounding box center [308, 394] width 617 height 926
click at [302, 728] on img at bounding box center [269, 778] width 143 height 157
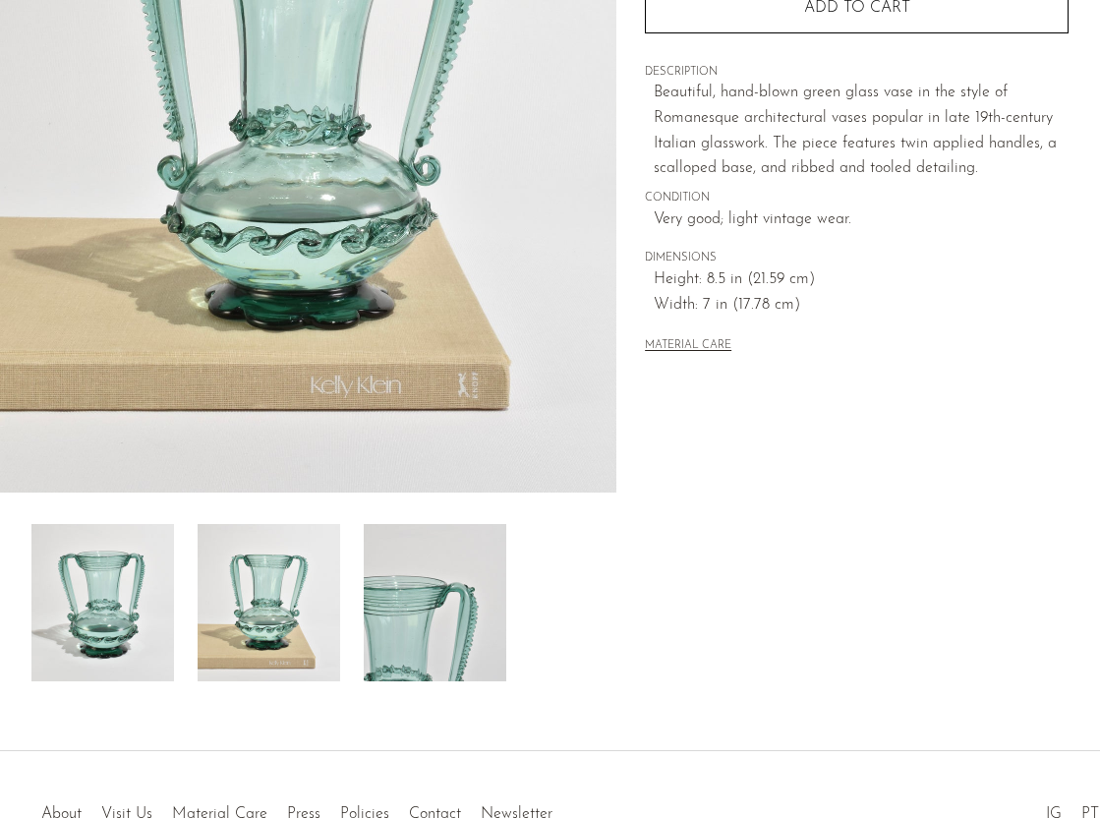
click at [430, 629] on img at bounding box center [435, 602] width 143 height 157
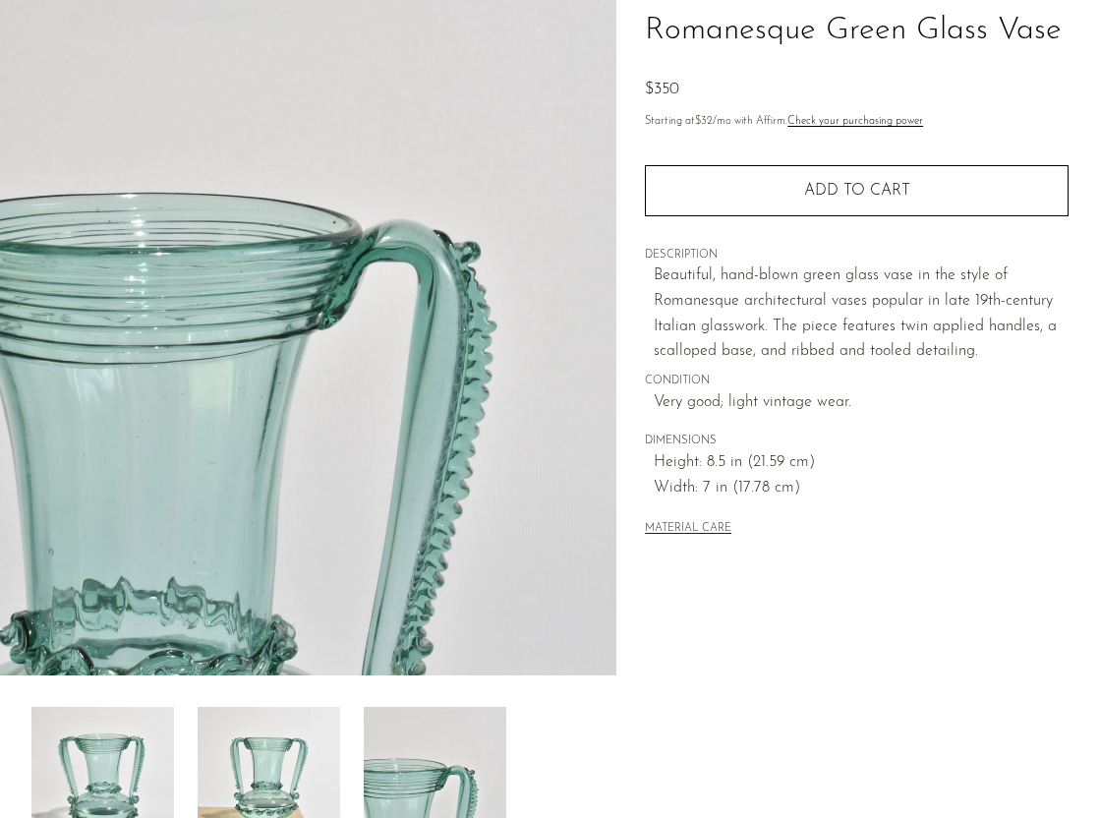
scroll to position [150, 0]
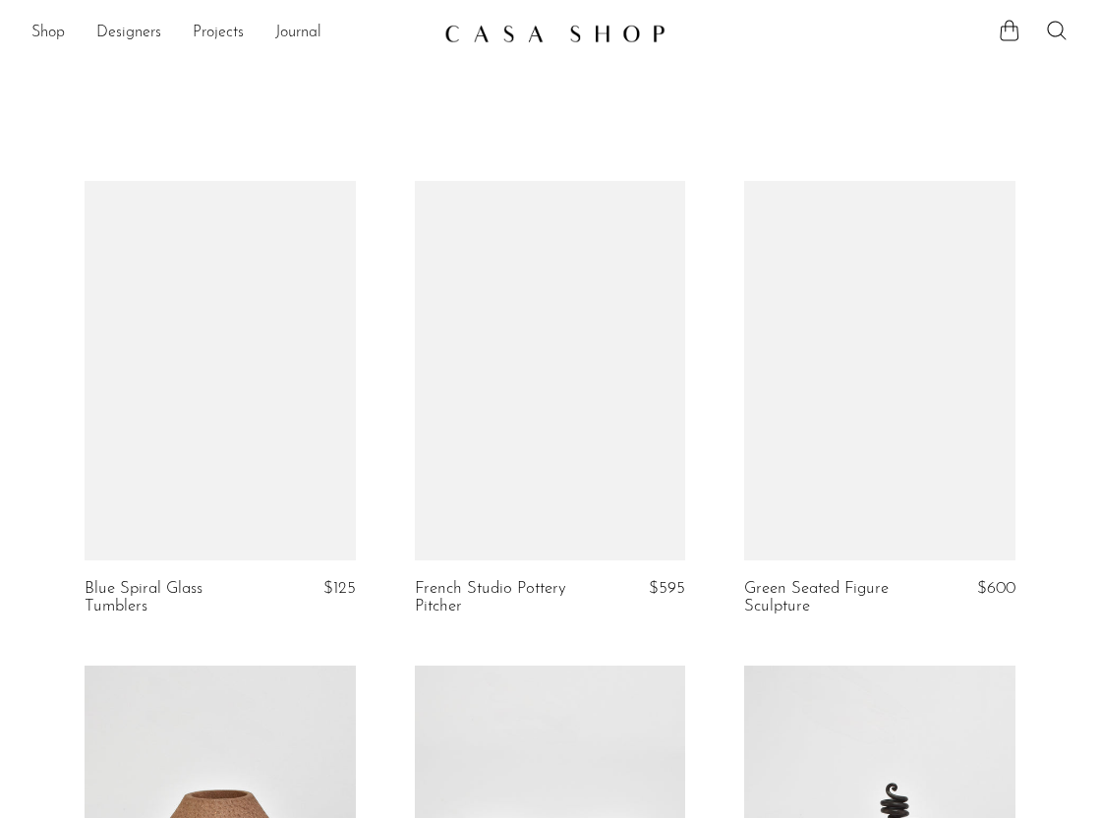
scroll to position [1042, 0]
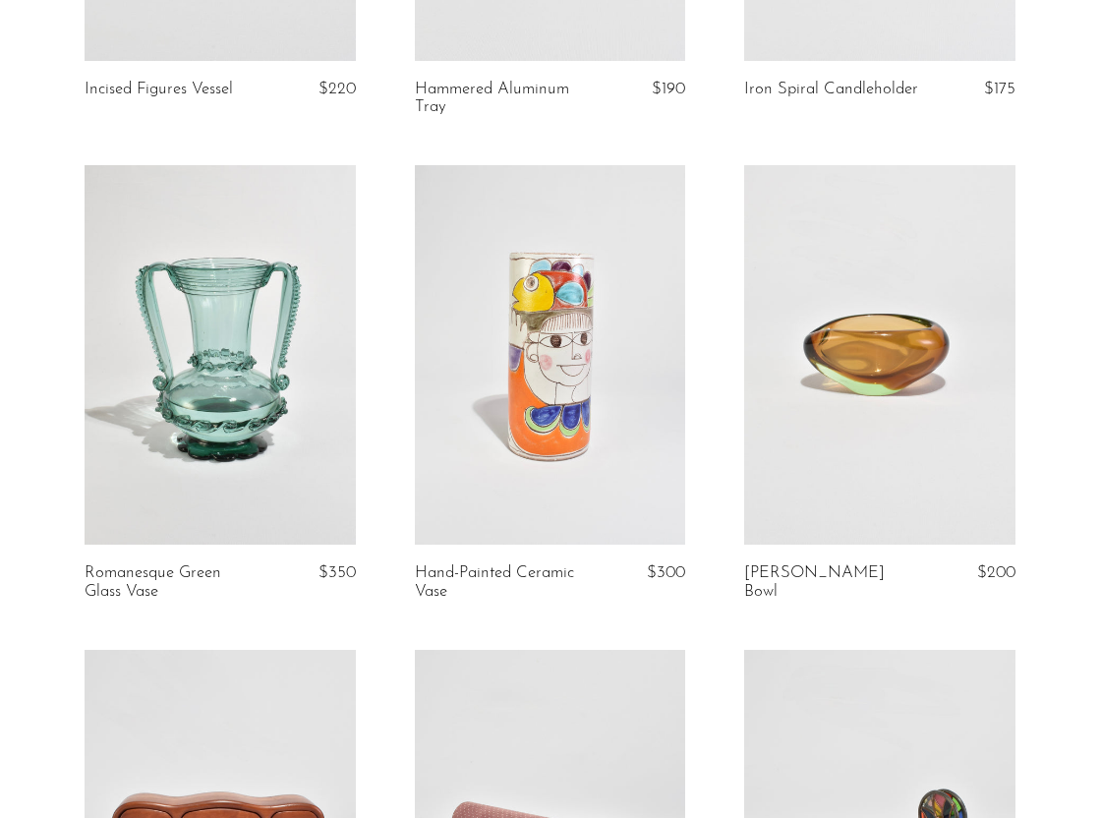
scroll to position [1014, 0]
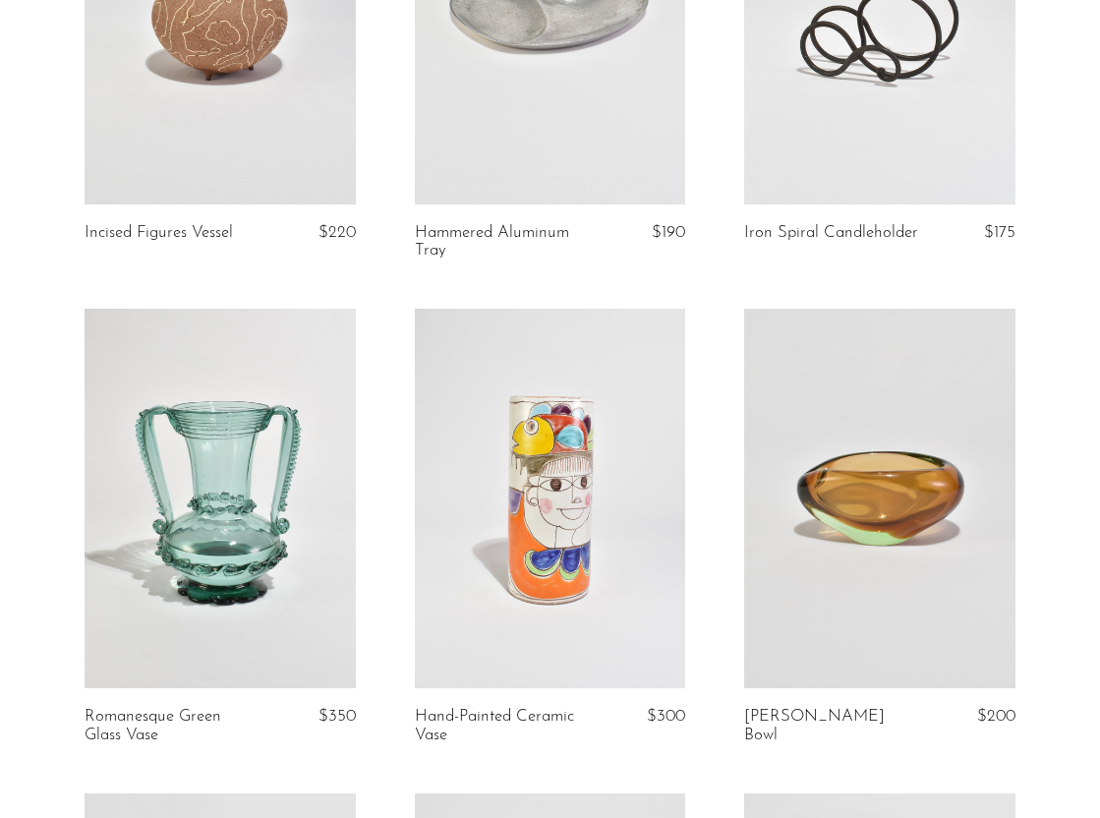
scroll to position [835, 0]
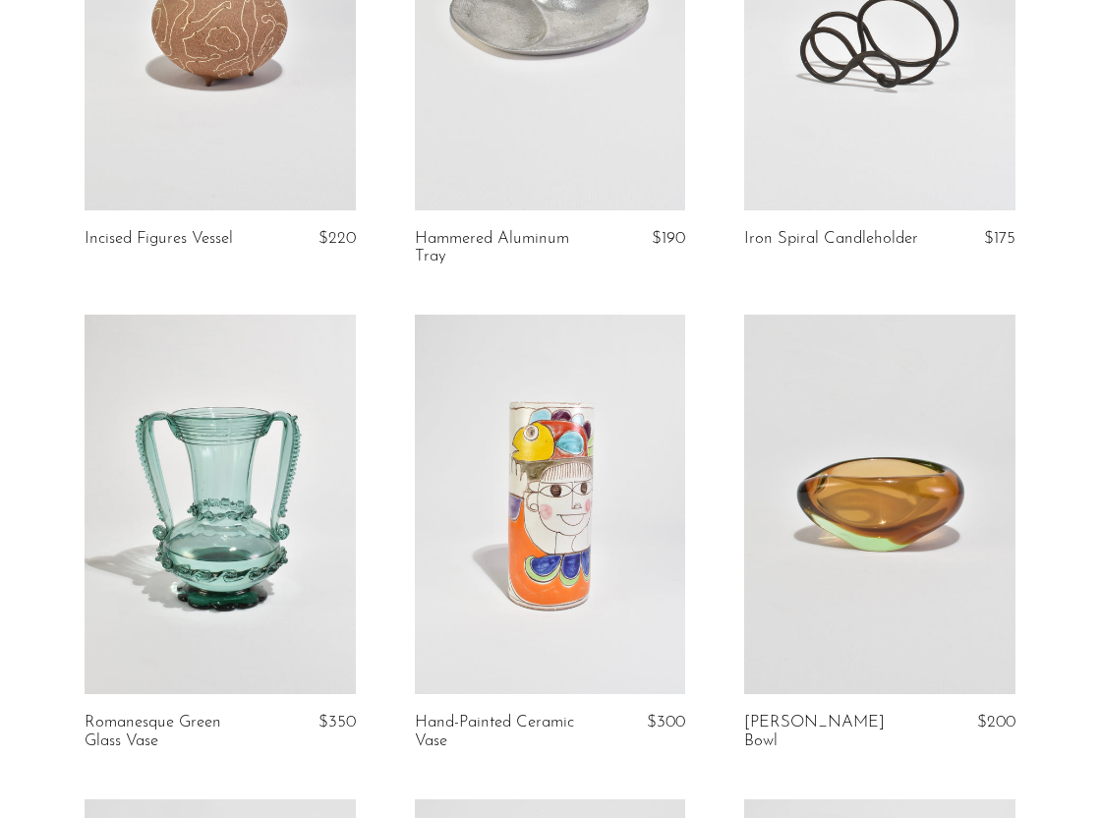
click at [328, 83] on link at bounding box center [220, 21] width 271 height 380
click at [930, 486] on link at bounding box center [879, 505] width 271 height 380
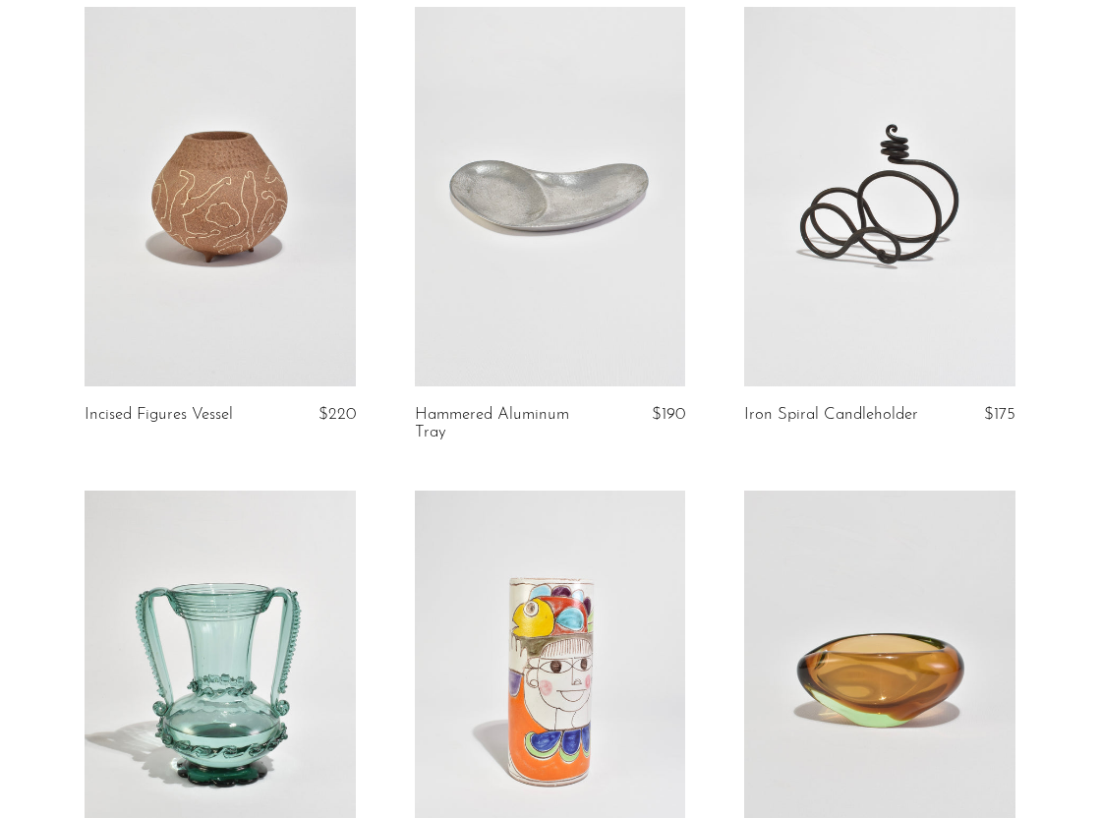
scroll to position [643, 0]
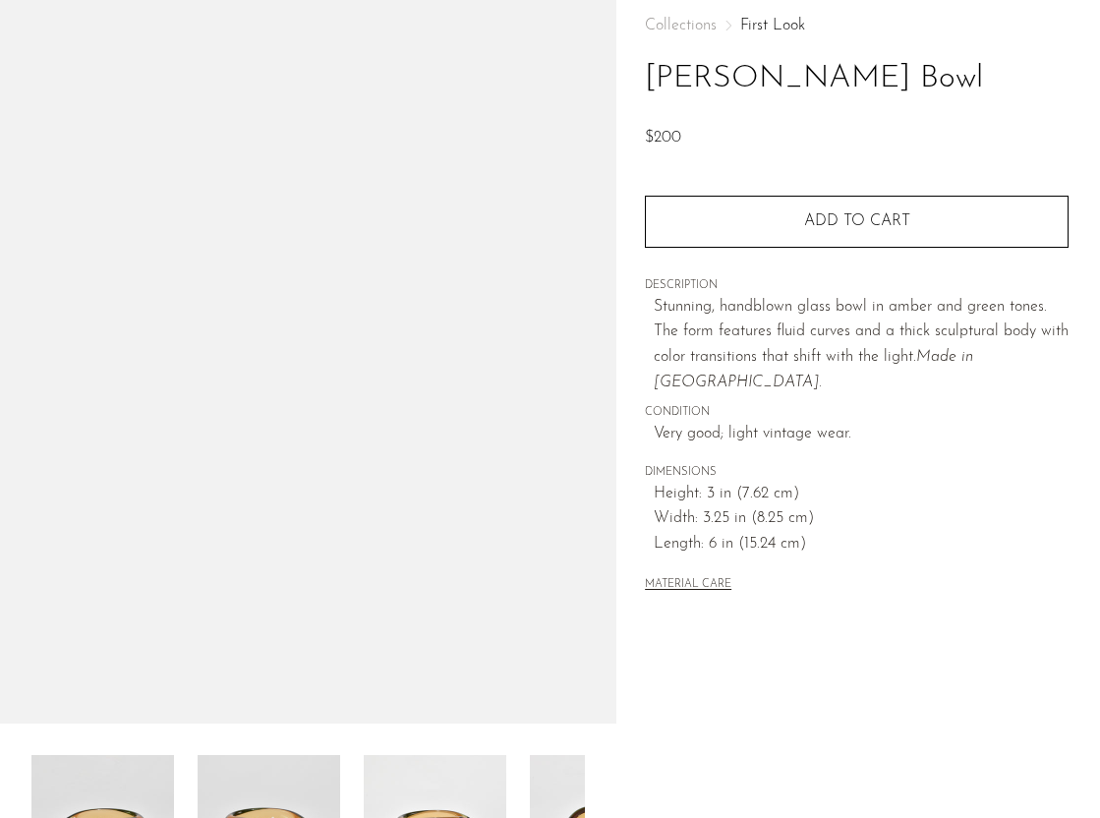
scroll to position [110, 0]
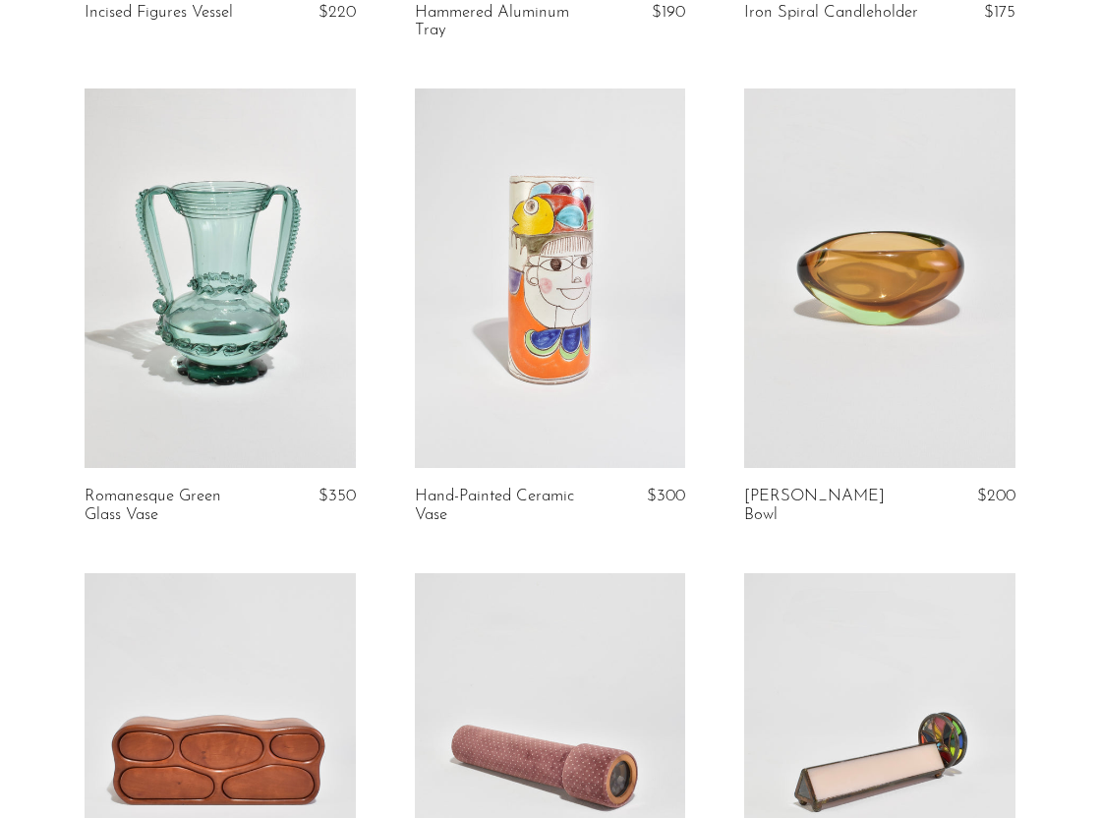
scroll to position [1065, 0]
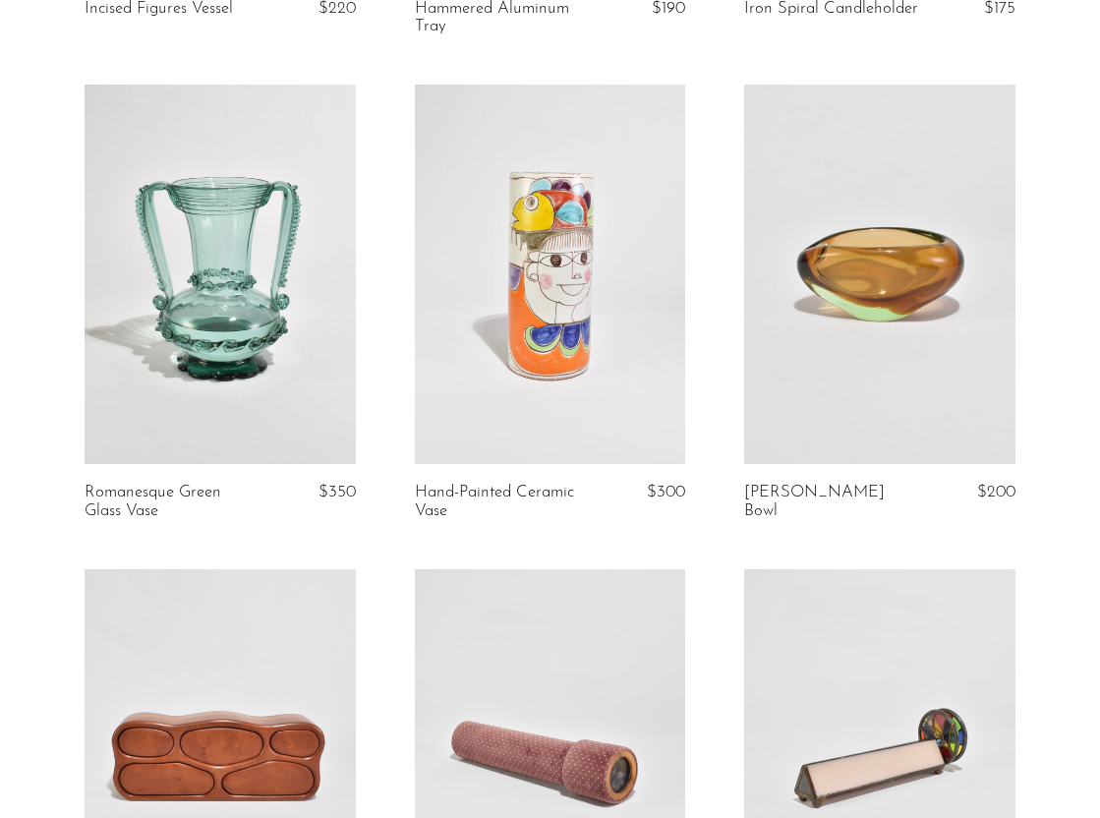
click at [916, 305] on link at bounding box center [879, 275] width 271 height 380
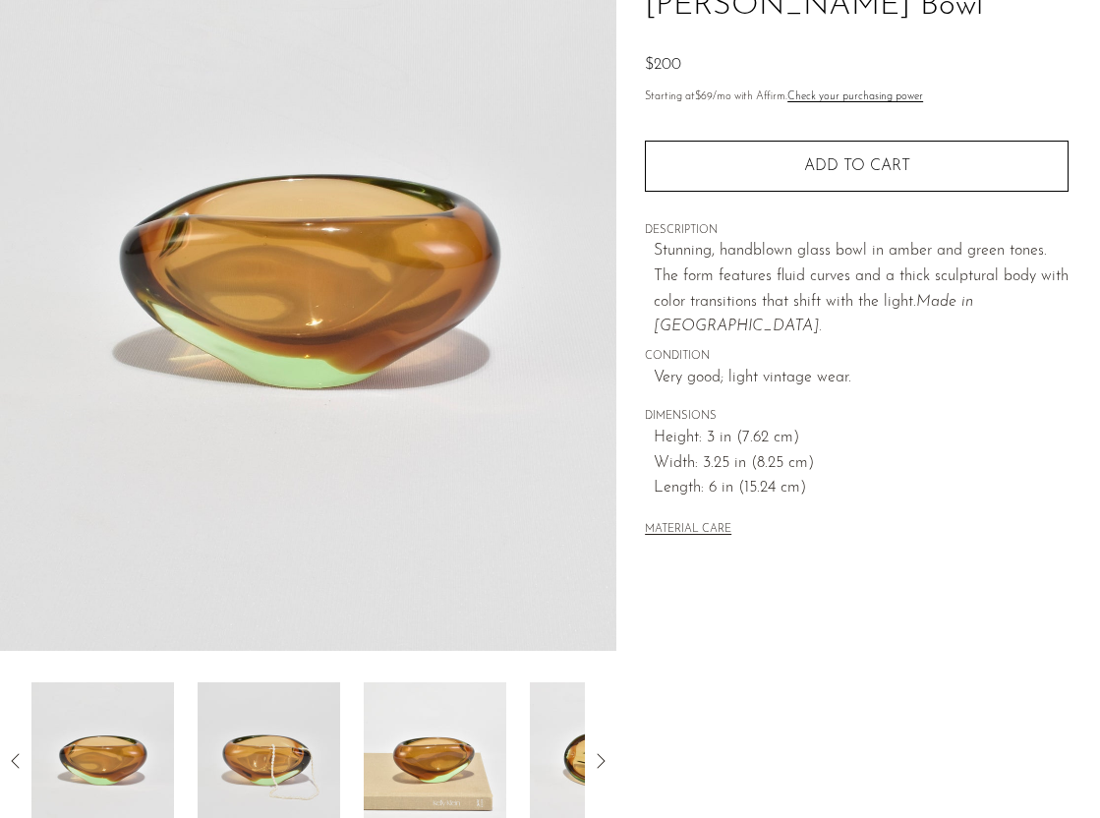
scroll to position [289, 0]
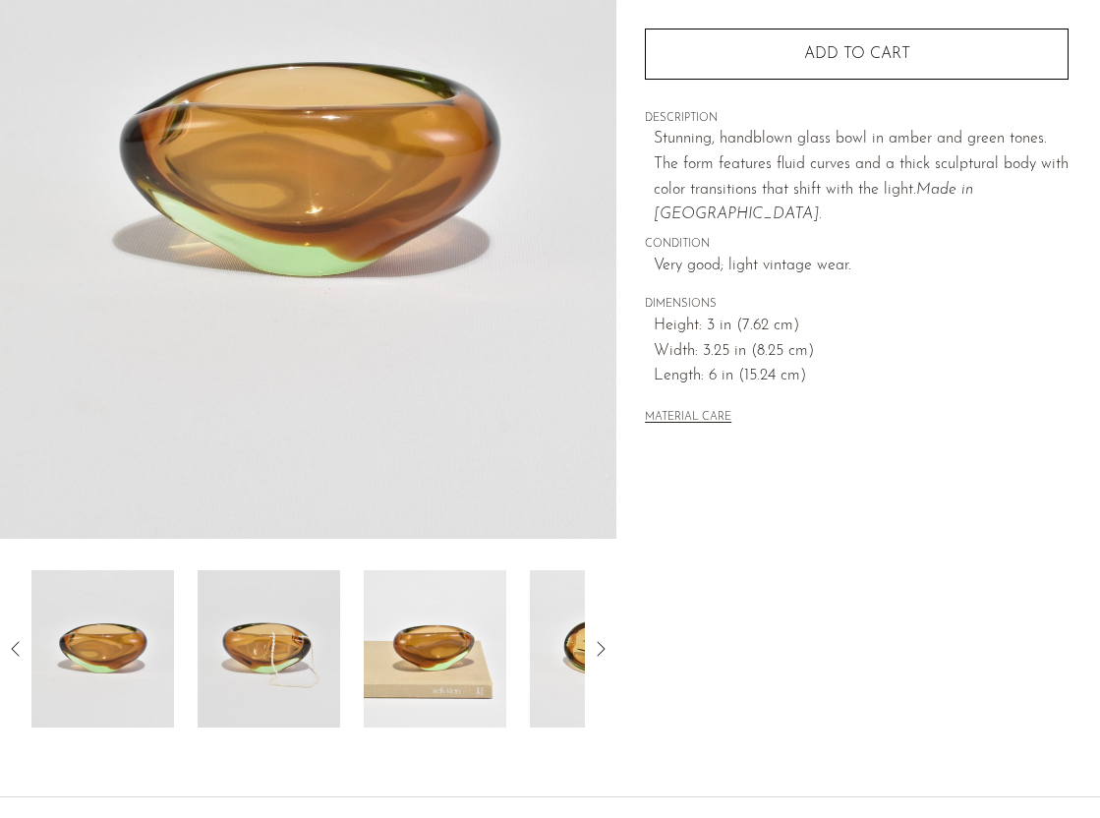
click at [253, 667] on img at bounding box center [269, 648] width 143 height 157
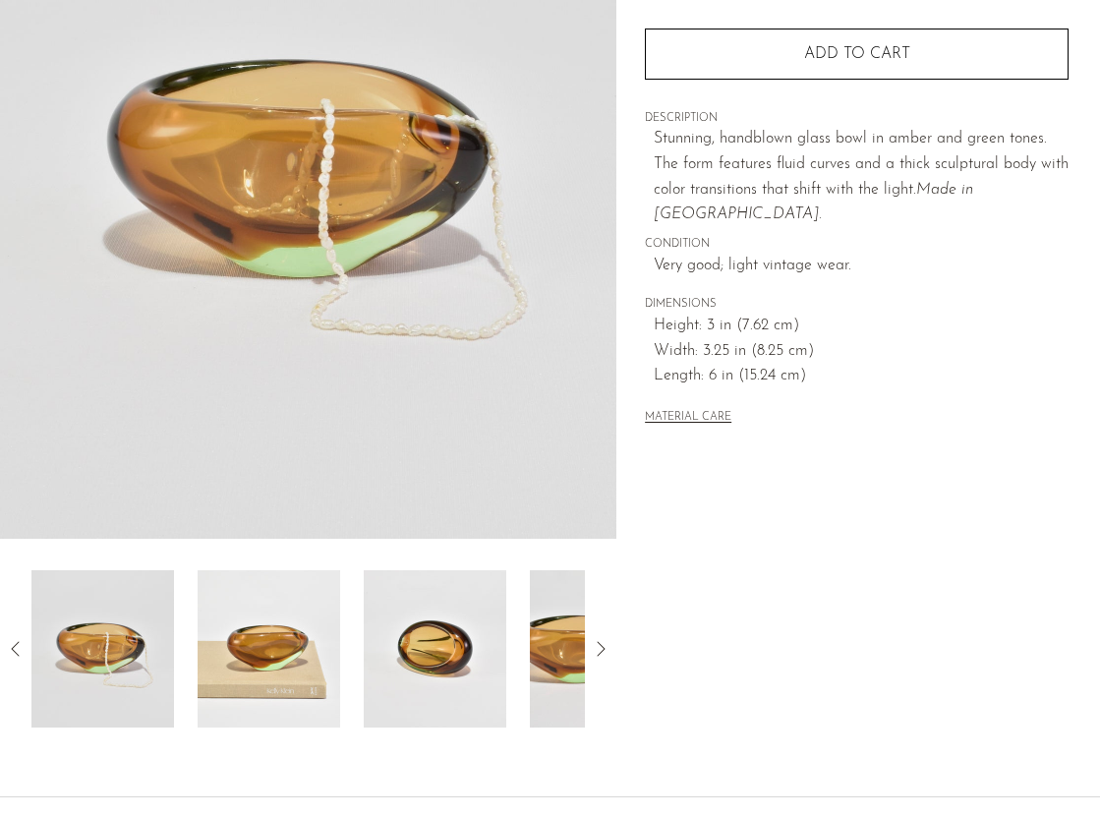
click at [19, 648] on icon at bounding box center [16, 649] width 24 height 24
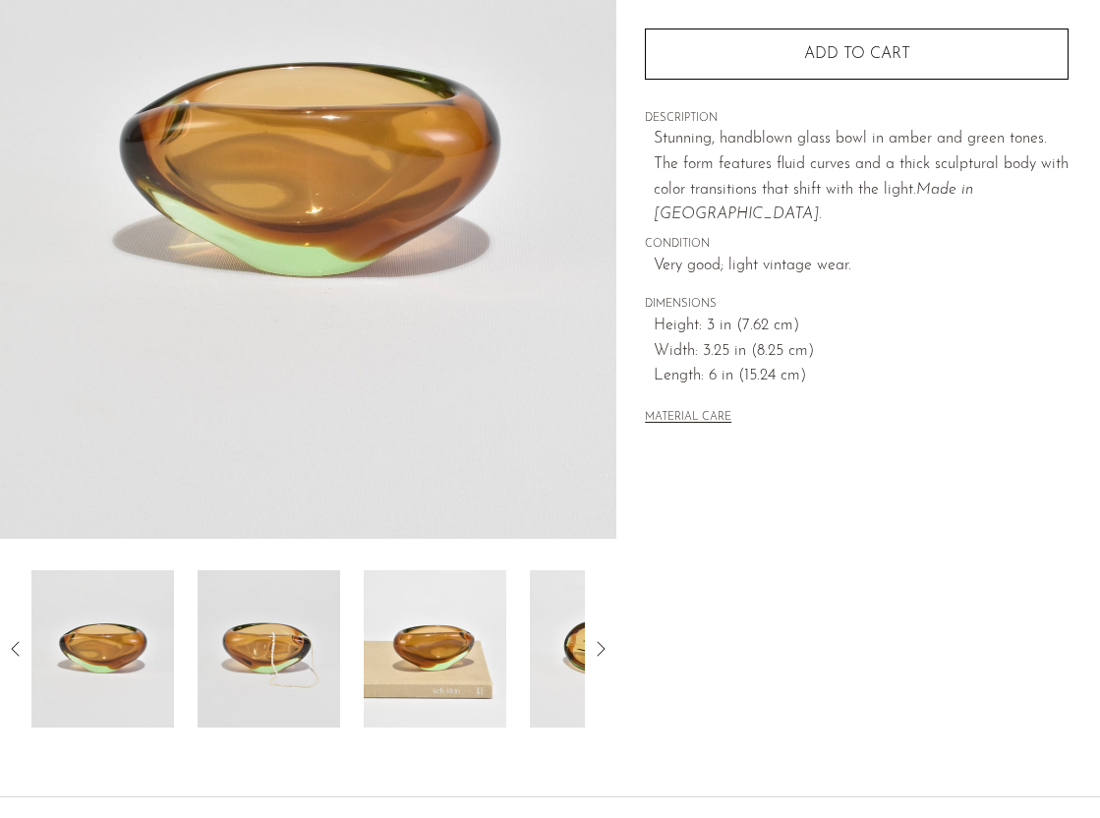
click at [245, 651] on img at bounding box center [269, 648] width 143 height 157
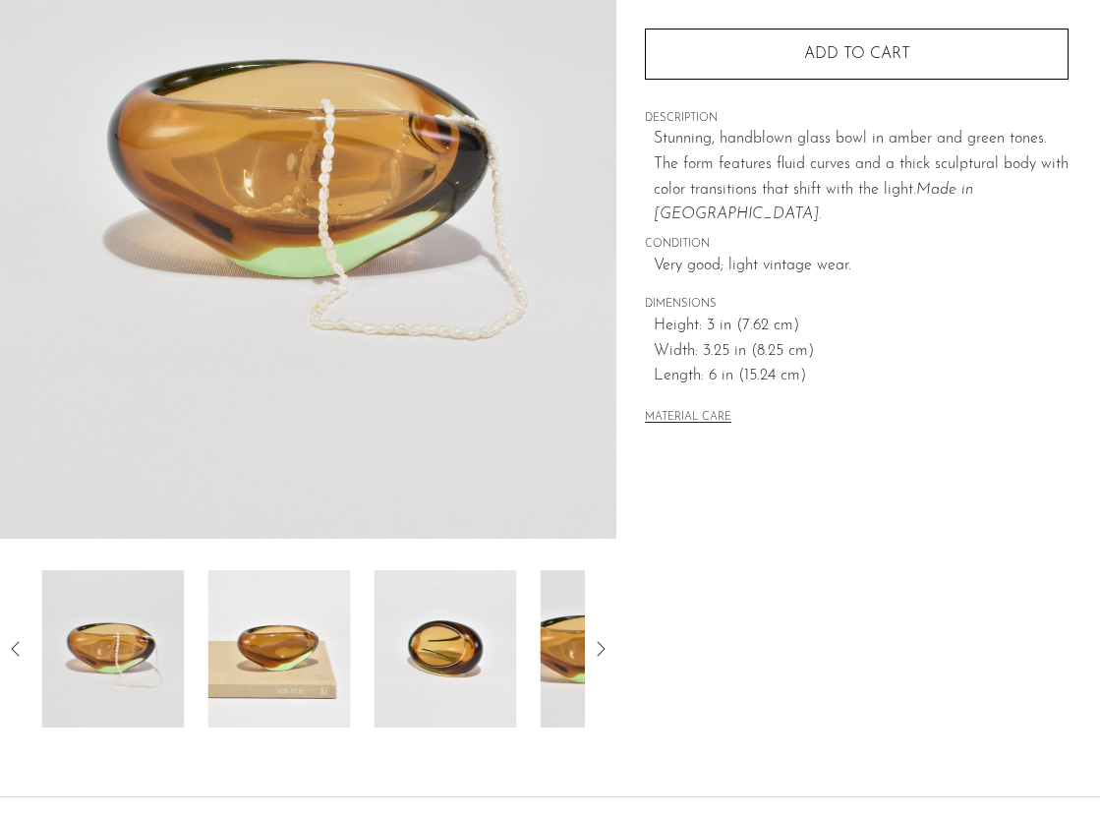
click at [299, 637] on img at bounding box center [278, 648] width 143 height 157
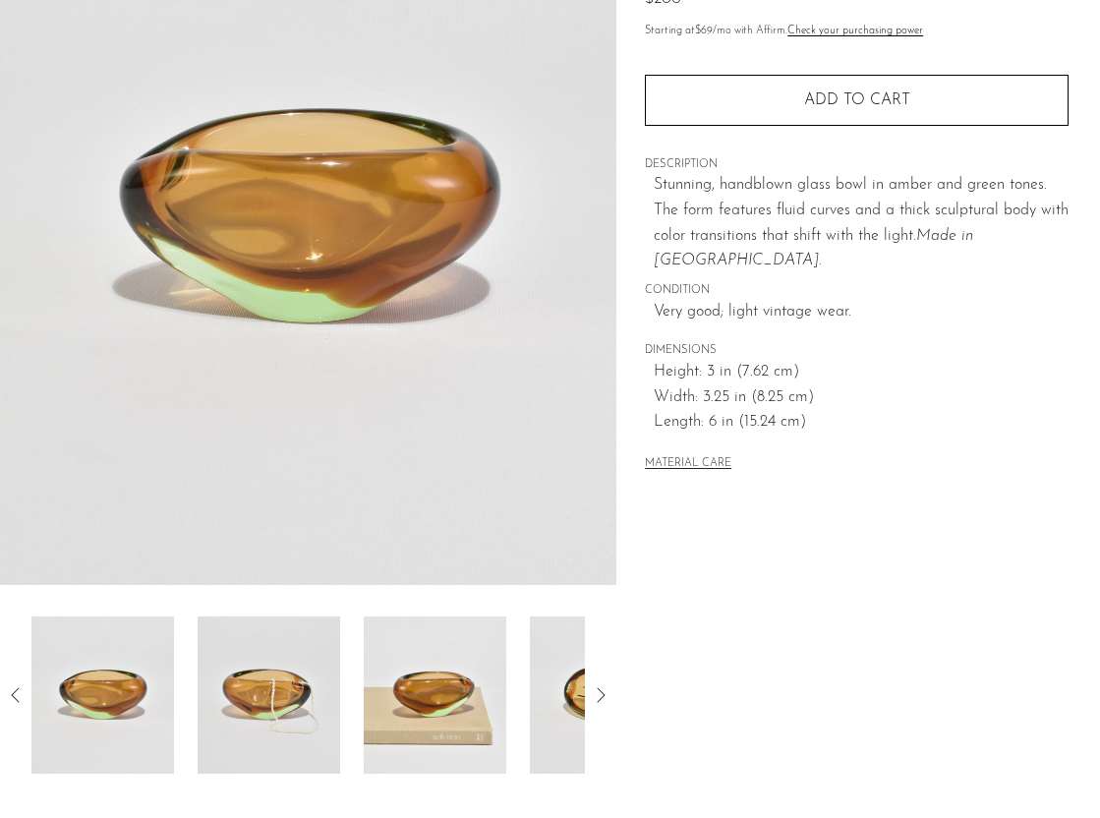
scroll to position [242, 0]
click at [138, 712] on img at bounding box center [102, 696] width 143 height 157
click at [216, 711] on img at bounding box center [269, 696] width 143 height 157
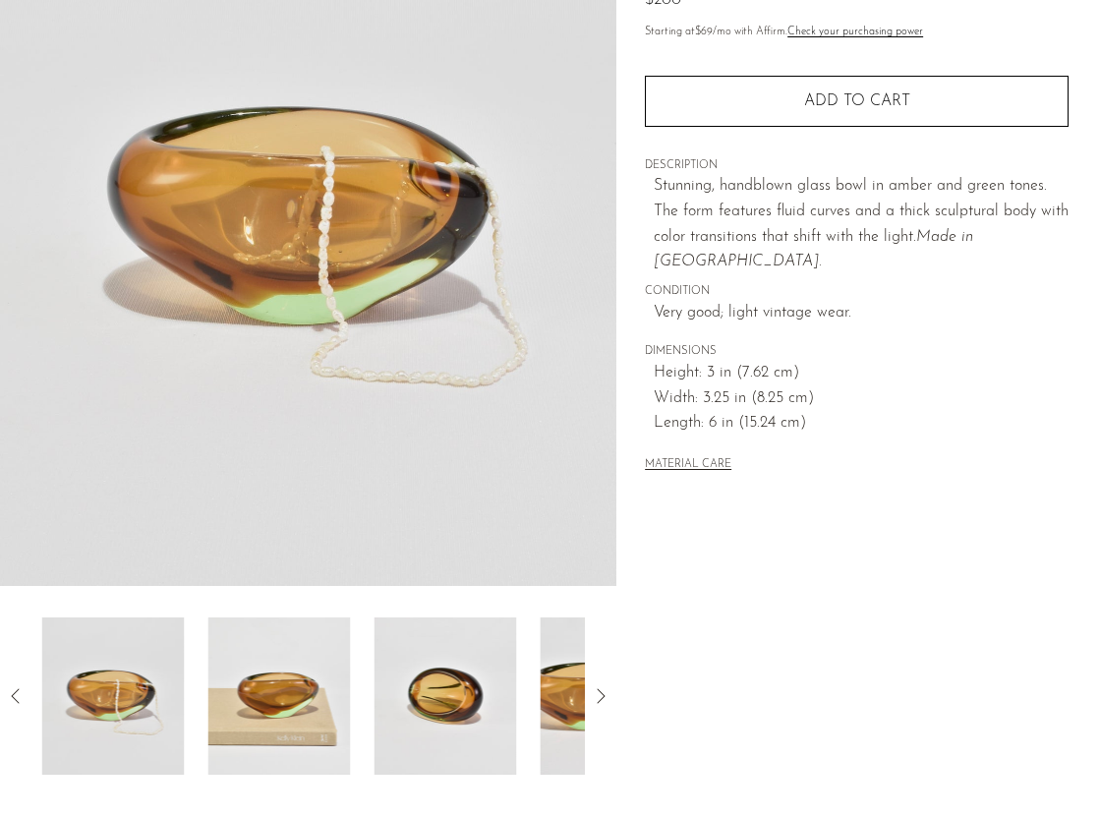
click at [269, 701] on img at bounding box center [278, 696] width 143 height 157
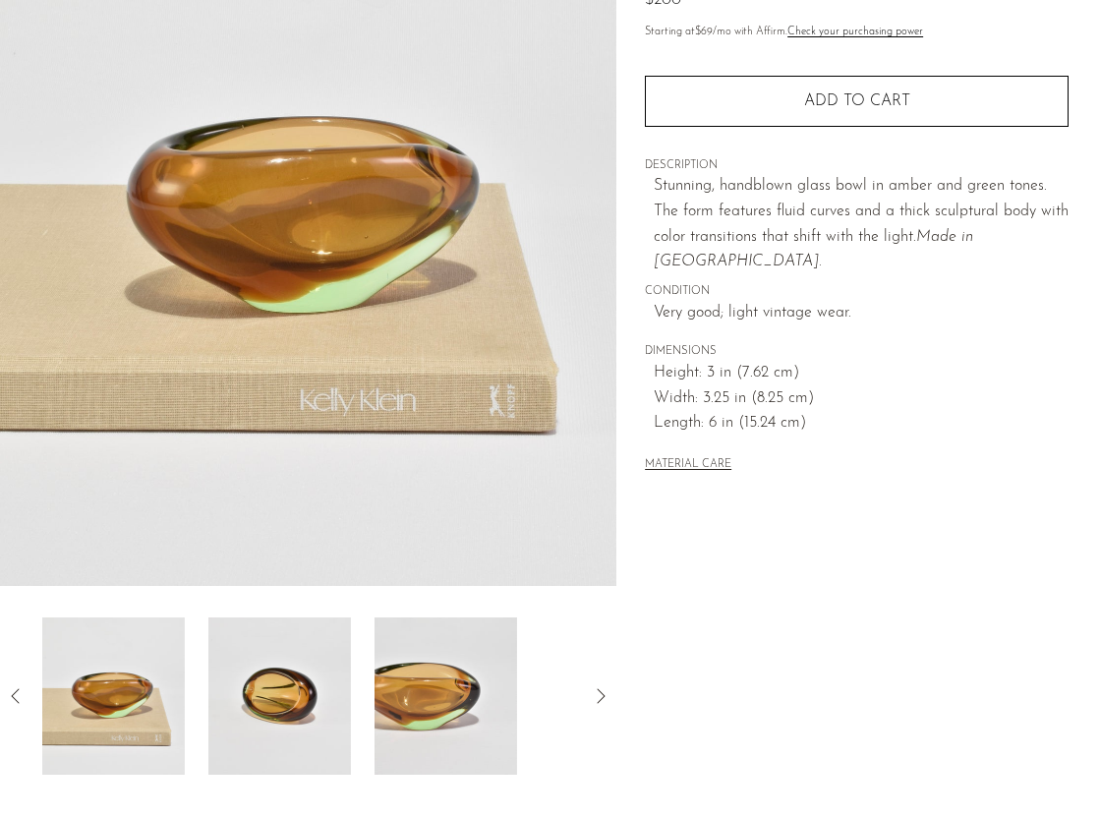
click at [278, 702] on img at bounding box center [279, 696] width 143 height 157
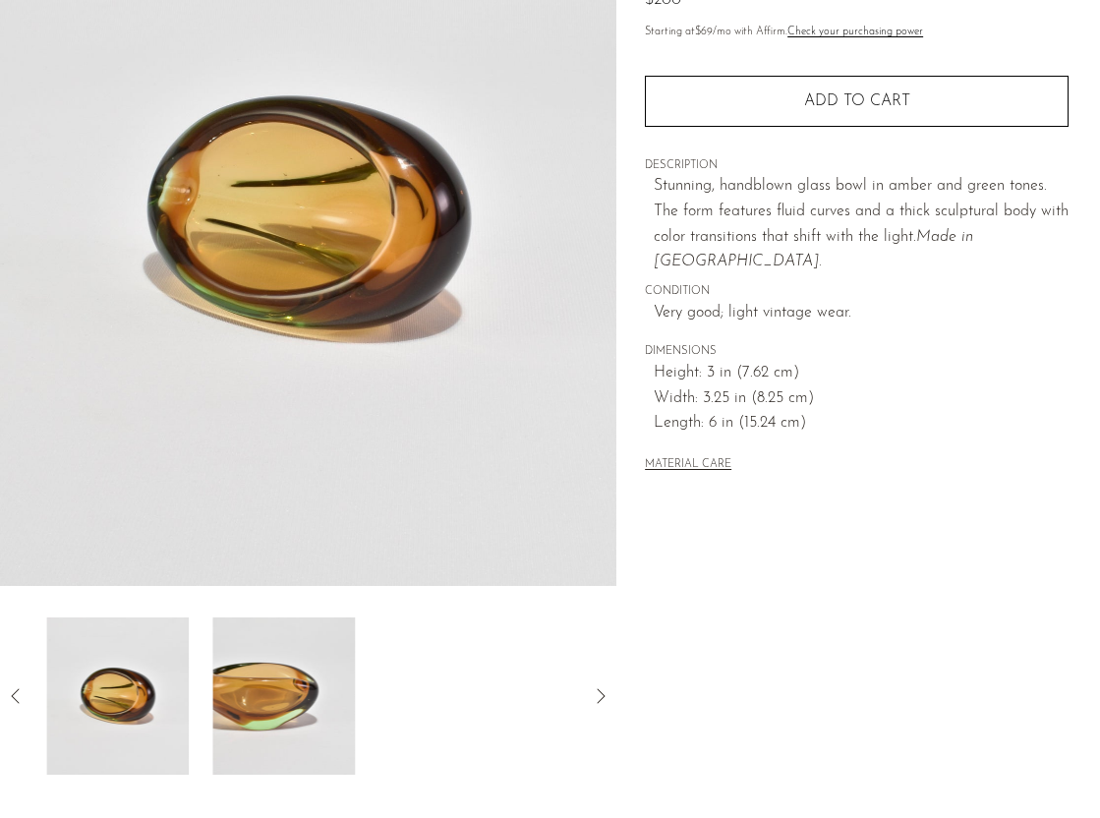
click at [278, 702] on img at bounding box center [283, 696] width 143 height 157
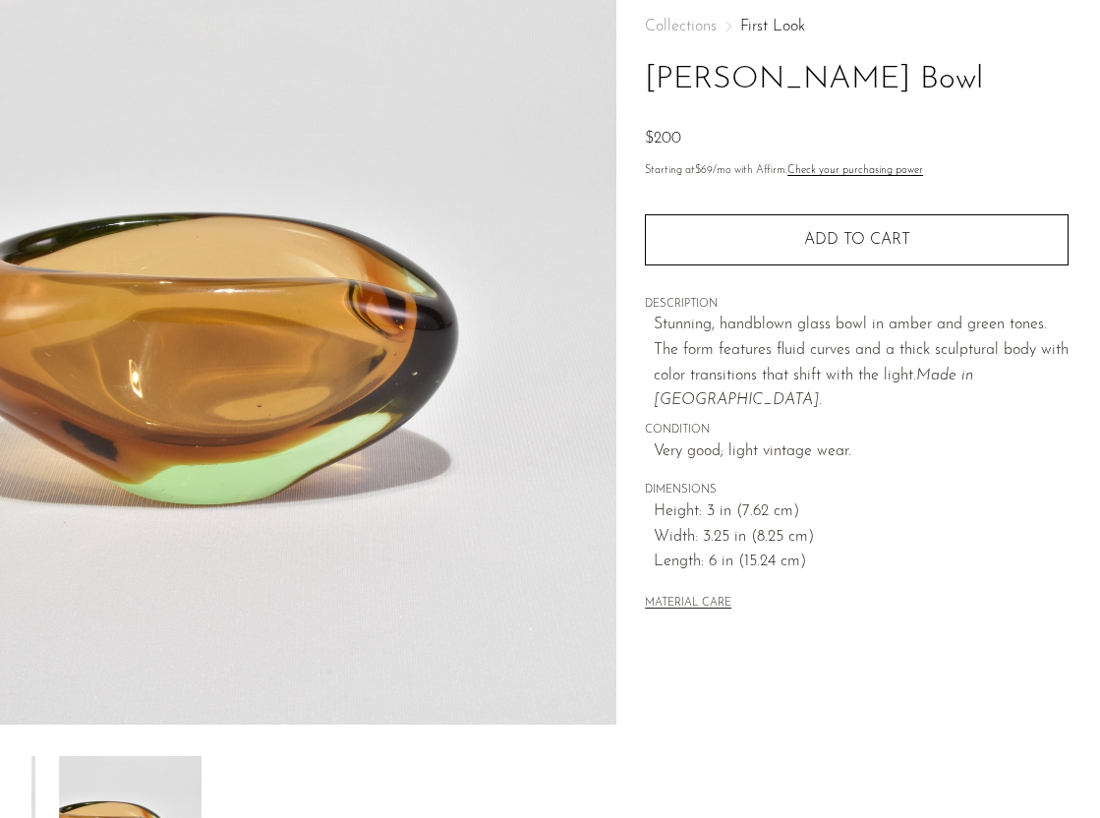
scroll to position [77, 0]
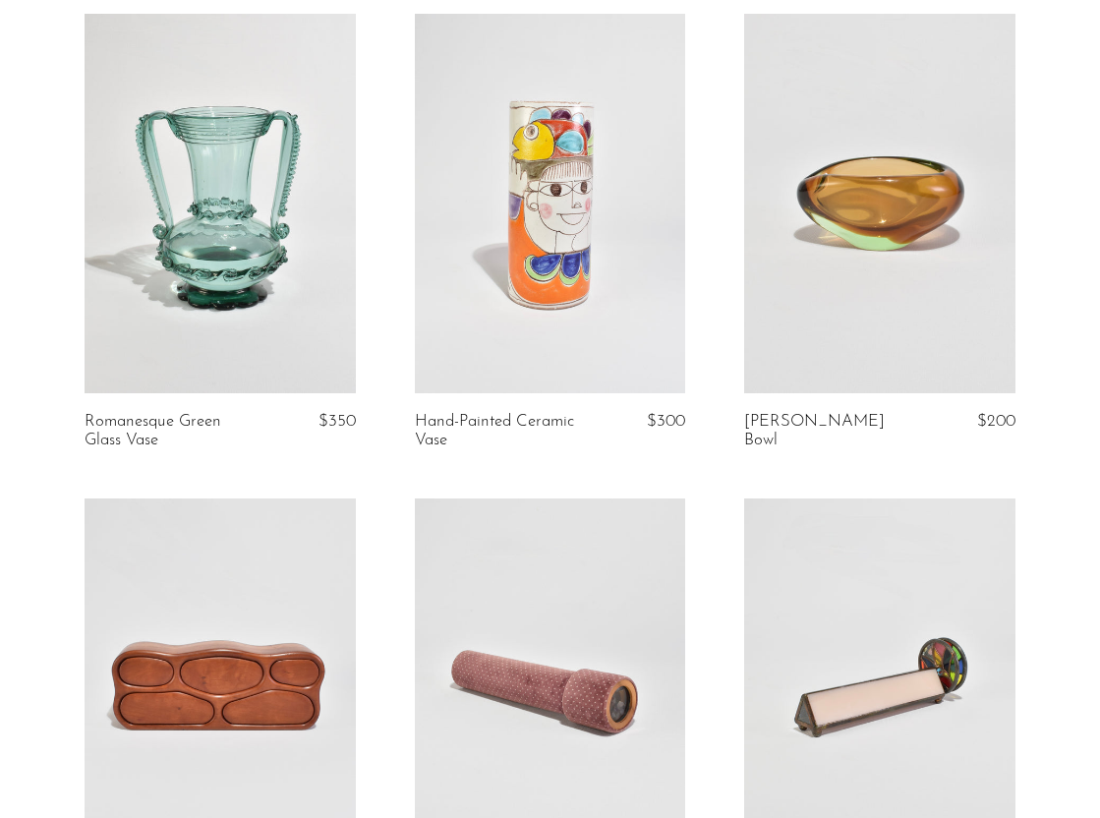
scroll to position [930, 0]
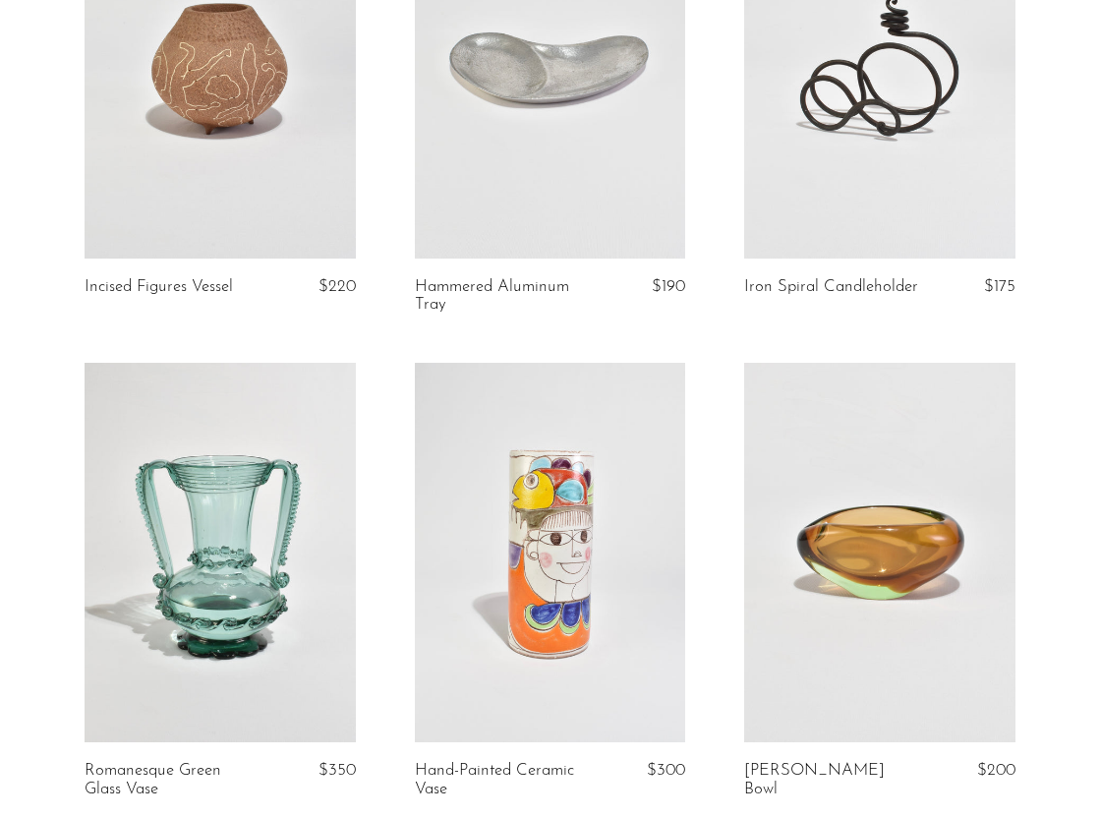
scroll to position [983, 0]
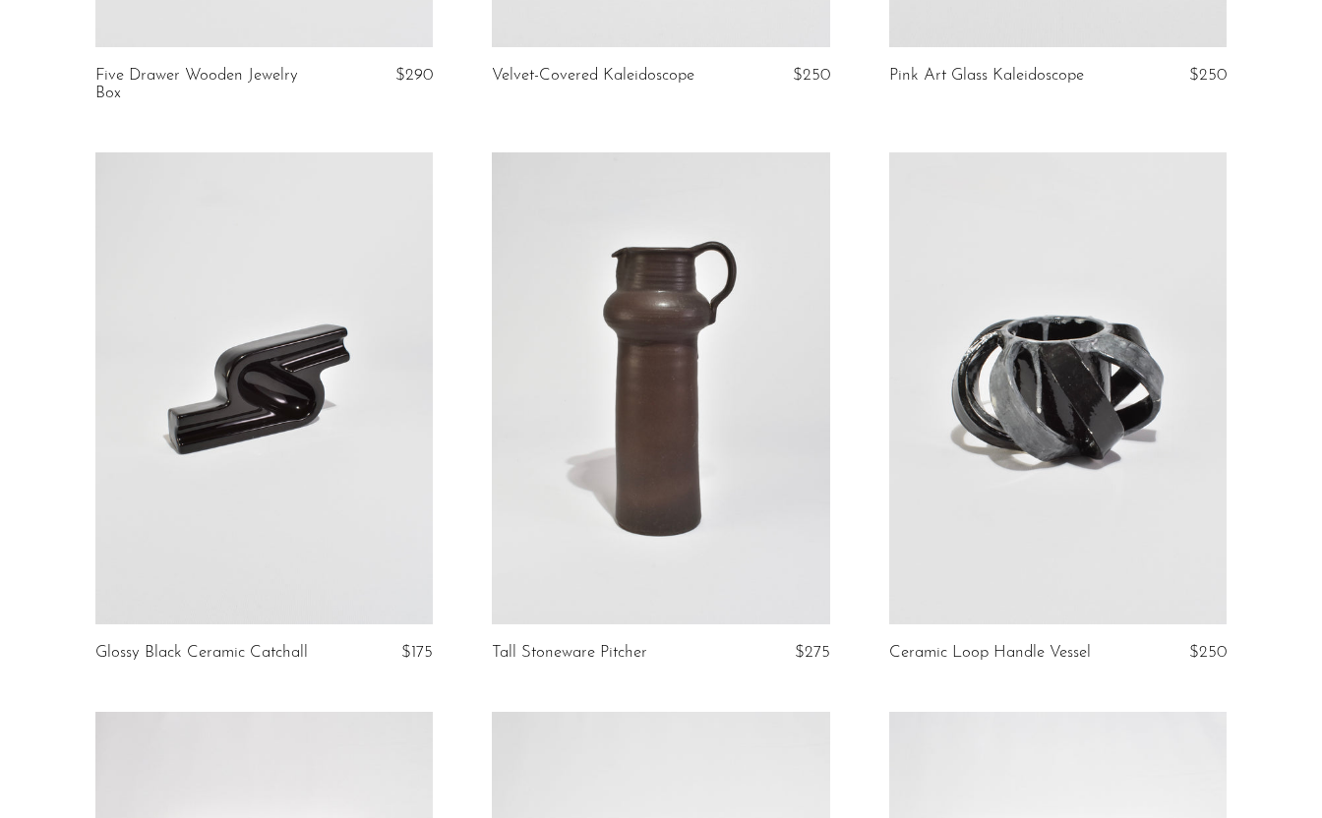
scroll to position [2276, 0]
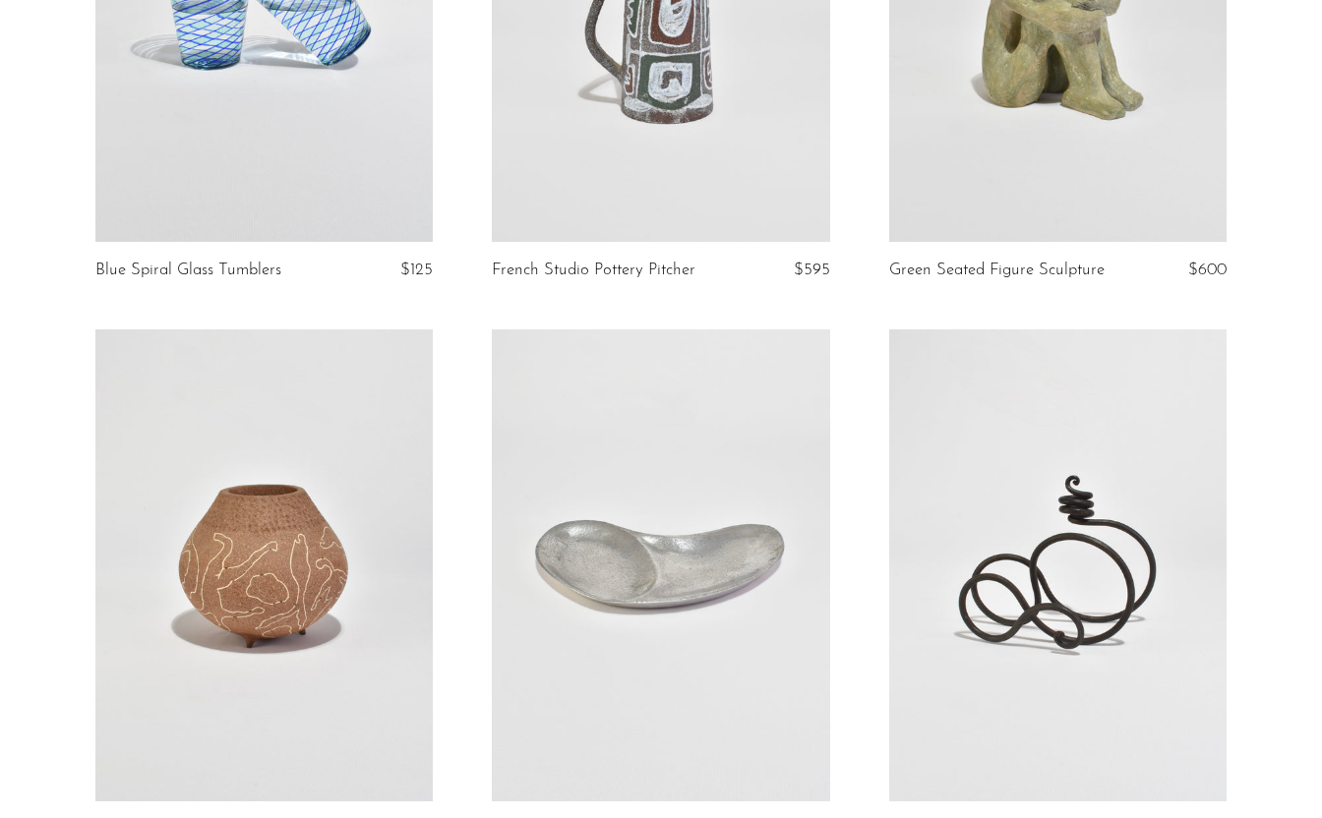
scroll to position [370, 0]
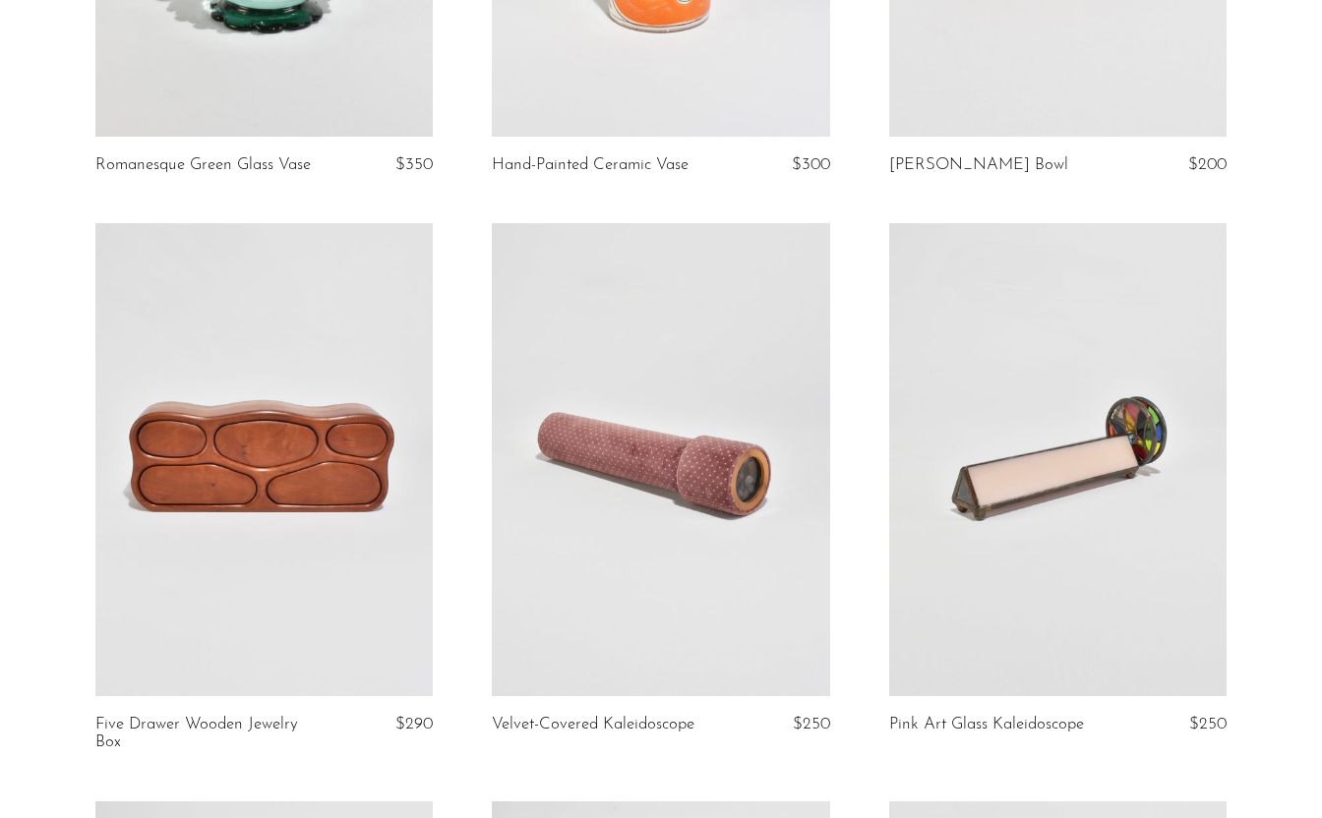
scroll to position [1636, 0]
click at [253, 428] on link at bounding box center [263, 458] width 337 height 472
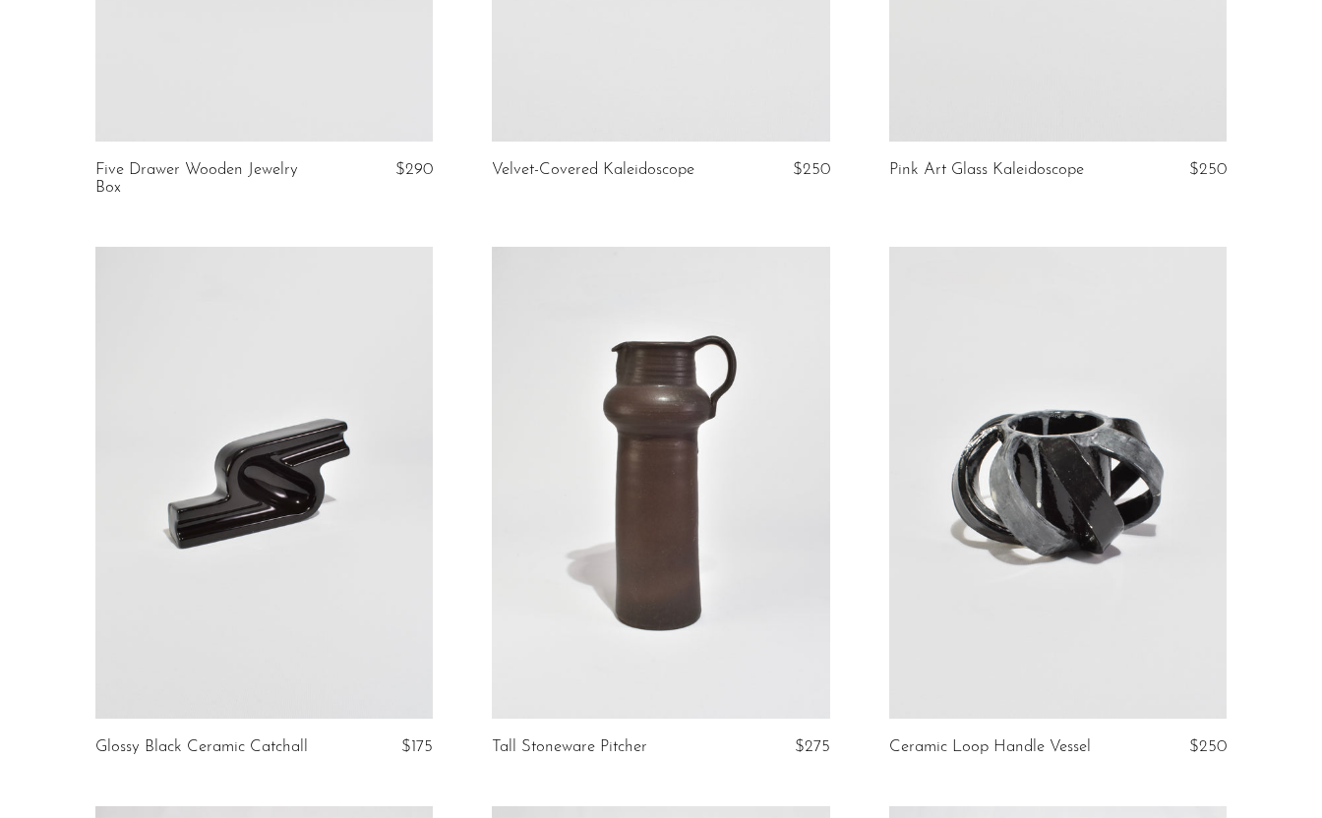
scroll to position [2162, 0]
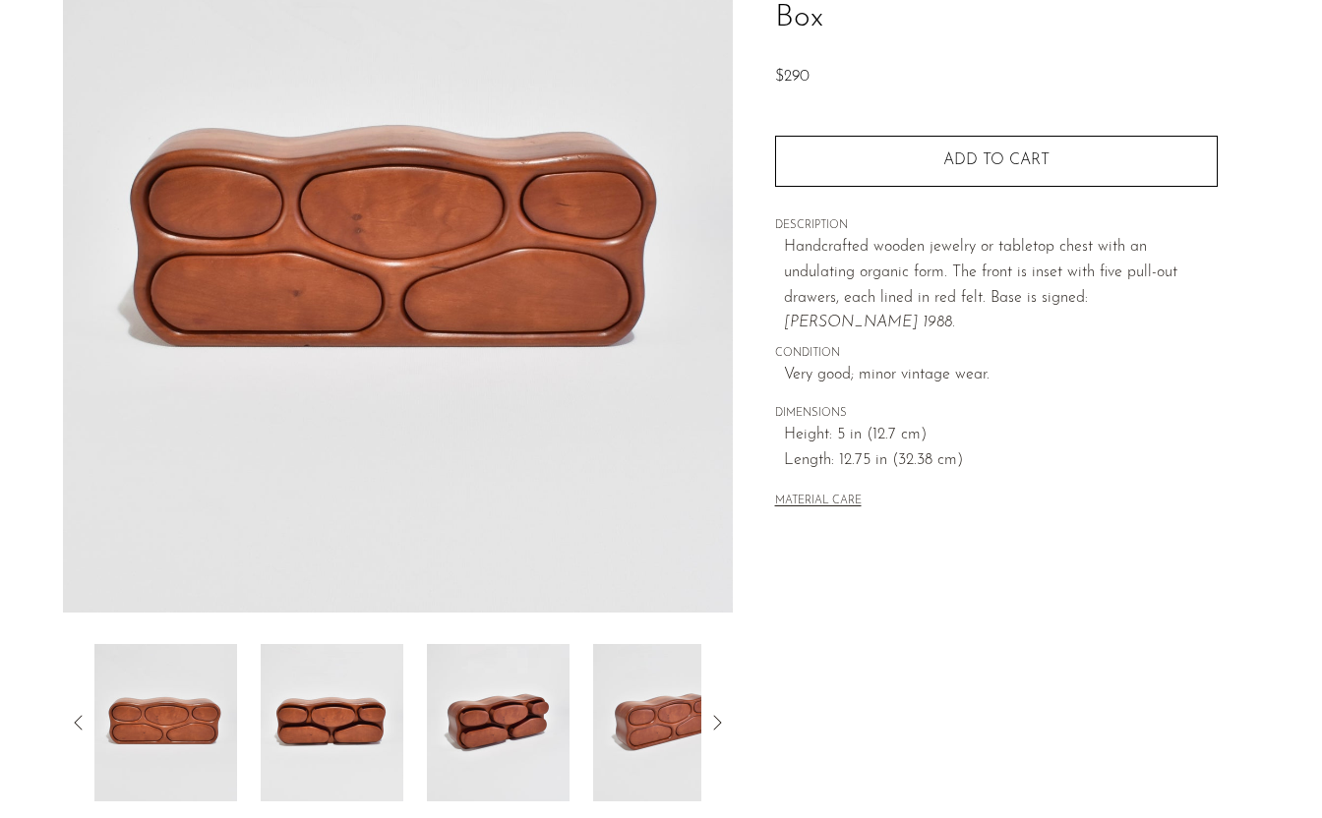
scroll to position [135, 0]
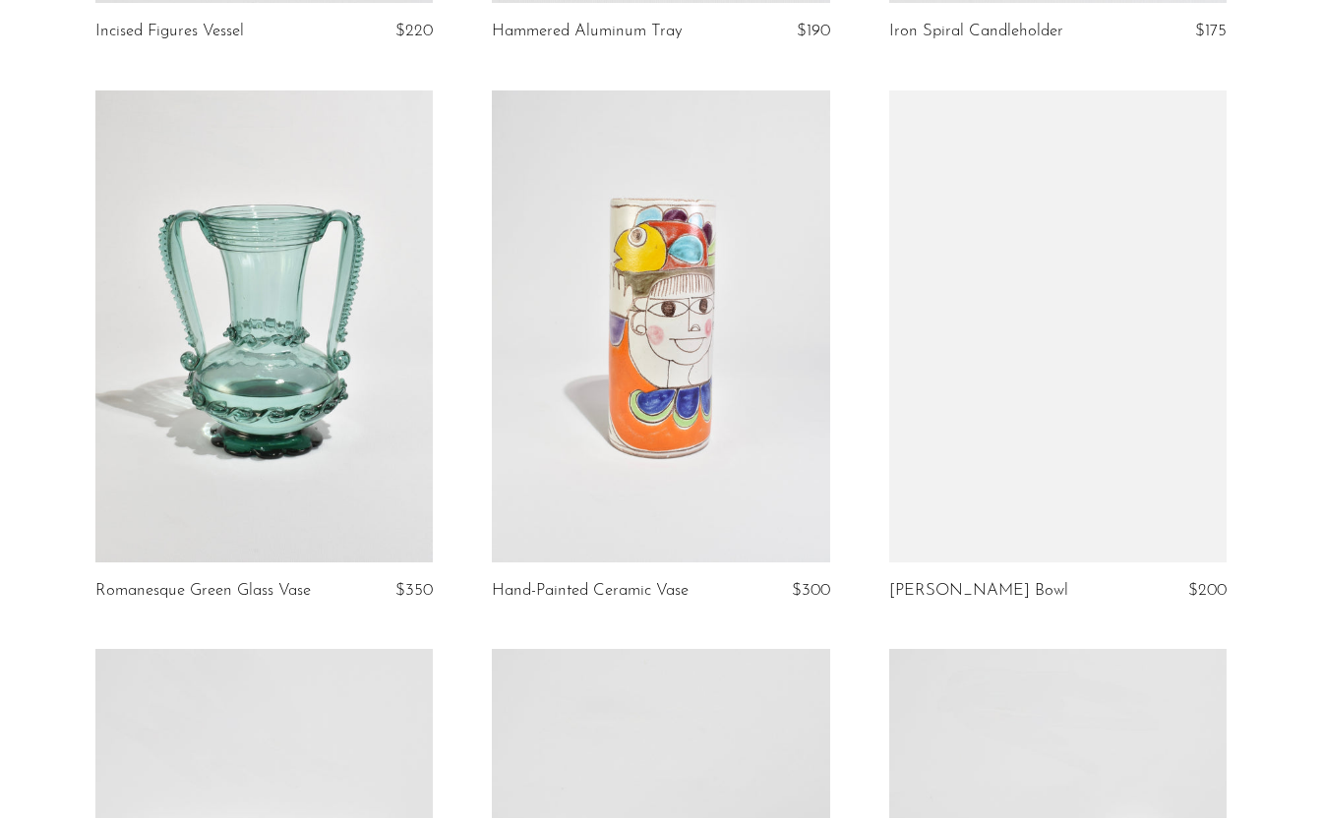
scroll to position [1209, 0]
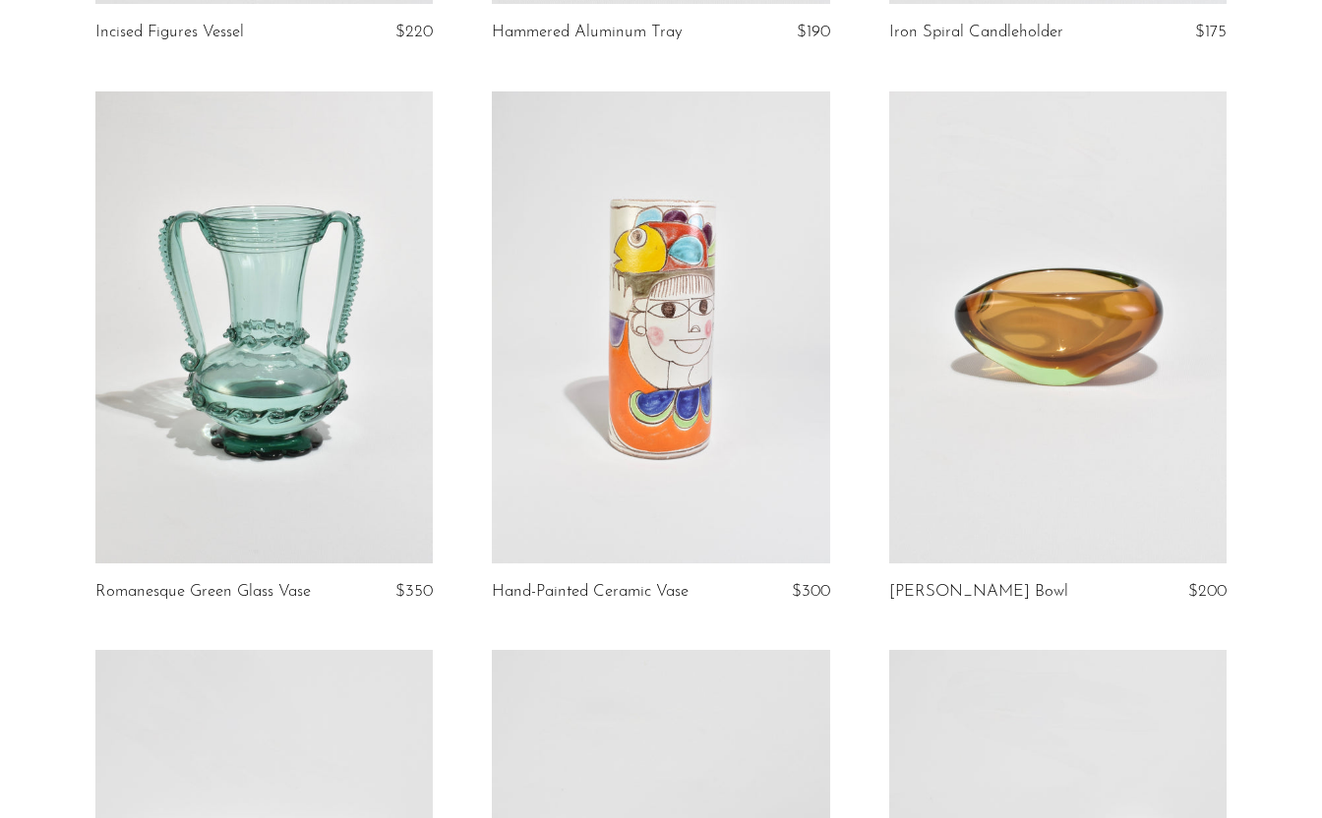
click at [615, 413] on link at bounding box center [660, 327] width 337 height 472
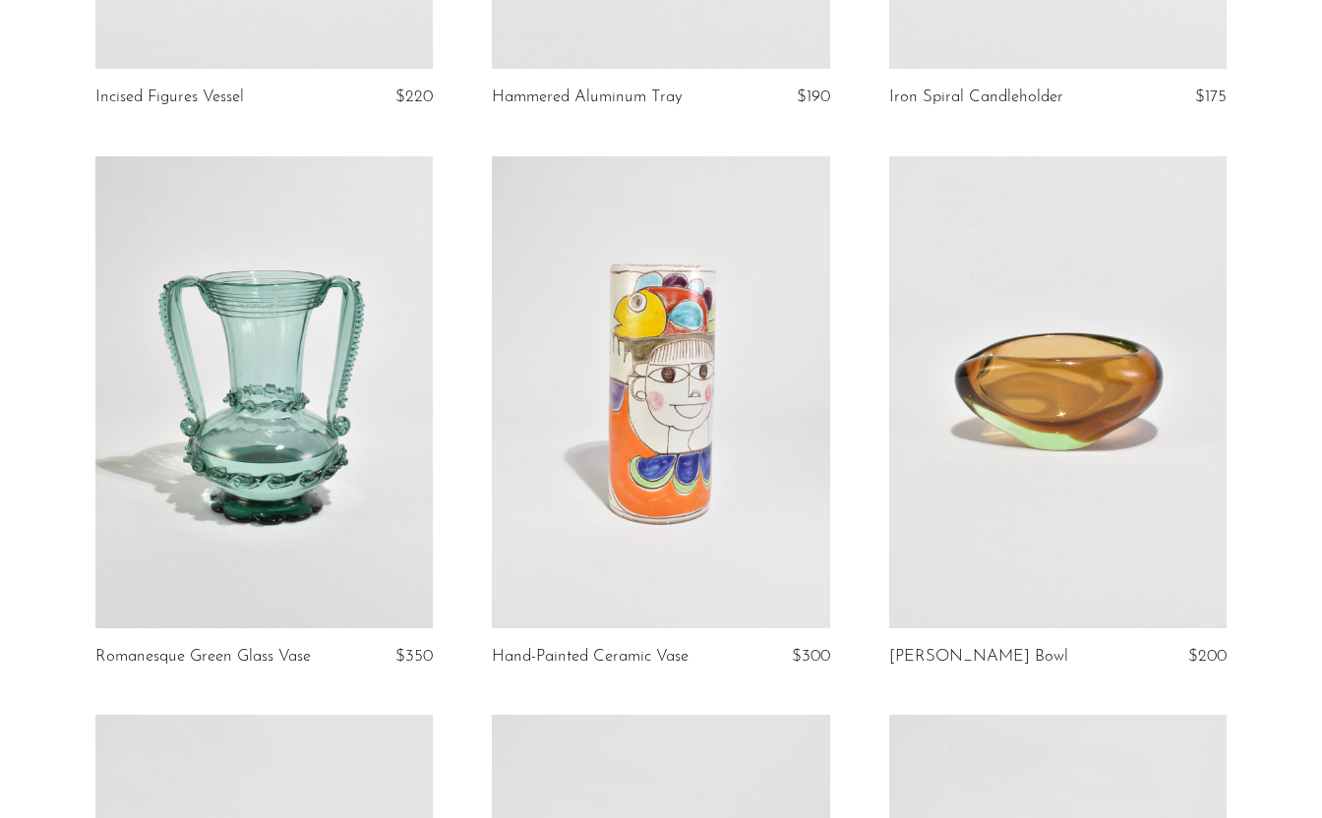
scroll to position [1135, 0]
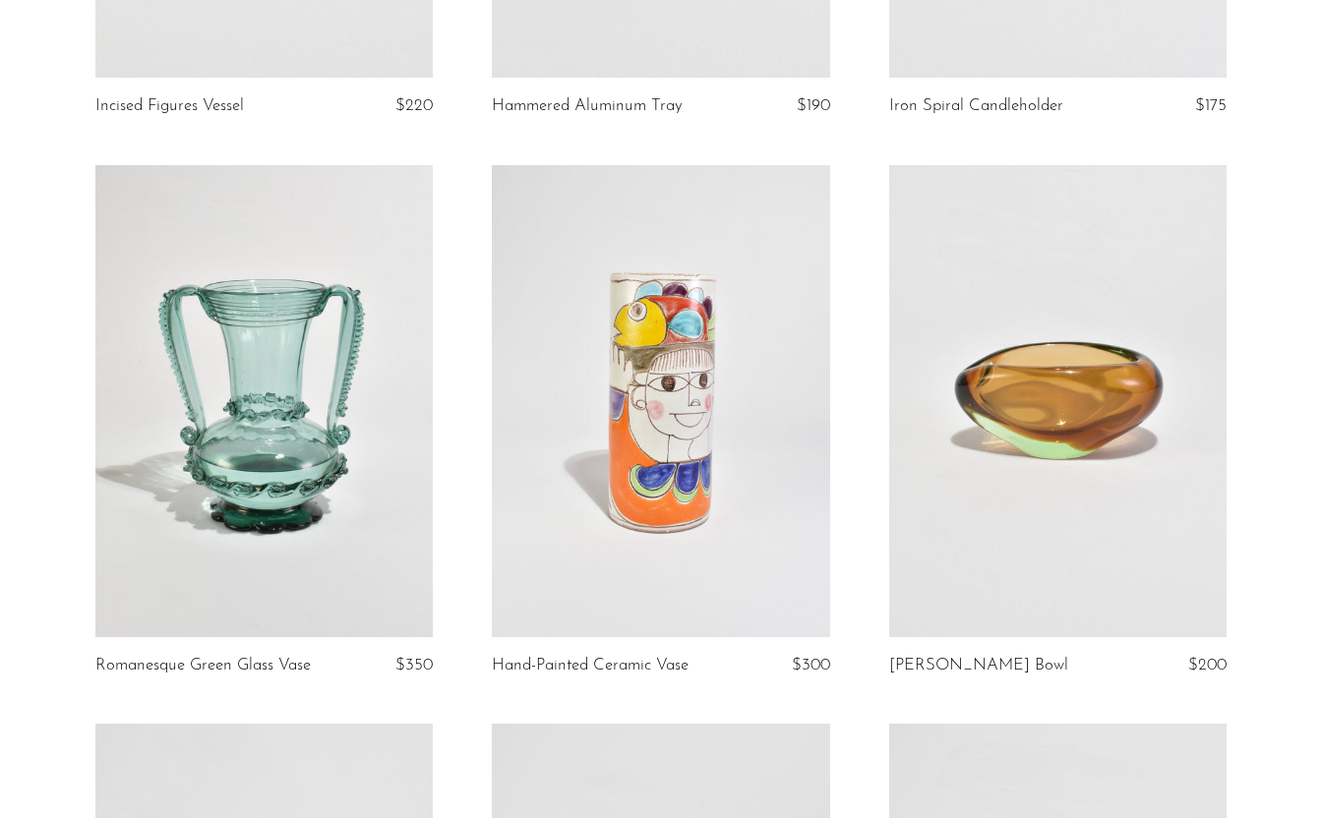
click at [328, 431] on link at bounding box center [263, 401] width 337 height 472
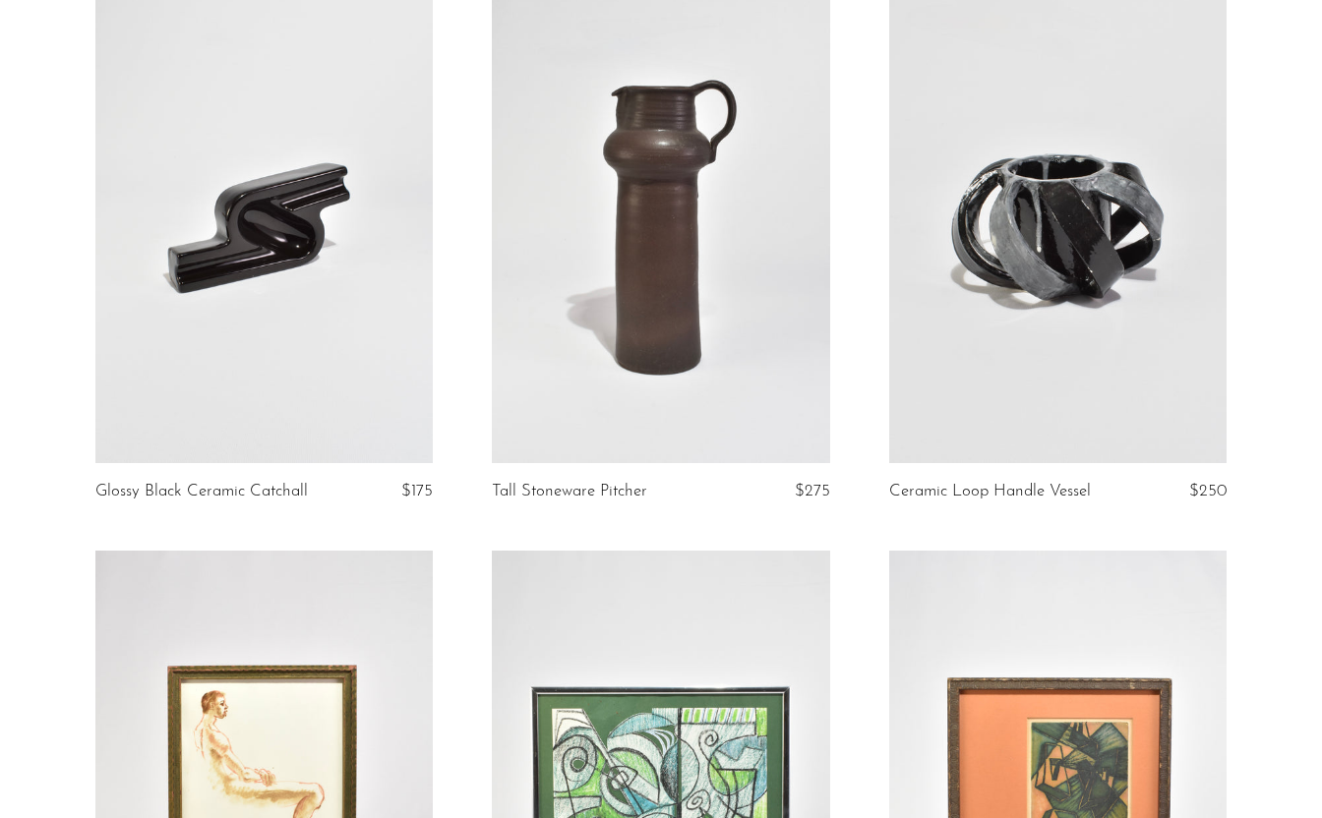
scroll to position [2408, 0]
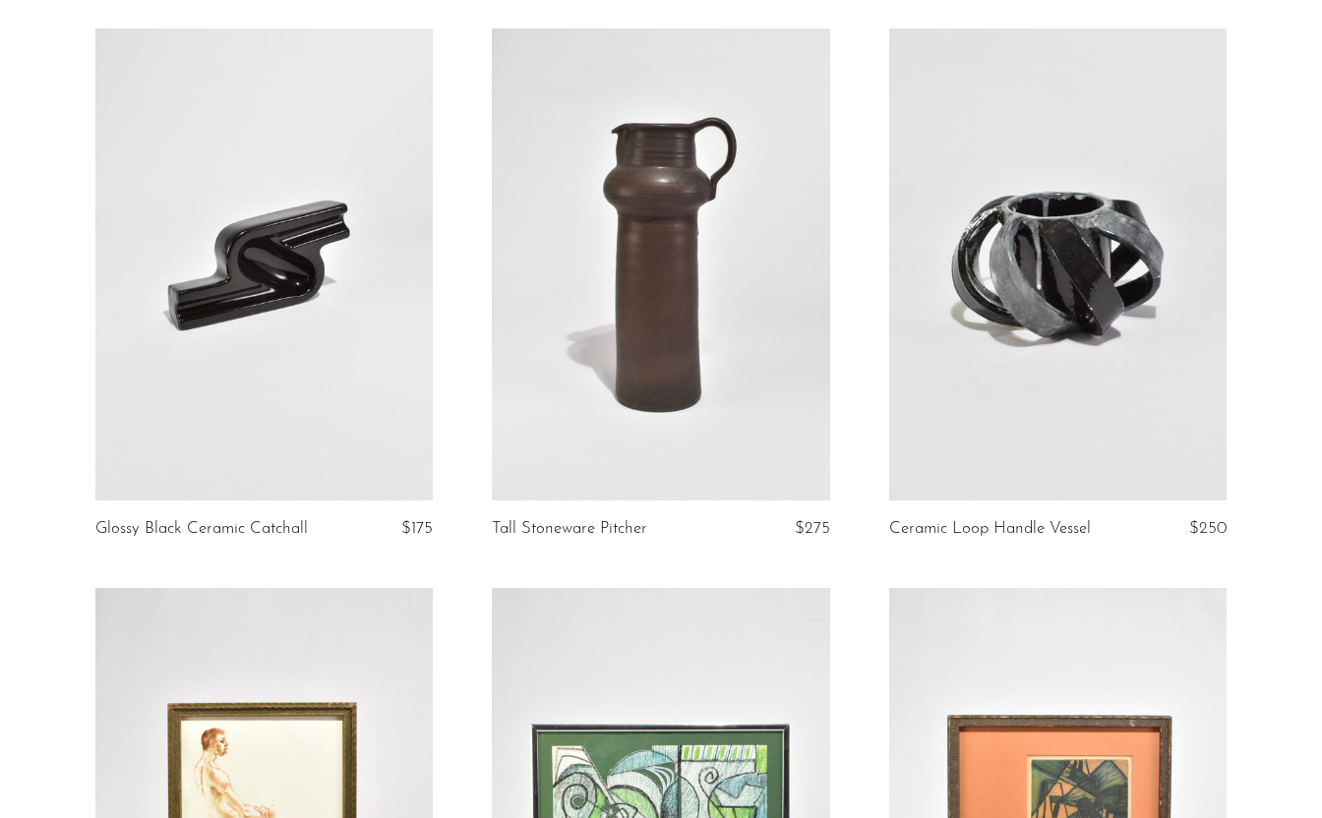
click at [540, 457] on link at bounding box center [660, 265] width 337 height 472
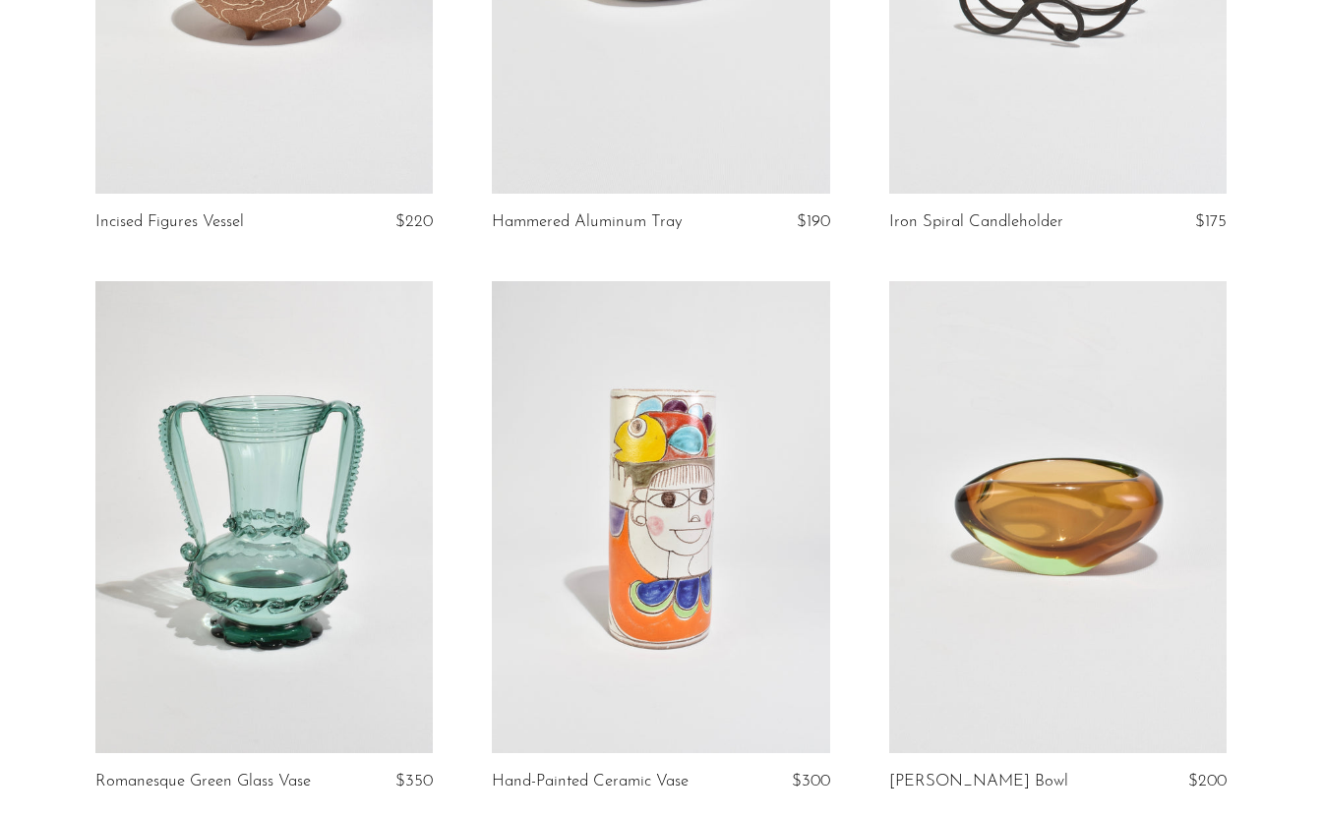
scroll to position [1333, 0]
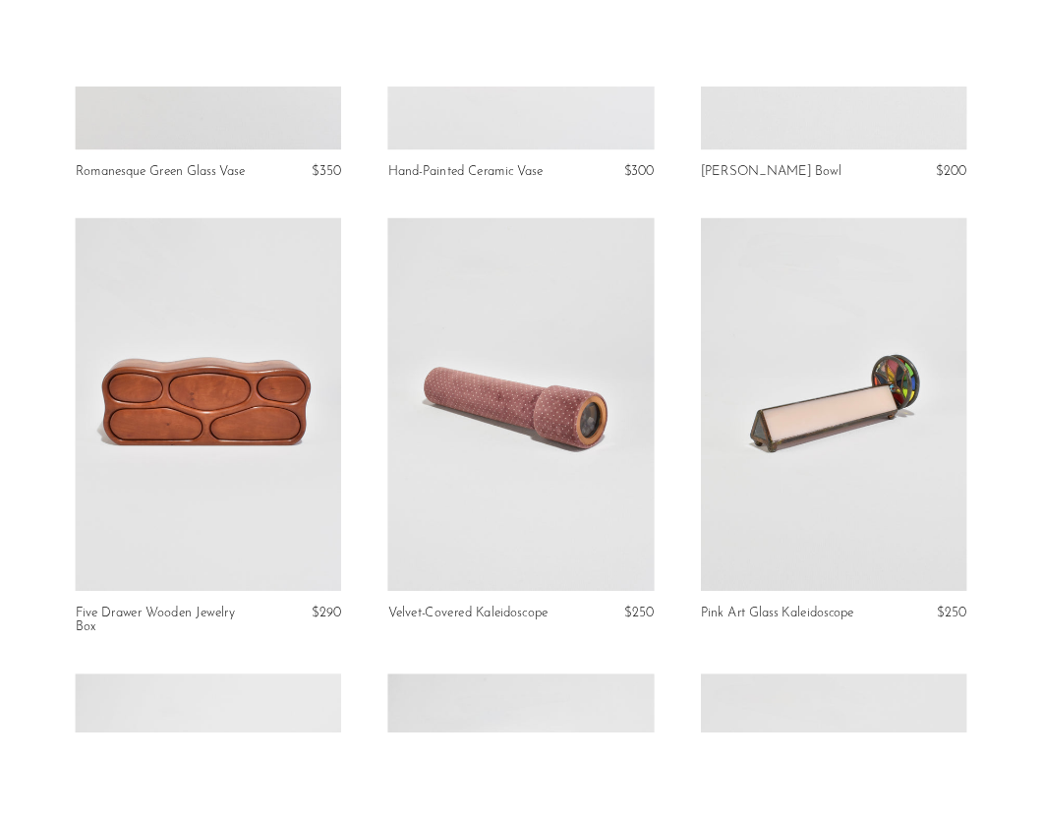
scroll to position [1493, 0]
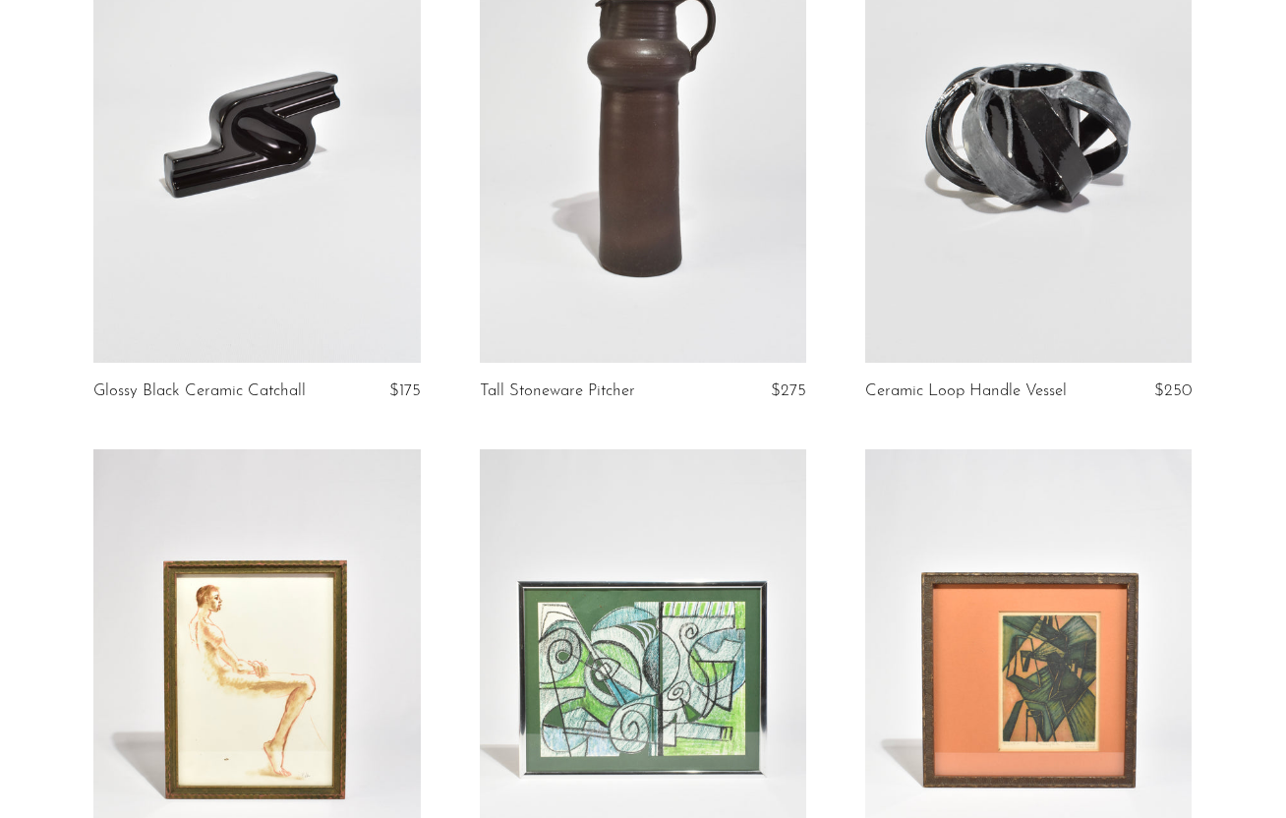
scroll to position [2451, 0]
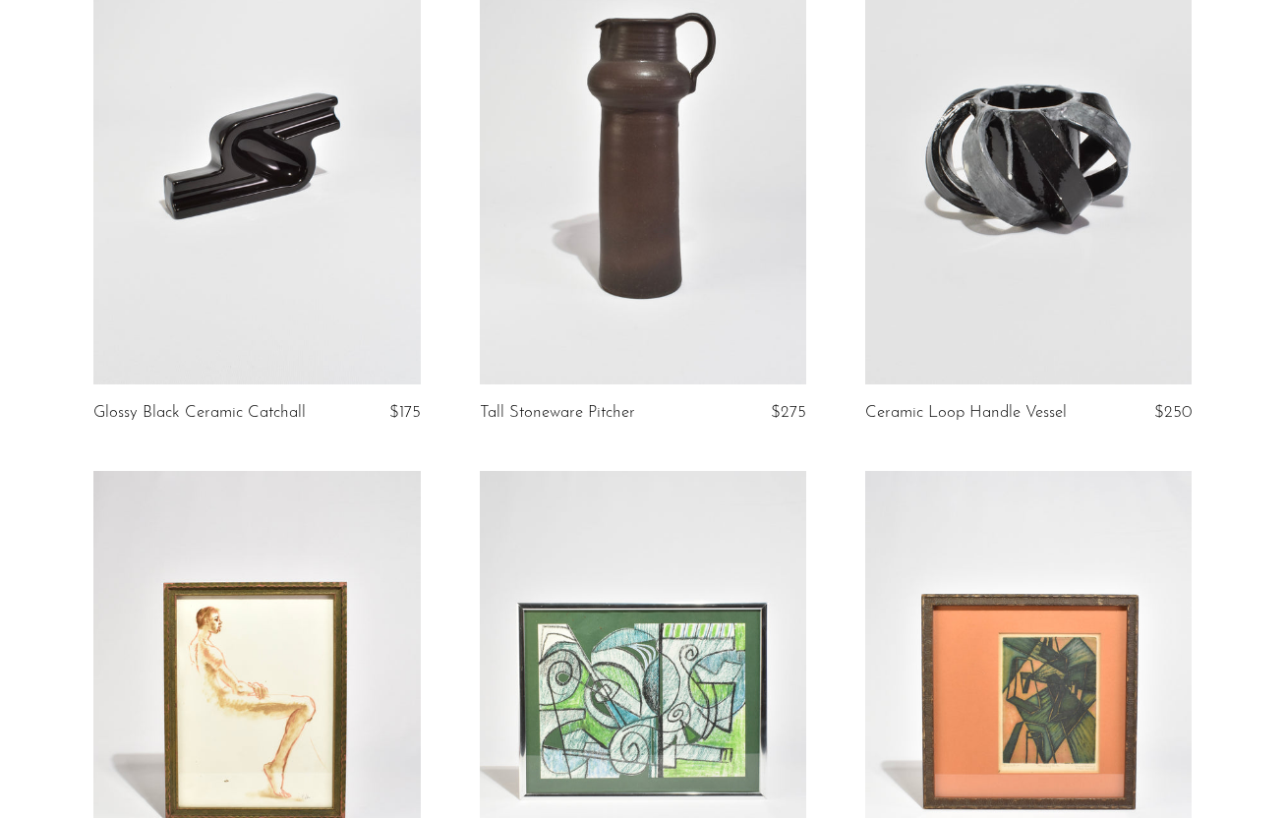
click at [269, 192] on link at bounding box center [256, 154] width 326 height 457
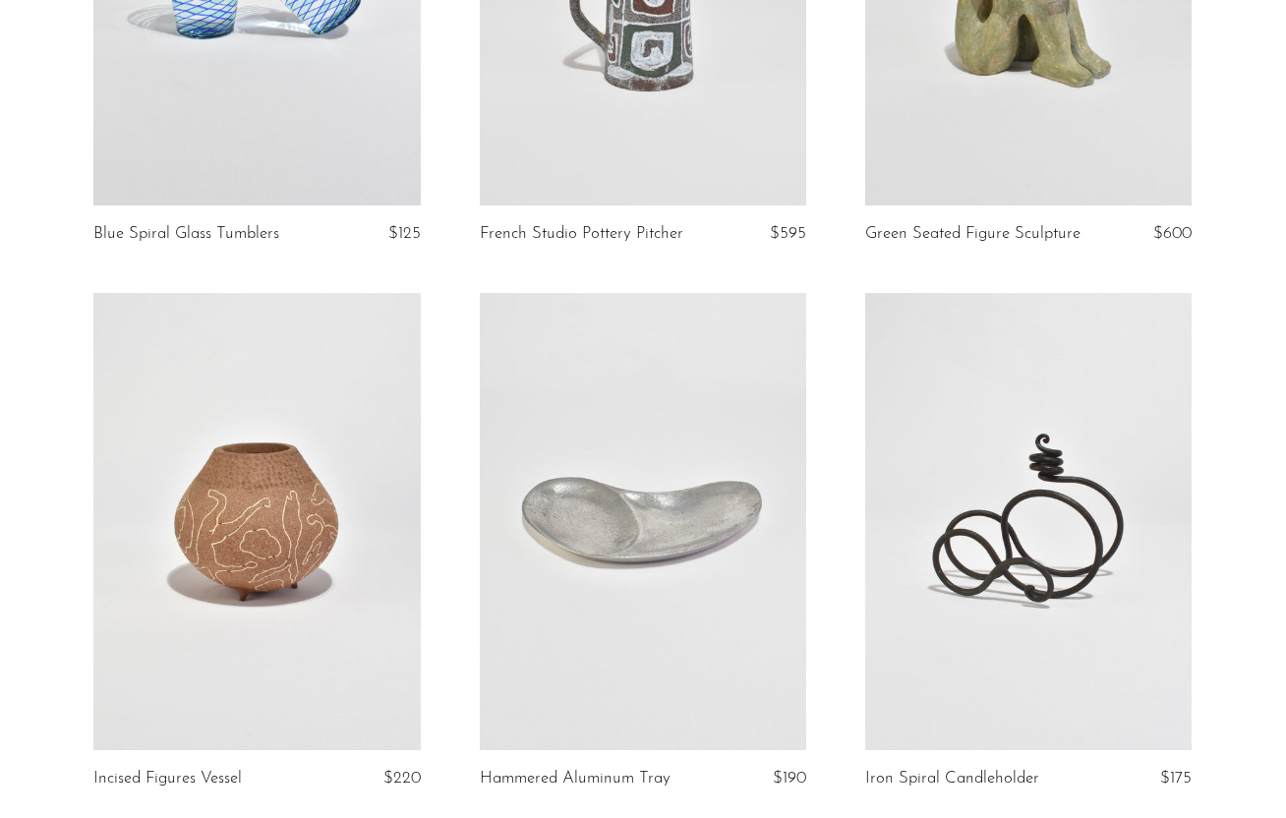
scroll to position [429, 0]
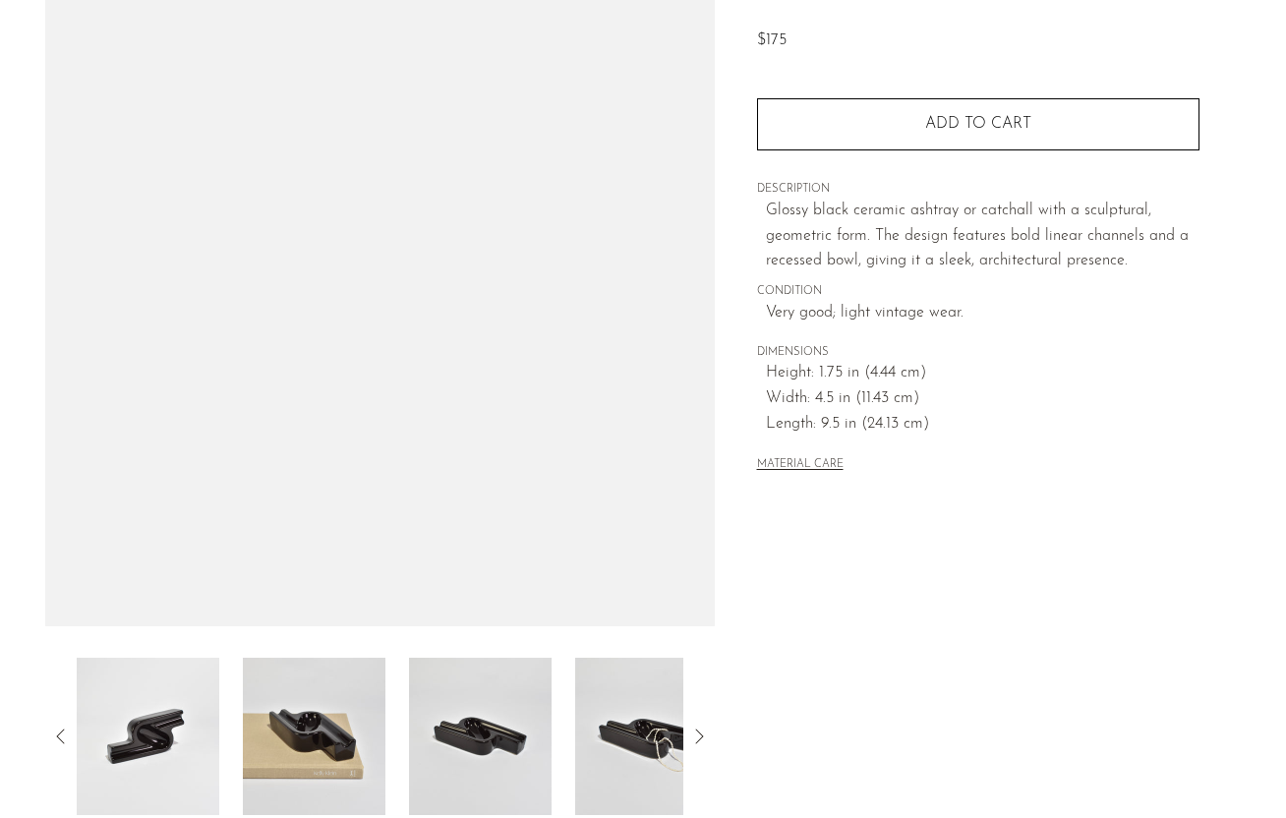
scroll to position [224, 0]
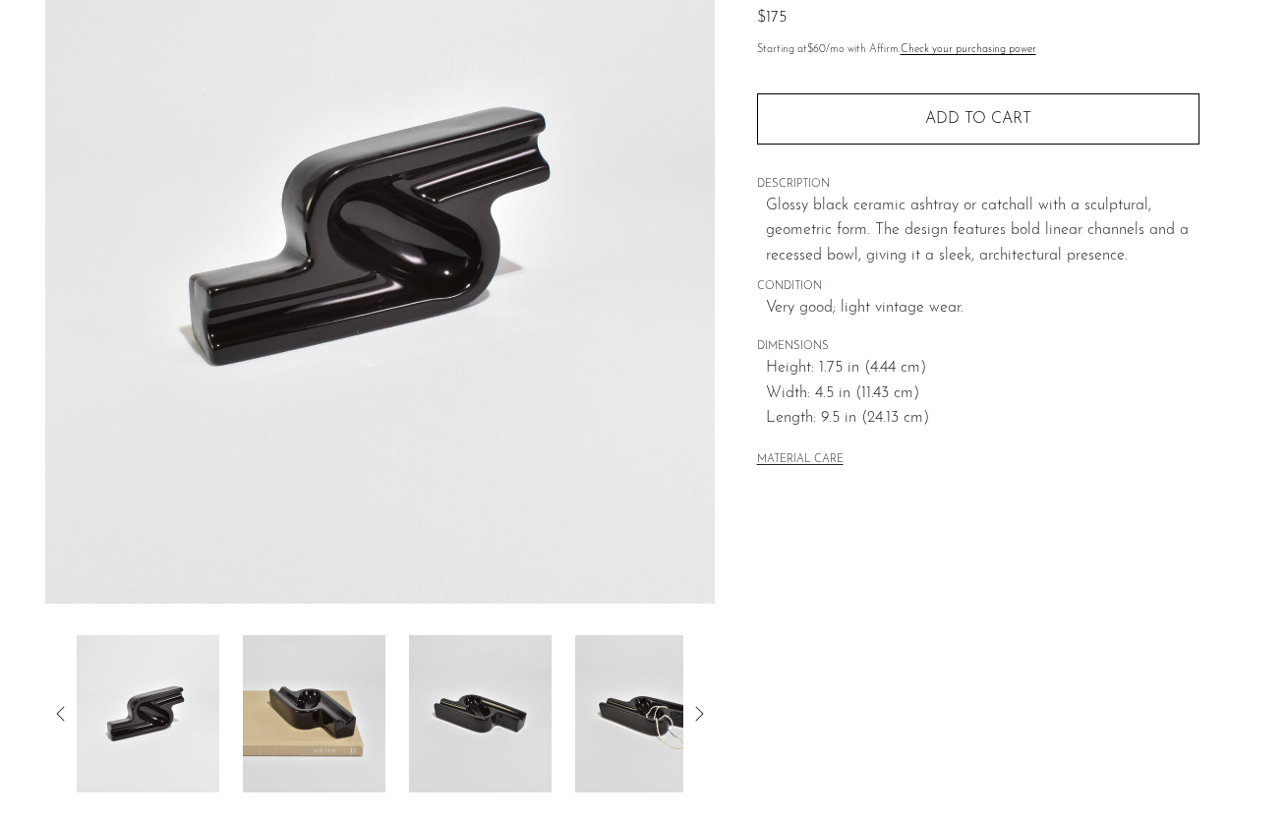
click at [360, 675] on img at bounding box center [314, 713] width 143 height 157
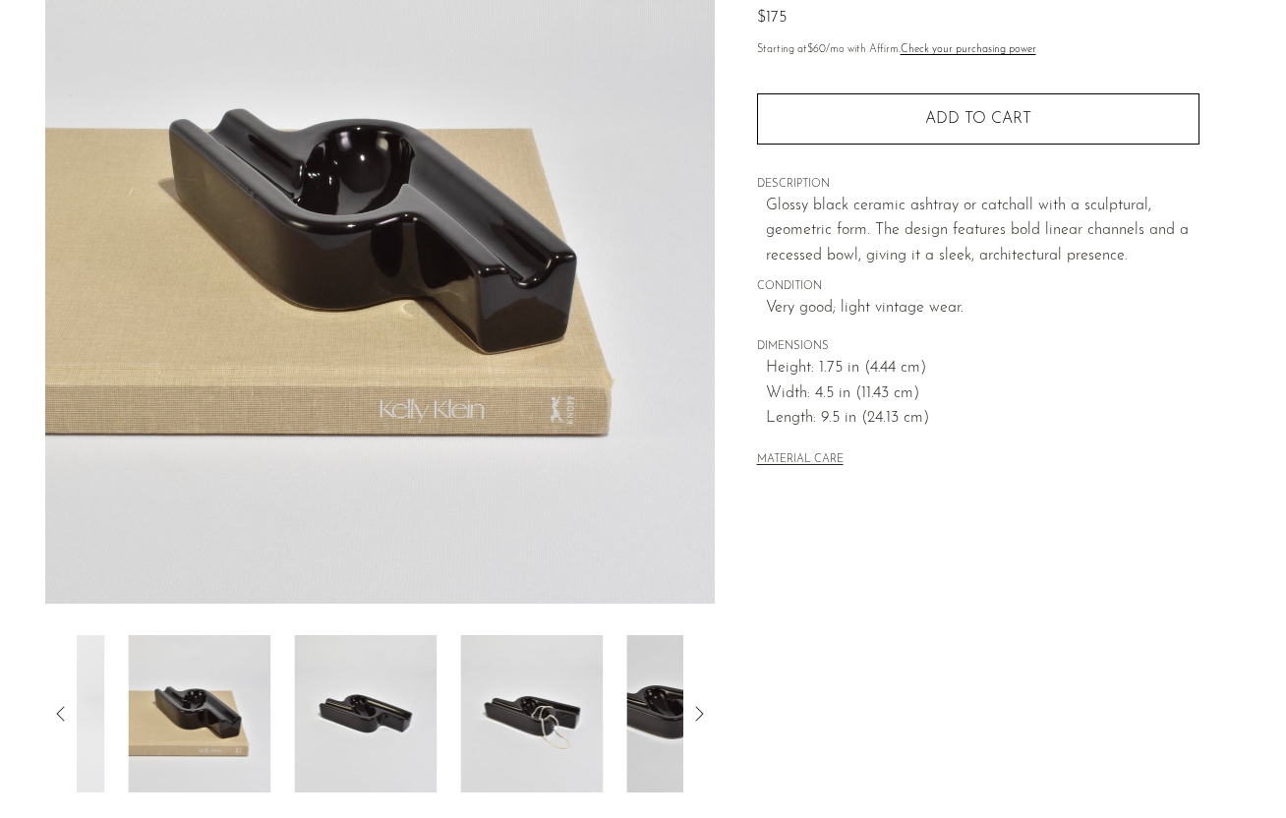
click at [400, 692] on img at bounding box center [365, 713] width 143 height 157
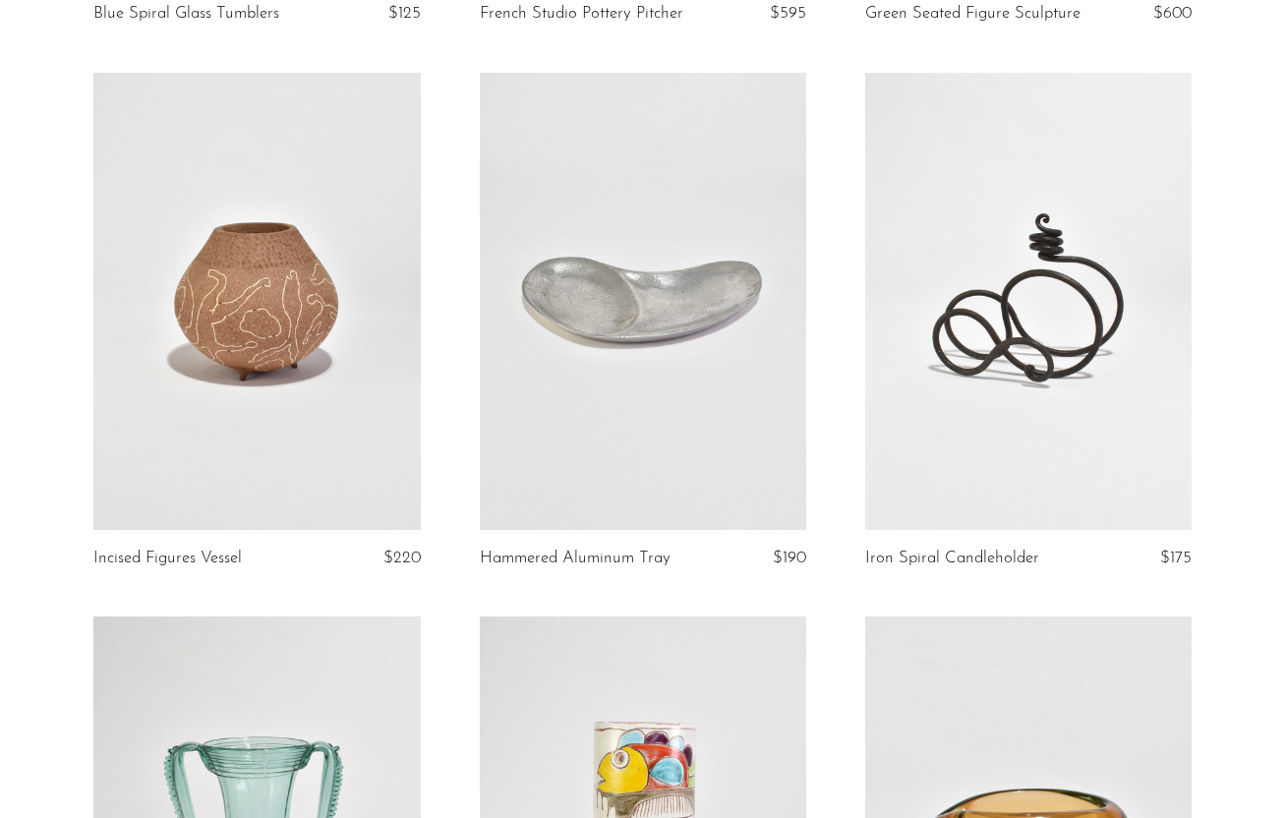
scroll to position [646, 0]
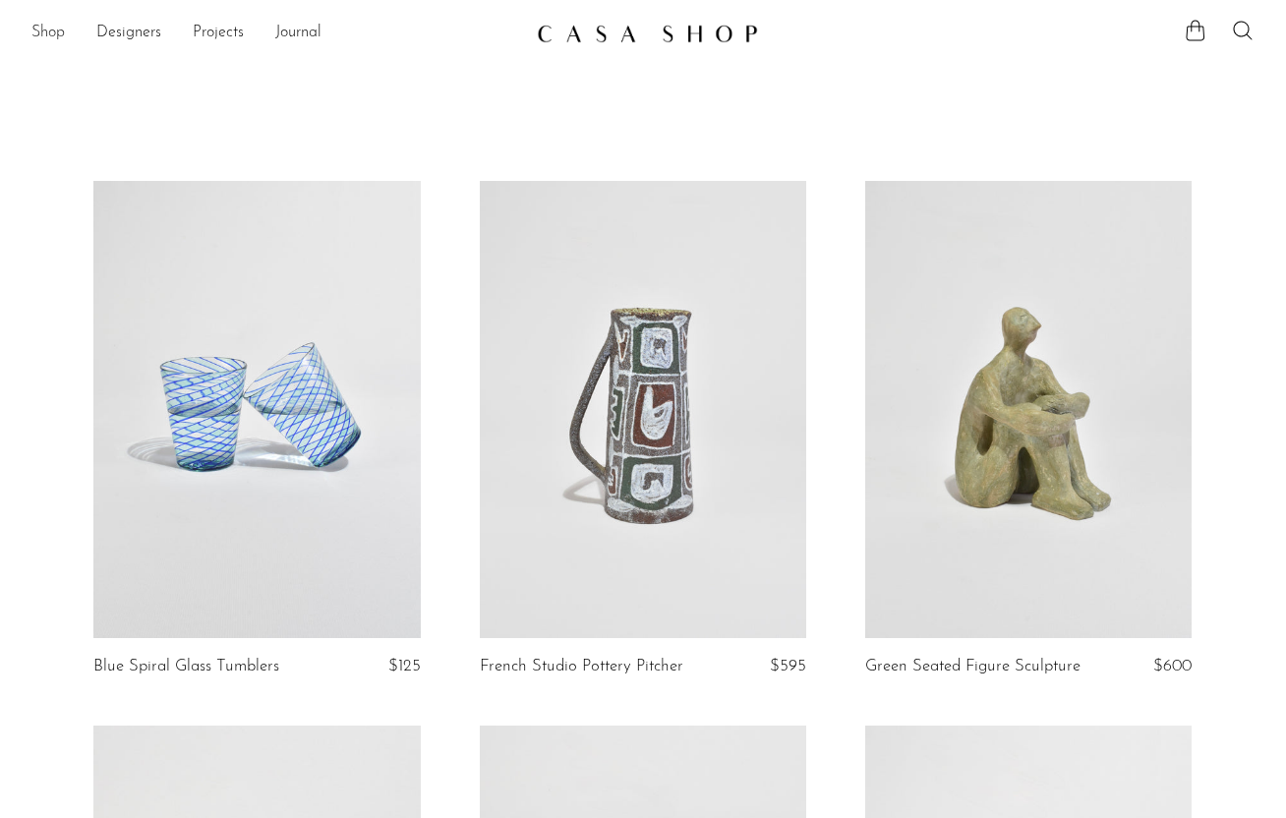
click at [52, 30] on link "Shop" at bounding box center [47, 34] width 33 height 26
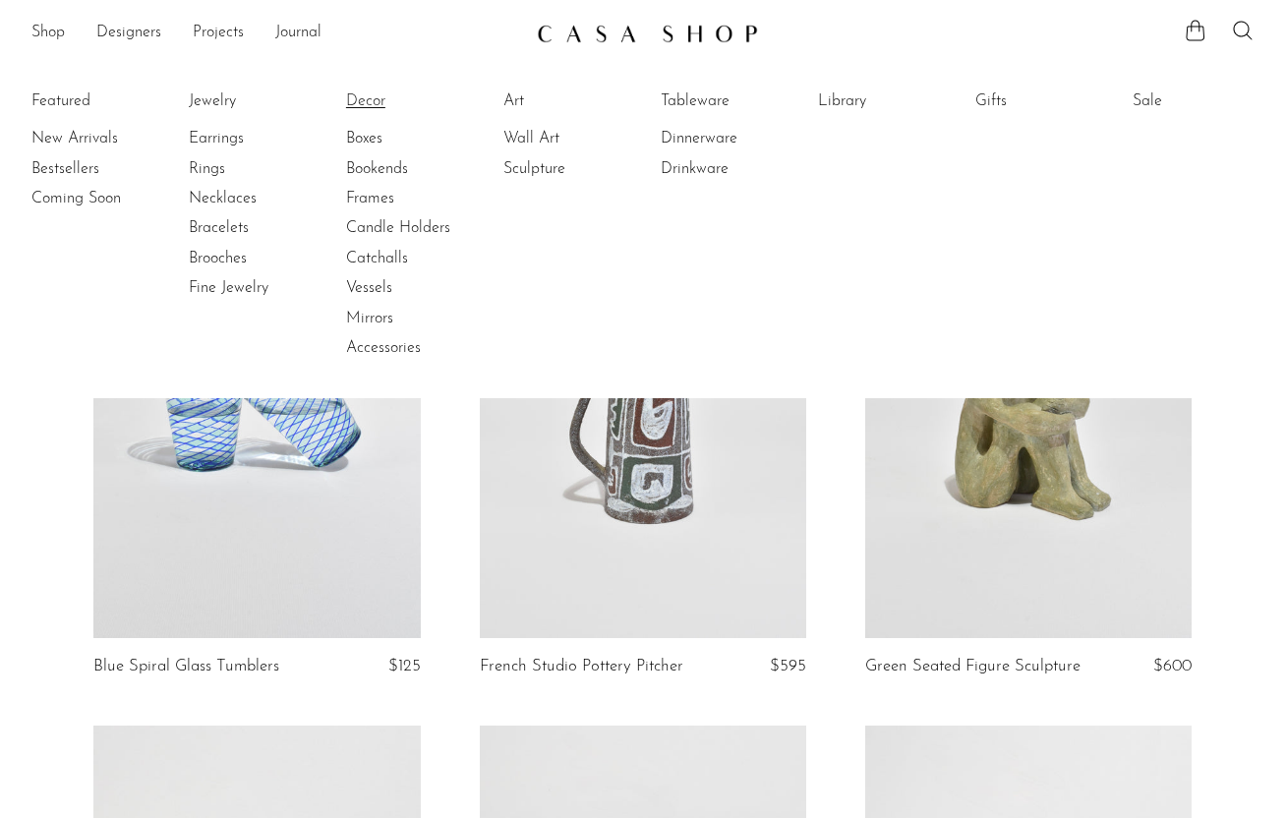
click at [370, 101] on link "Decor" at bounding box center [420, 101] width 148 height 22
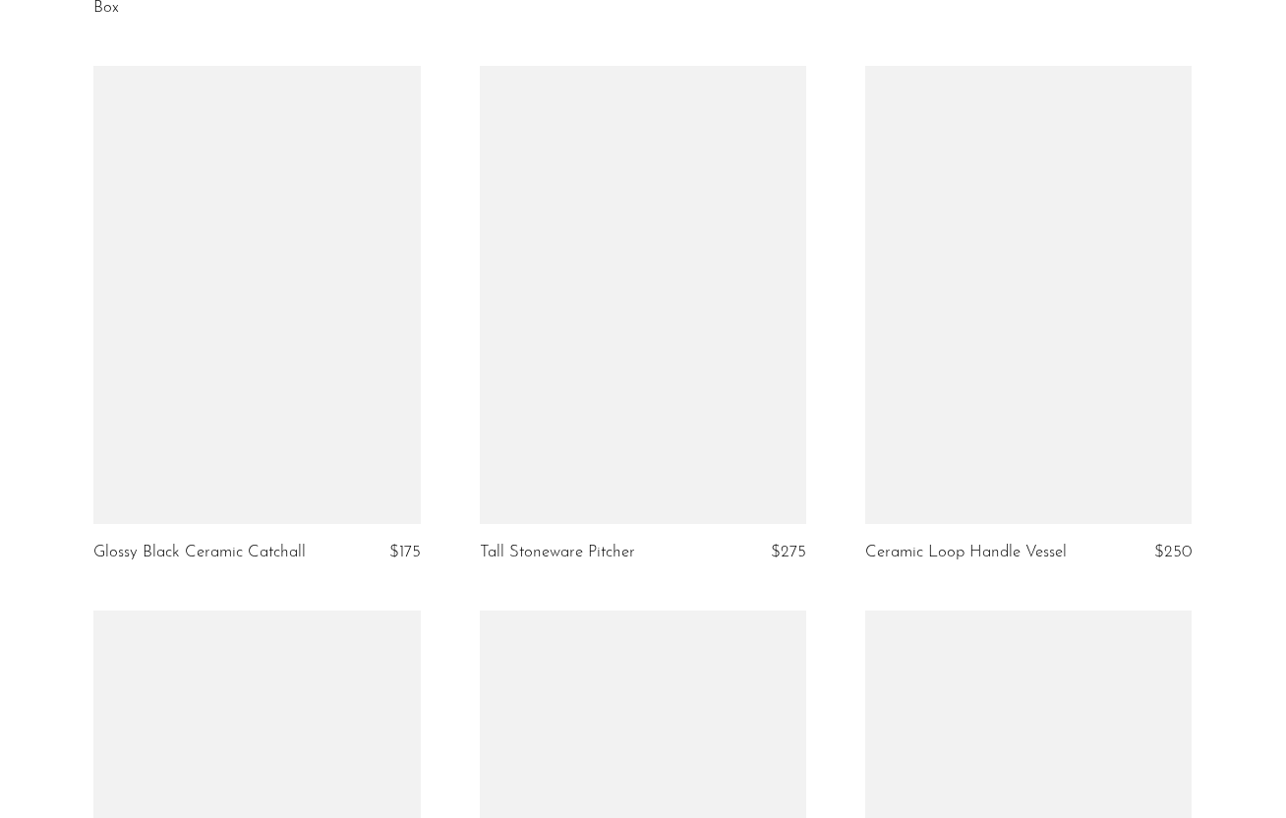
scroll to position [2323, 0]
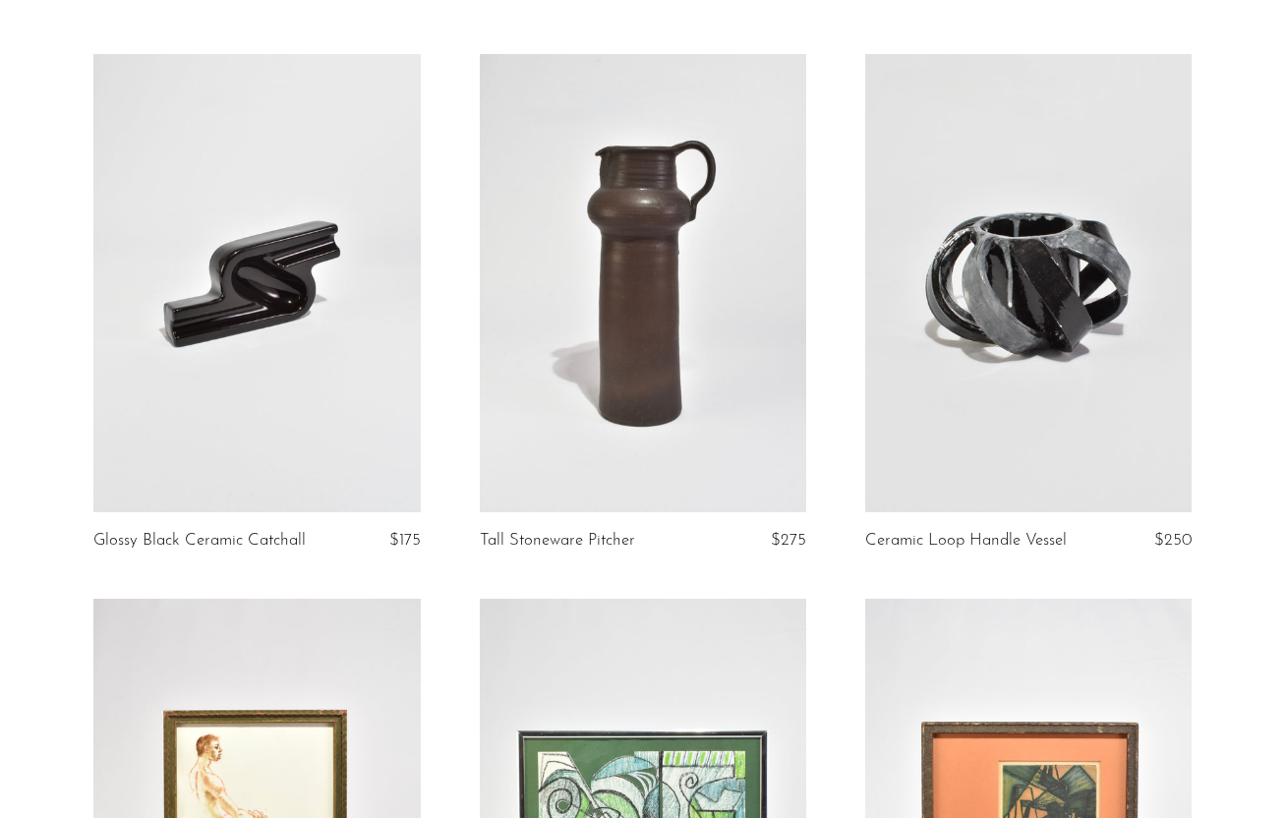
click at [993, 313] on link at bounding box center [1028, 282] width 326 height 457
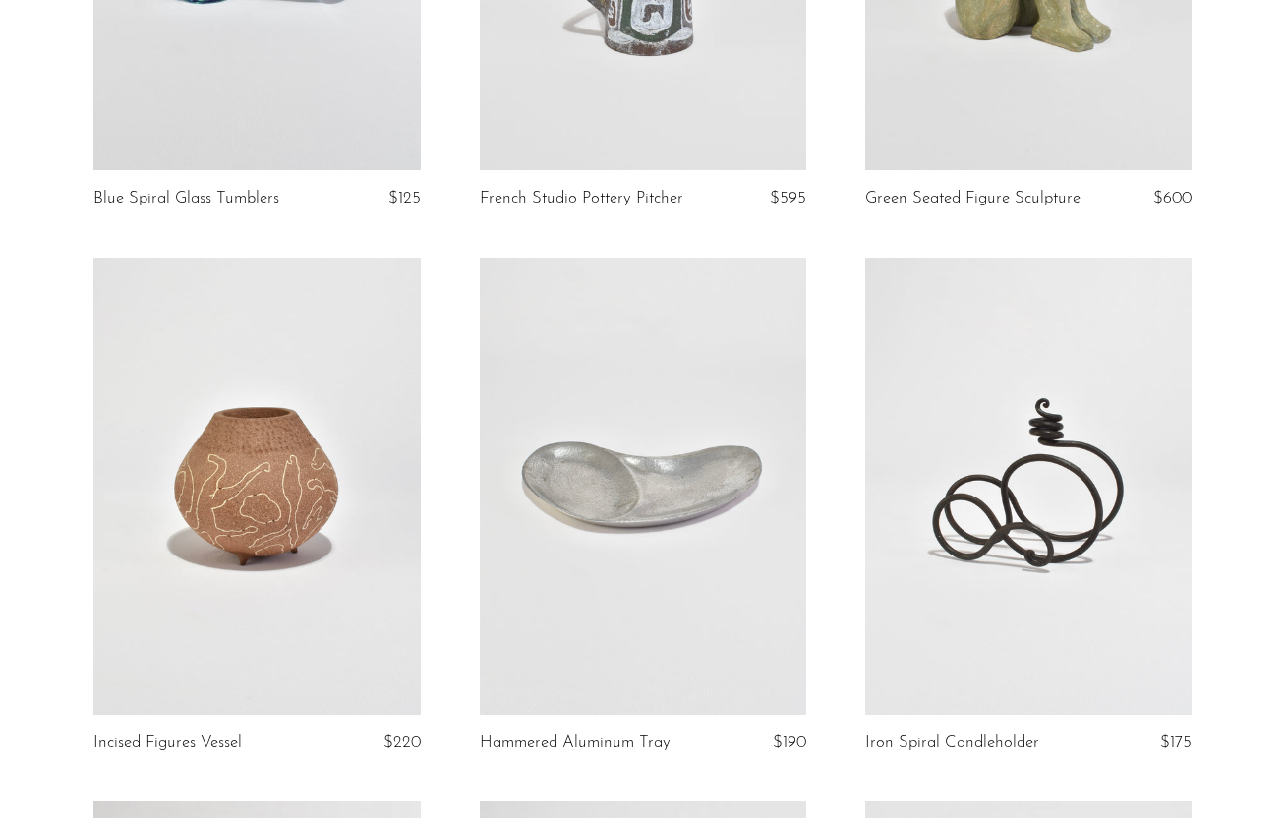
scroll to position [484, 0]
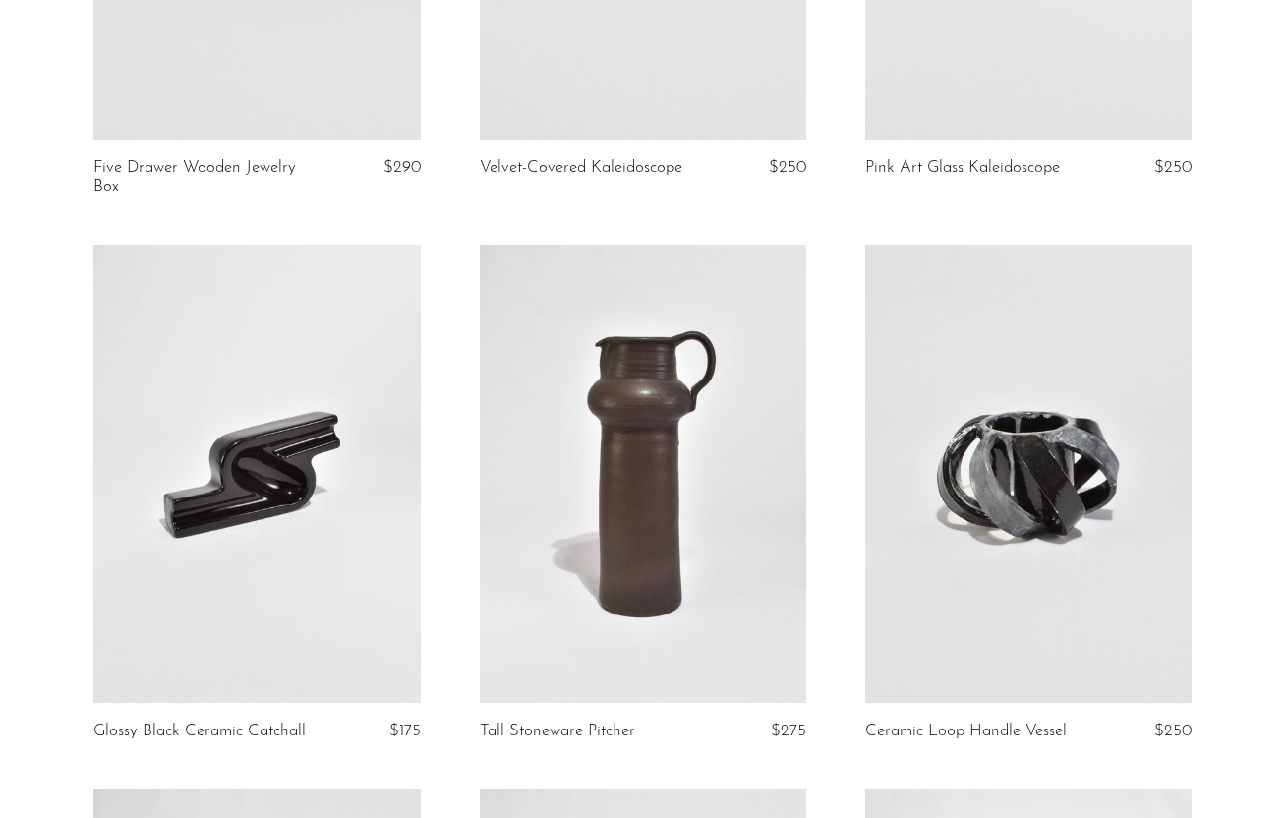
scroll to position [2139, 0]
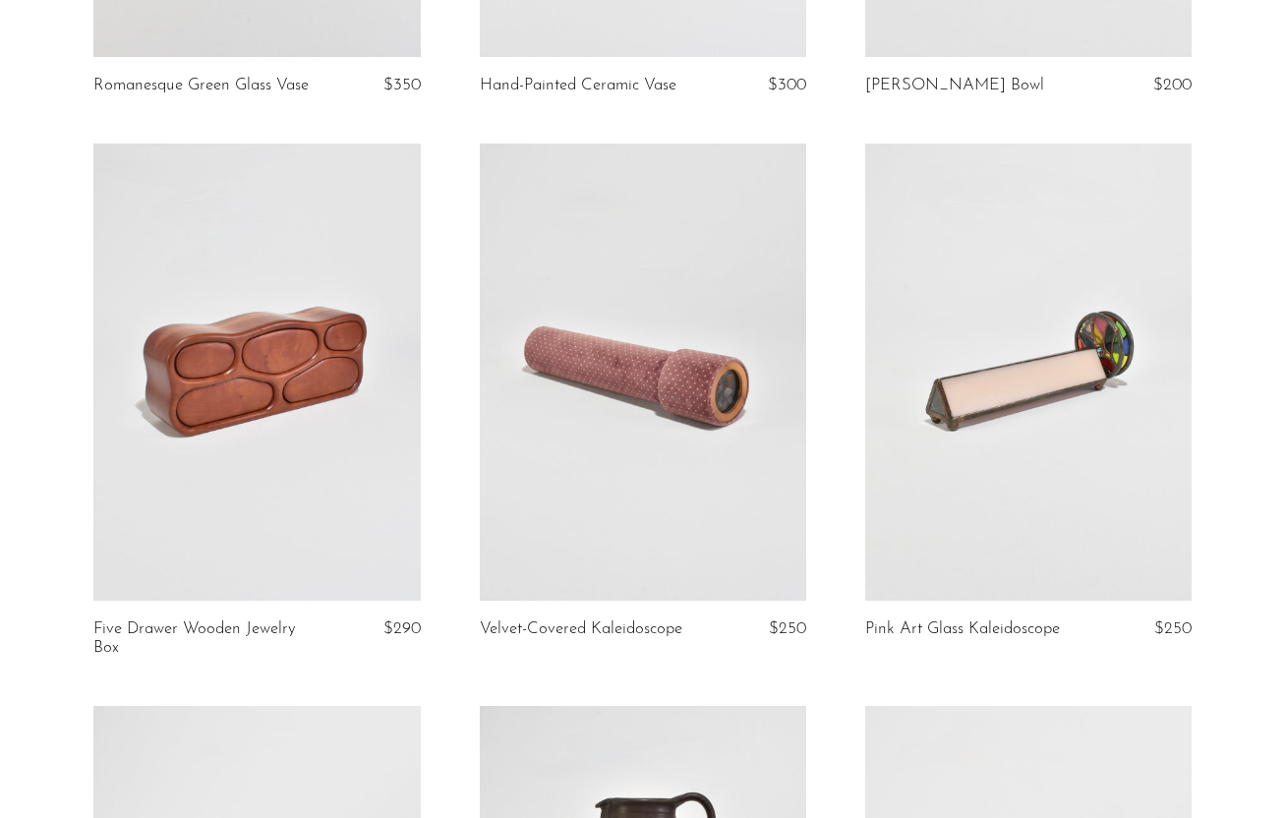
scroll to position [1672, 0]
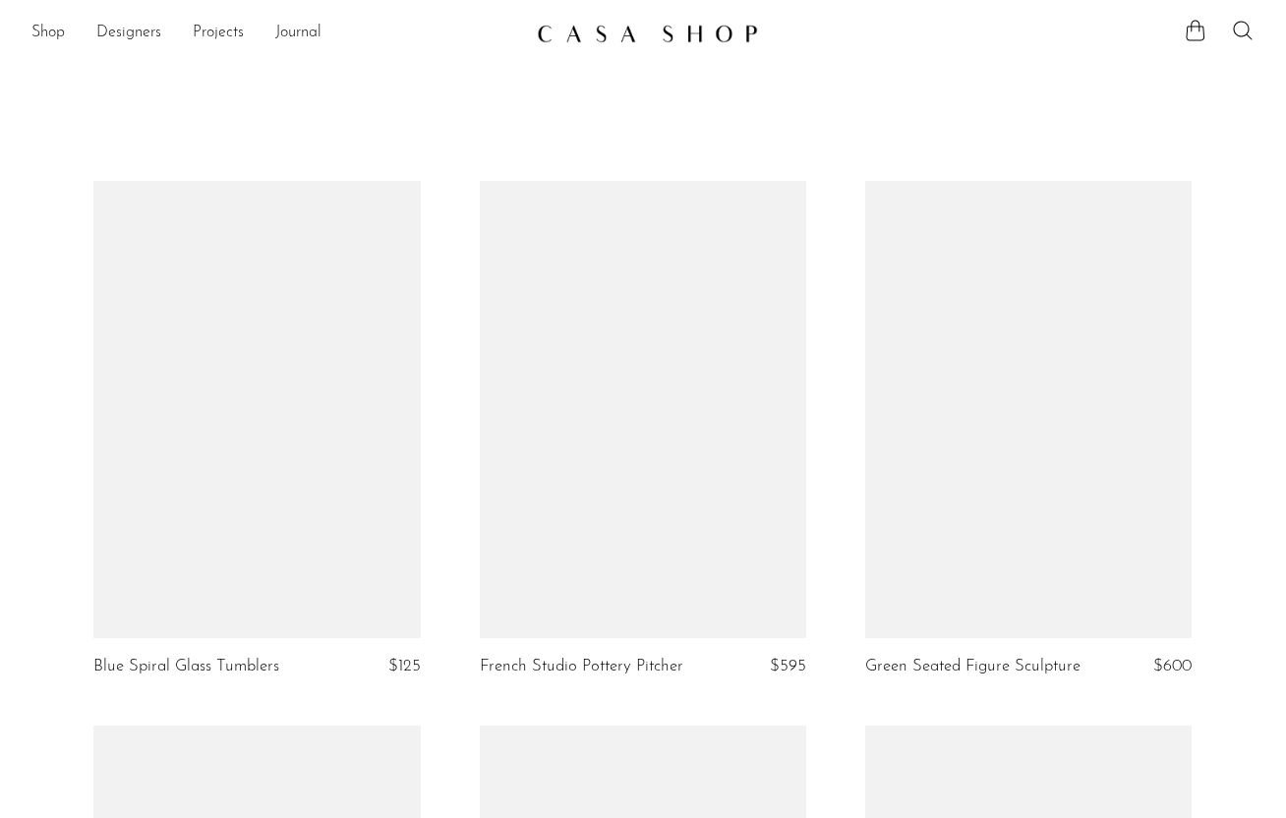
scroll to position [1672, 0]
